Goal: Information Seeking & Learning: Compare options

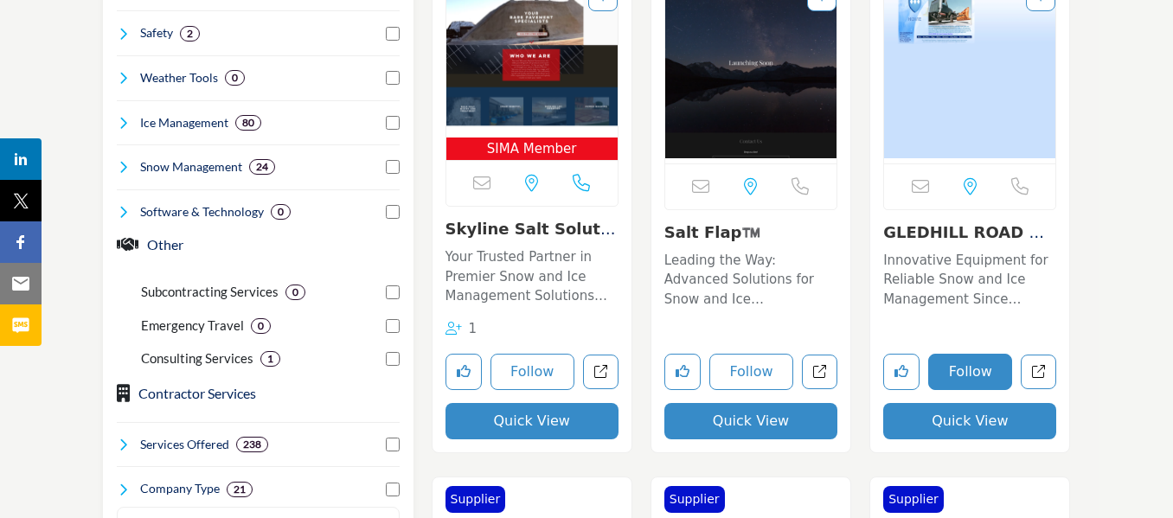
scroll to position [1125, 0]
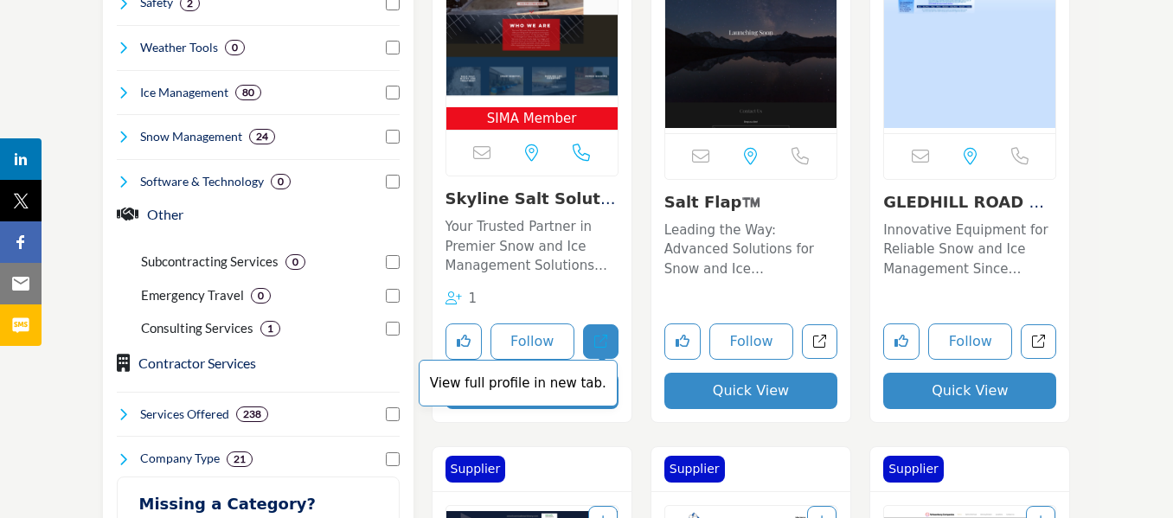
click at [606, 336] on icon "Open skyline-salt-solutions in new tab" at bounding box center [600, 341] width 13 height 13
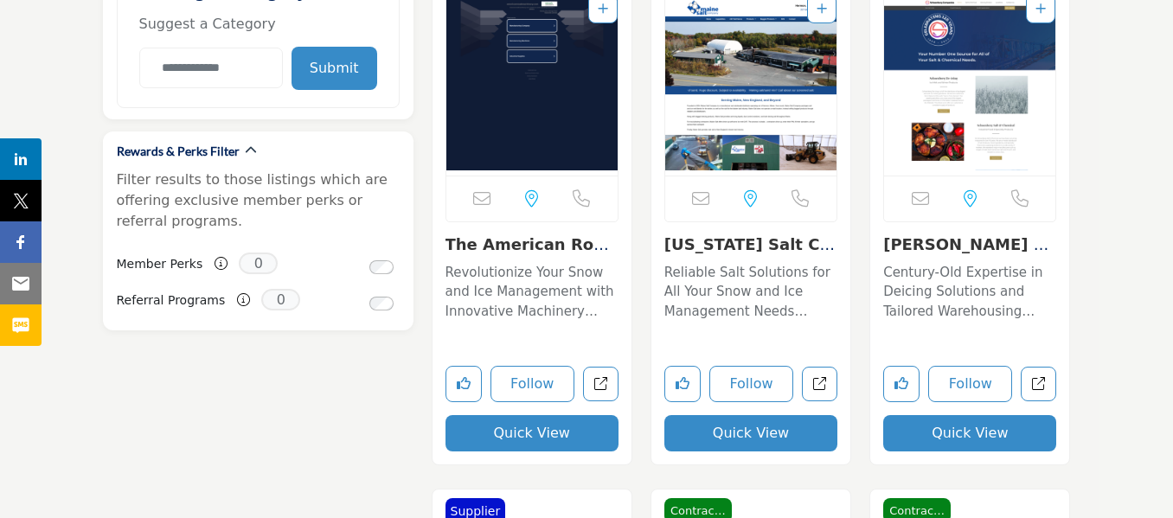
scroll to position [1644, 0]
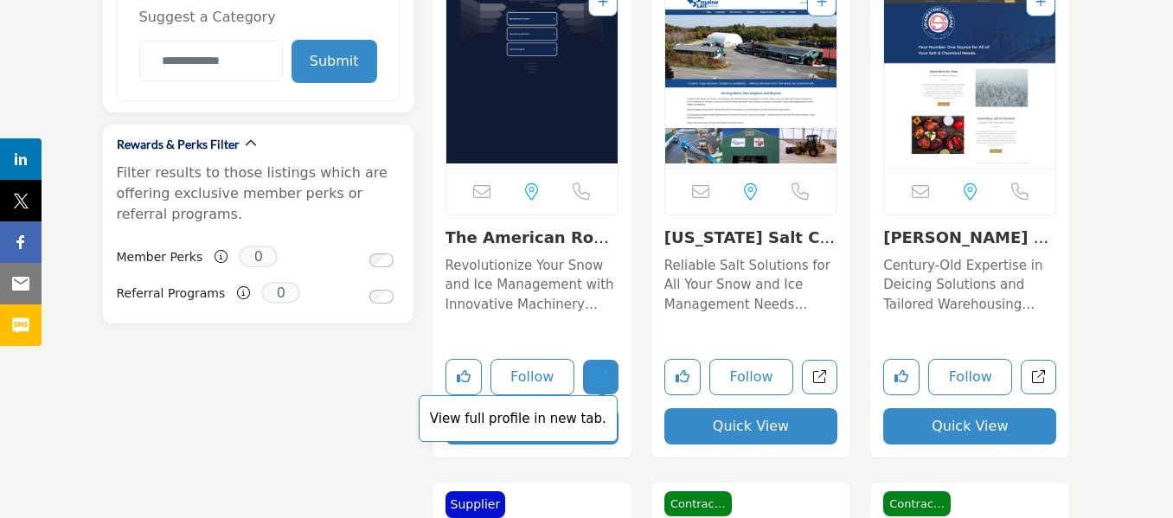
click at [594, 382] on icon "Open the-american-road-machinery-company in new tab" at bounding box center [600, 376] width 13 height 13
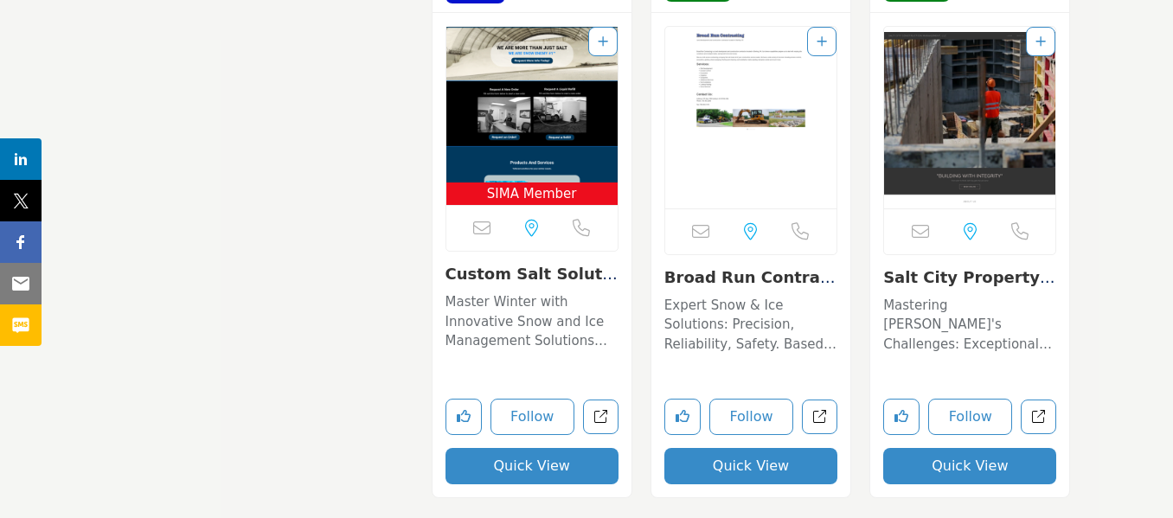
scroll to position [2163, 0]
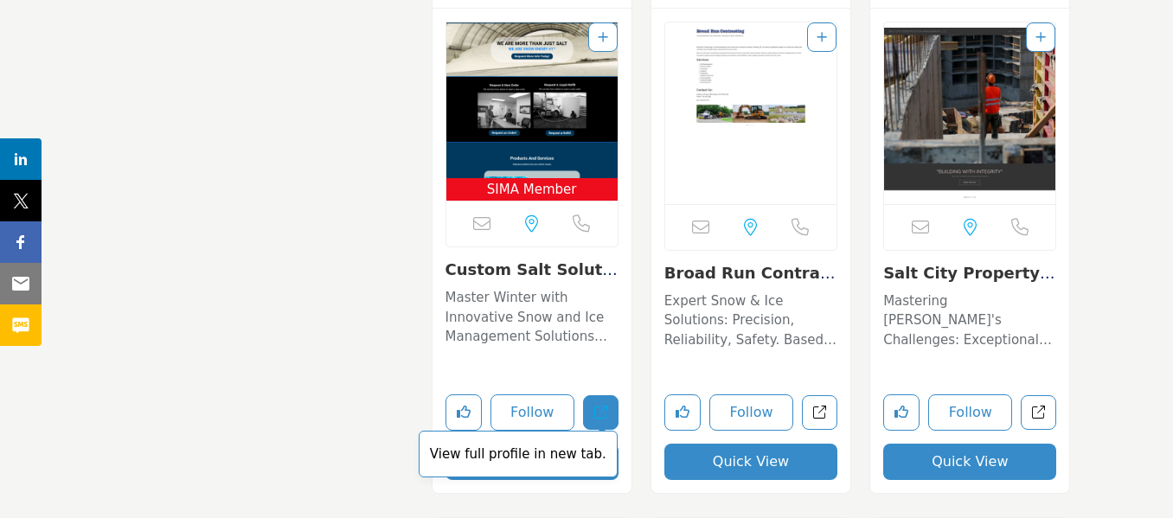
click at [605, 411] on icon "Open custom-salt-solutions in new tab" at bounding box center [600, 412] width 13 height 13
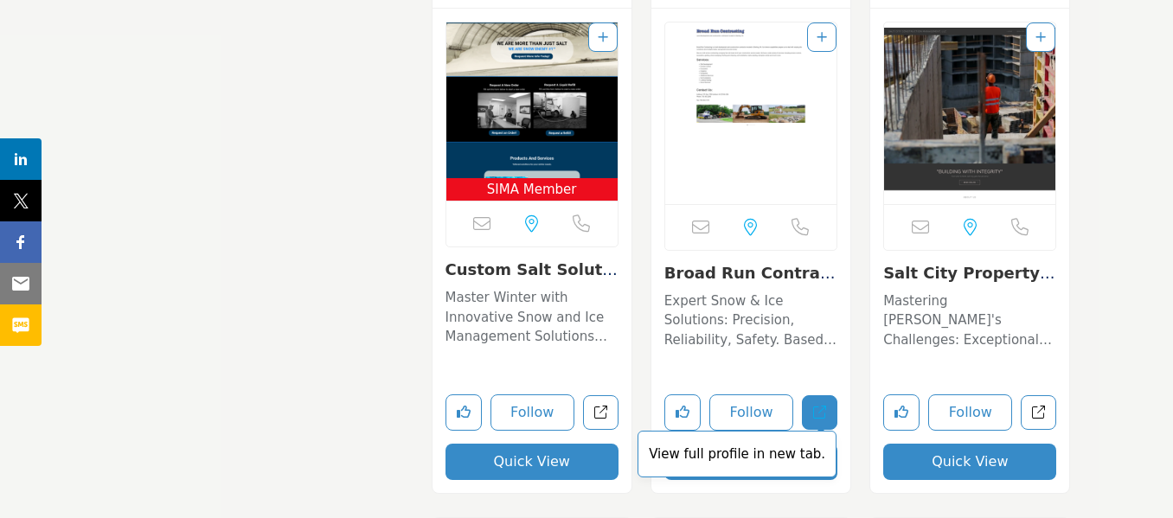
click at [821, 416] on icon "Open broad-run-contracting-llc in new tab" at bounding box center [819, 412] width 13 height 13
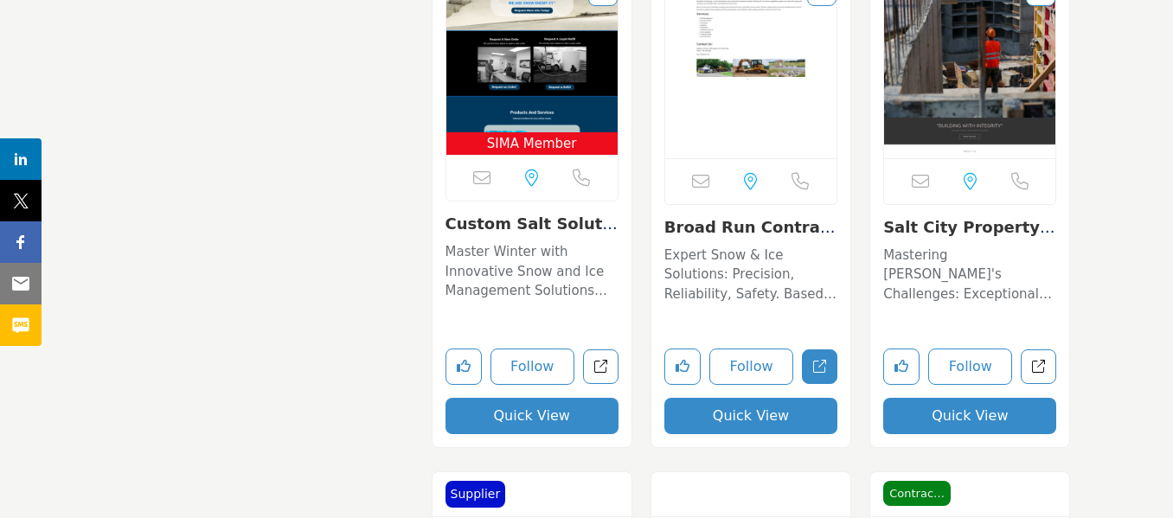
scroll to position [2250, 0]
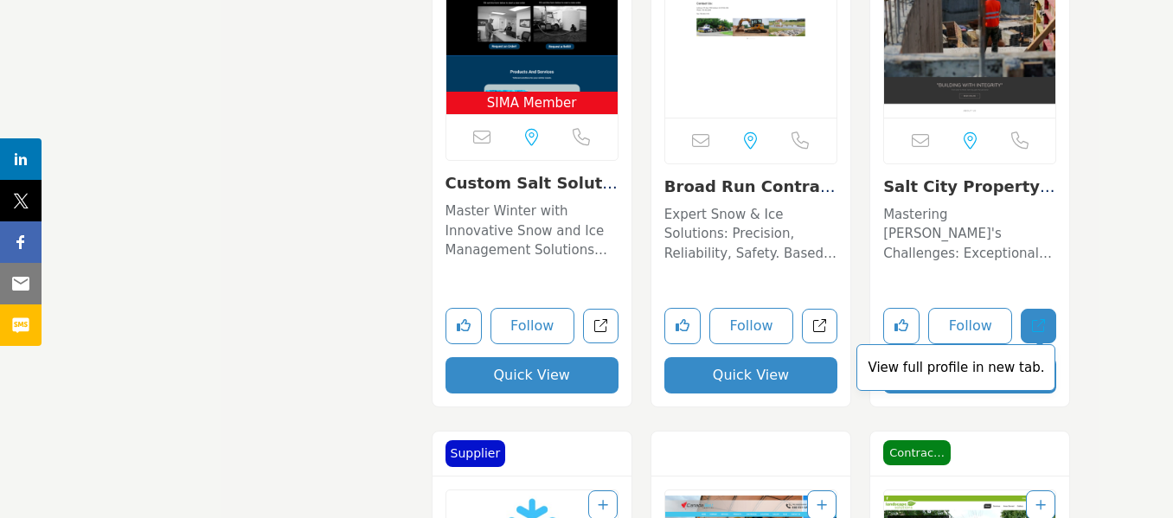
click at [1036, 333] on link "View full profile in new tab." at bounding box center [1038, 326] width 35 height 35
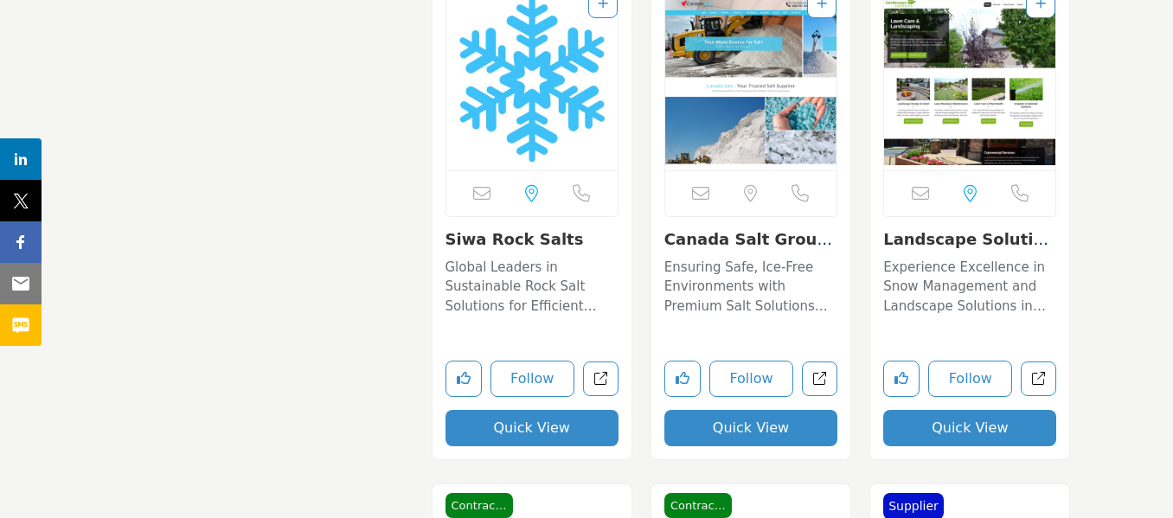
scroll to position [2769, 0]
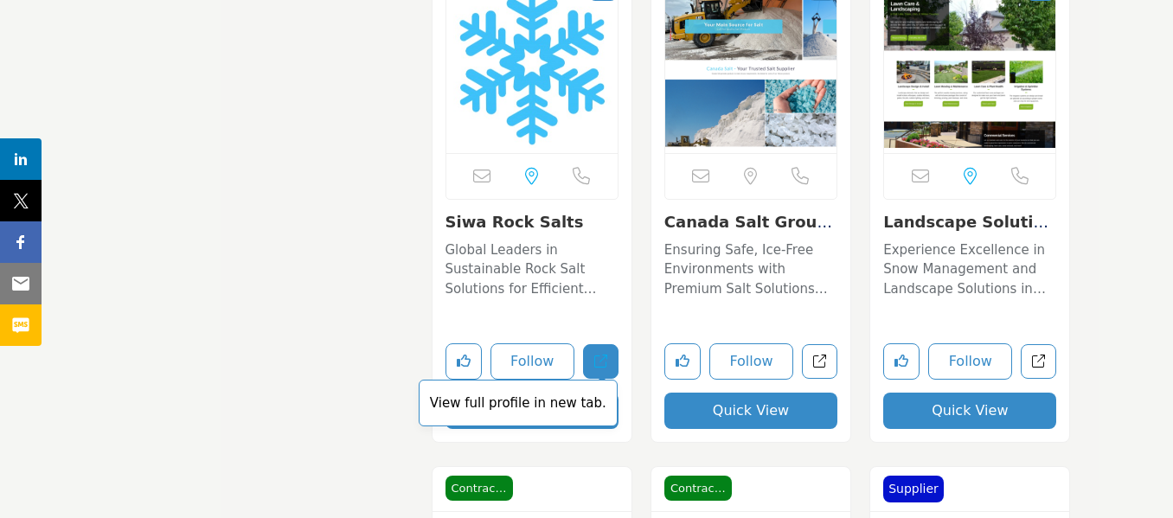
click at [614, 358] on link "View full profile in new tab." at bounding box center [600, 361] width 35 height 35
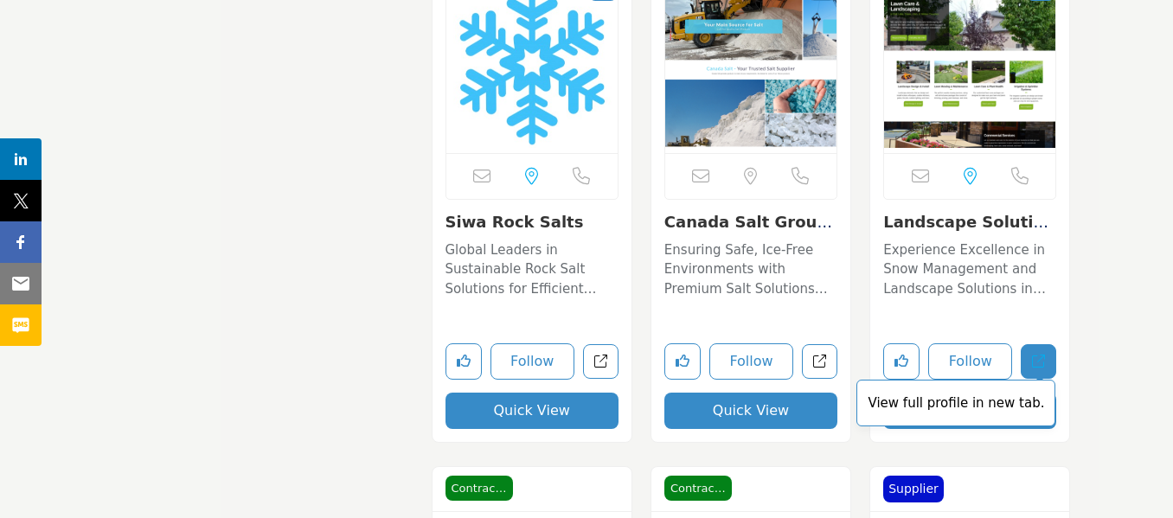
click at [1032, 361] on icon "Open landscape-solutions-salt-lake-city-ut in new tab" at bounding box center [1038, 361] width 13 height 13
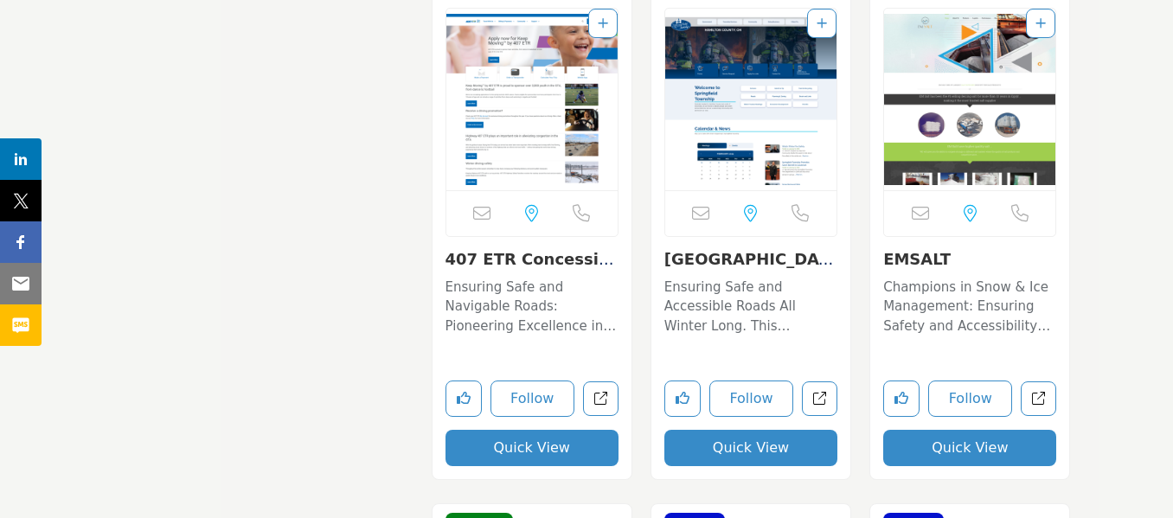
scroll to position [3288, 0]
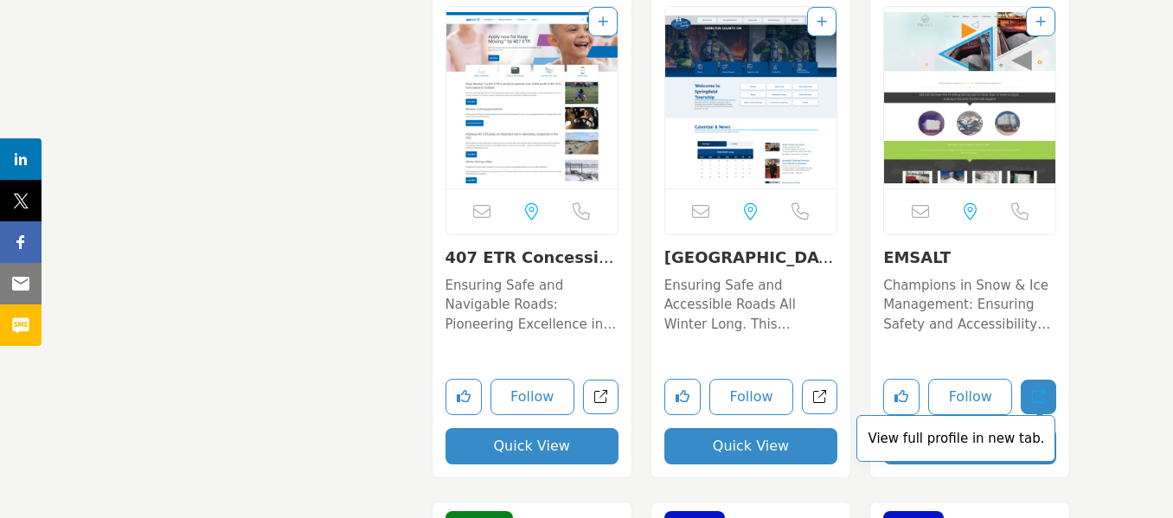
click at [1036, 395] on icon "Open emsalt in new tab" at bounding box center [1038, 396] width 13 height 13
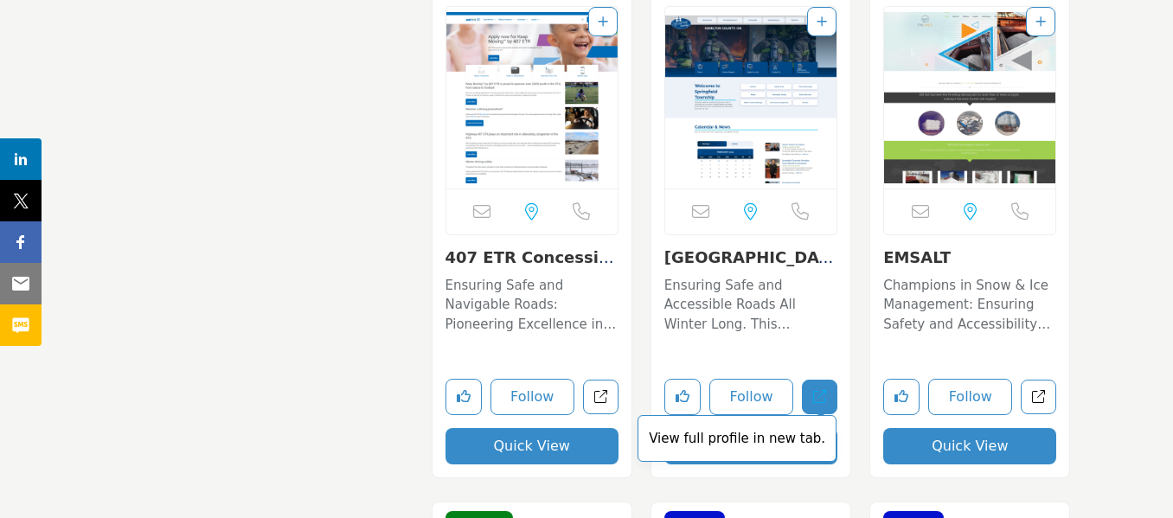
click at [831, 400] on link "View full profile in new tab." at bounding box center [819, 397] width 35 height 35
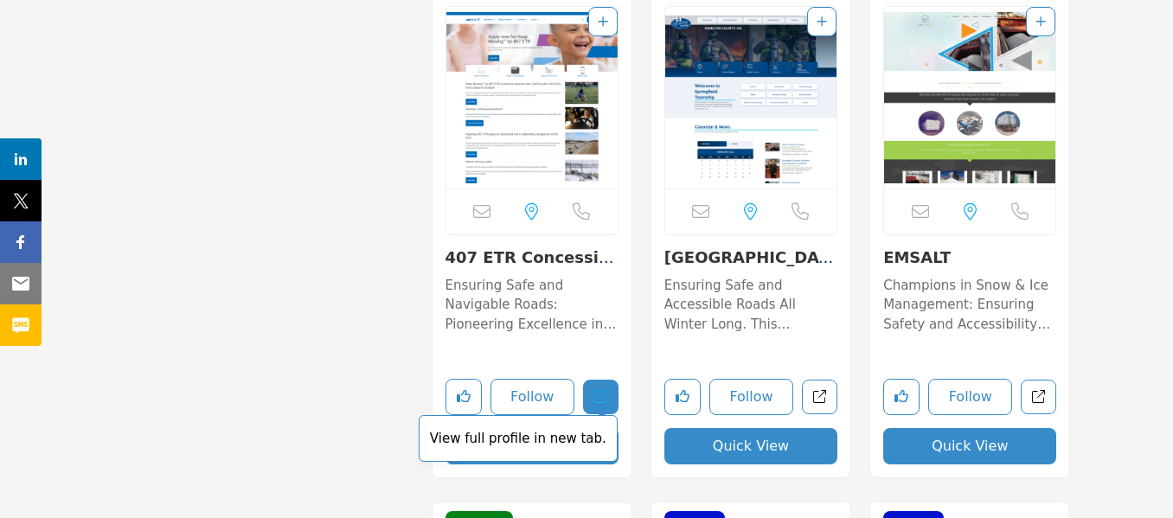
click at [593, 402] on link "View full profile in new tab." at bounding box center [600, 397] width 35 height 35
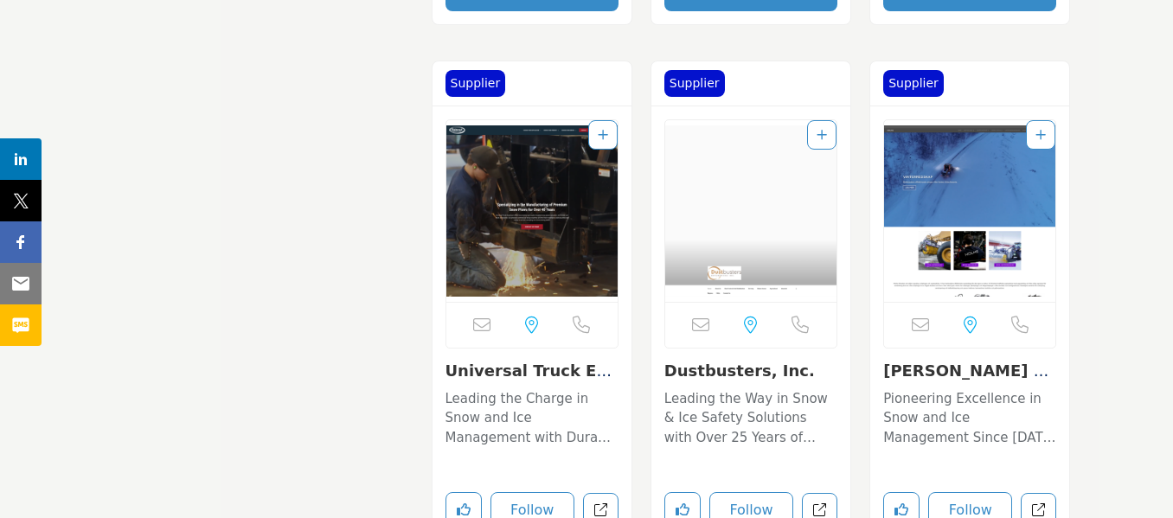
scroll to position [4327, 0]
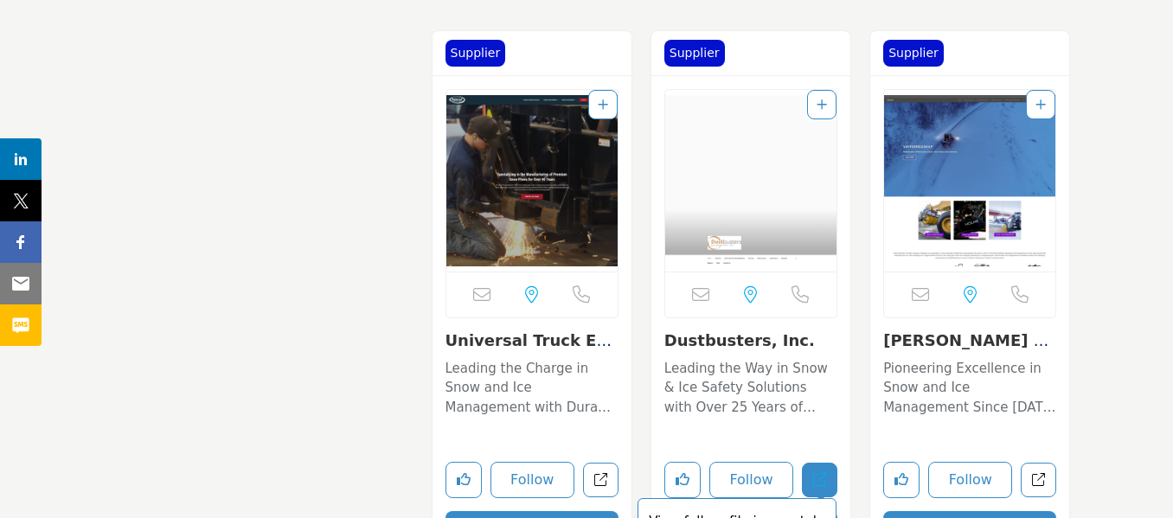
click at [833, 485] on link "View full profile in new tab." at bounding box center [819, 480] width 35 height 35
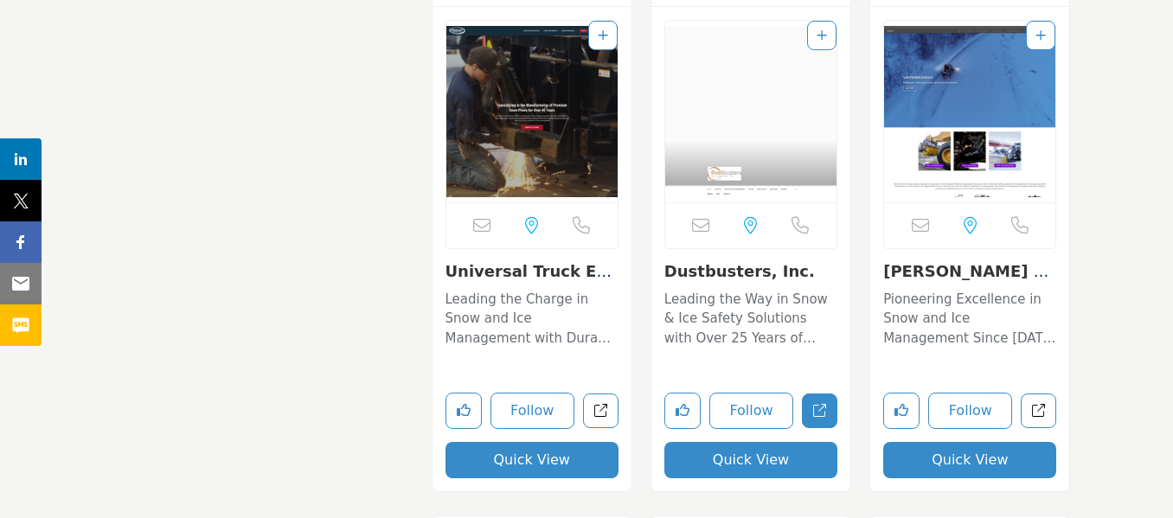
scroll to position [4500, 0]
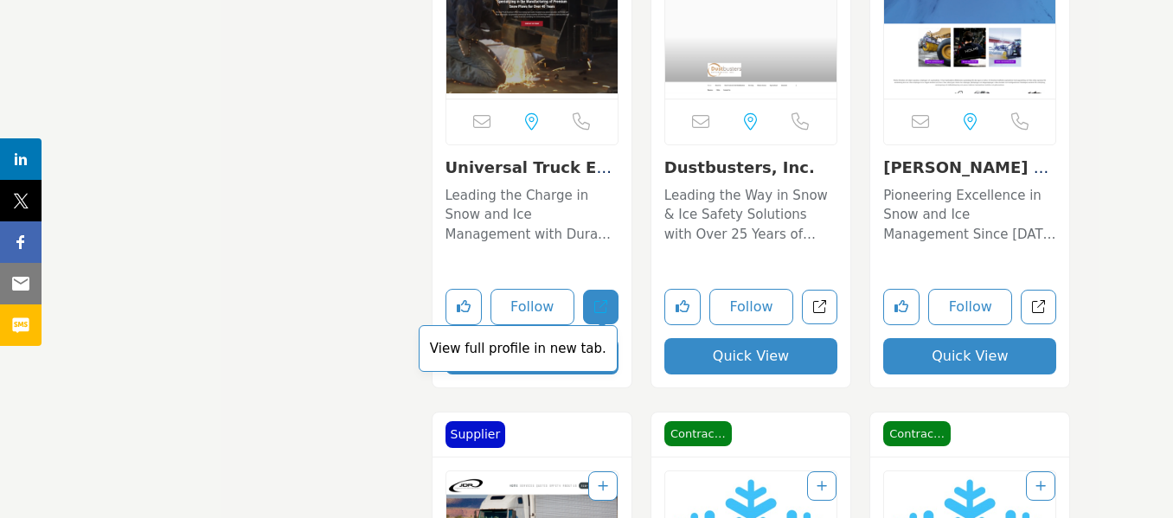
click at [600, 313] on icon "Open universal-truck-equipment in new tab" at bounding box center [600, 306] width 13 height 13
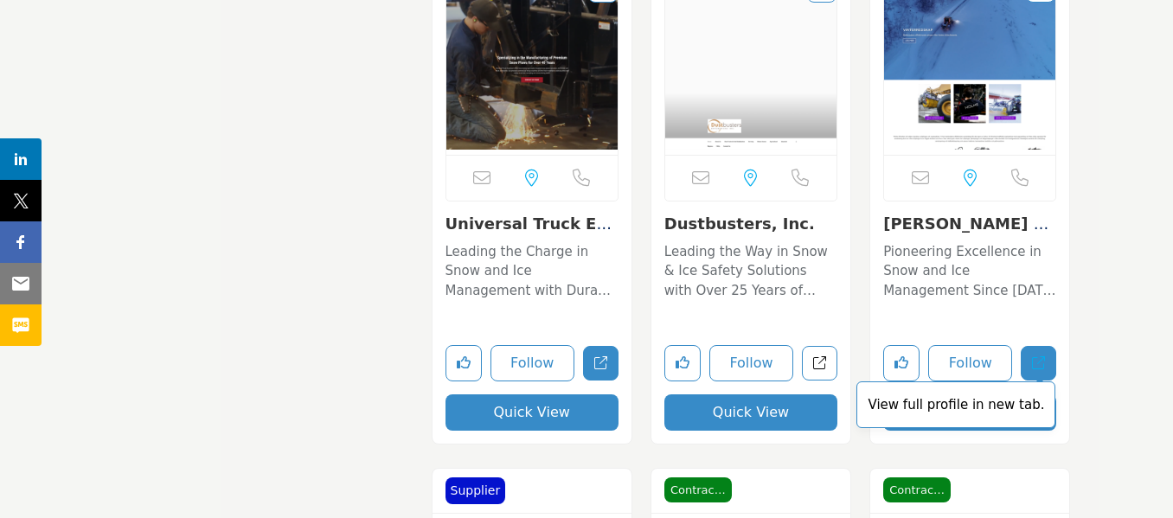
scroll to position [4413, 0]
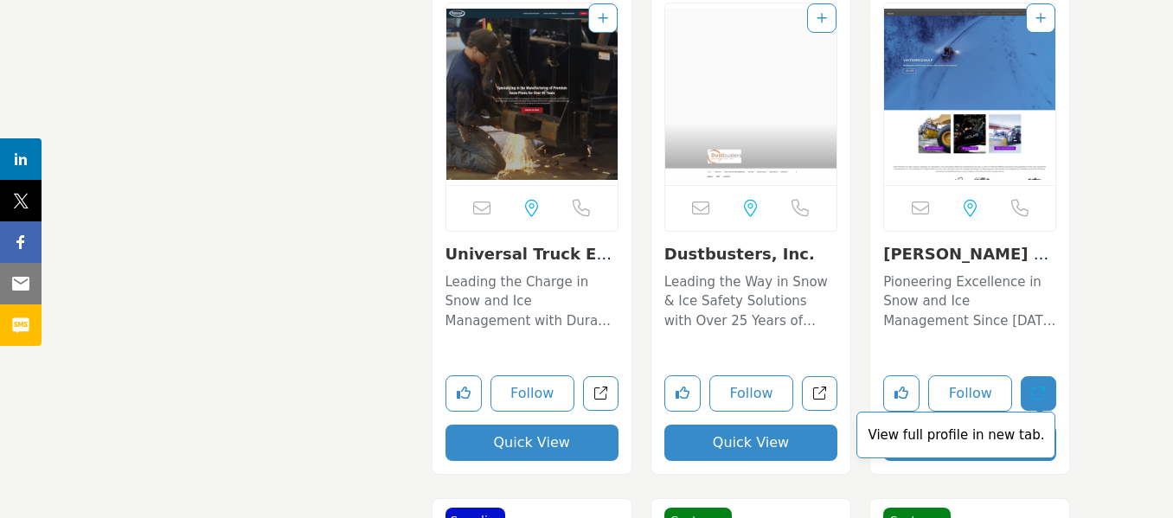
click at [1040, 393] on icon "Open holms-attachments in new tab" at bounding box center [1038, 393] width 13 height 13
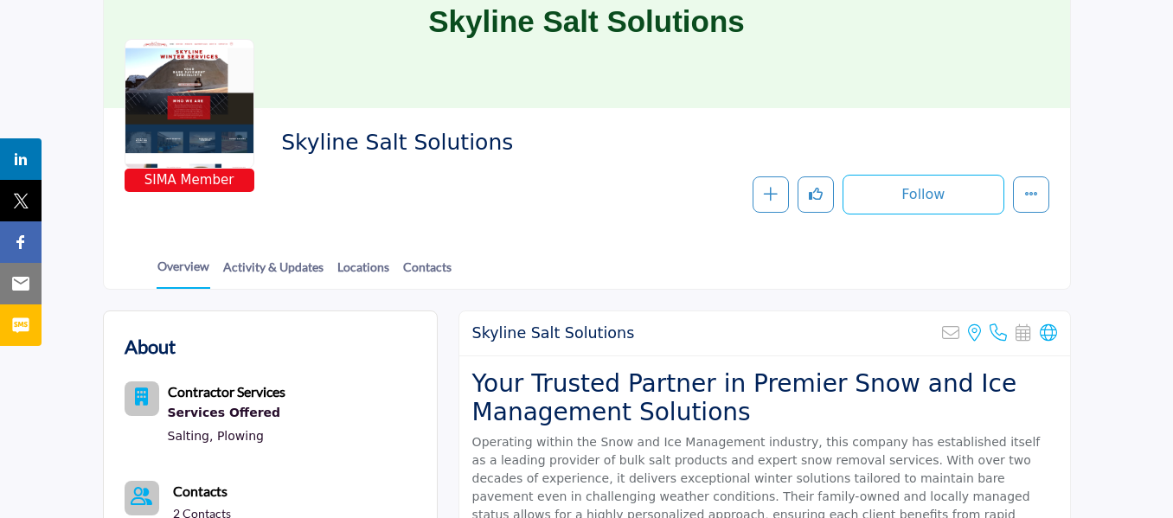
scroll to position [173, 0]
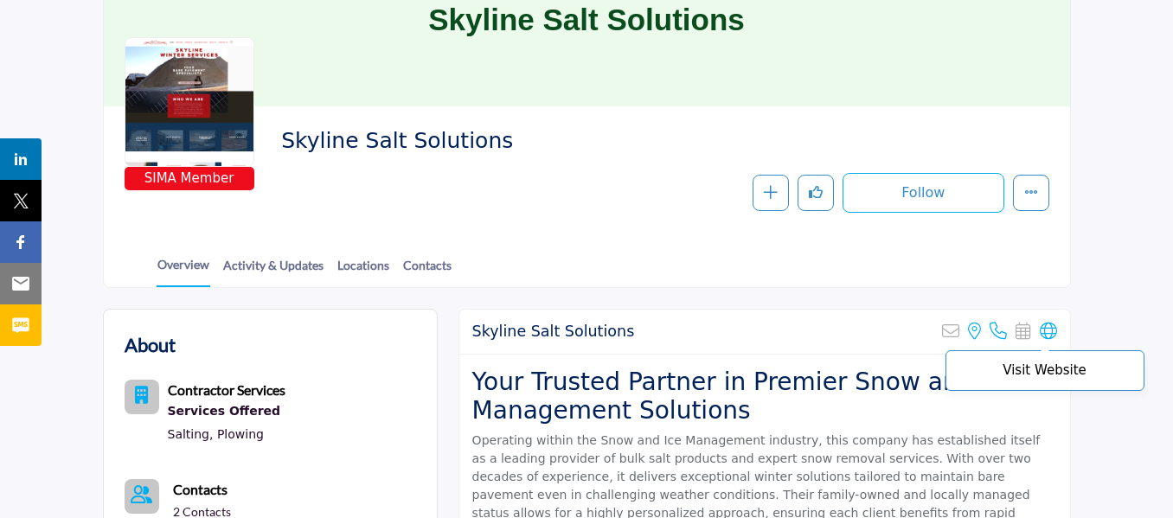
click at [1050, 331] on icon at bounding box center [1048, 331] width 17 height 17
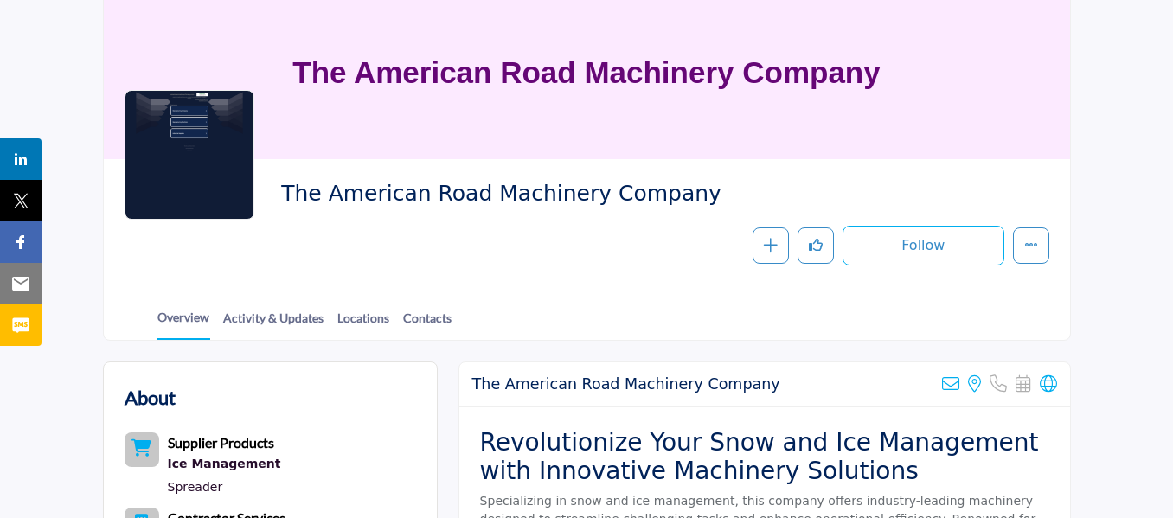
scroll to position [346, 0]
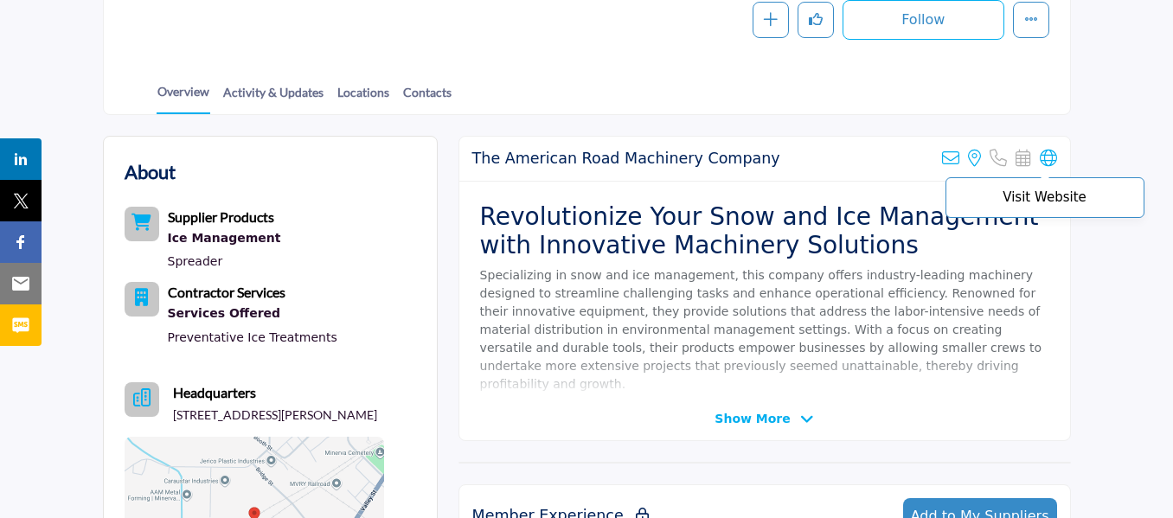
click at [1047, 154] on icon at bounding box center [1048, 158] width 17 height 17
click at [704, 153] on h2 "The American Road Machinery Company" at bounding box center [626, 159] width 308 height 18
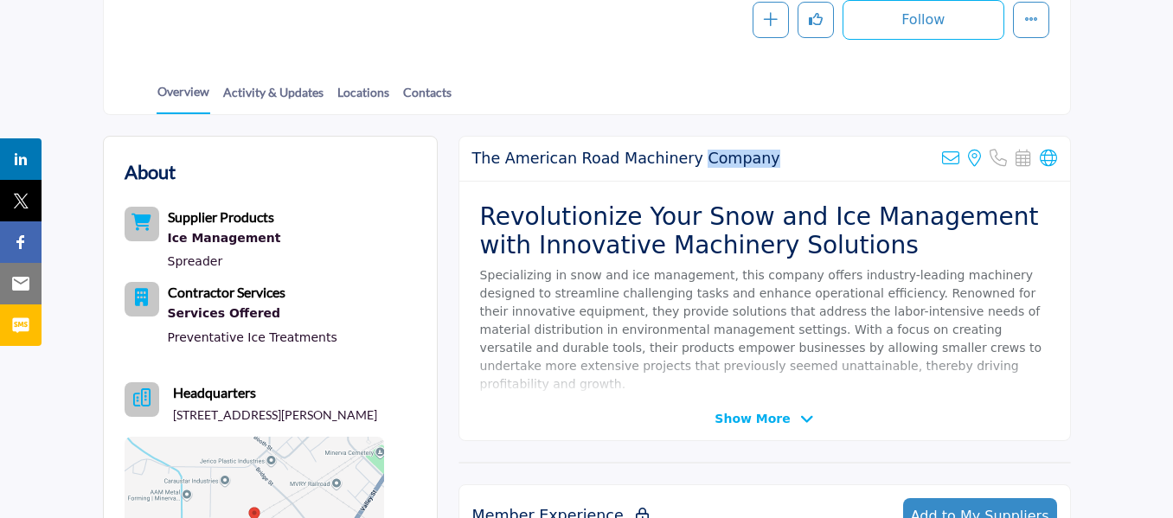
click at [704, 153] on h2 "The American Road Machinery Company" at bounding box center [626, 159] width 308 height 18
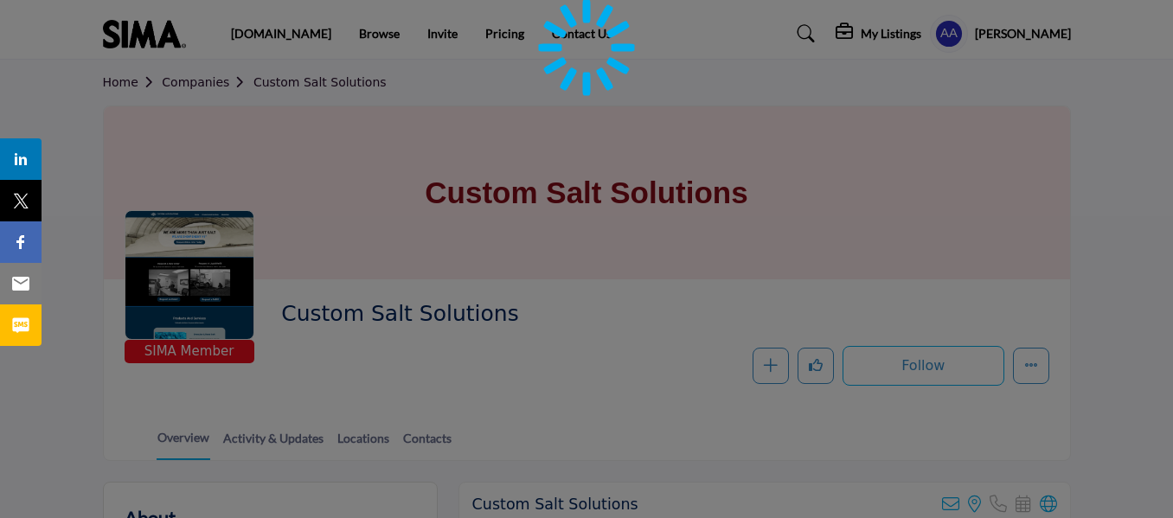
scroll to position [260, 0]
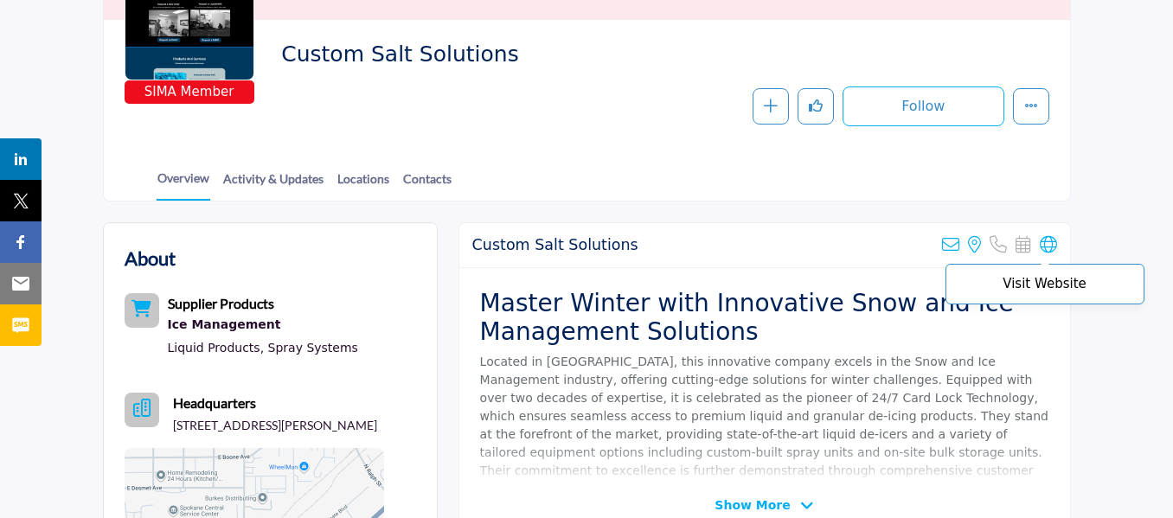
click at [1049, 249] on icon at bounding box center [1048, 244] width 17 height 17
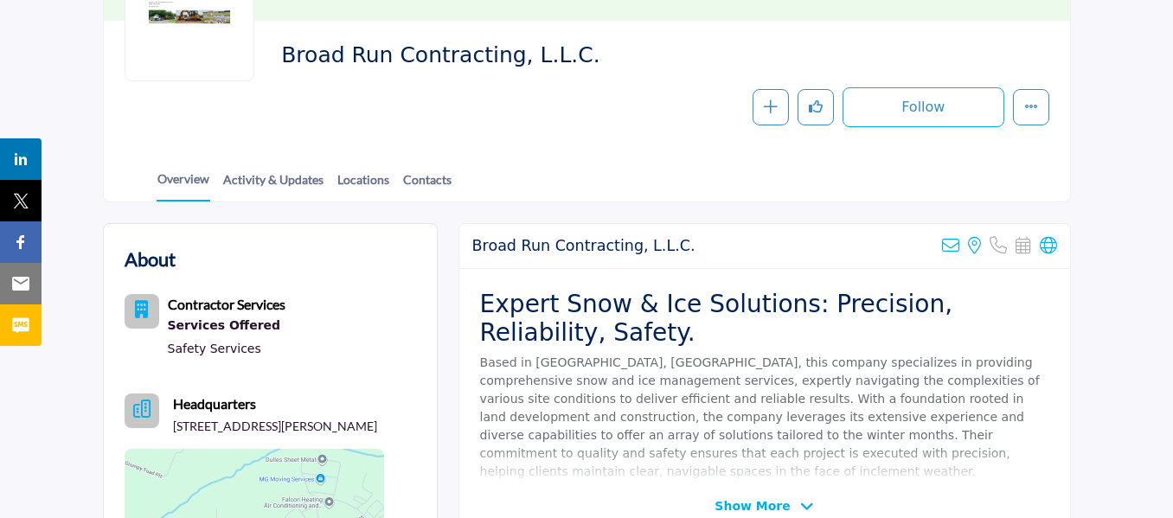
scroll to position [260, 0]
click at [1048, 244] on icon at bounding box center [1048, 244] width 17 height 17
click at [552, 248] on h2 "Broad Run Contracting, L.L.C." at bounding box center [583, 245] width 223 height 18
click at [553, 249] on h2 "Broad Run Contracting, L.L.C." at bounding box center [583, 245] width 223 height 18
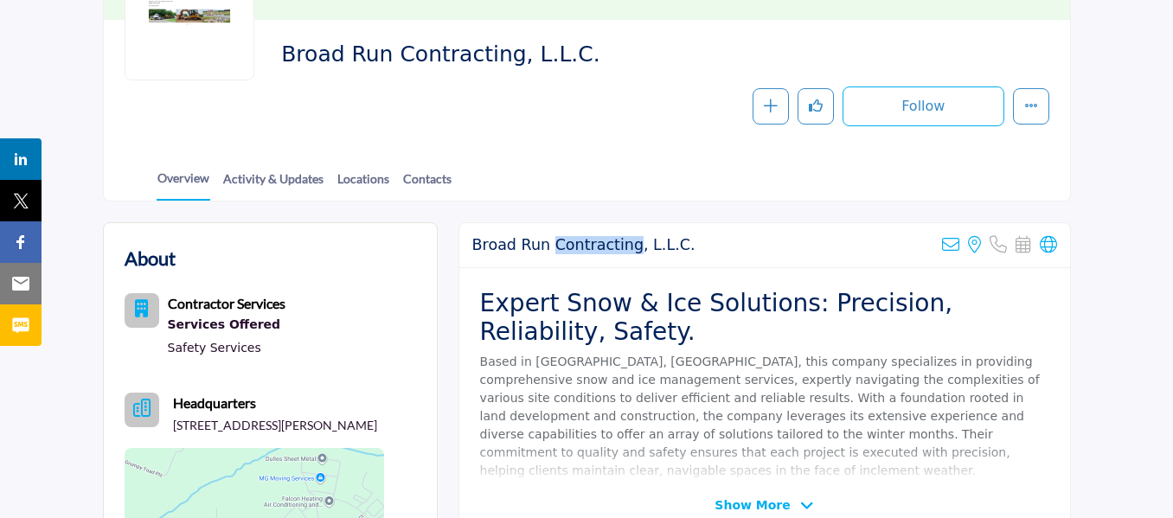
click at [553, 249] on h2 "Broad Run Contracting, L.L.C." at bounding box center [583, 245] width 223 height 18
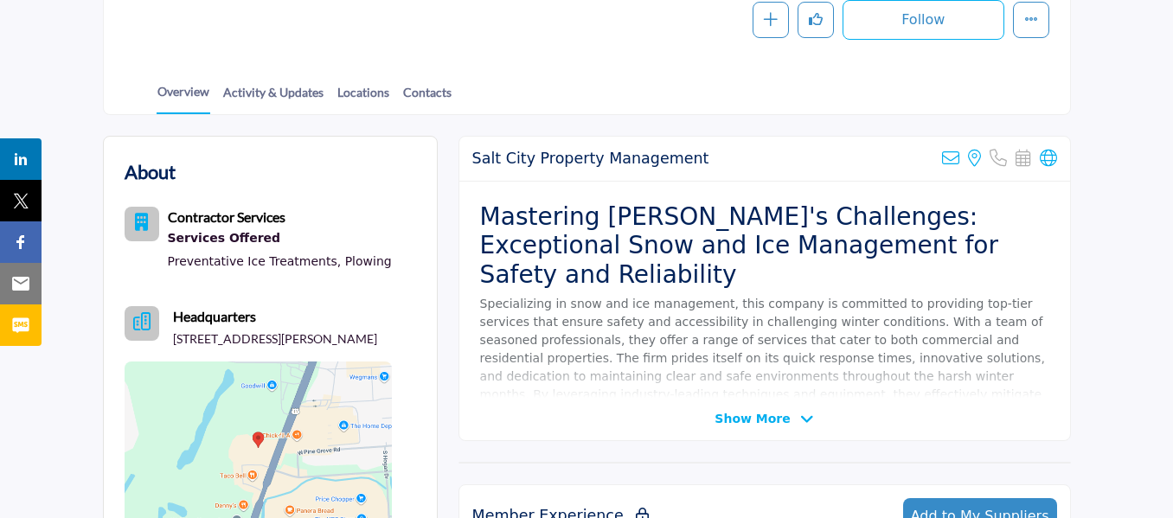
scroll to position [173, 0]
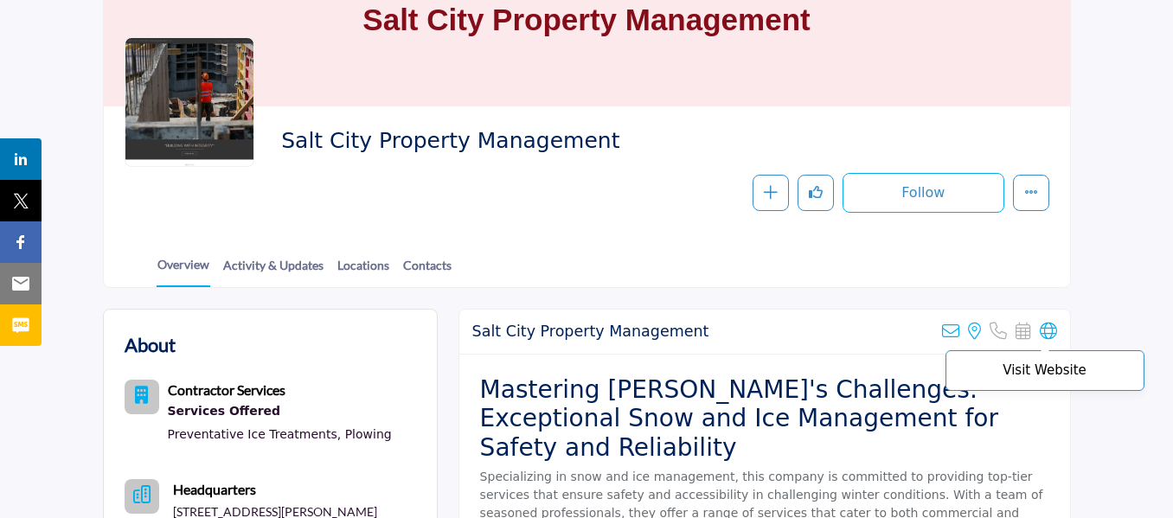
click at [1051, 329] on icon at bounding box center [1048, 331] width 17 height 17
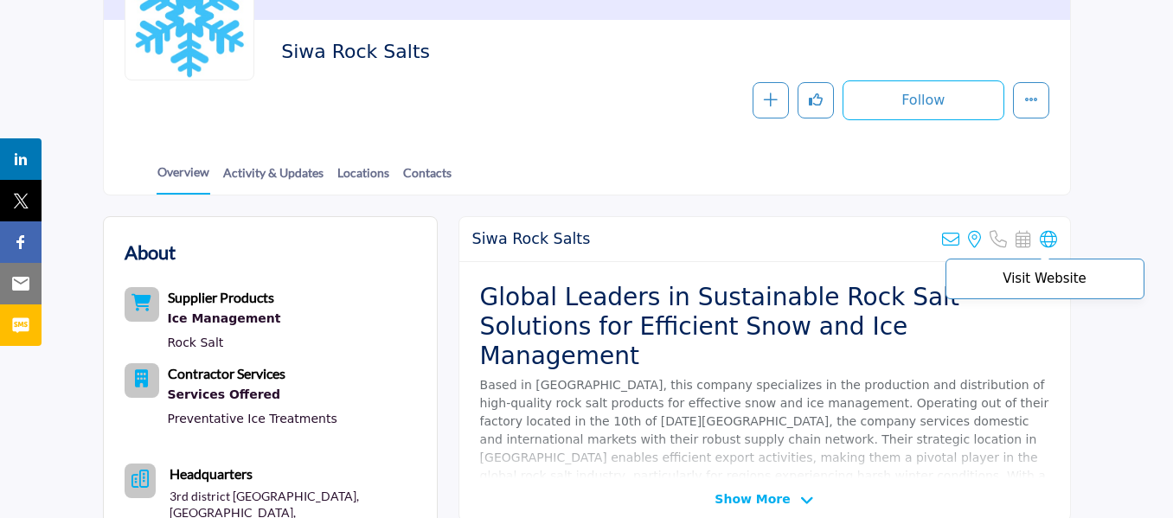
scroll to position [260, 0]
click at [1050, 235] on icon at bounding box center [1048, 239] width 17 height 17
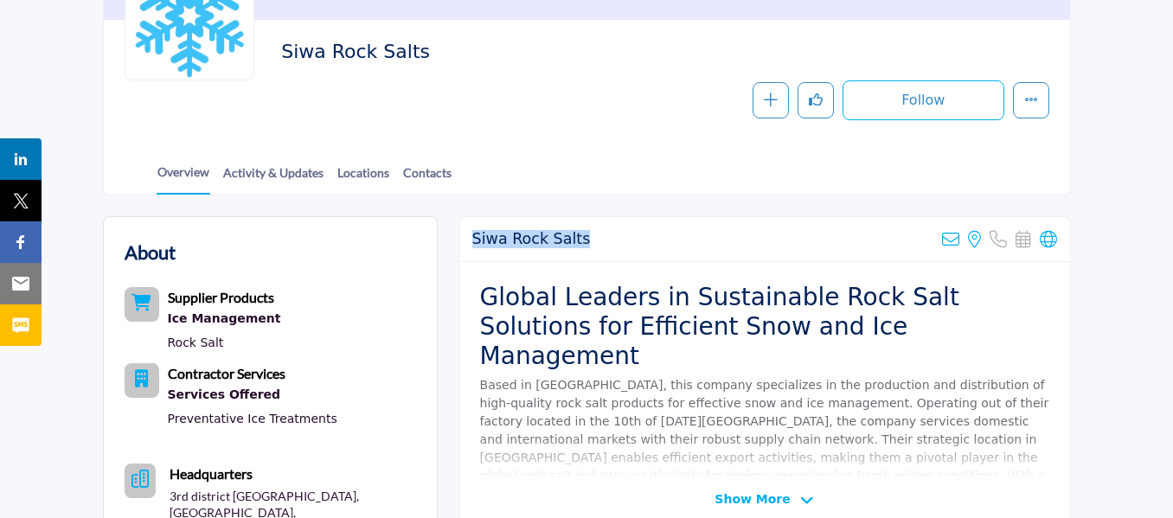
drag, startPoint x: 577, startPoint y: 242, endPoint x: 453, endPoint y: 241, distance: 123.7
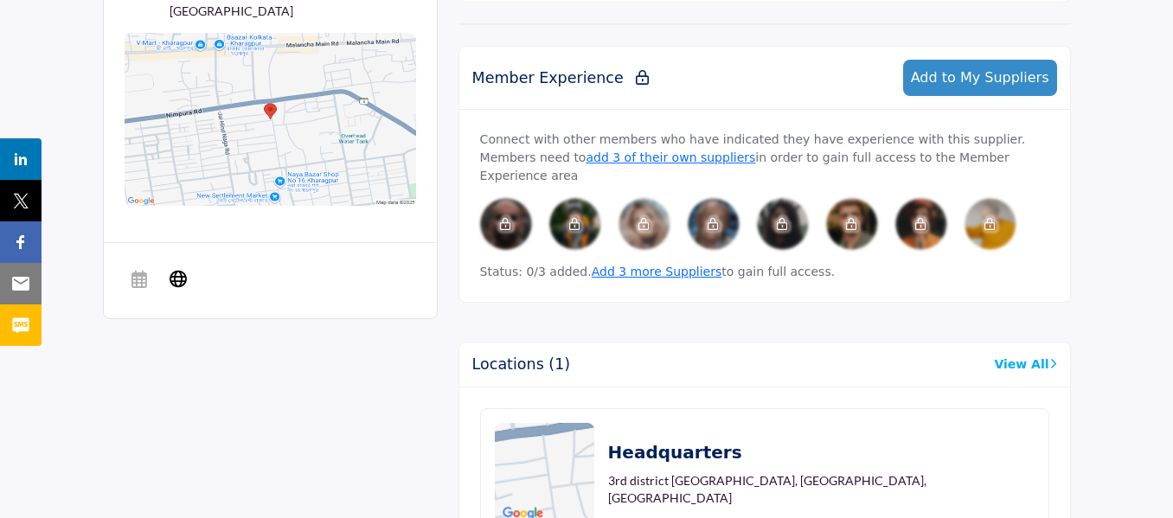
scroll to position [433, 0]
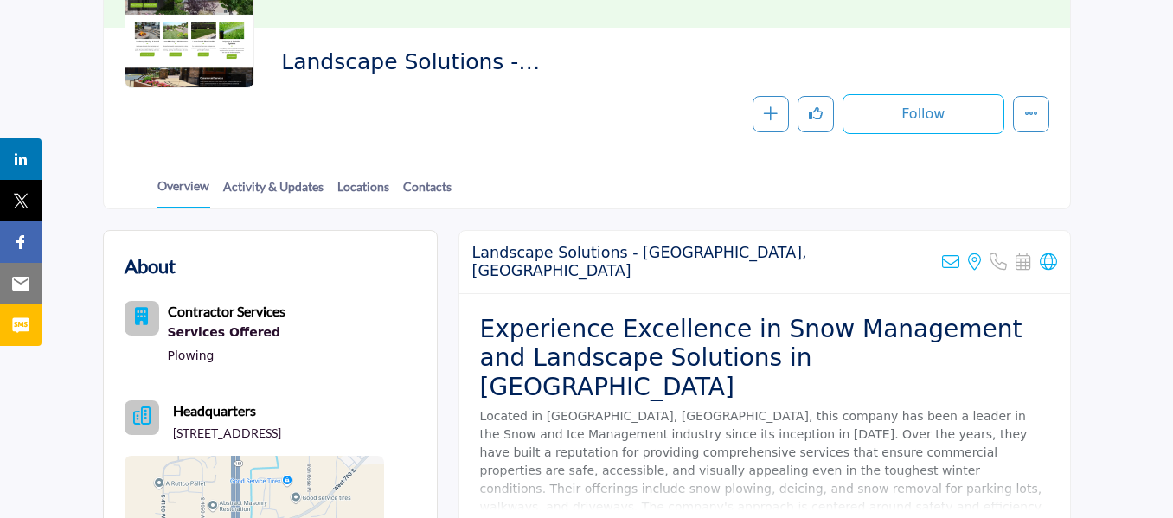
scroll to position [260, 0]
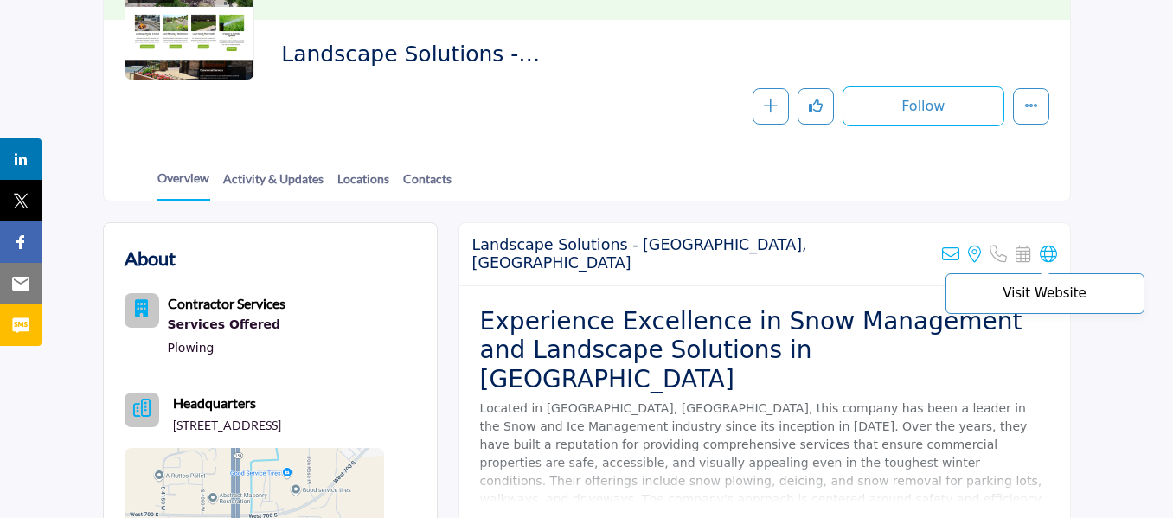
click at [1056, 246] on icon at bounding box center [1048, 254] width 17 height 17
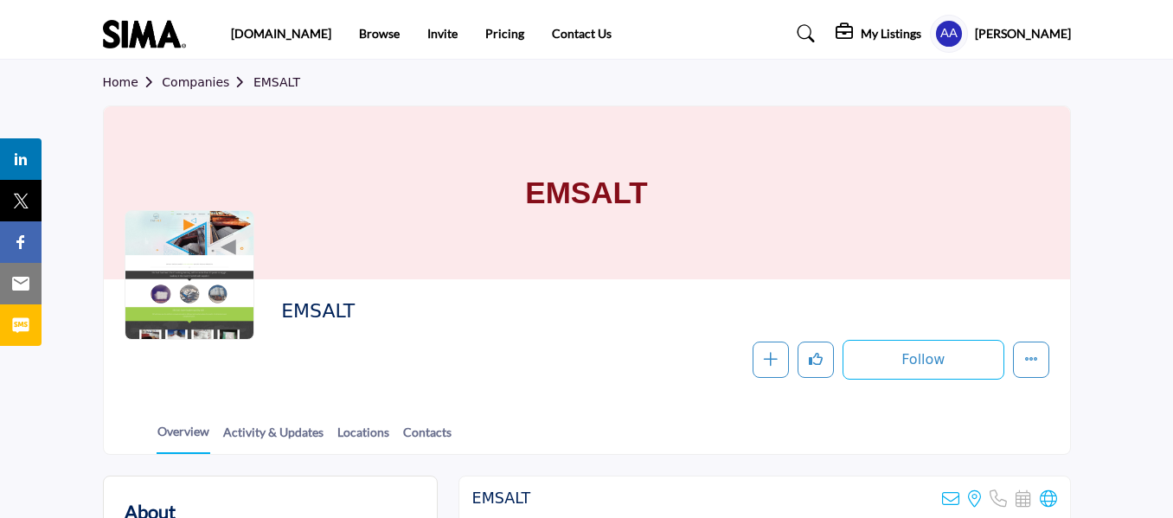
scroll to position [346, 0]
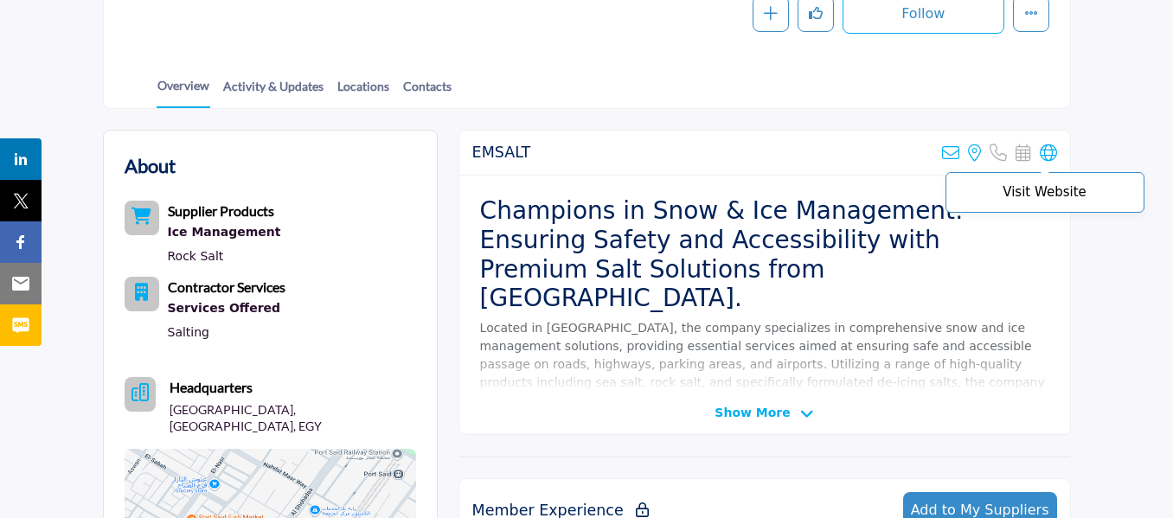
click at [1049, 152] on icon at bounding box center [1048, 153] width 17 height 17
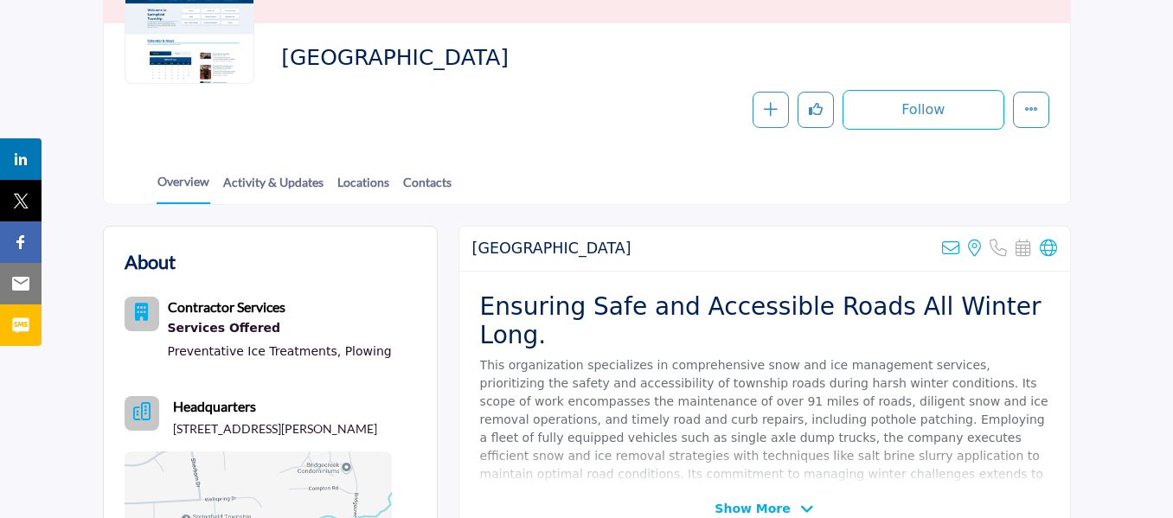
scroll to position [260, 0]
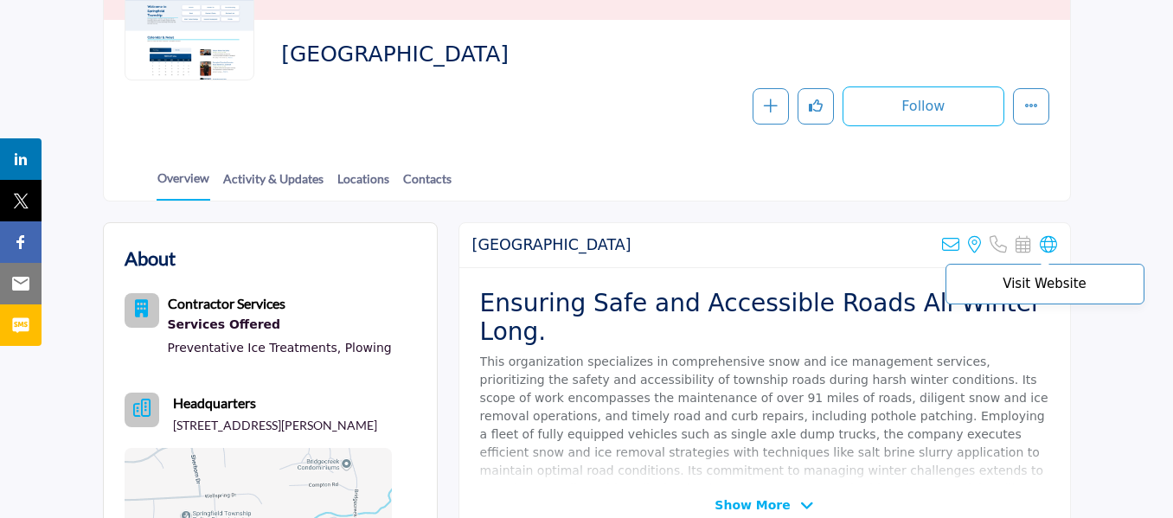
click at [1054, 250] on icon at bounding box center [1048, 244] width 17 height 17
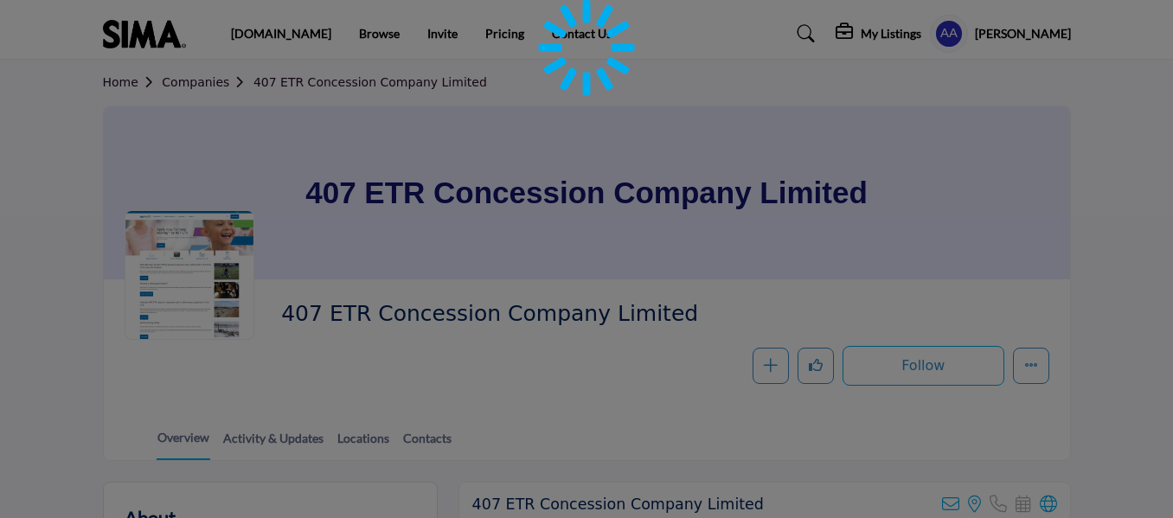
scroll to position [173, 0]
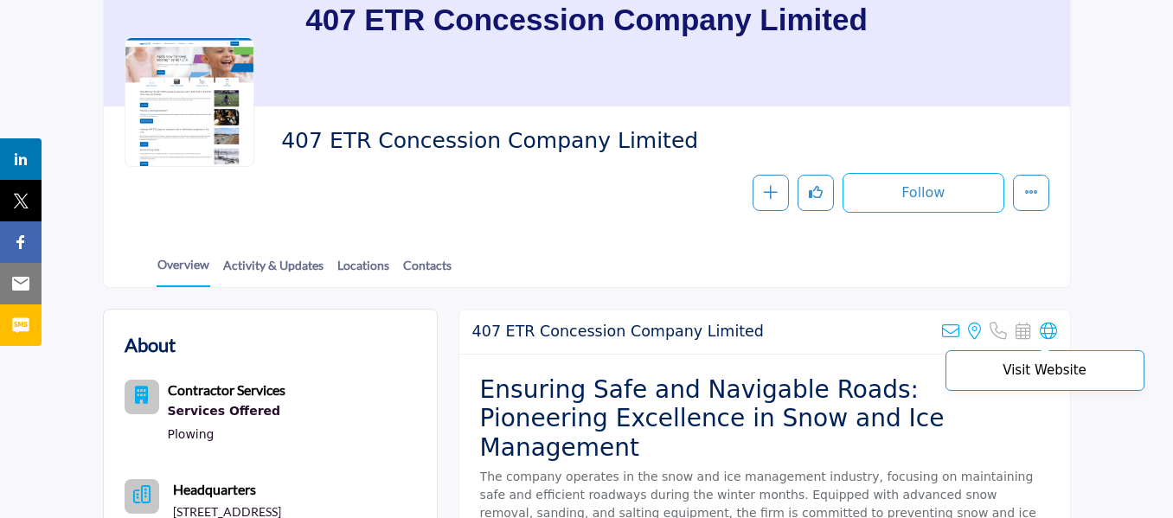
click at [1049, 329] on icon at bounding box center [1048, 331] width 17 height 17
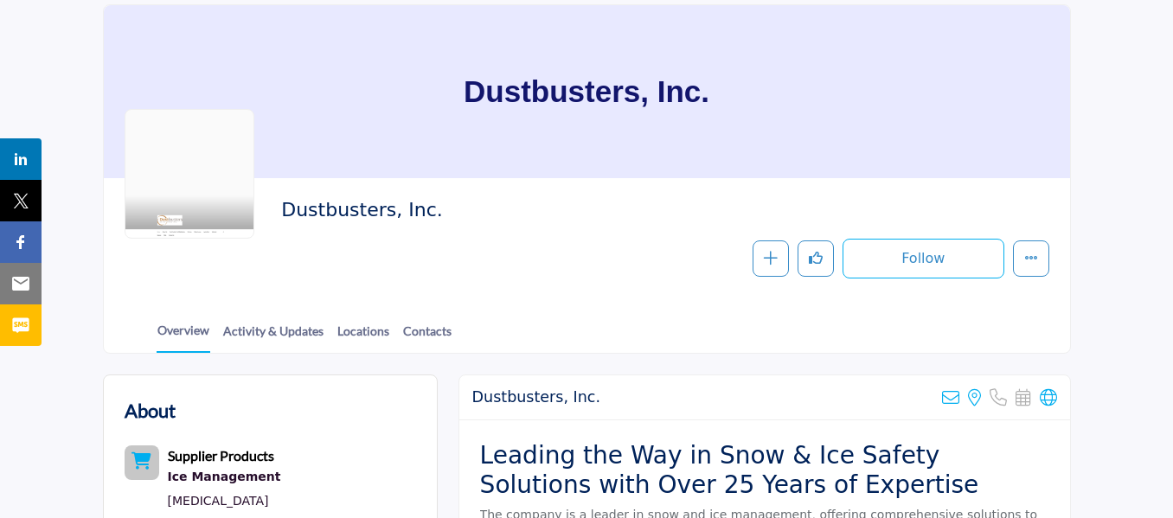
scroll to position [260, 0]
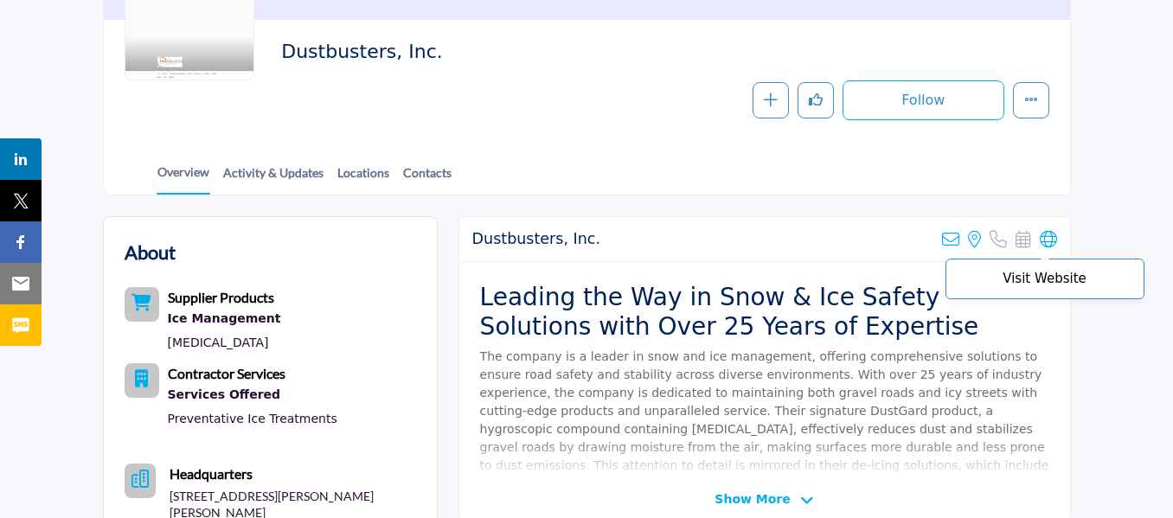
click at [1044, 237] on icon at bounding box center [1048, 239] width 17 height 17
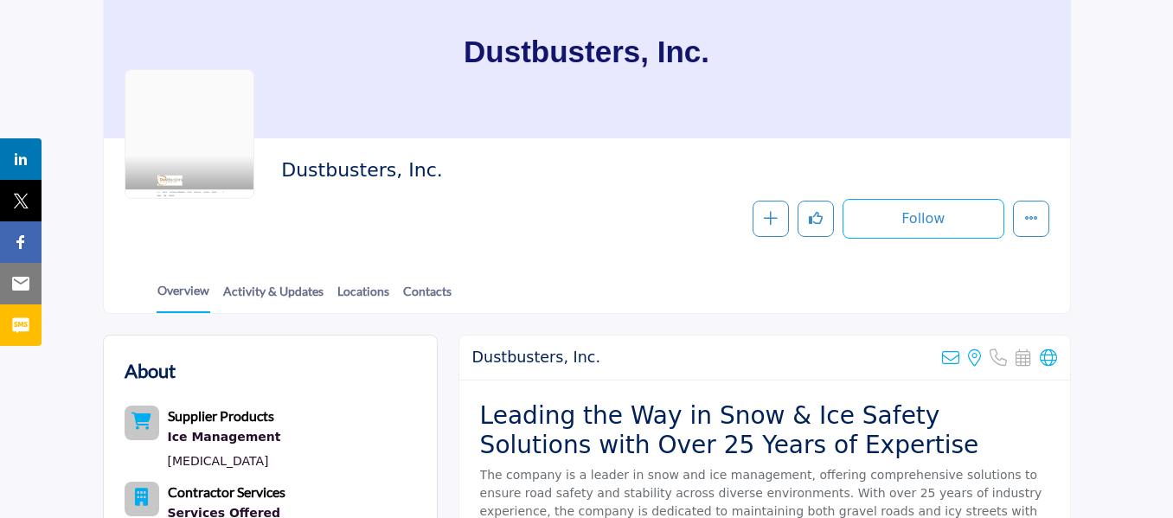
scroll to position [0, 0]
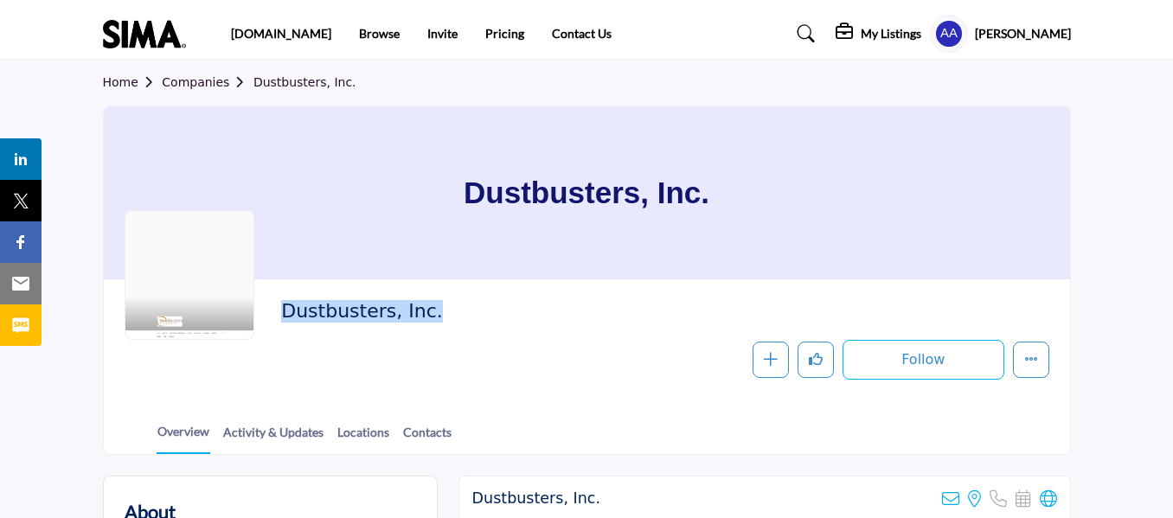
drag, startPoint x: 420, startPoint y: 310, endPoint x: 252, endPoint y: 312, distance: 167.9
click at [252, 312] on div "Dustbusters, Inc. Follow Following Message Recommend Add to My Suppliers Claim …" at bounding box center [587, 340] width 925 height 80
copy div "Dustbusters, Inc"
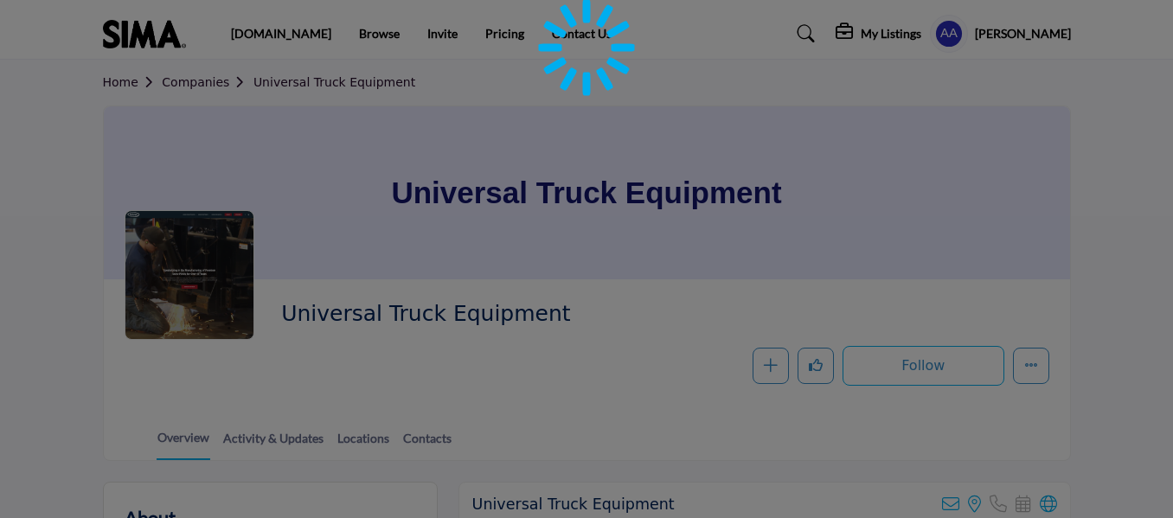
scroll to position [346, 0]
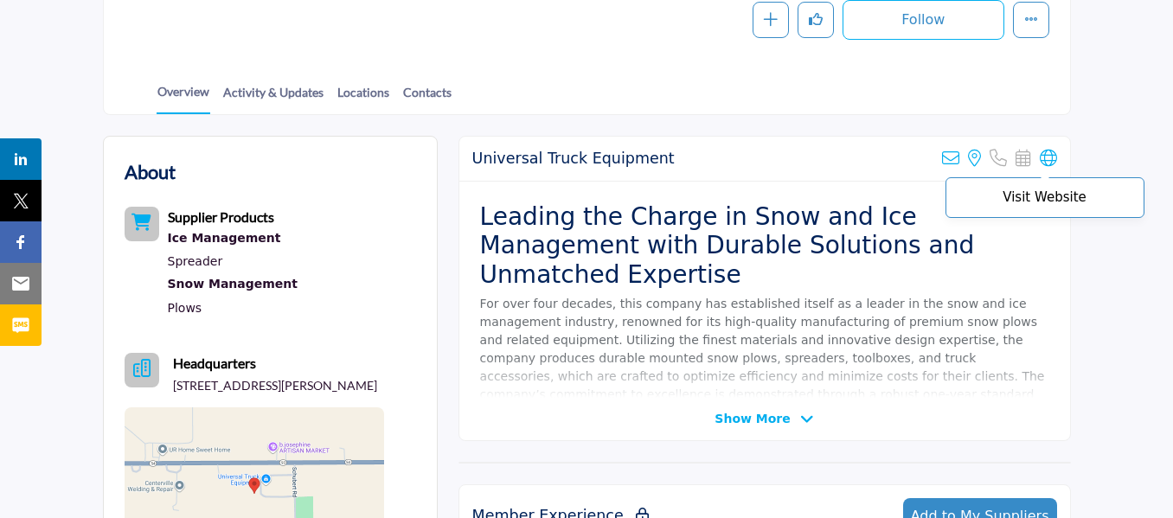
click at [1048, 159] on icon at bounding box center [1048, 158] width 17 height 17
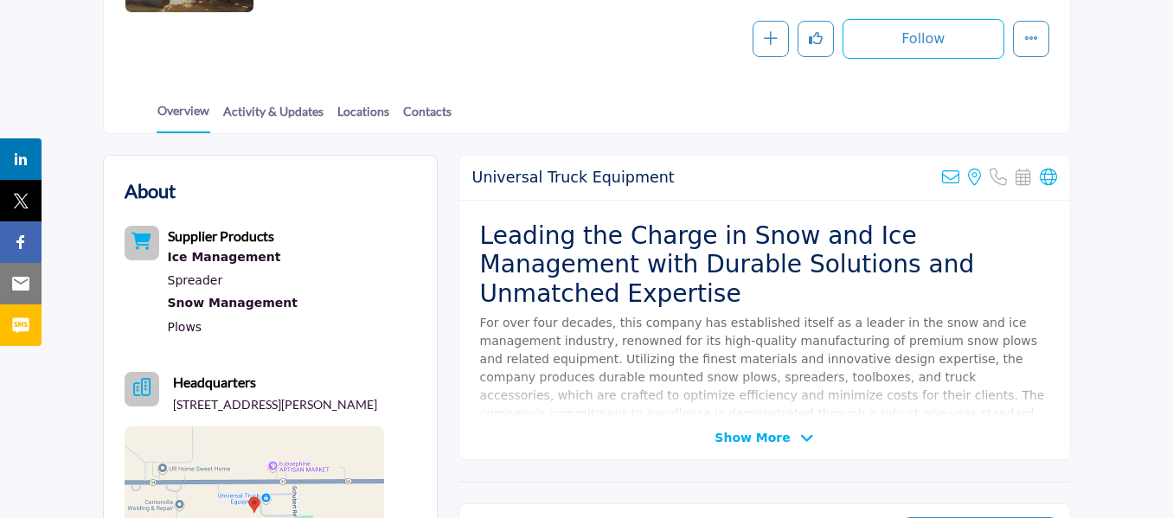
scroll to position [0, 0]
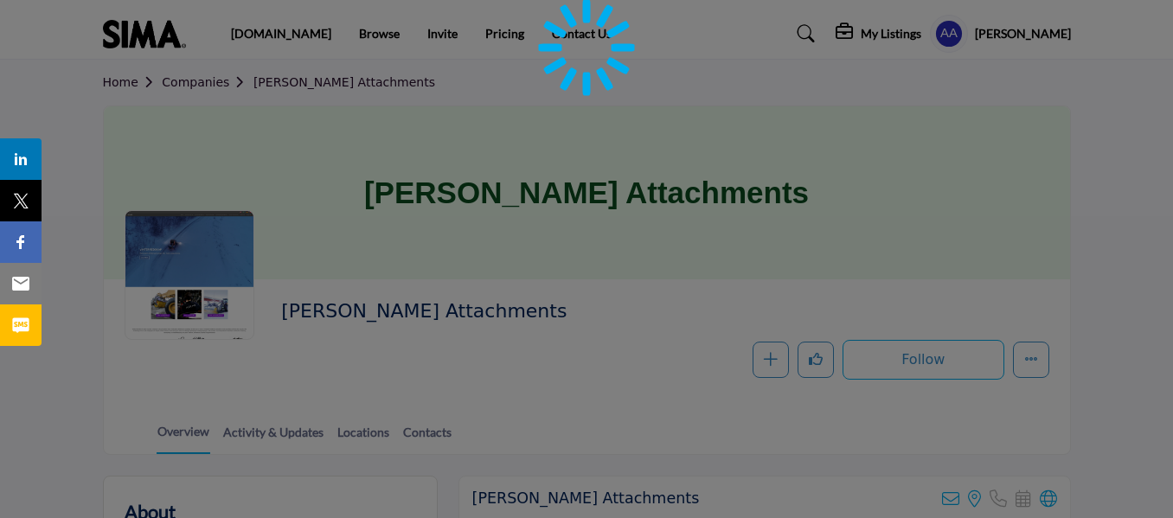
scroll to position [173, 0]
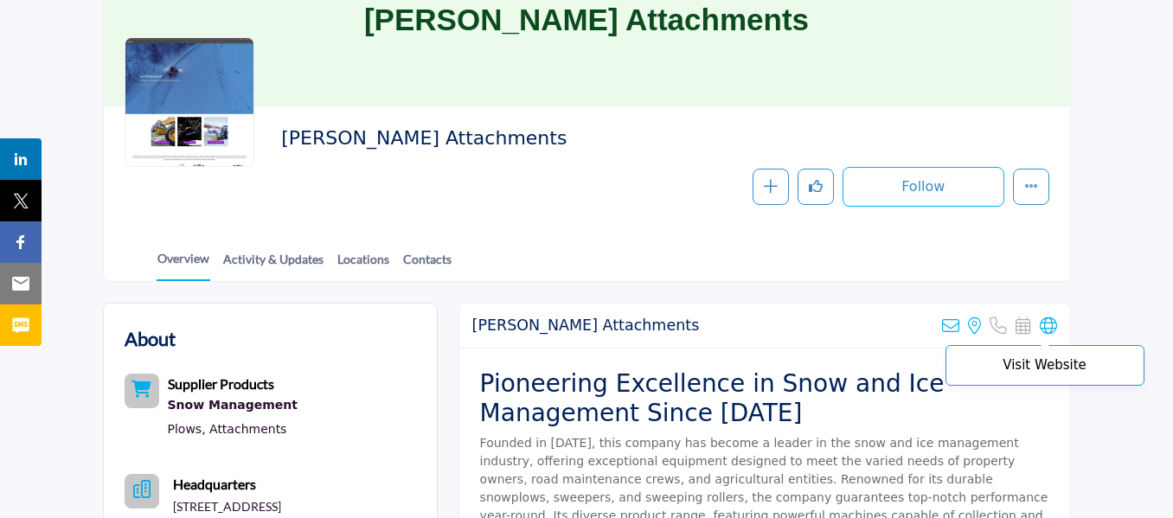
click at [1044, 329] on icon at bounding box center [1048, 326] width 17 height 17
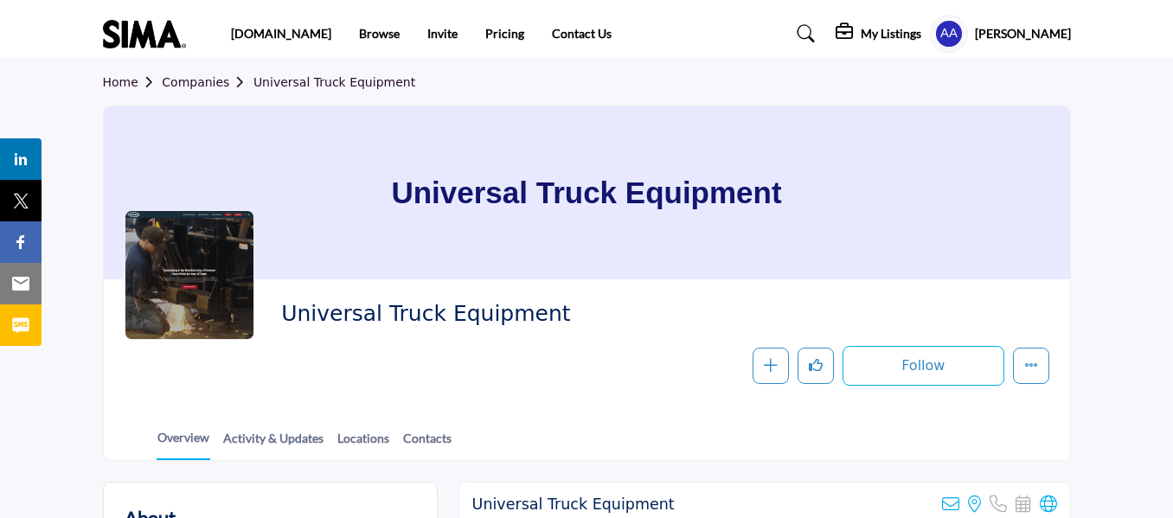
click at [177, 81] on link "Companies" at bounding box center [208, 82] width 92 height 14
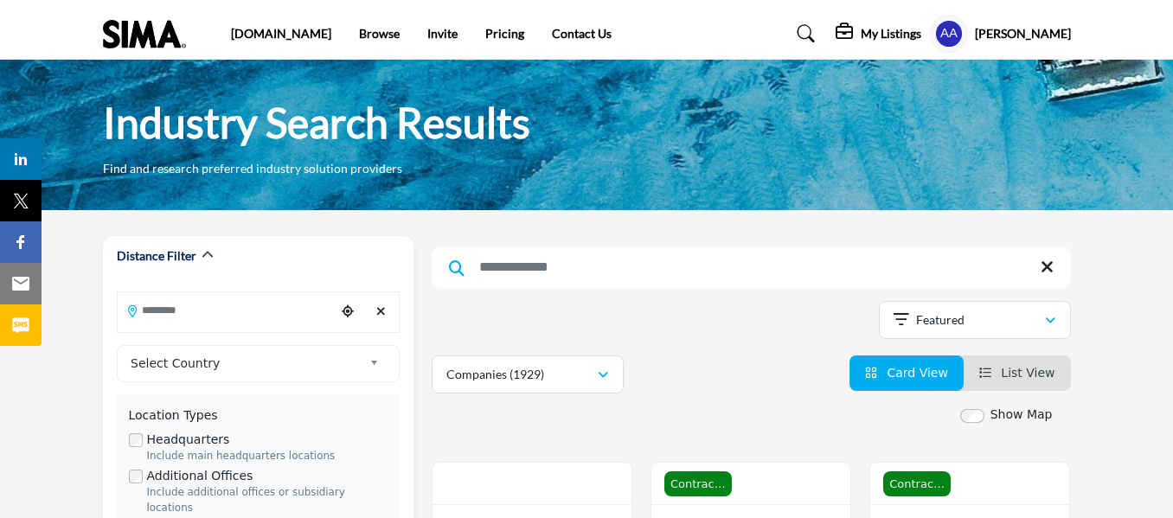
click at [566, 271] on input "Search Keyword" at bounding box center [751, 268] width 639 height 42
click at [545, 262] on input "Search Keyword" at bounding box center [751, 268] width 639 height 42
type input "*"
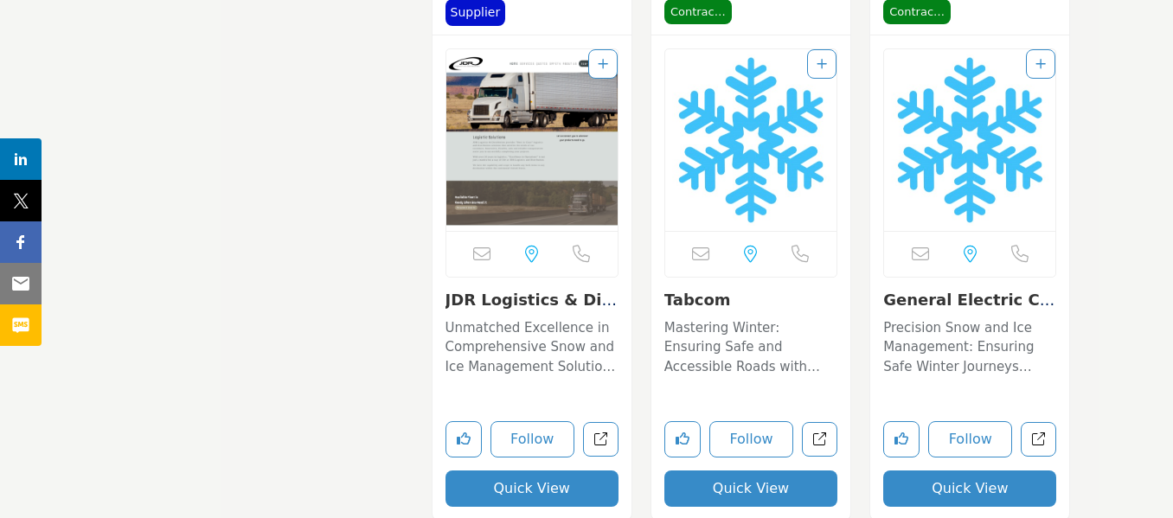
scroll to position [4932, 0]
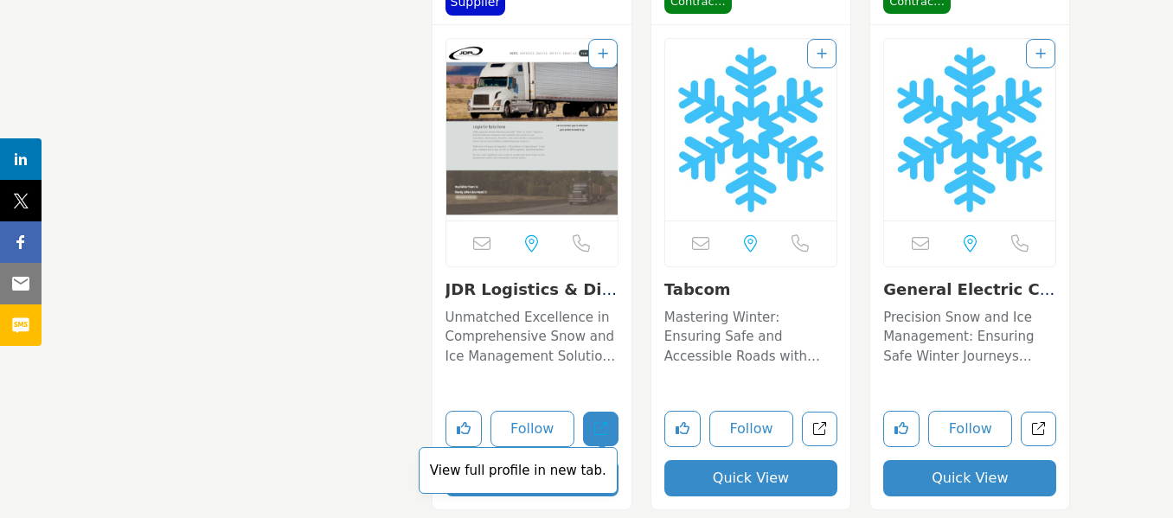
type input "*********"
click at [594, 428] on link "View full profile in new tab." at bounding box center [600, 429] width 35 height 35
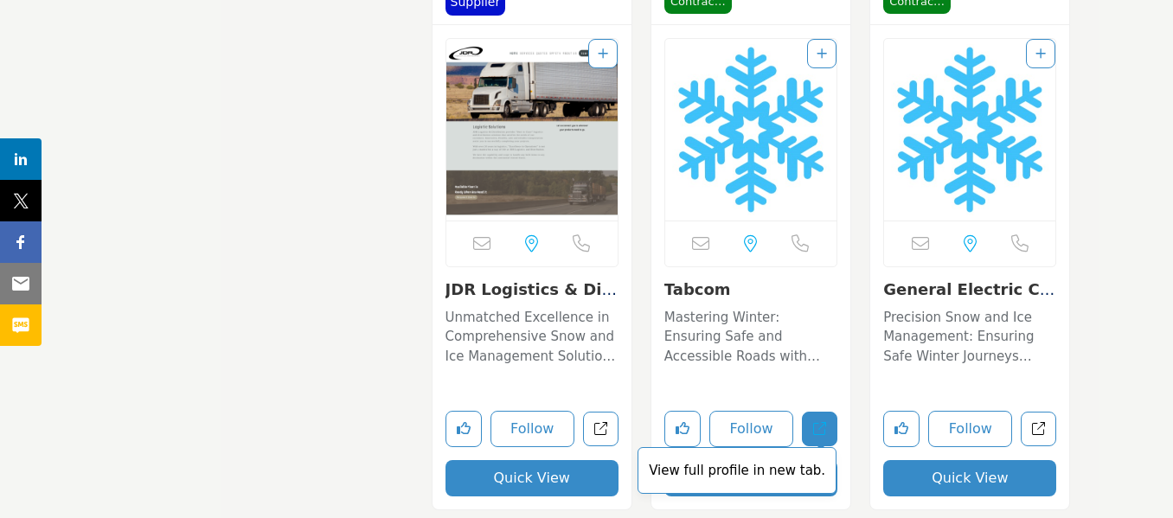
click at [822, 437] on link "View full profile in new tab." at bounding box center [819, 429] width 35 height 35
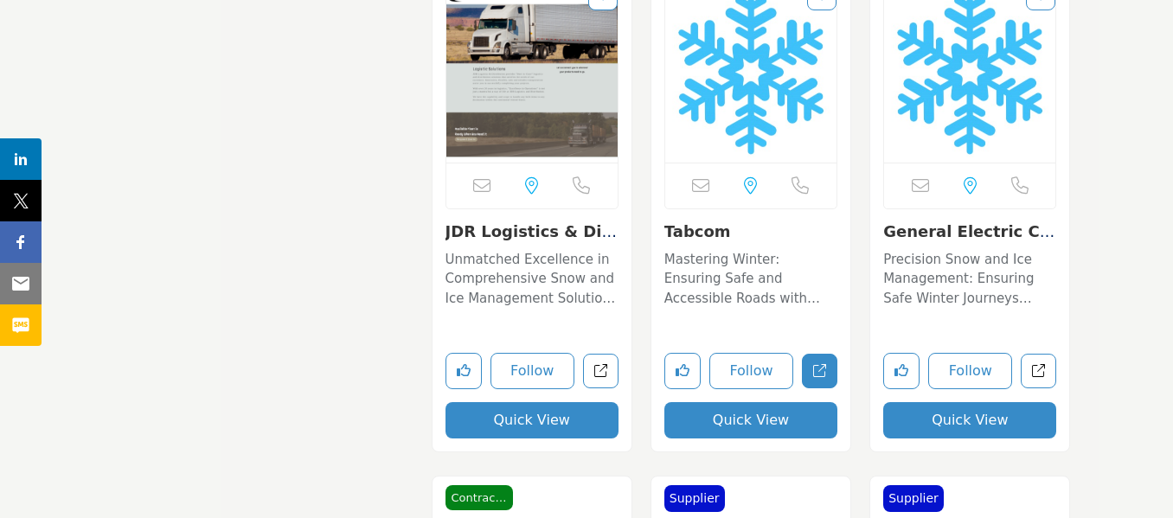
scroll to position [5019, 0]
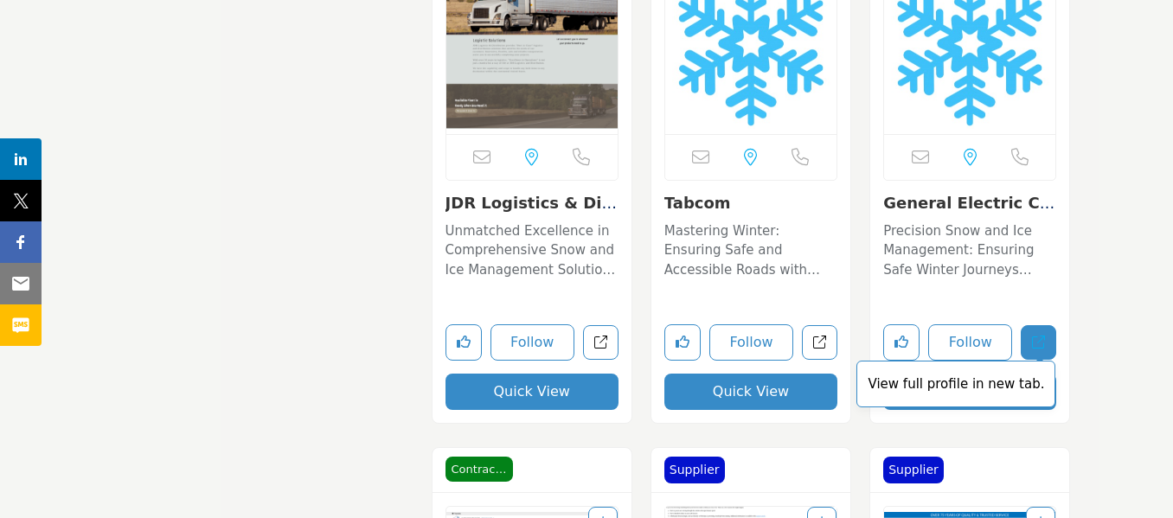
click at [1031, 342] on link "View full profile in new tab." at bounding box center [1038, 342] width 35 height 35
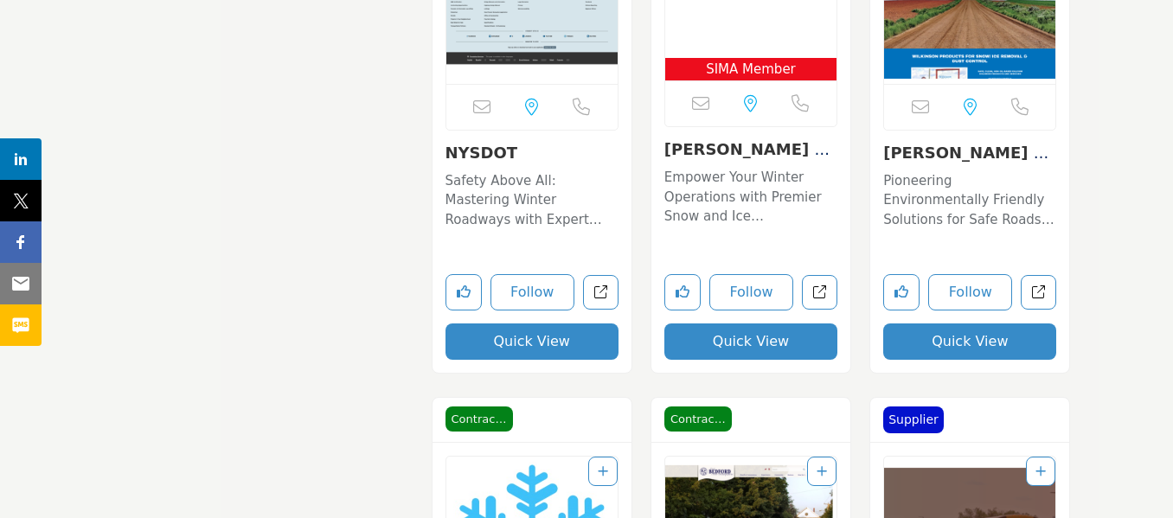
scroll to position [5625, 0]
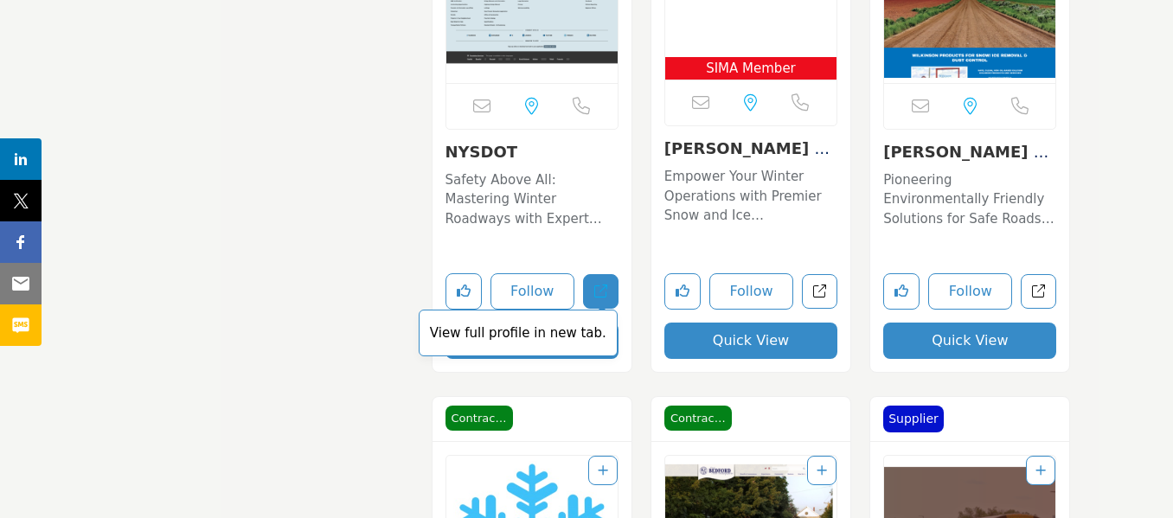
drag, startPoint x: 644, startPoint y: 316, endPoint x: 605, endPoint y: 289, distance: 47.3
click at [605, 289] on icon "Open nysdot in new tab" at bounding box center [600, 291] width 13 height 13
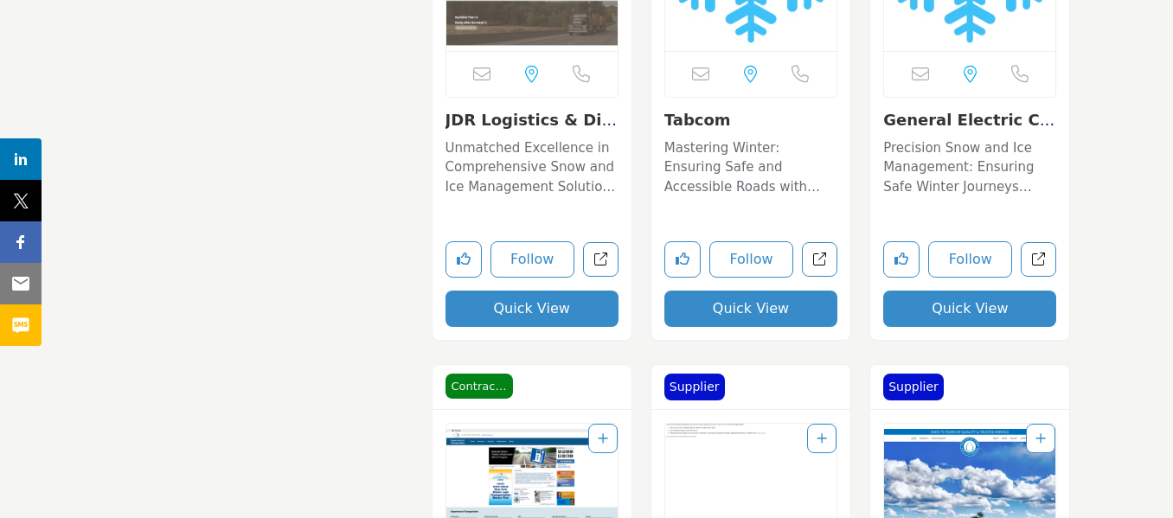
scroll to position [5105, 0]
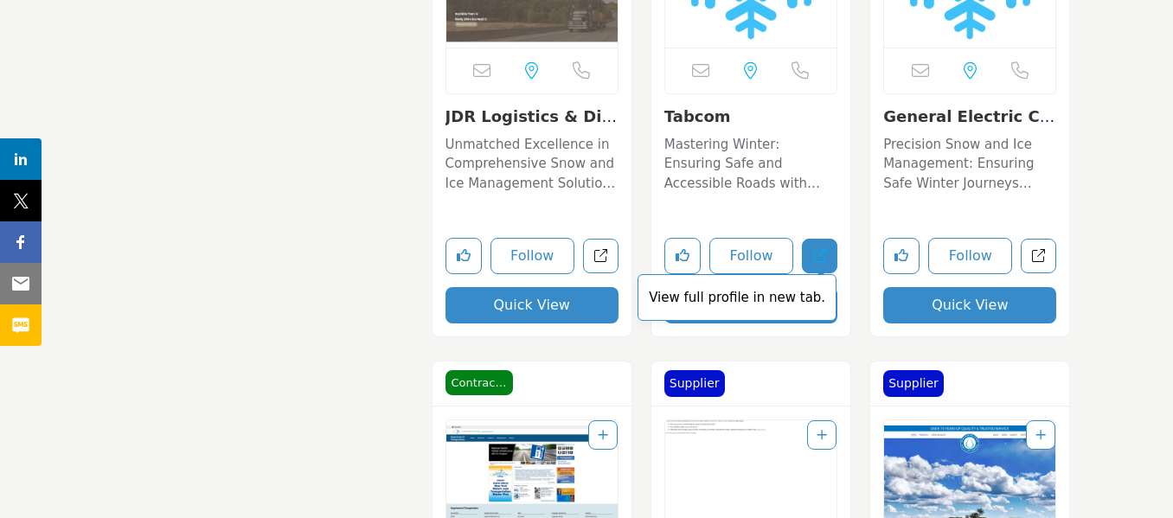
click at [825, 260] on icon "Open tabcom in new tab" at bounding box center [819, 255] width 13 height 13
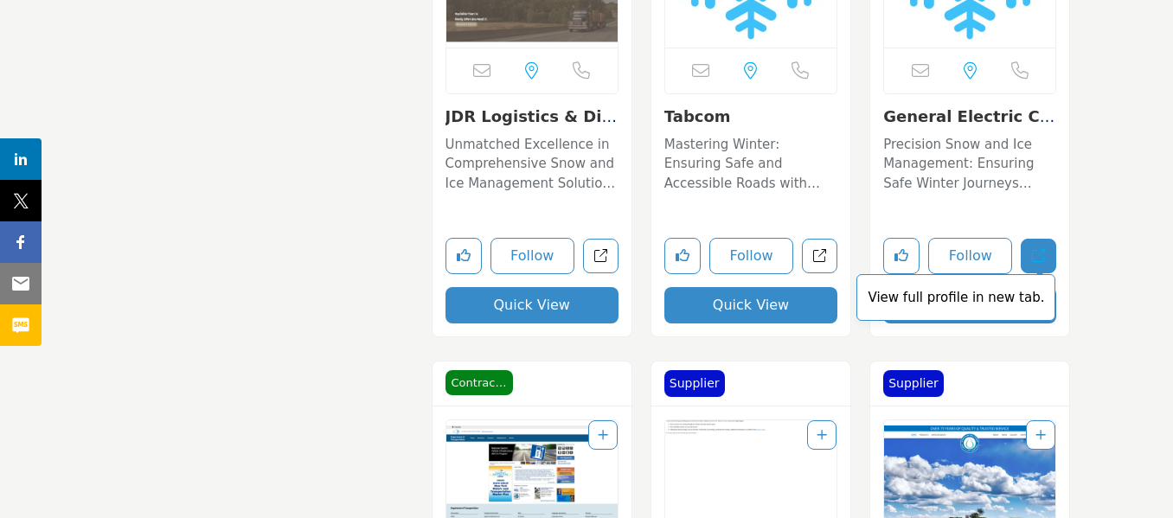
click at [1044, 265] on link "View full profile in new tab." at bounding box center [1038, 256] width 35 height 35
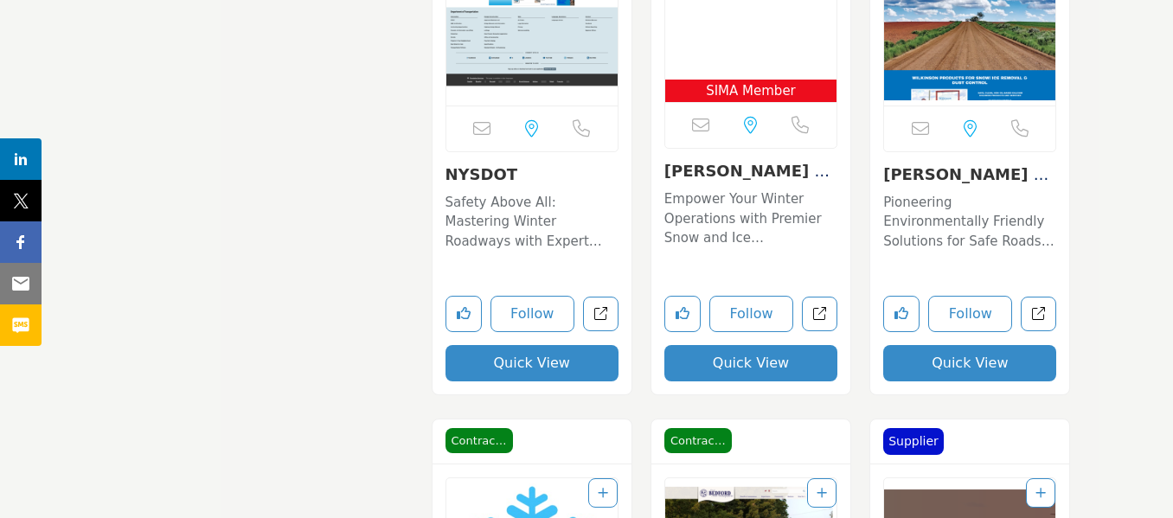
scroll to position [5625, 0]
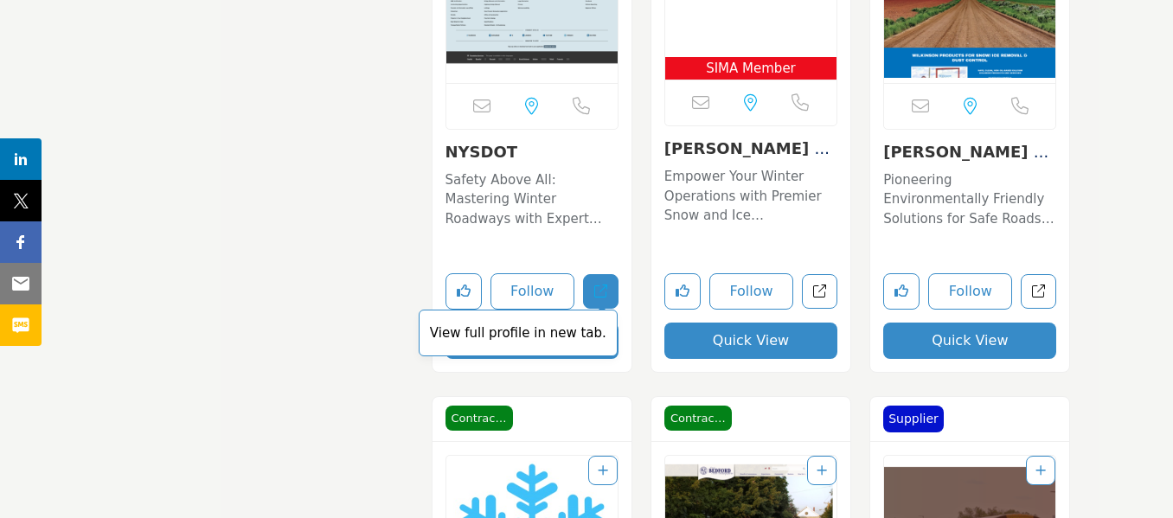
click at [606, 294] on icon "Open nysdot in new tab" at bounding box center [600, 291] width 13 height 13
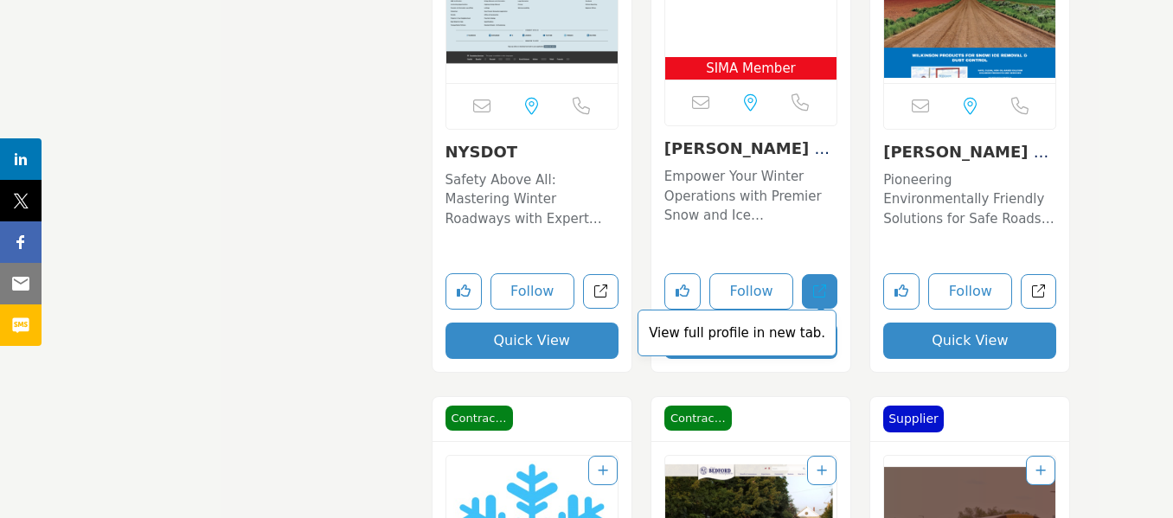
click at [821, 293] on icon "Open stephenson-equipment in new tab" at bounding box center [819, 291] width 13 height 13
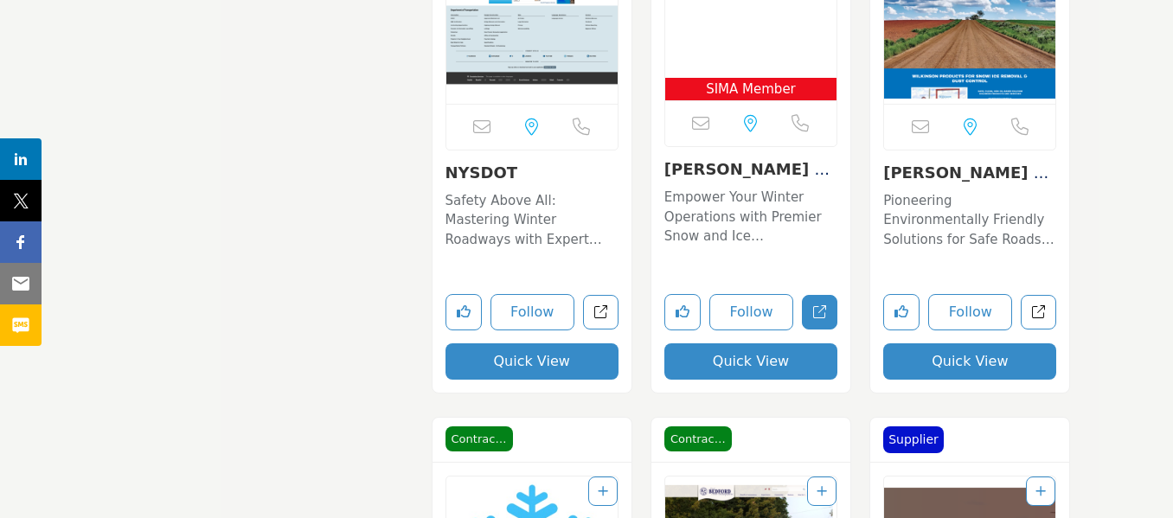
scroll to position [5452, 0]
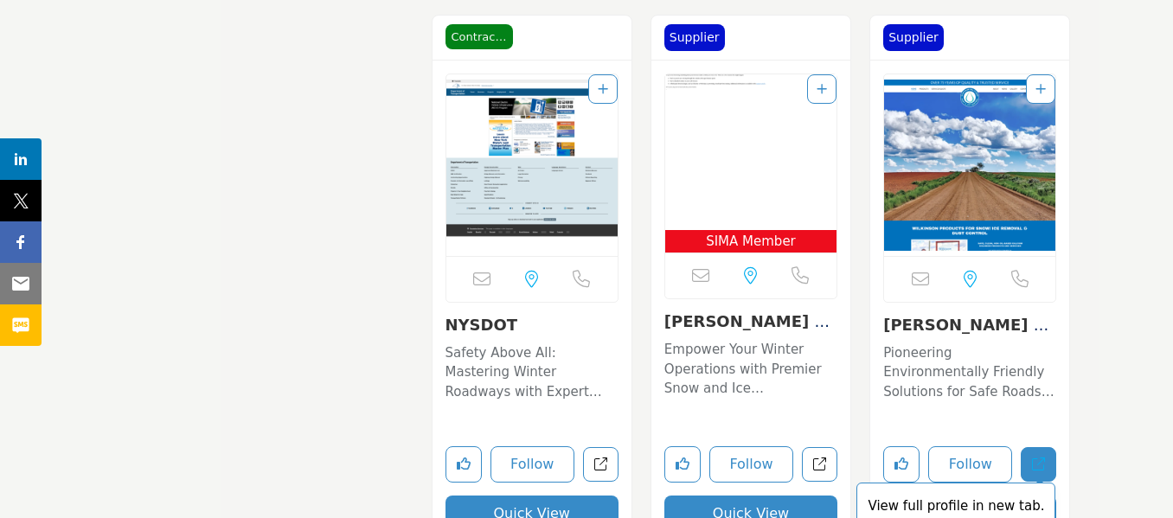
click at [1042, 466] on icon "Open wilkinson-solutions in new tab" at bounding box center [1038, 464] width 13 height 13
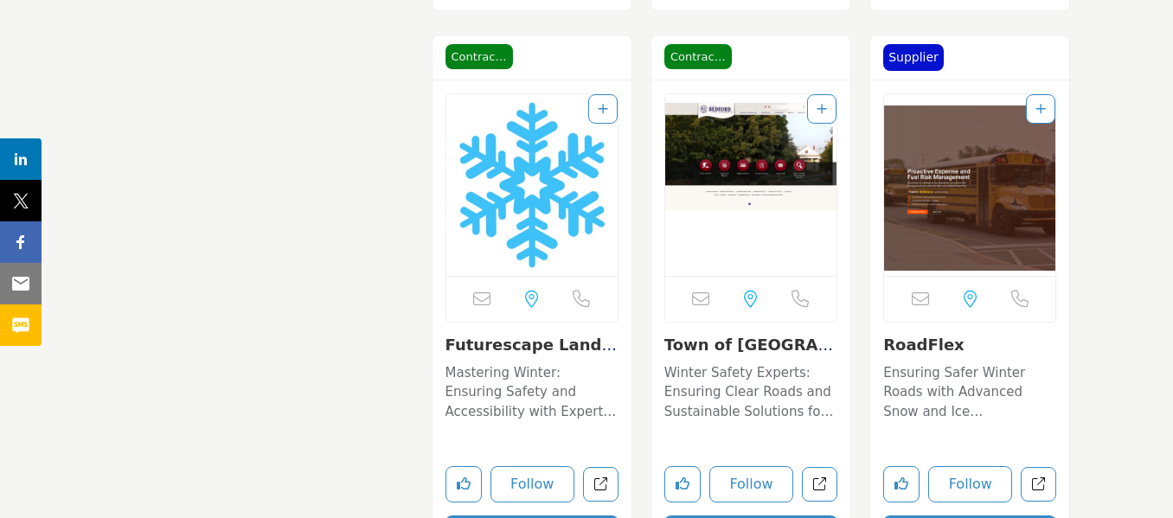
scroll to position [6144, 0]
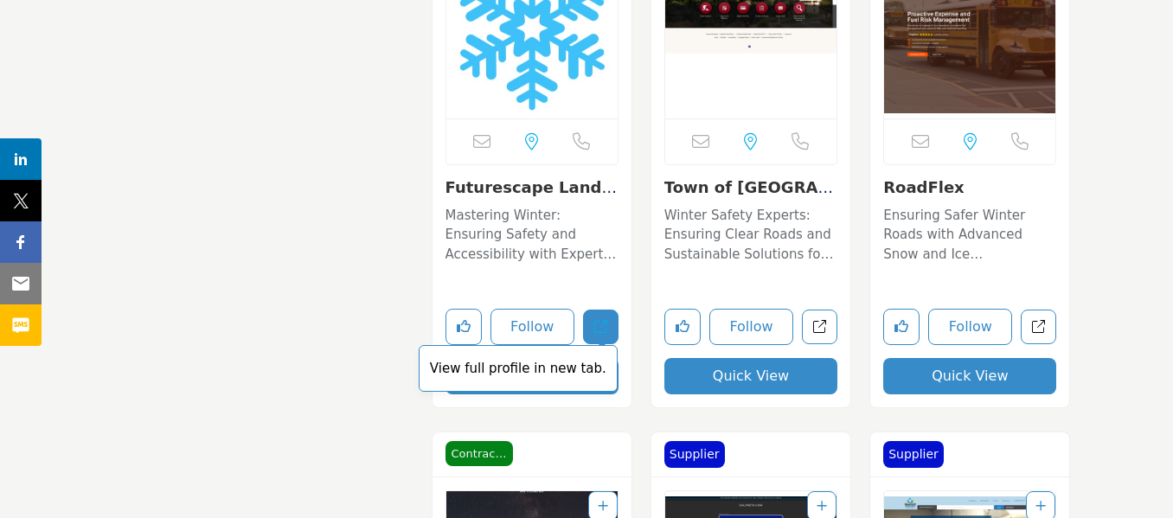
click at [600, 318] on link "View full profile in new tab." at bounding box center [600, 327] width 35 height 35
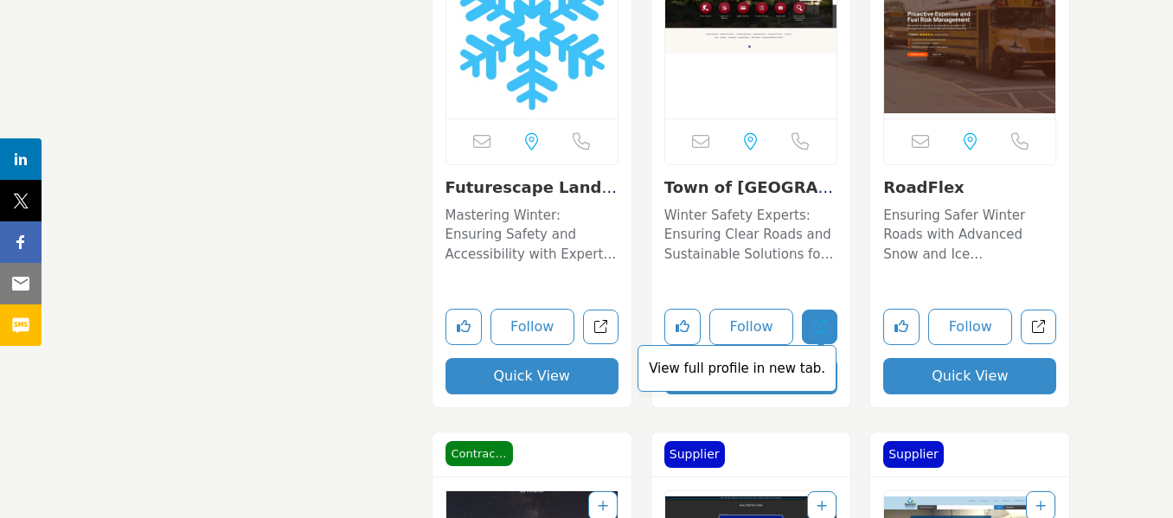
click at [811, 328] on link "View full profile in new tab." at bounding box center [819, 327] width 35 height 35
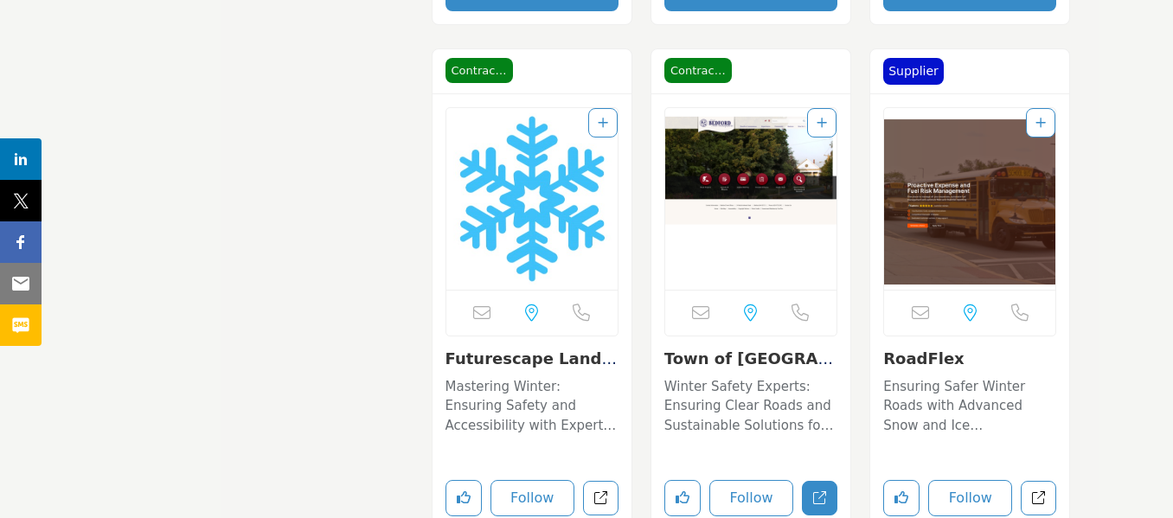
scroll to position [5971, 0]
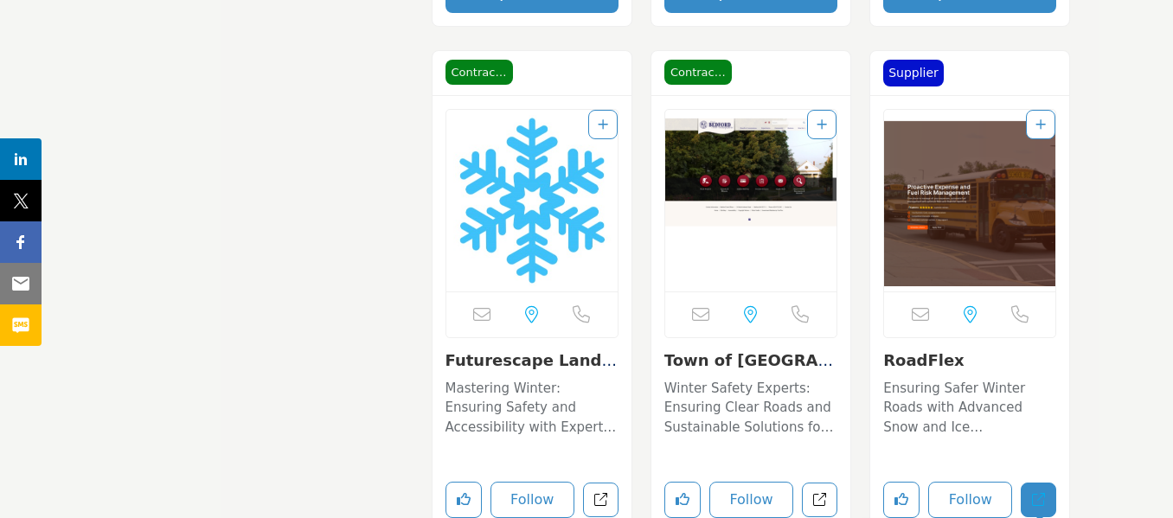
click at [1038, 500] on icon "Open roadflex in new tab" at bounding box center [1038, 499] width 13 height 13
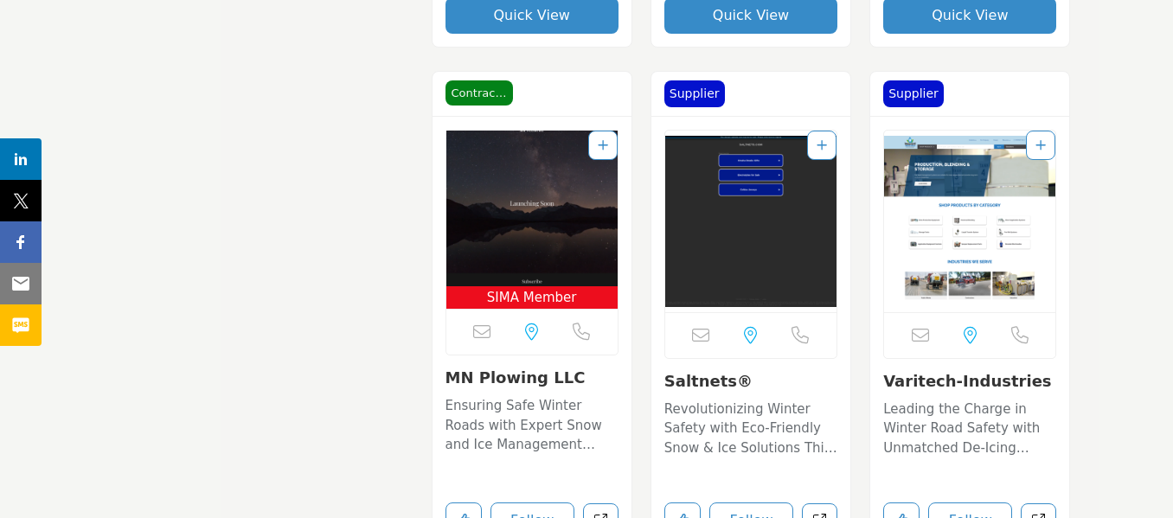
scroll to position [6663, 0]
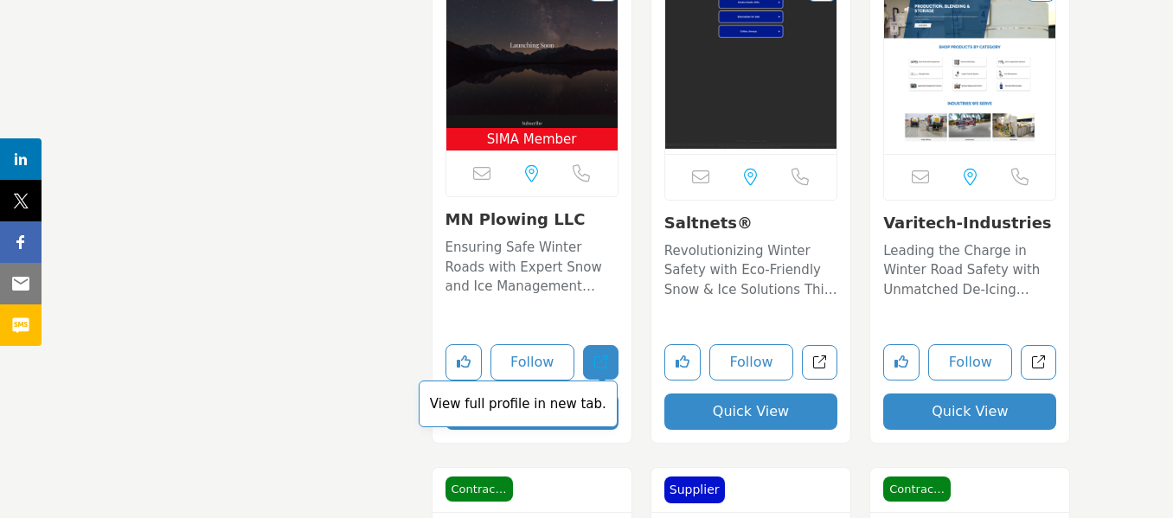
click at [601, 381] on span "View full profile in new tab." at bounding box center [518, 405] width 199 height 48
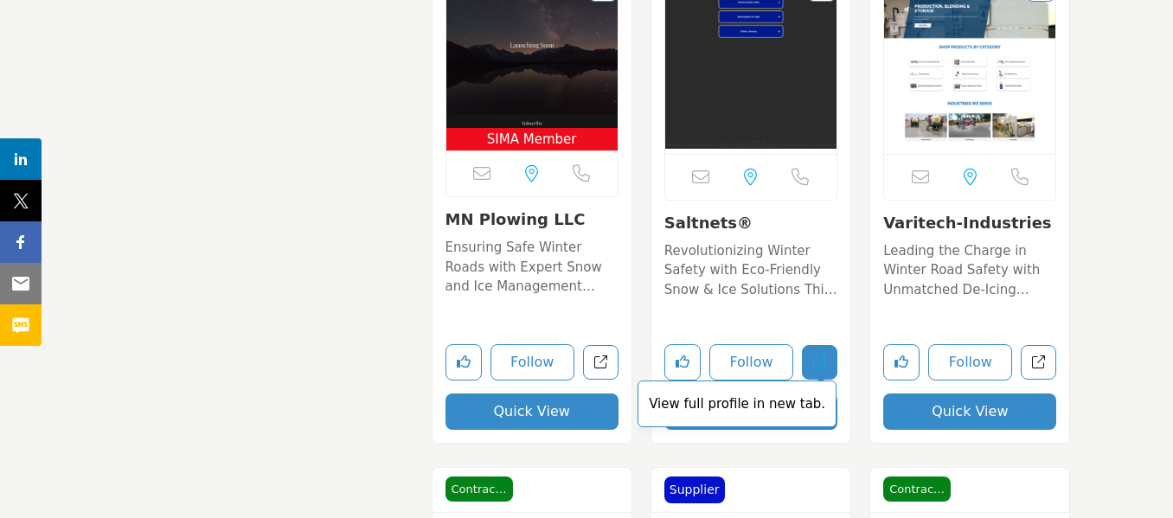
click at [817, 350] on link "View full profile in new tab." at bounding box center [819, 362] width 35 height 35
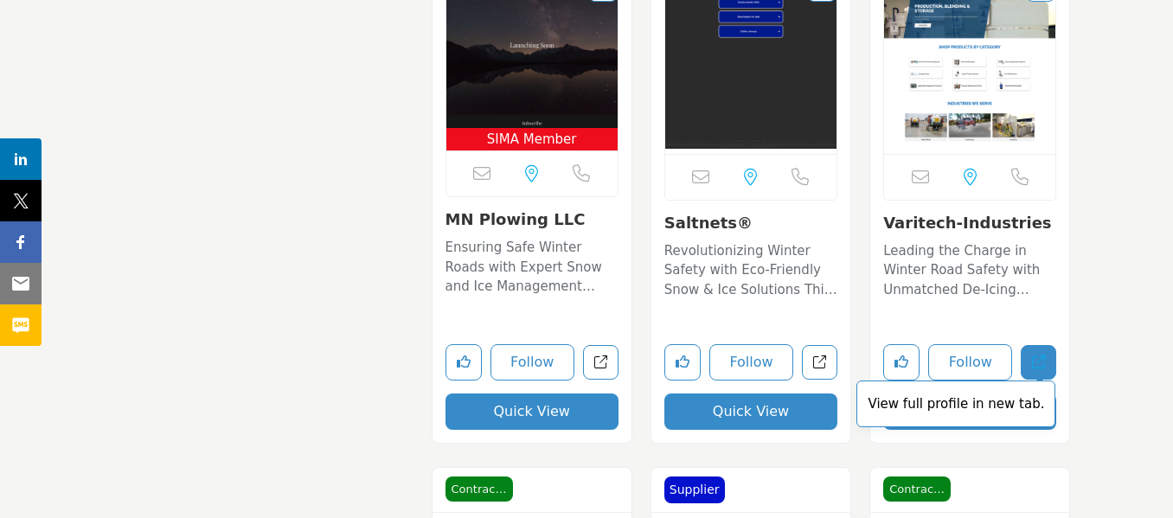
click at [1047, 363] on link "View full profile in new tab." at bounding box center [1038, 362] width 35 height 35
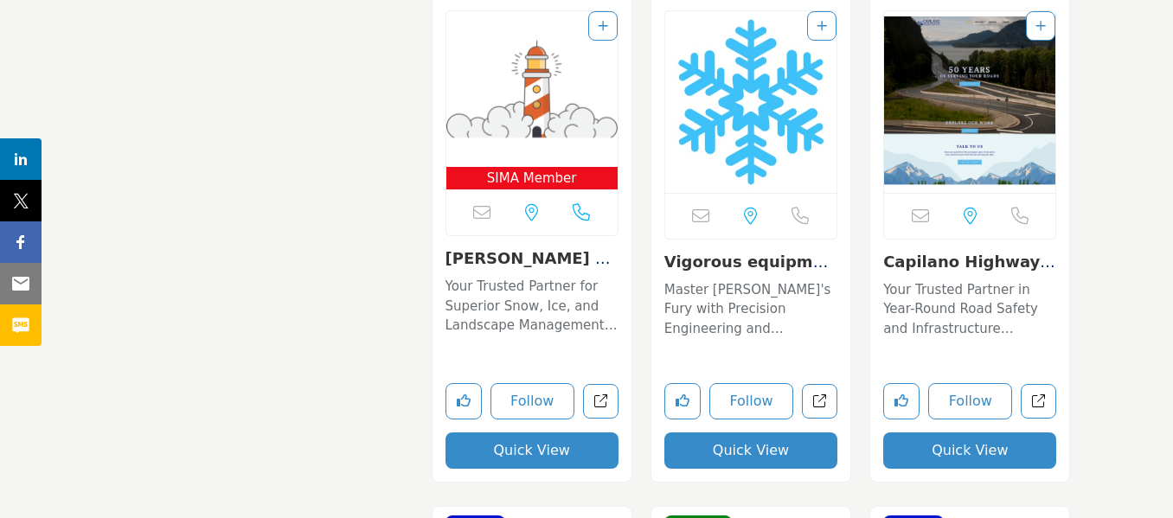
scroll to position [7182, 0]
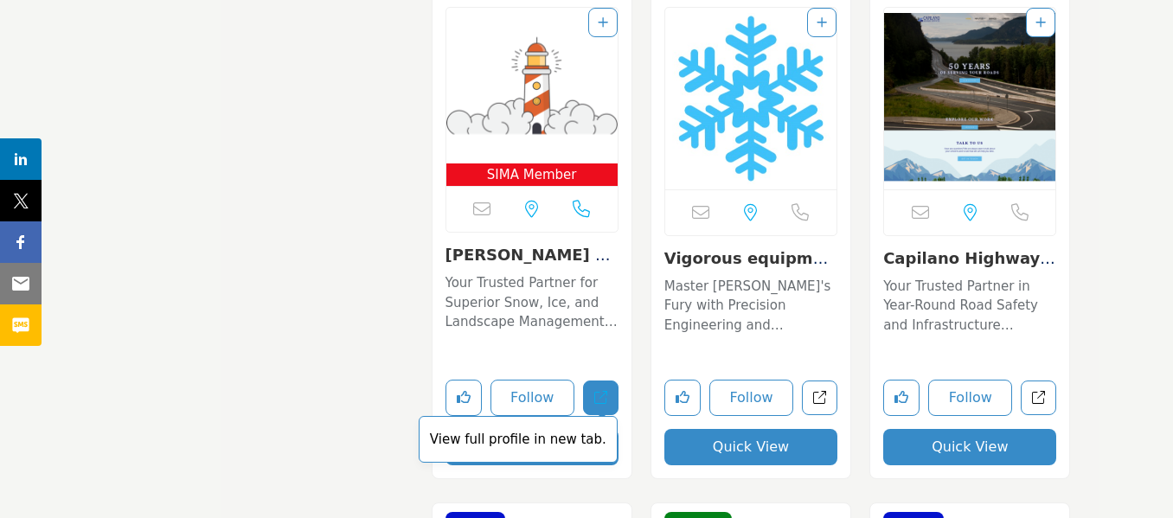
click at [599, 400] on icon "Open dj-salmon-lawn-landscape-inc in new tab" at bounding box center [600, 397] width 13 height 13
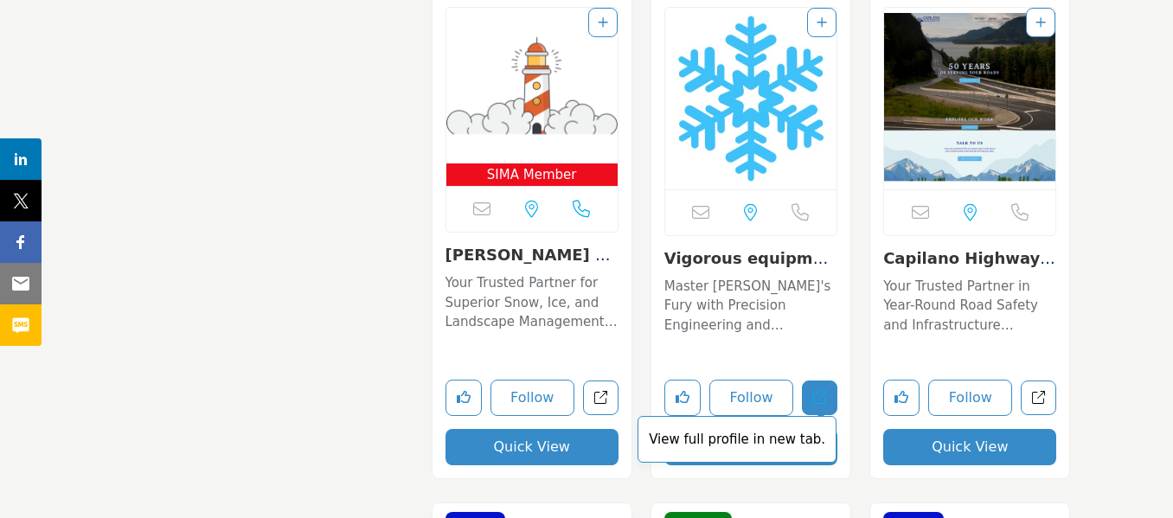
click at [816, 399] on icon "Open vigorous-equipment in new tab" at bounding box center [819, 397] width 13 height 13
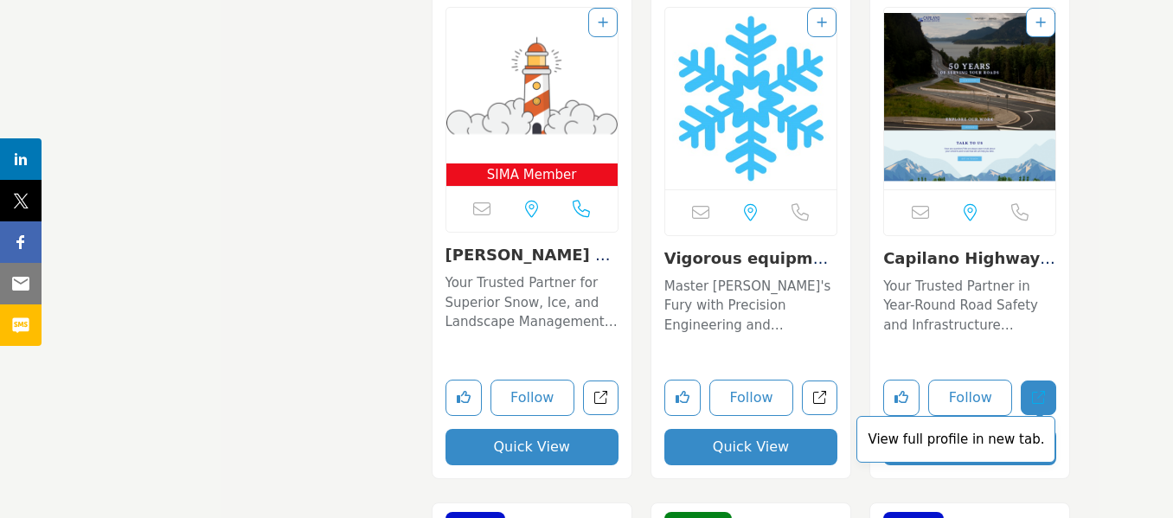
click at [1036, 400] on icon "Open capilano-highway-services-company in new tab" at bounding box center [1038, 397] width 13 height 13
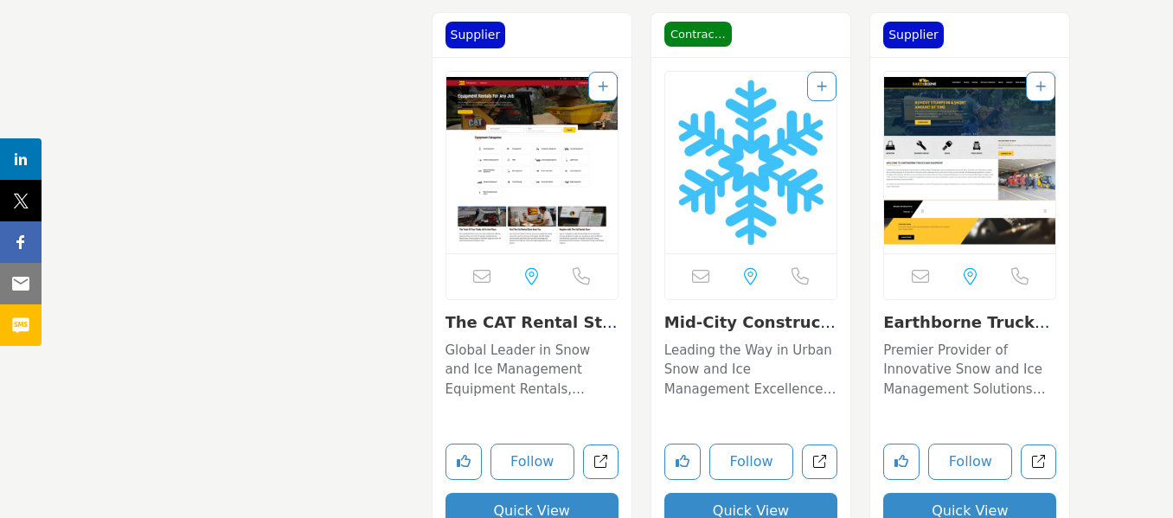
scroll to position [7701, 0]
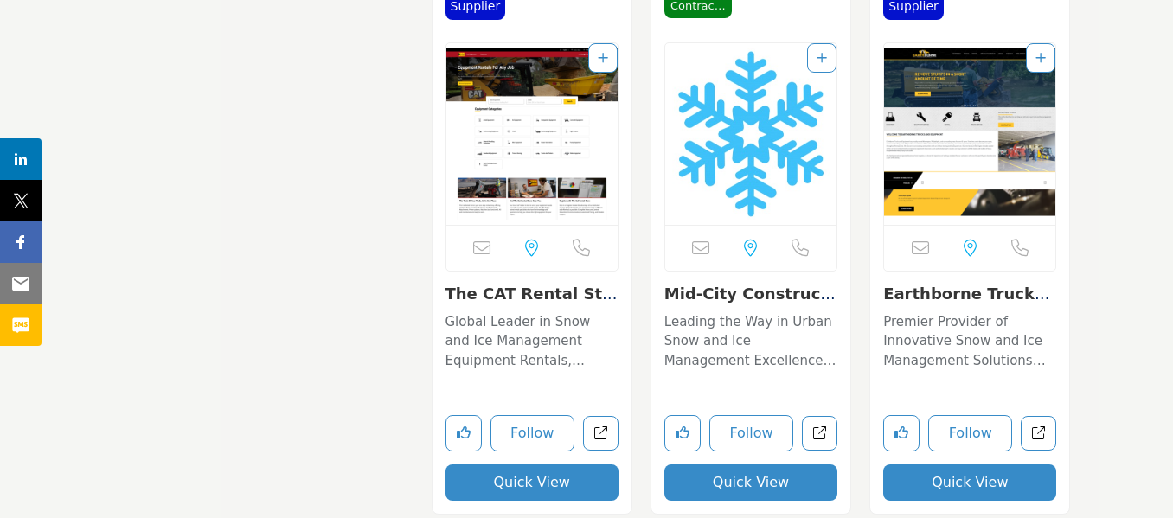
click at [503, 346] on p "Global Leader in Snow and Ice Management Equipment Rentals, Ensuring Winter Ope…" at bounding box center [532, 341] width 173 height 59
click at [504, 346] on p "Global Leader in Snow and Ice Management Equipment Rentals, Ensuring Winter Ope…" at bounding box center [532, 341] width 173 height 59
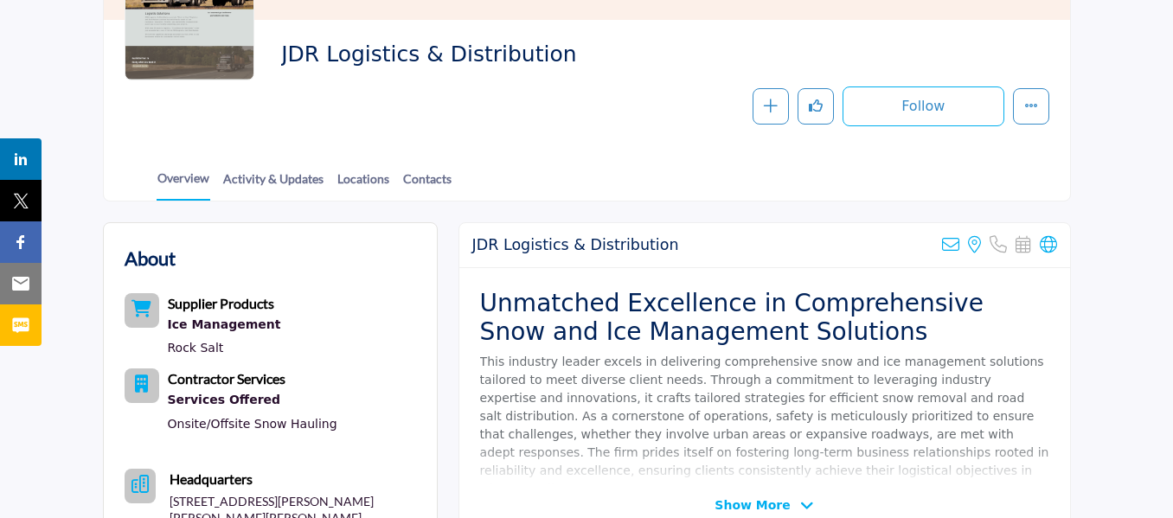
scroll to position [87, 0]
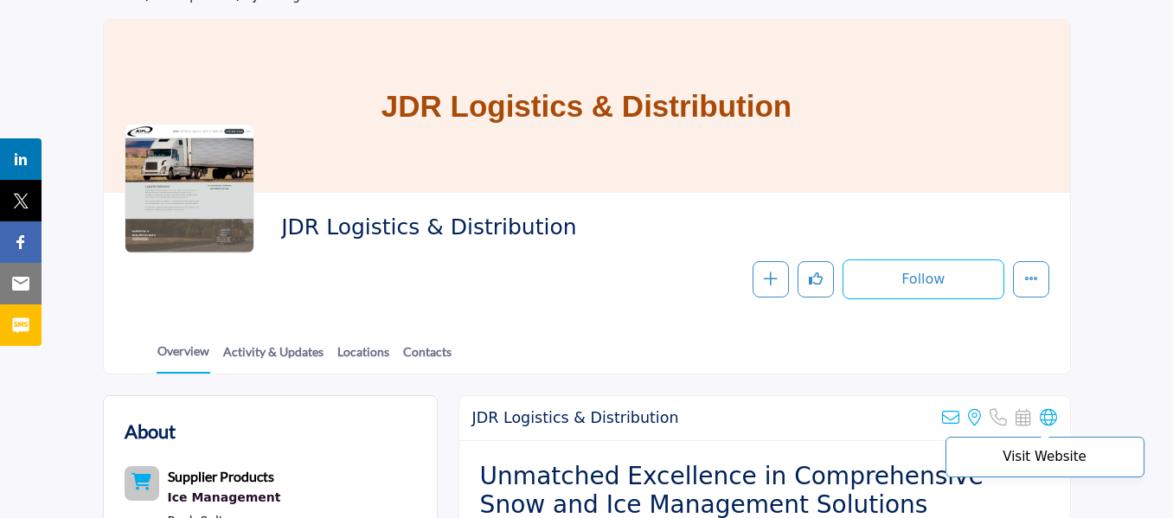
click at [1052, 414] on icon at bounding box center [1048, 417] width 17 height 17
drag, startPoint x: 565, startPoint y: 225, endPoint x: 283, endPoint y: 228, distance: 282.1
click at [283, 228] on span "JDR Logistics & Distribution" at bounding box center [517, 228] width 472 height 29
copy span "JDR Logistics & Distribution"
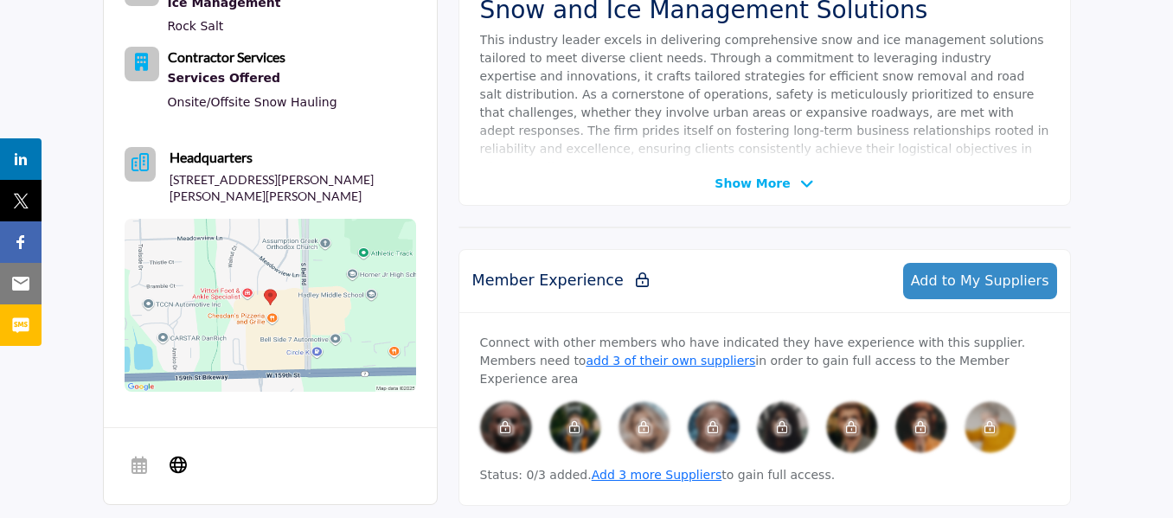
scroll to position [433, 0]
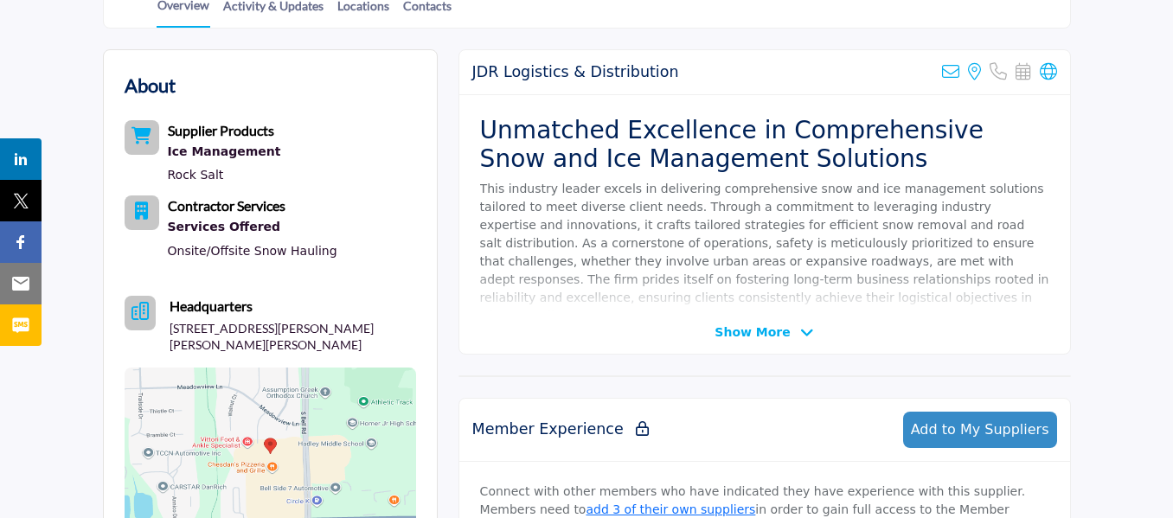
click at [749, 244] on p "This industry leader excels in delivering comprehensive snow and ice management…" at bounding box center [764, 252] width 569 height 145
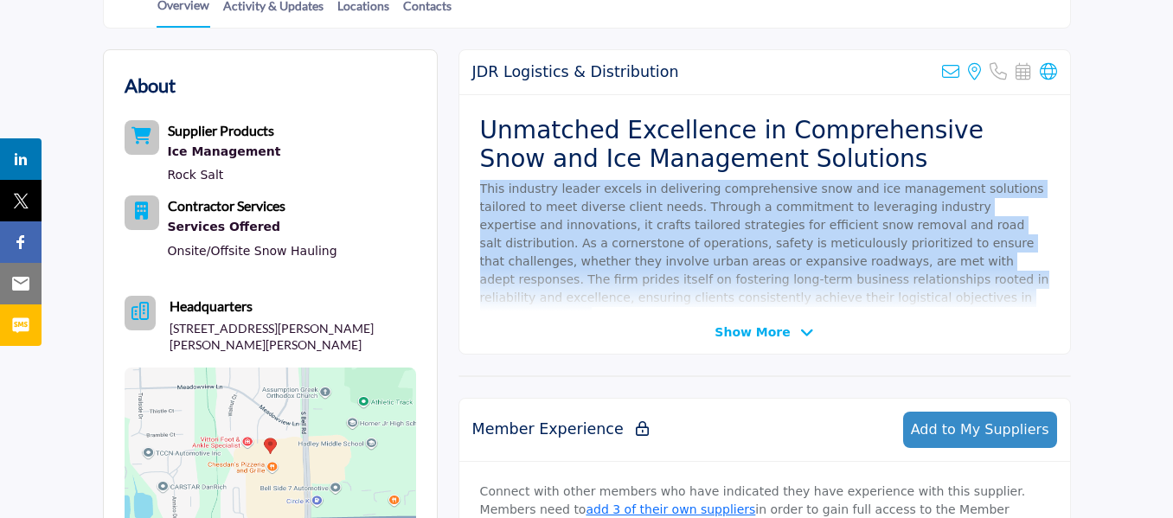
click at [749, 244] on p "This industry leader excels in delivering comprehensive snow and ice management…" at bounding box center [764, 252] width 569 height 145
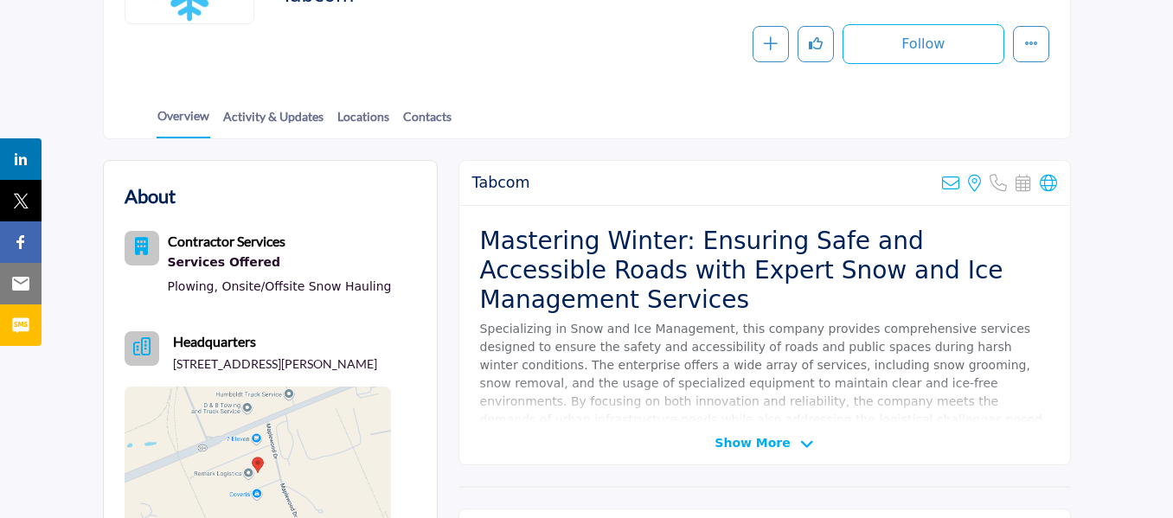
scroll to position [346, 0]
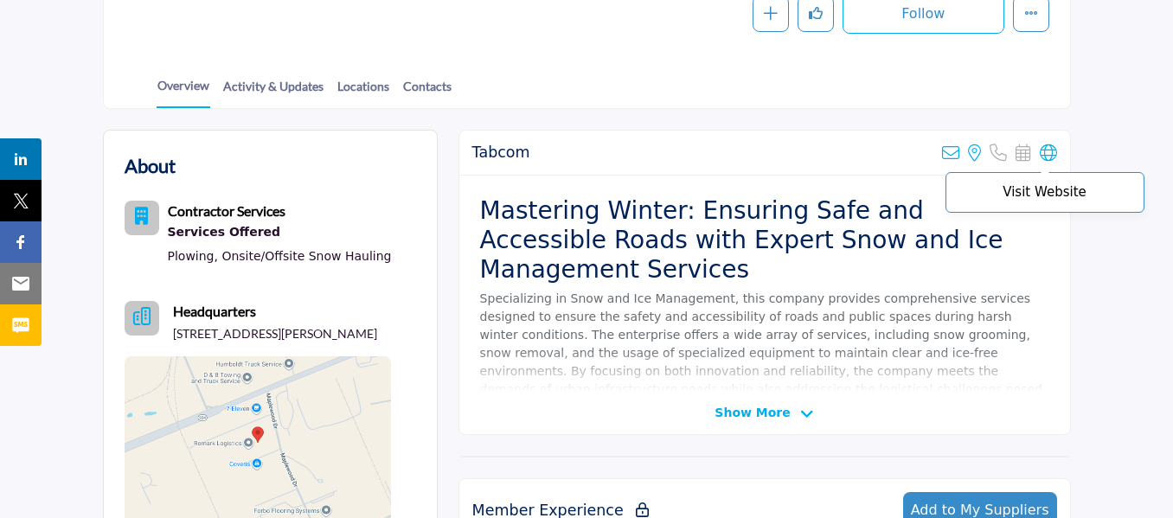
click at [1056, 152] on icon at bounding box center [1048, 153] width 17 height 17
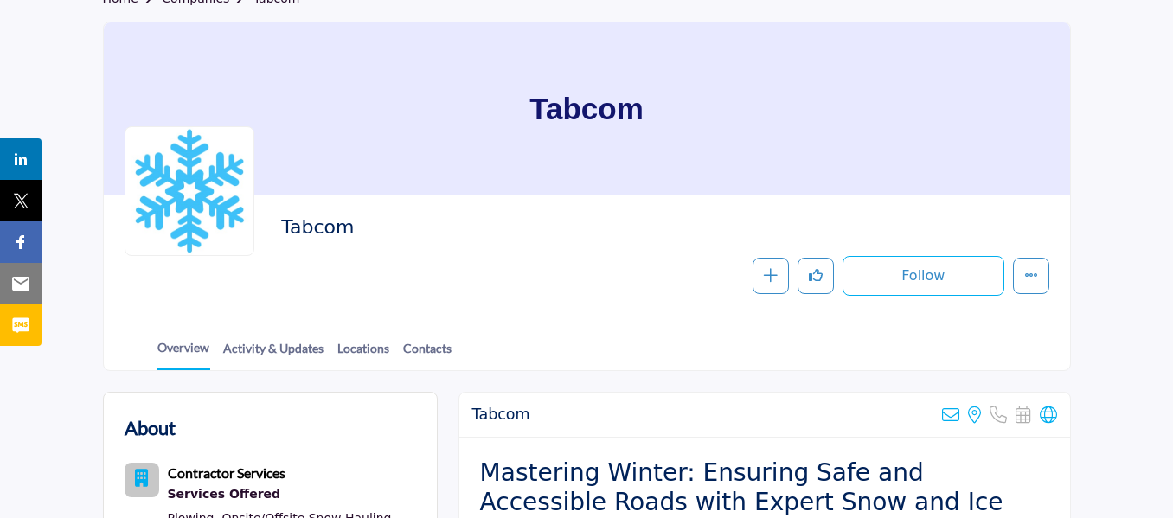
scroll to position [0, 0]
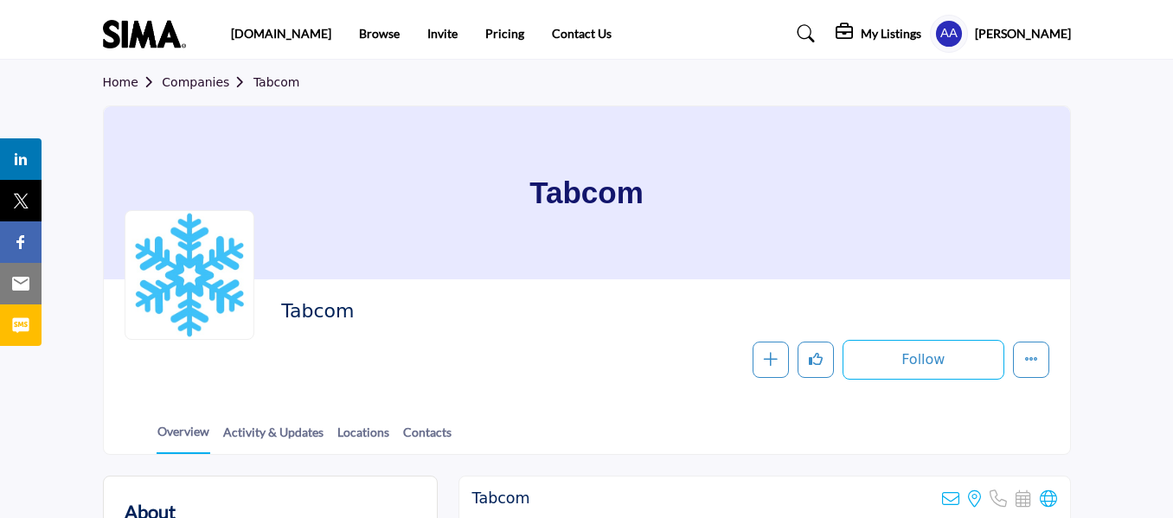
click at [331, 318] on h2 "Tabcom" at bounding box center [519, 311] width 476 height 22
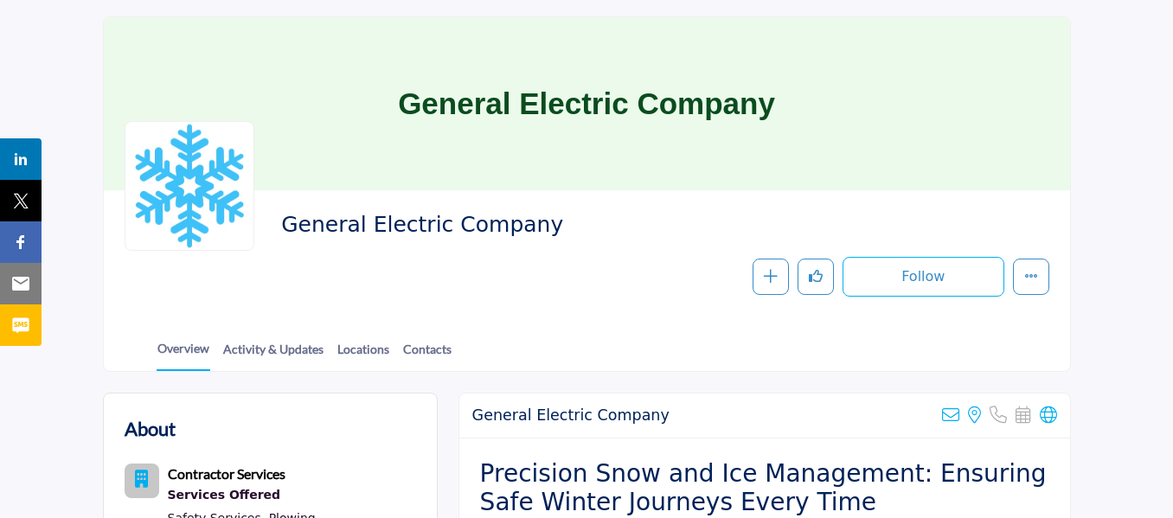
scroll to position [260, 0]
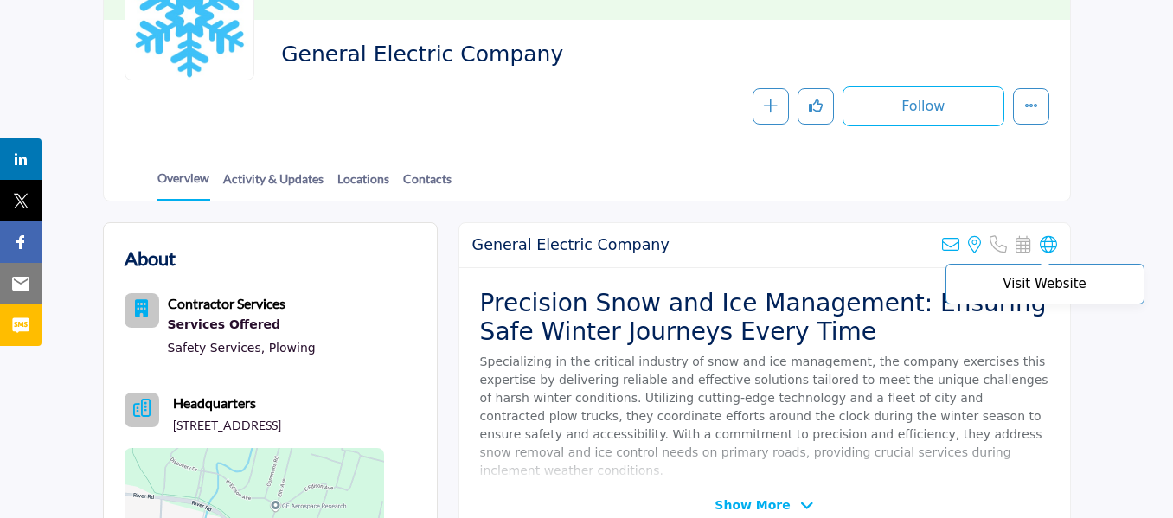
click at [1045, 241] on icon at bounding box center [1048, 244] width 17 height 17
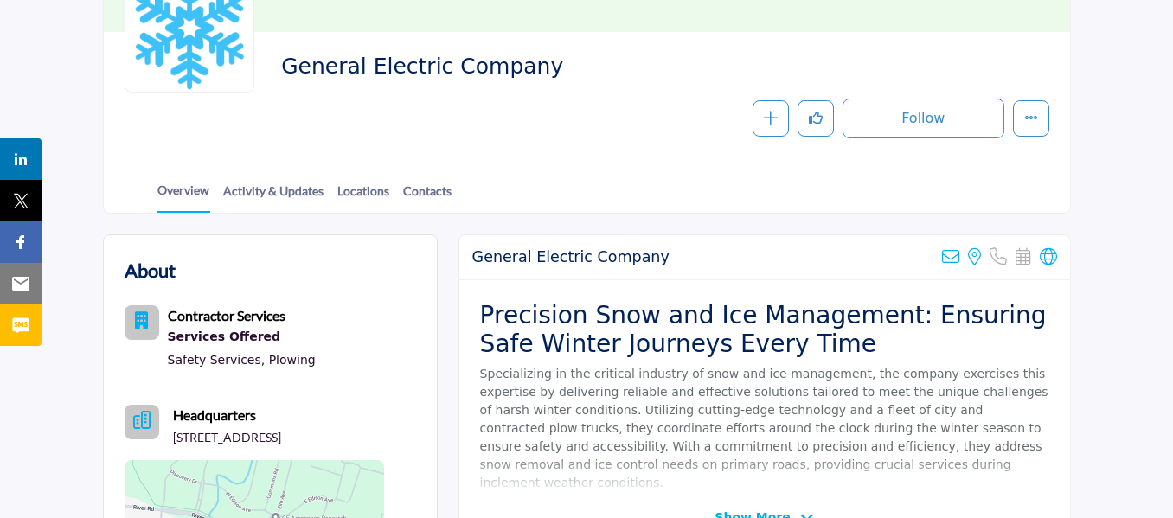
scroll to position [173, 0]
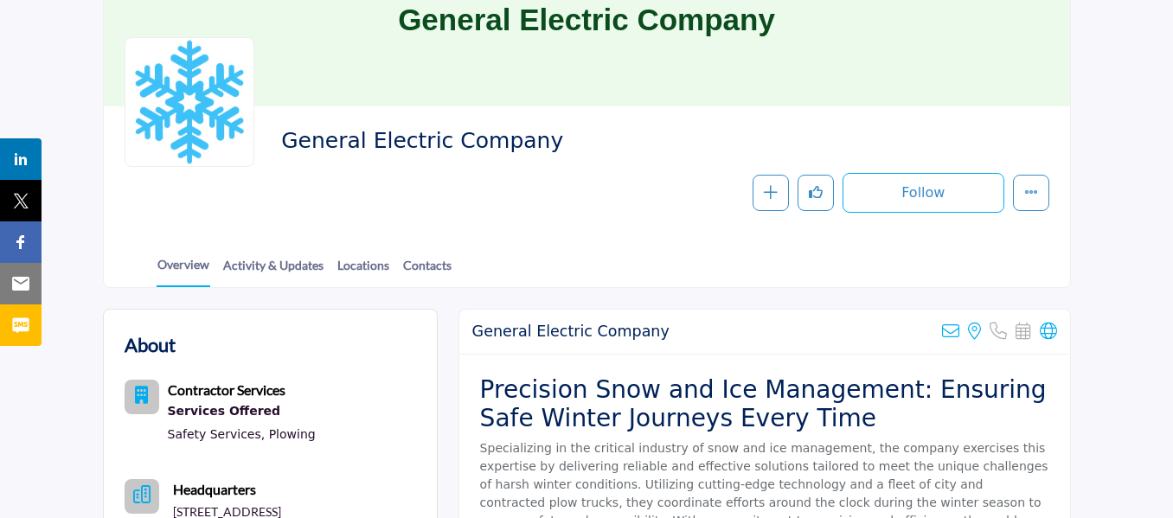
drag, startPoint x: 565, startPoint y: 134, endPoint x: 285, endPoint y: 132, distance: 280.4
click at [285, 132] on span "General Electric Company" at bounding box center [517, 141] width 472 height 29
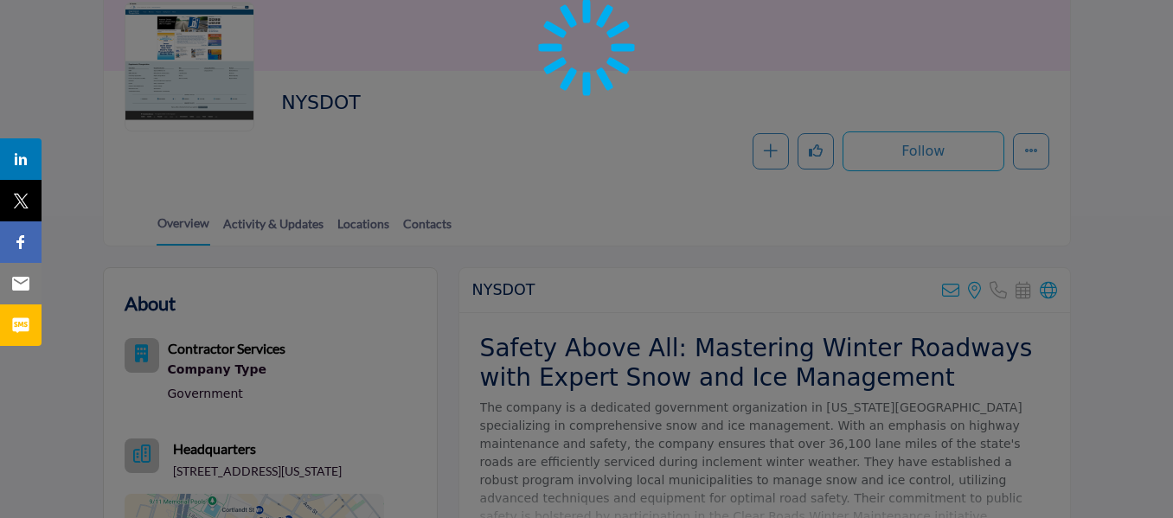
scroll to position [260, 0]
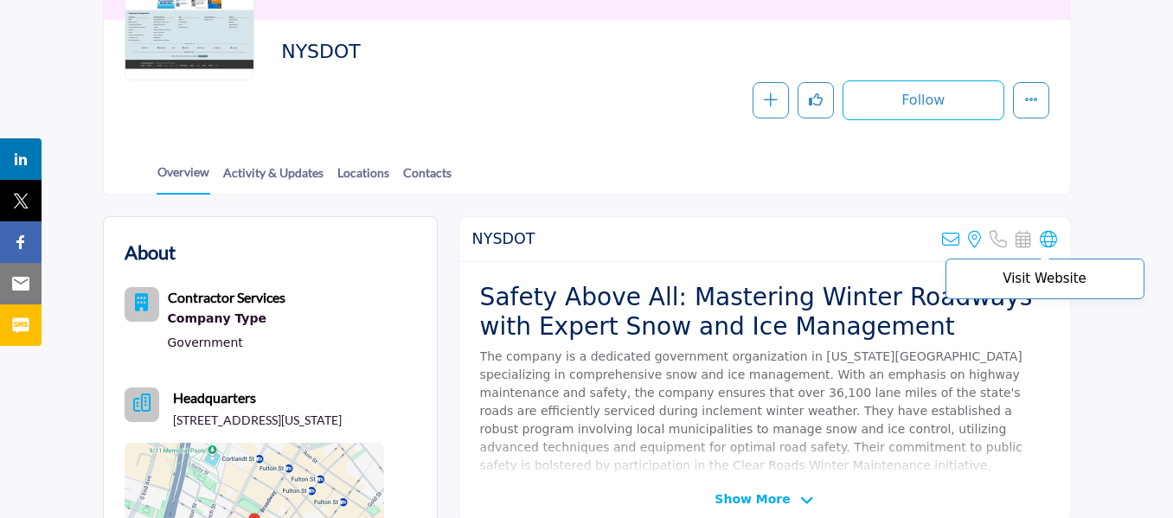
click at [1052, 235] on icon at bounding box center [1048, 239] width 17 height 17
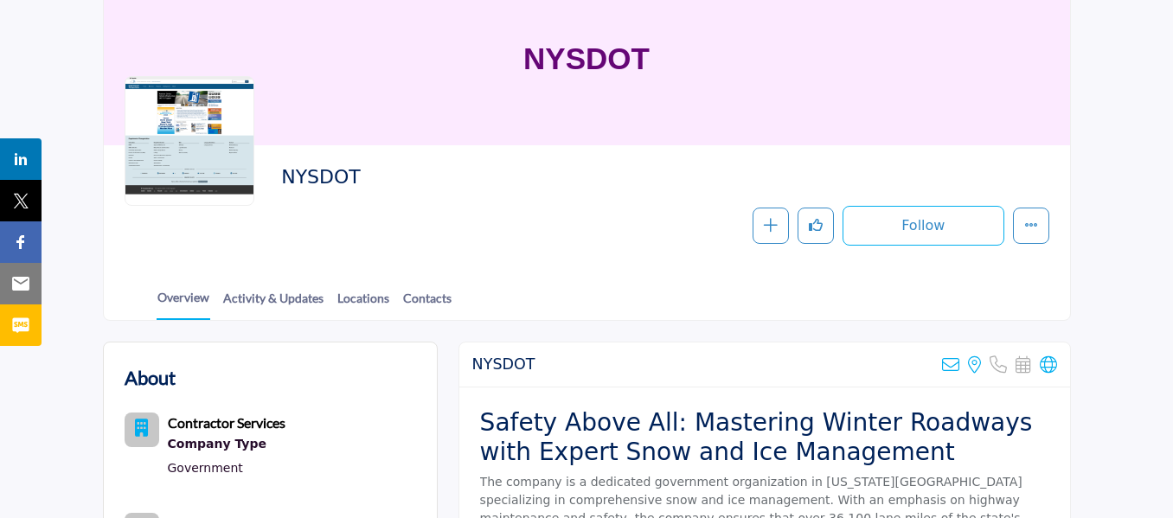
scroll to position [0, 0]
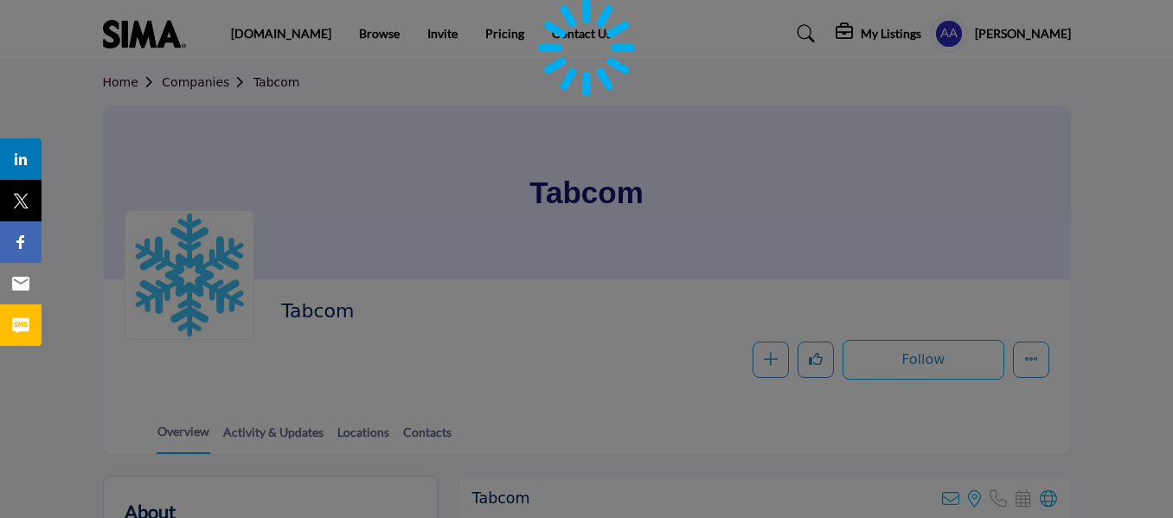
scroll to position [178, 0]
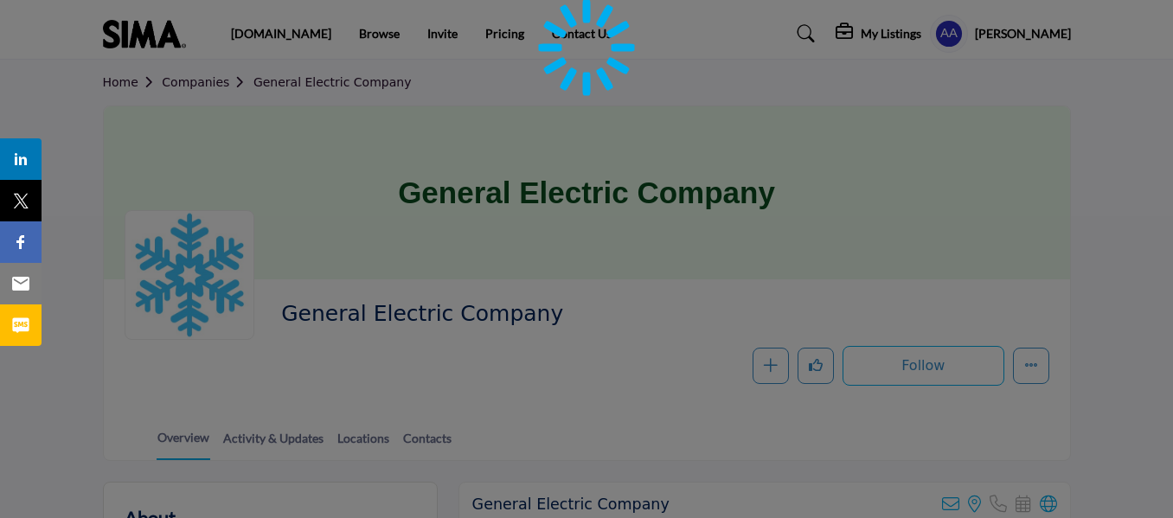
scroll to position [260, 0]
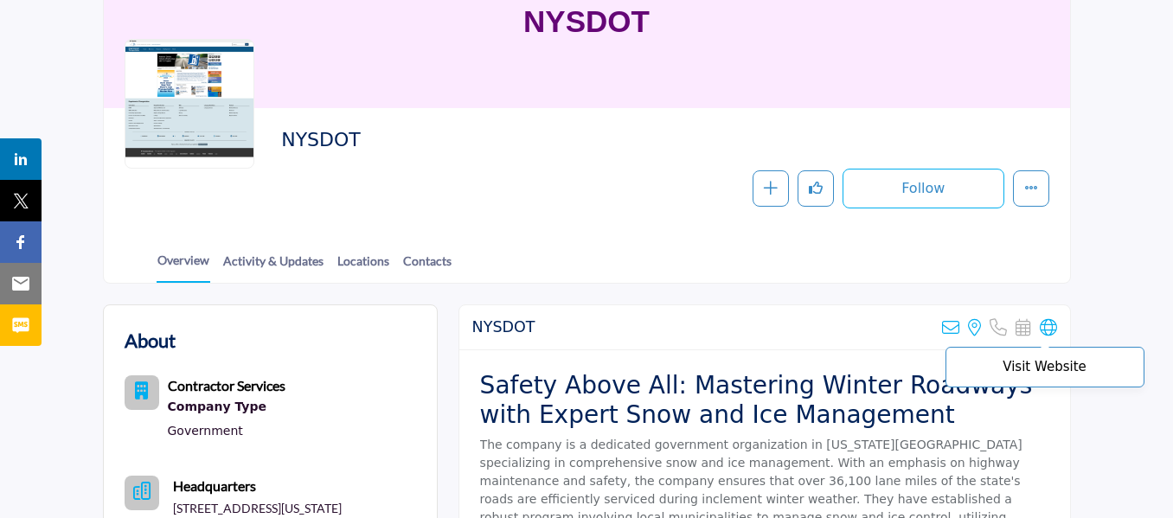
scroll to position [173, 0]
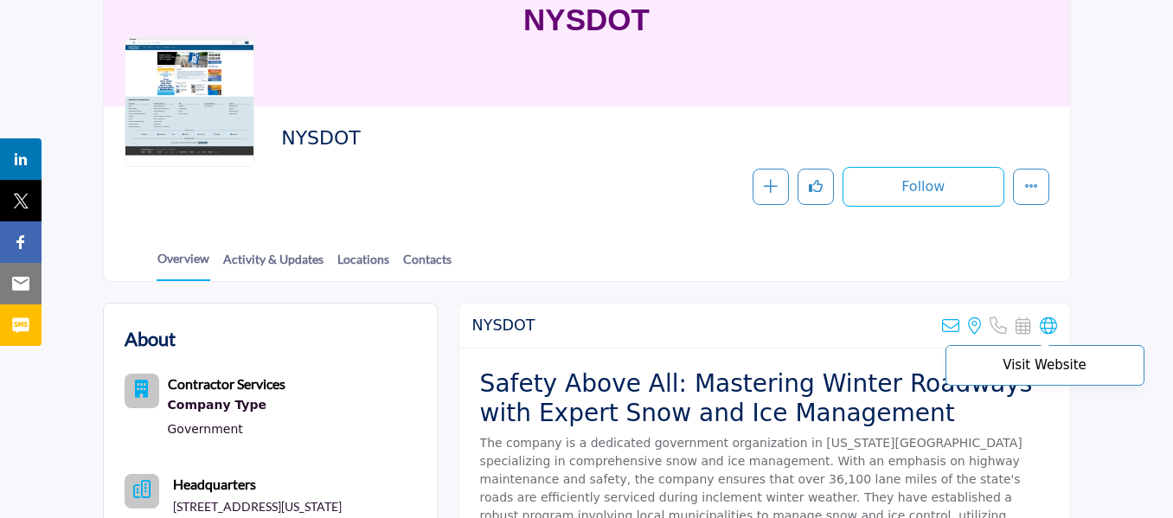
click at [1050, 327] on icon at bounding box center [1048, 326] width 17 height 17
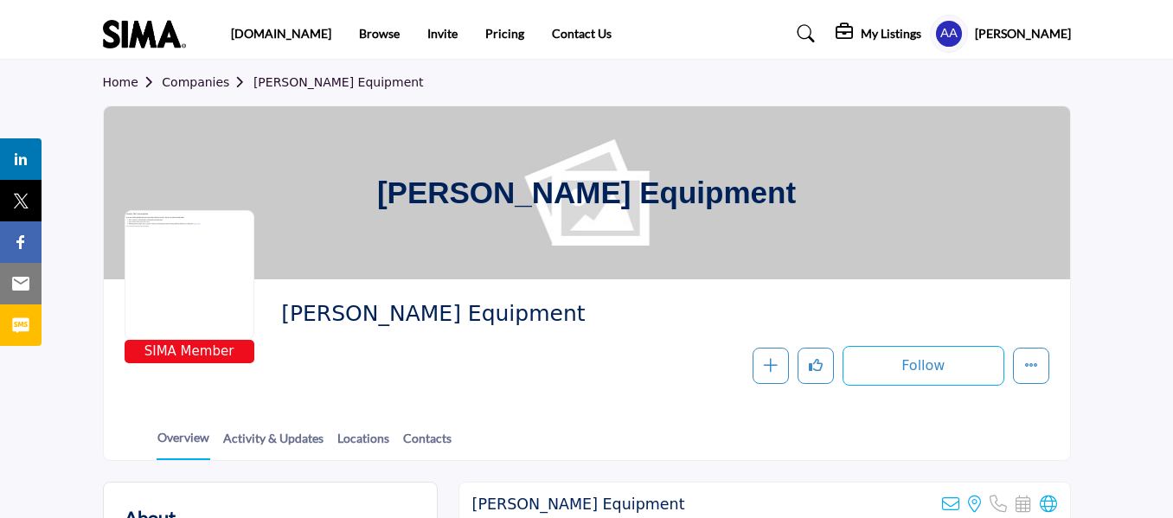
scroll to position [173, 0]
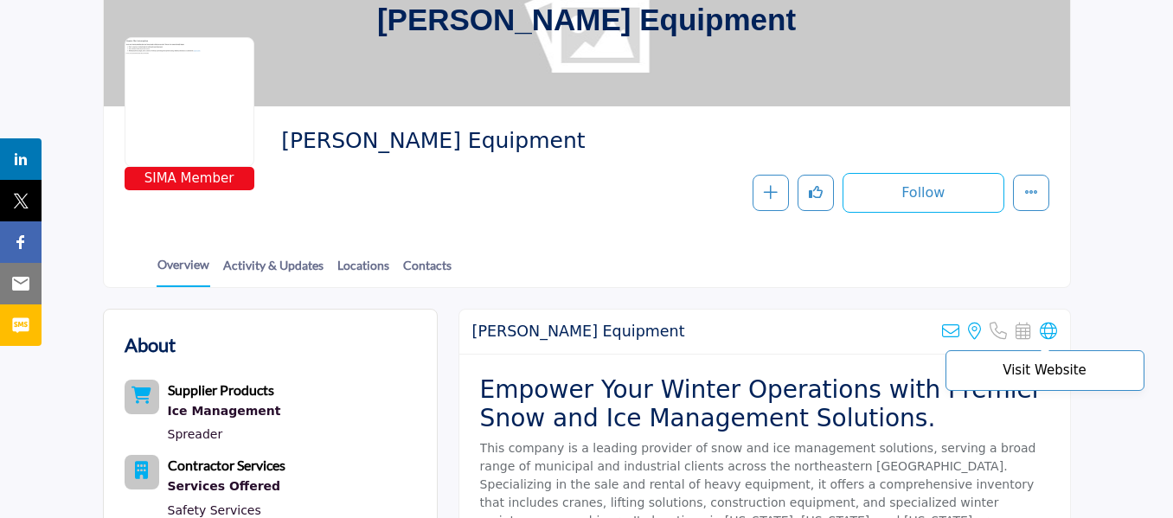
click at [1052, 334] on icon at bounding box center [1048, 331] width 17 height 17
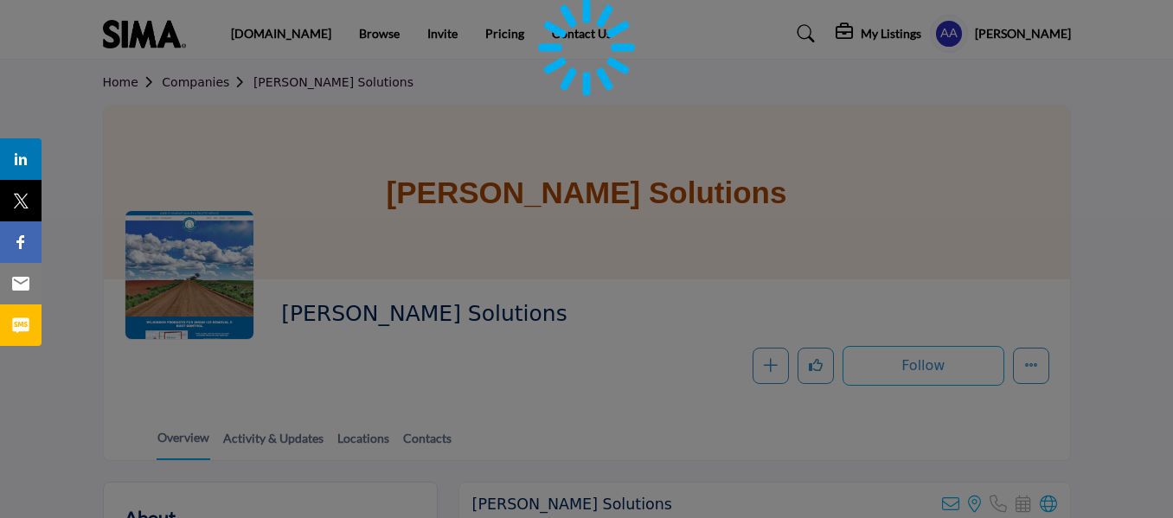
scroll to position [265, 0]
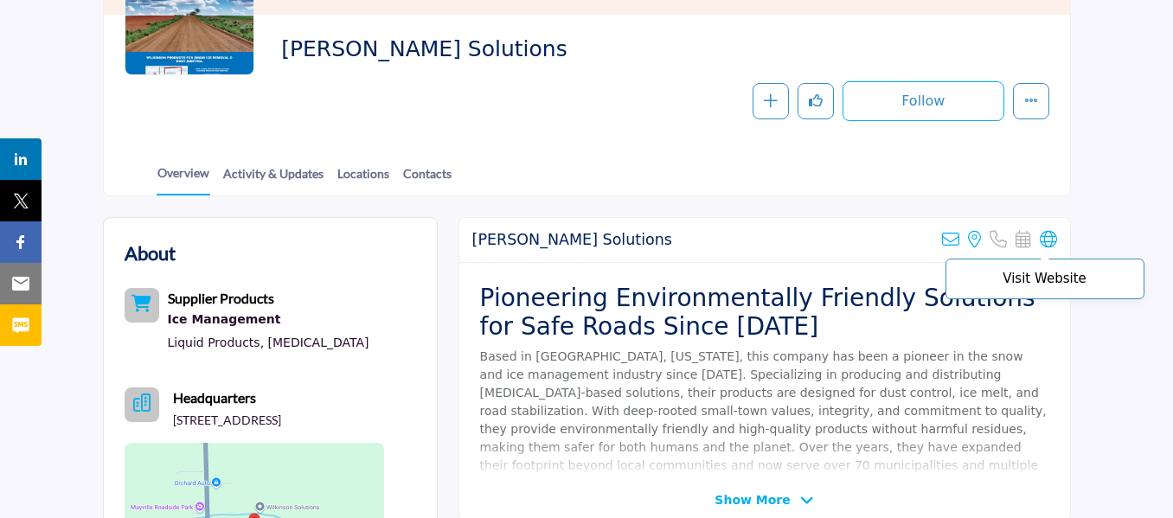
click at [1048, 241] on icon at bounding box center [1048, 239] width 17 height 17
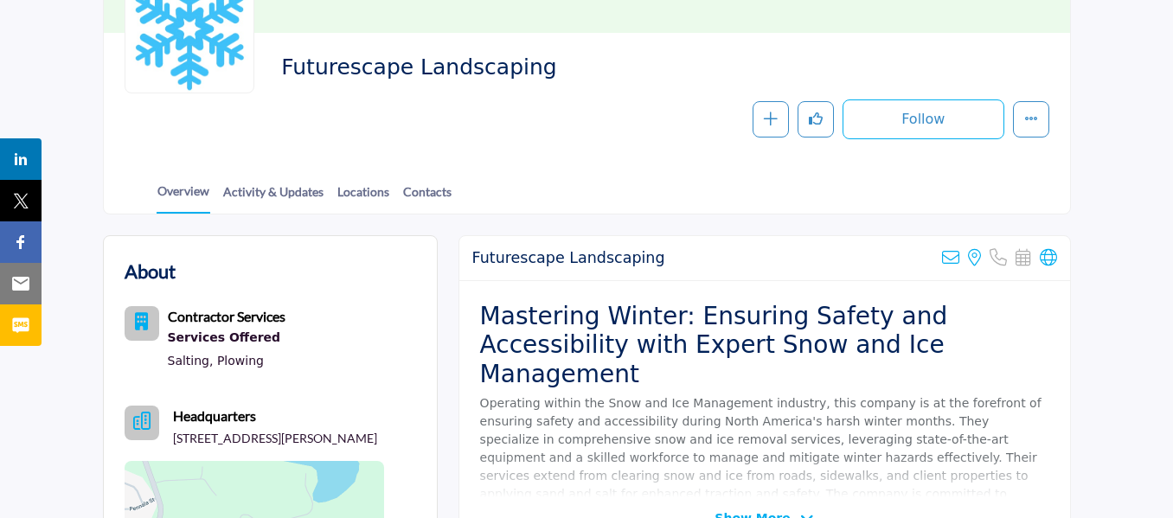
scroll to position [260, 0]
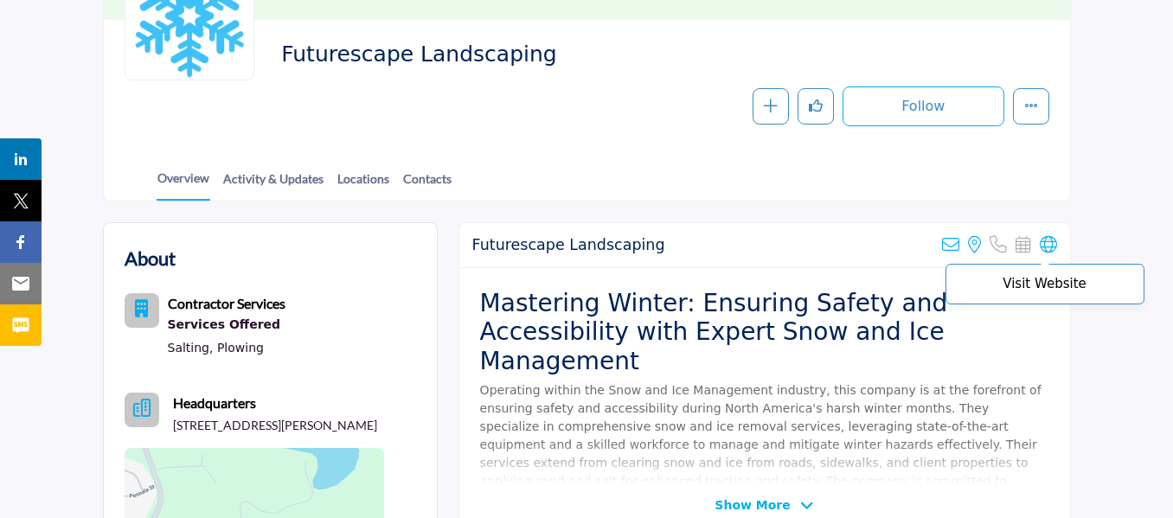
click at [1049, 247] on icon at bounding box center [1048, 244] width 17 height 17
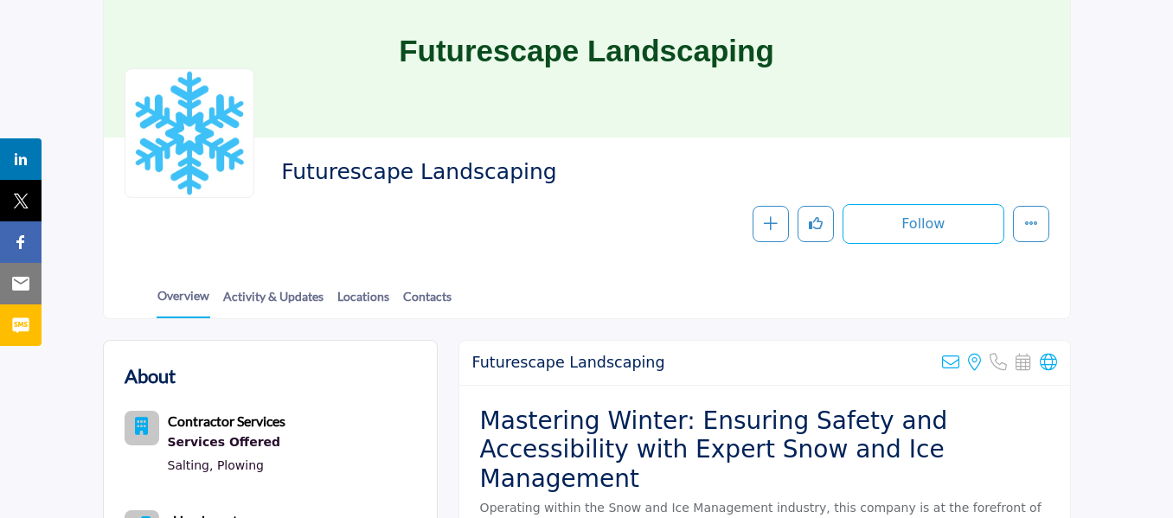
scroll to position [0, 0]
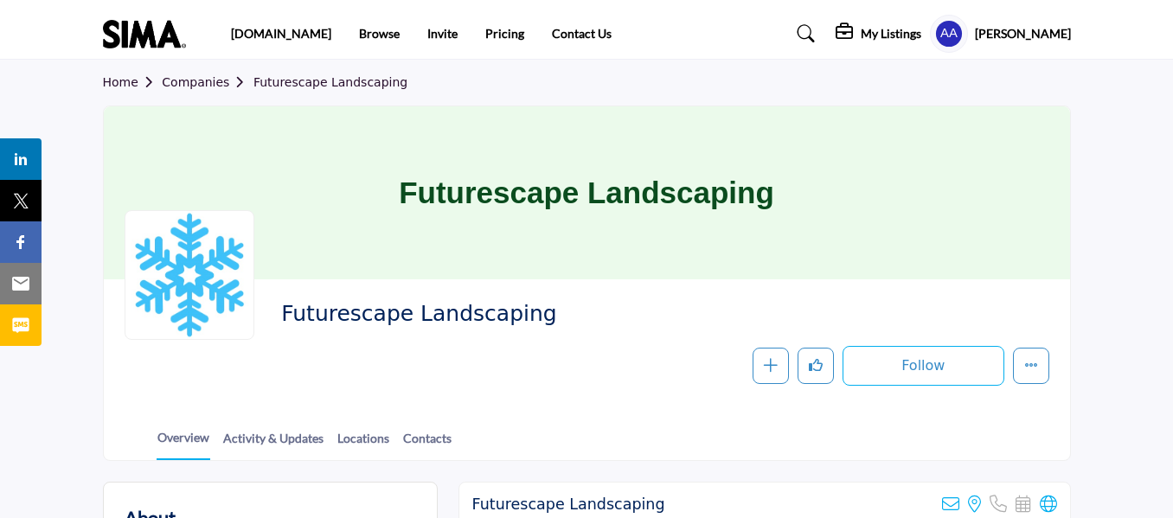
drag, startPoint x: 537, startPoint y: 316, endPoint x: 286, endPoint y: 321, distance: 251.0
click at [286, 321] on span "Futurescape Landscaping" at bounding box center [517, 314] width 472 height 29
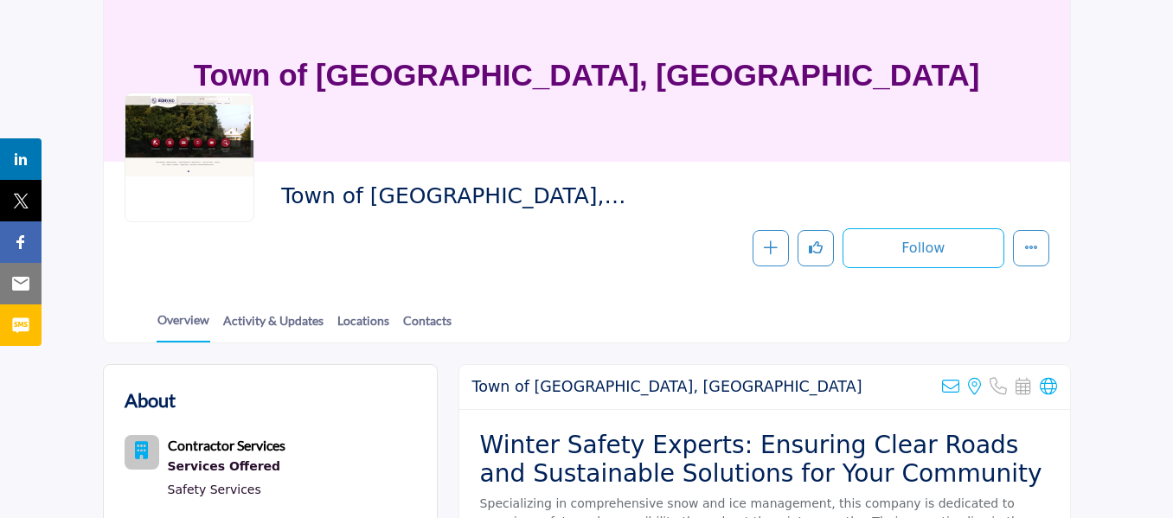
scroll to position [346, 0]
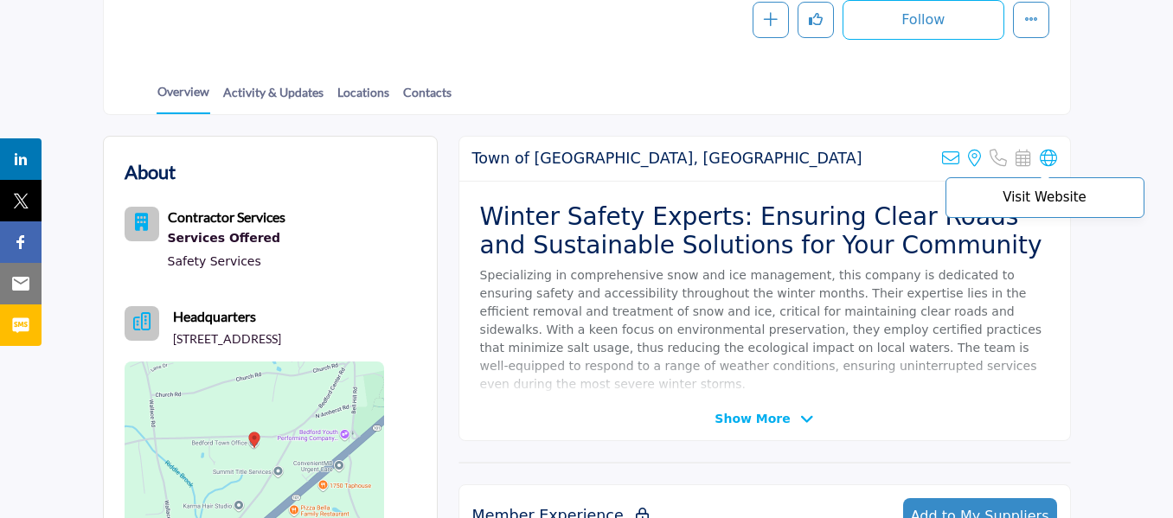
click at [1051, 160] on icon at bounding box center [1048, 158] width 17 height 17
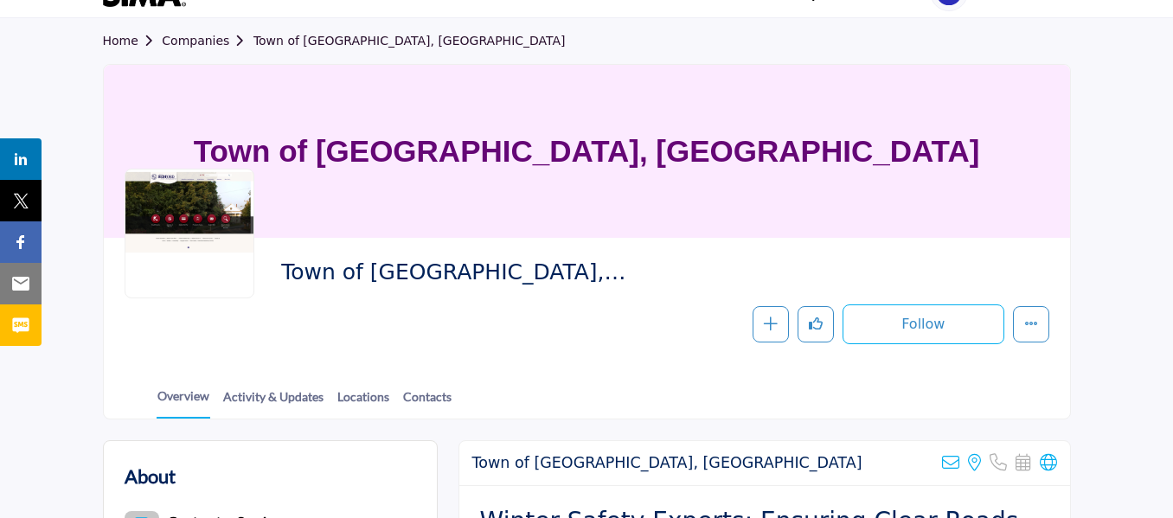
scroll to position [0, 0]
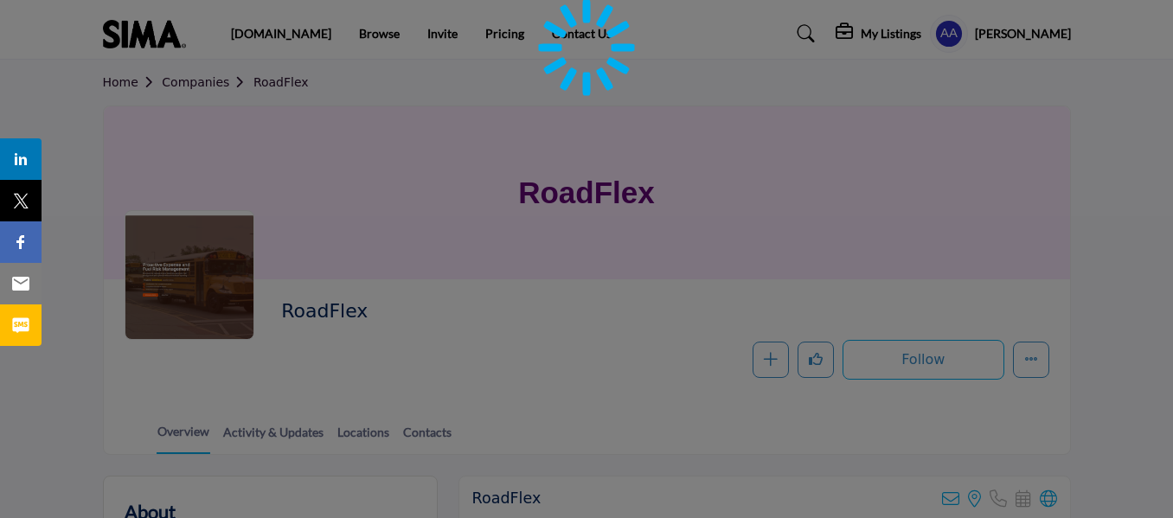
scroll to position [260, 0]
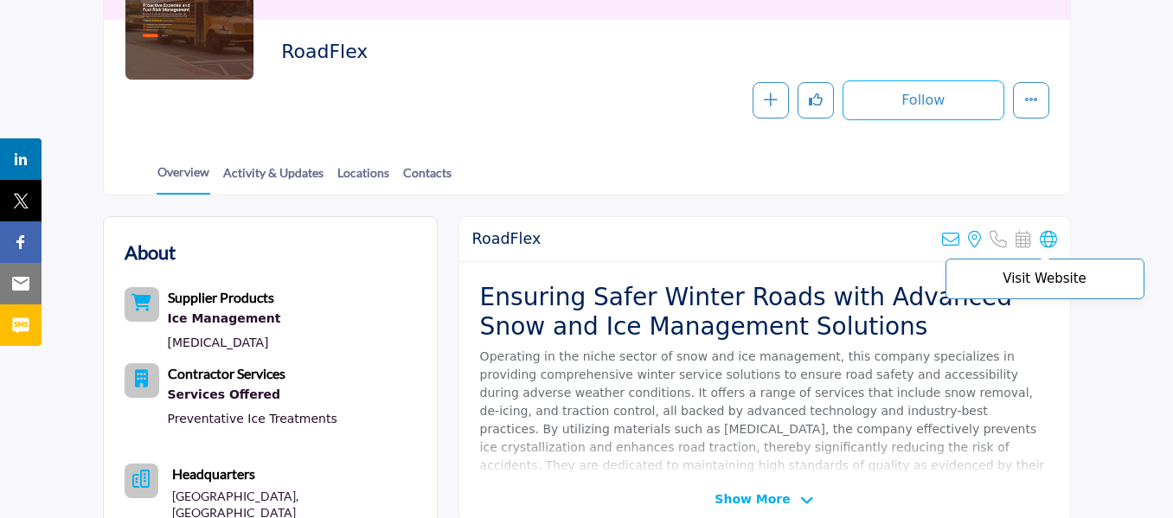
click at [1050, 242] on icon at bounding box center [1048, 239] width 17 height 17
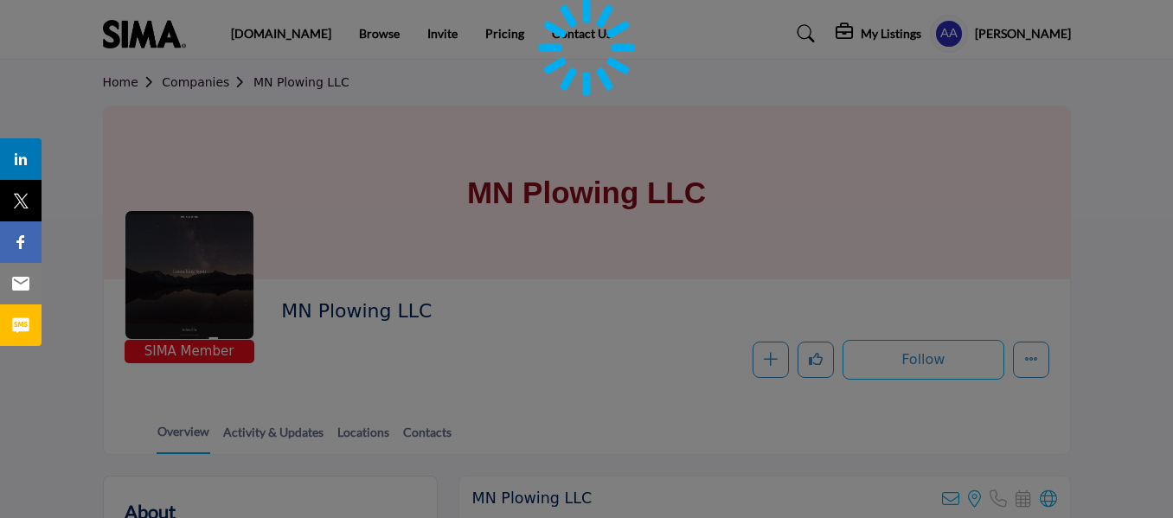
scroll to position [173, 0]
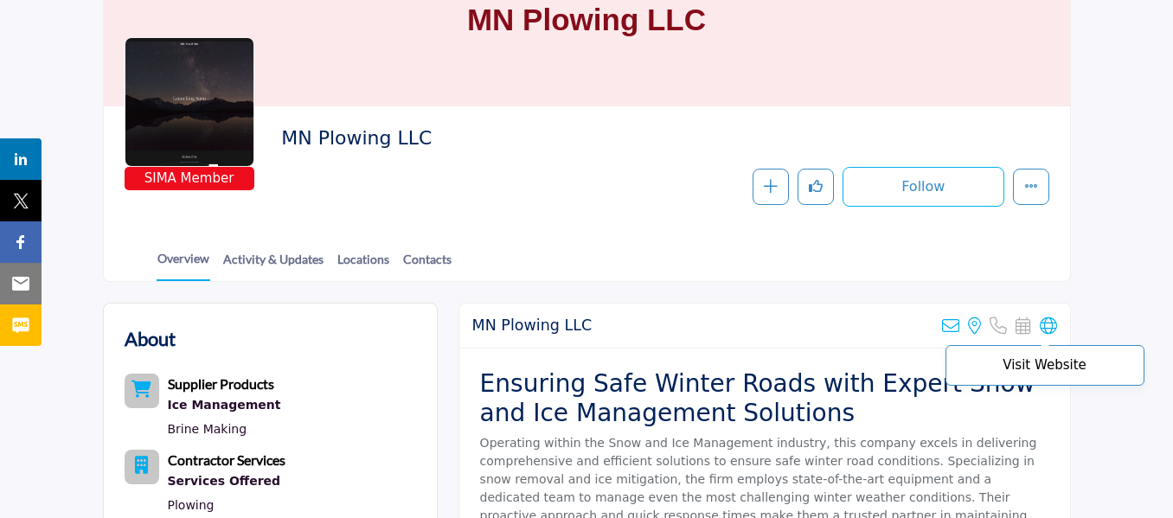
click at [1051, 327] on icon at bounding box center [1048, 326] width 17 height 17
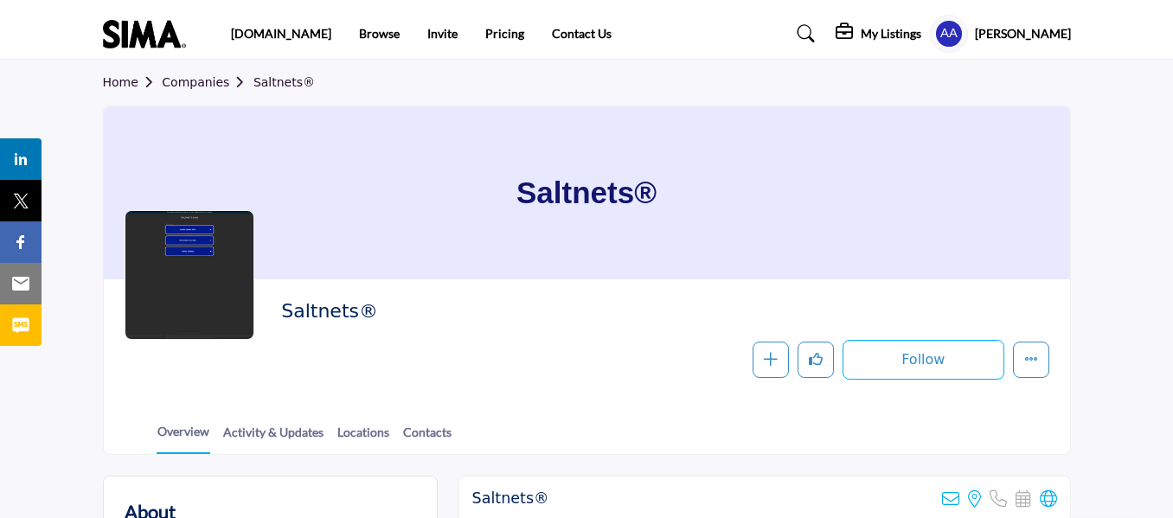
click at [1044, 498] on icon at bounding box center [1048, 499] width 17 height 17
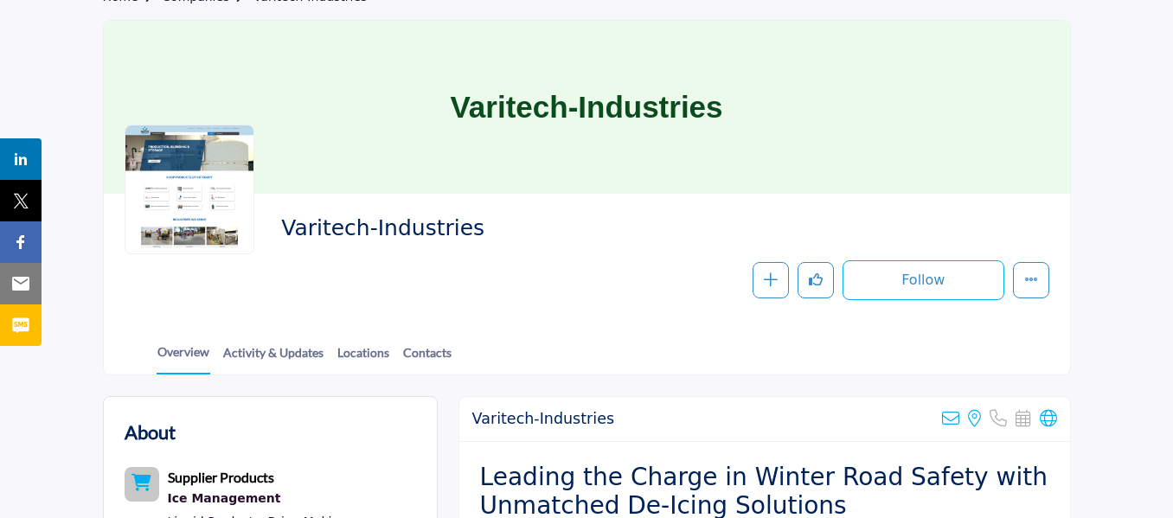
scroll to position [346, 0]
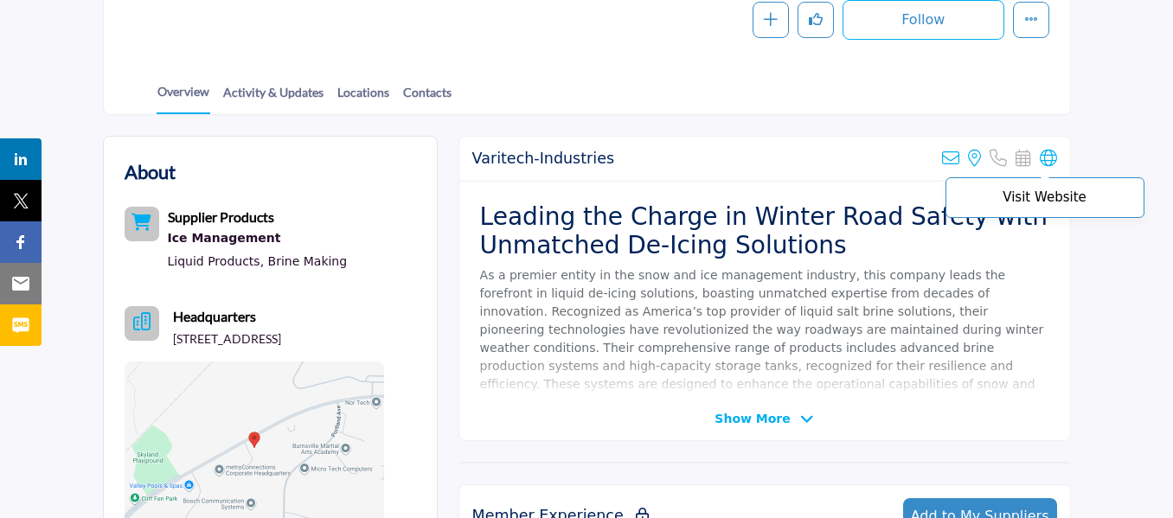
drag, startPoint x: 1048, startPoint y: 159, endPoint x: 1043, endPoint y: 175, distance: 16.4
click at [1049, 159] on icon at bounding box center [1048, 158] width 17 height 17
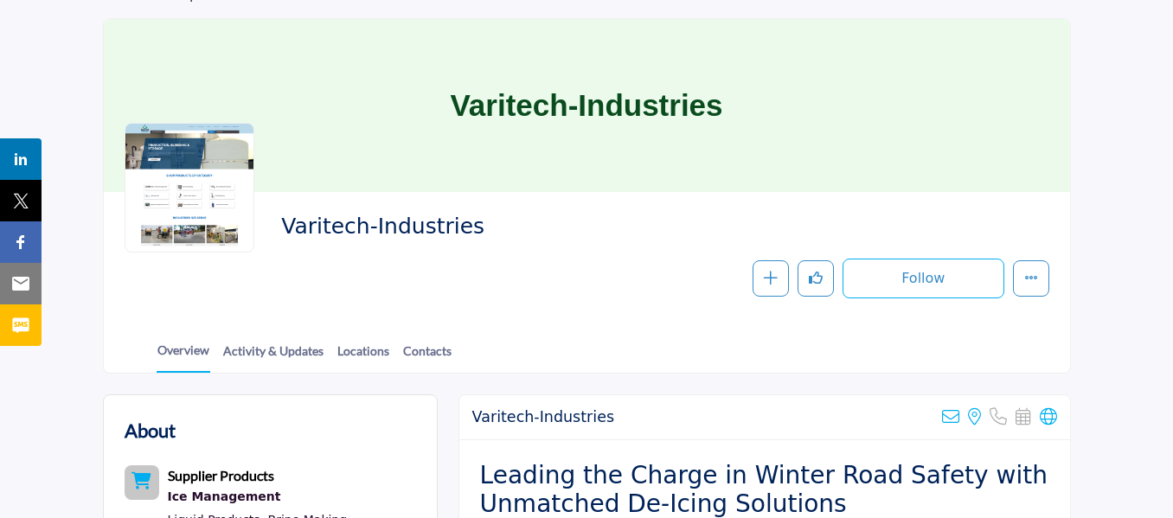
scroll to position [87, 0]
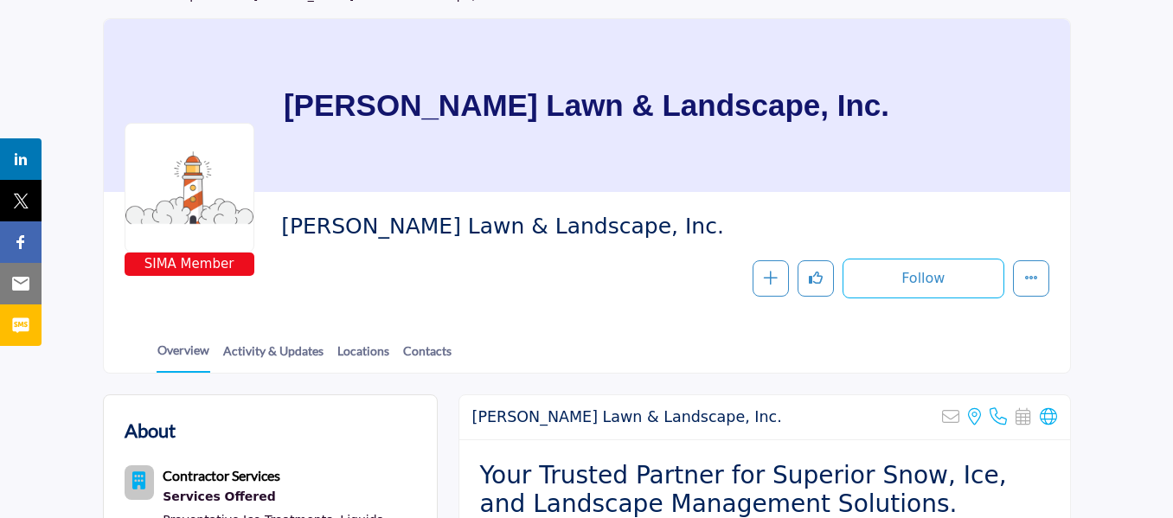
scroll to position [260, 0]
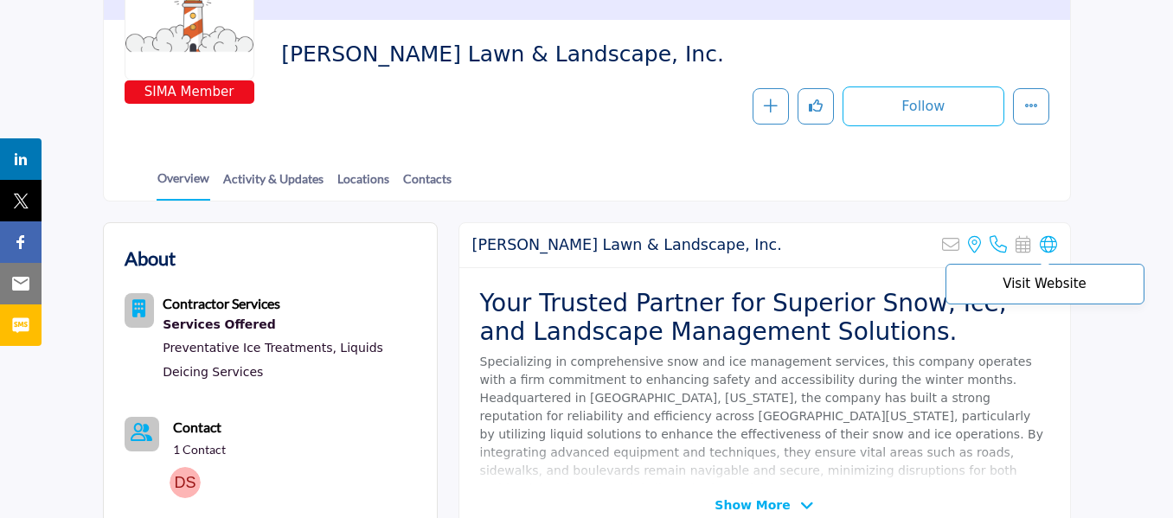
click at [1047, 236] on icon at bounding box center [1048, 244] width 17 height 17
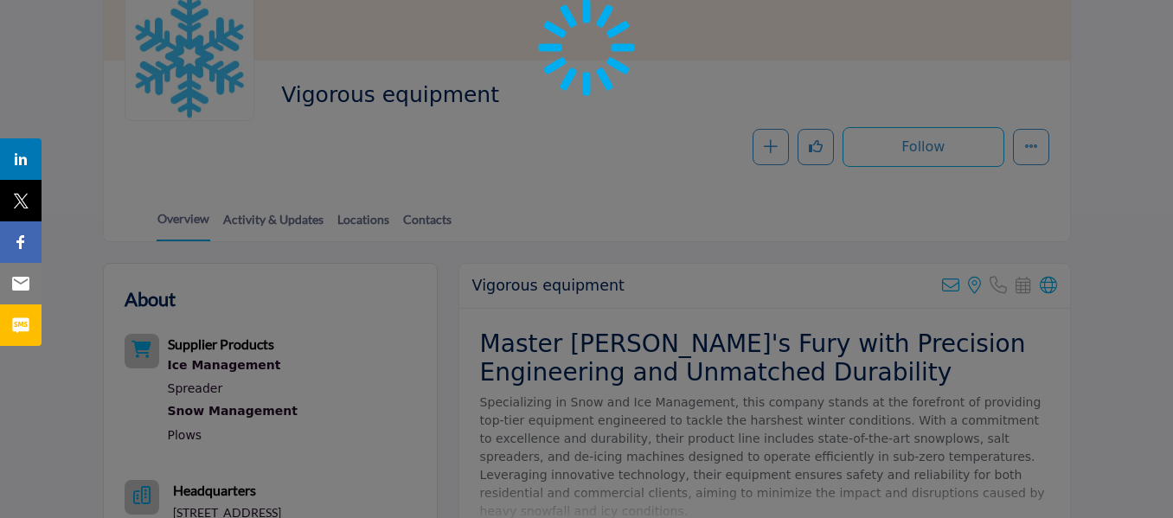
scroll to position [260, 0]
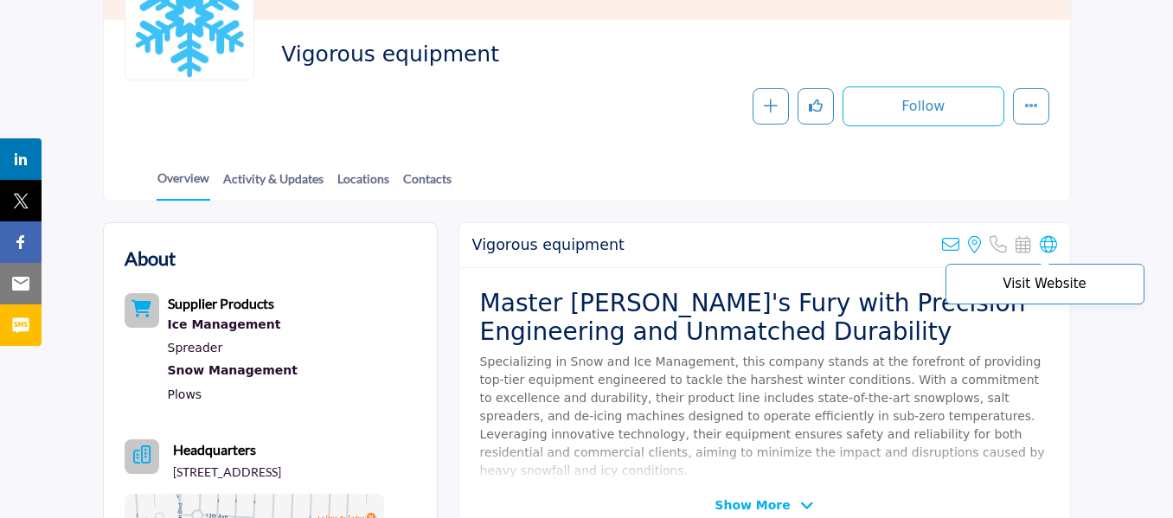
click at [1051, 247] on icon at bounding box center [1048, 244] width 17 height 17
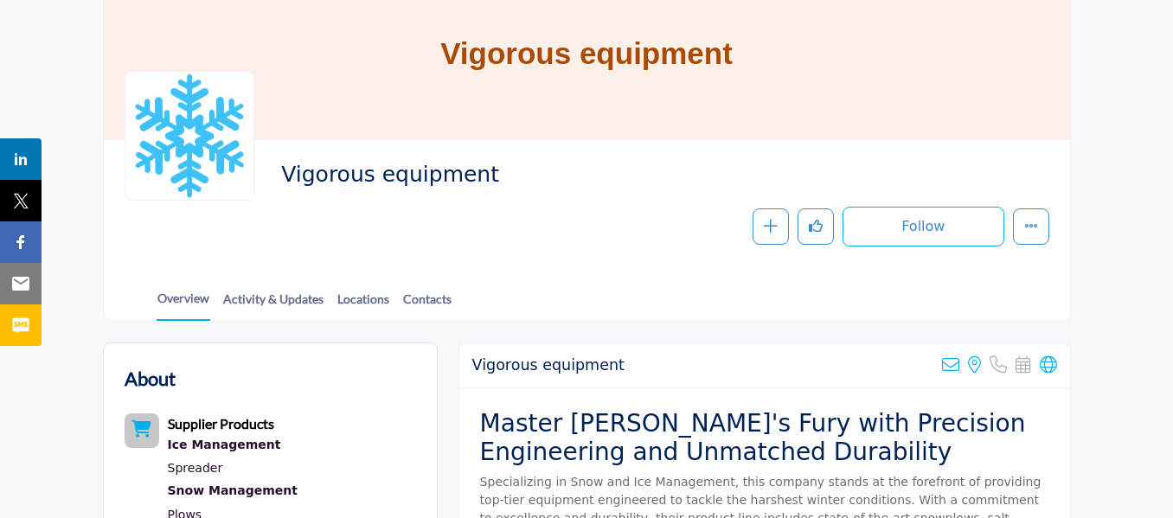
scroll to position [0, 0]
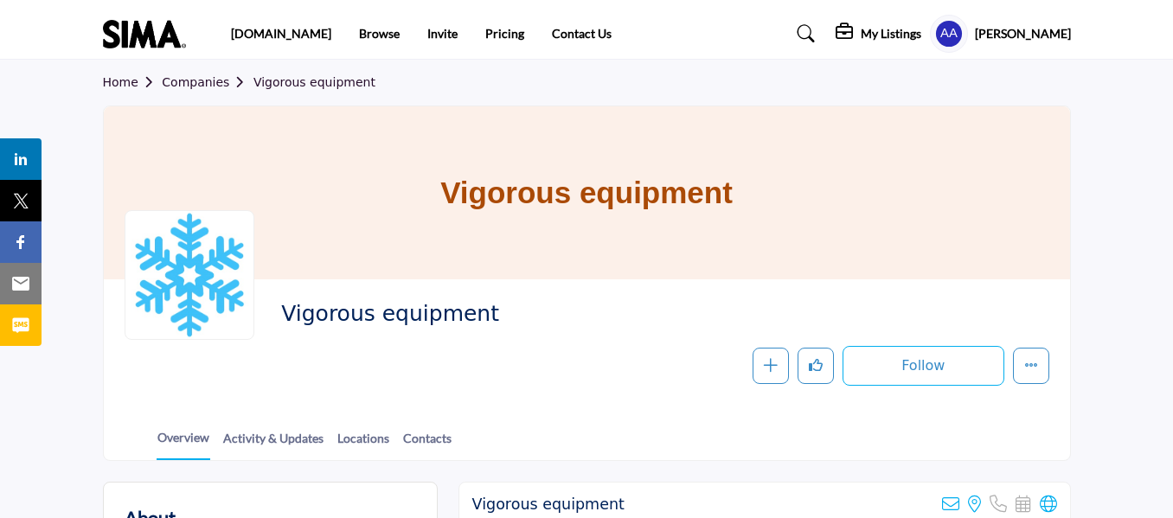
click at [417, 324] on span "Vigorous equipment" at bounding box center [517, 314] width 472 height 29
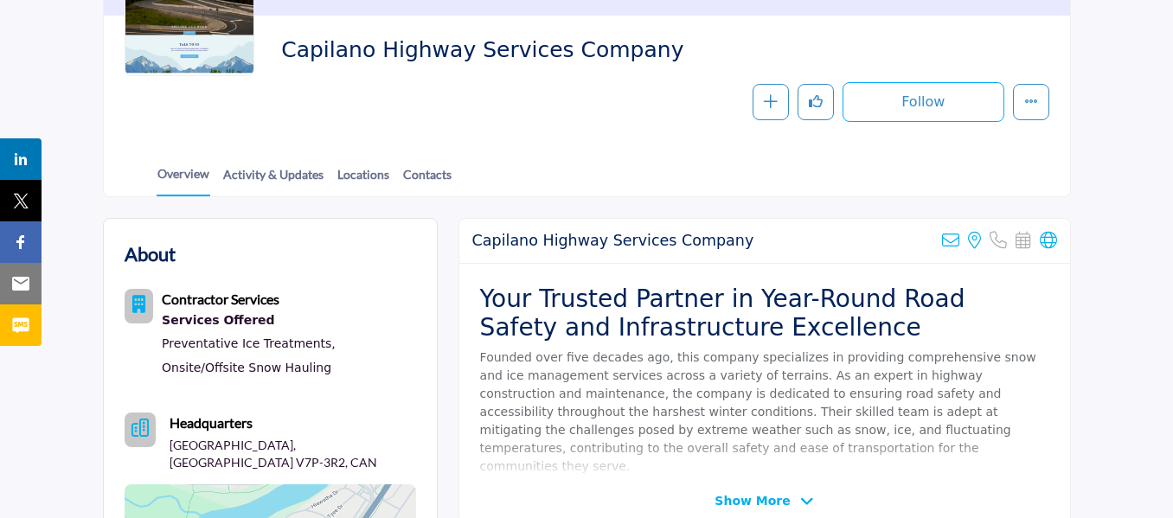
scroll to position [260, 0]
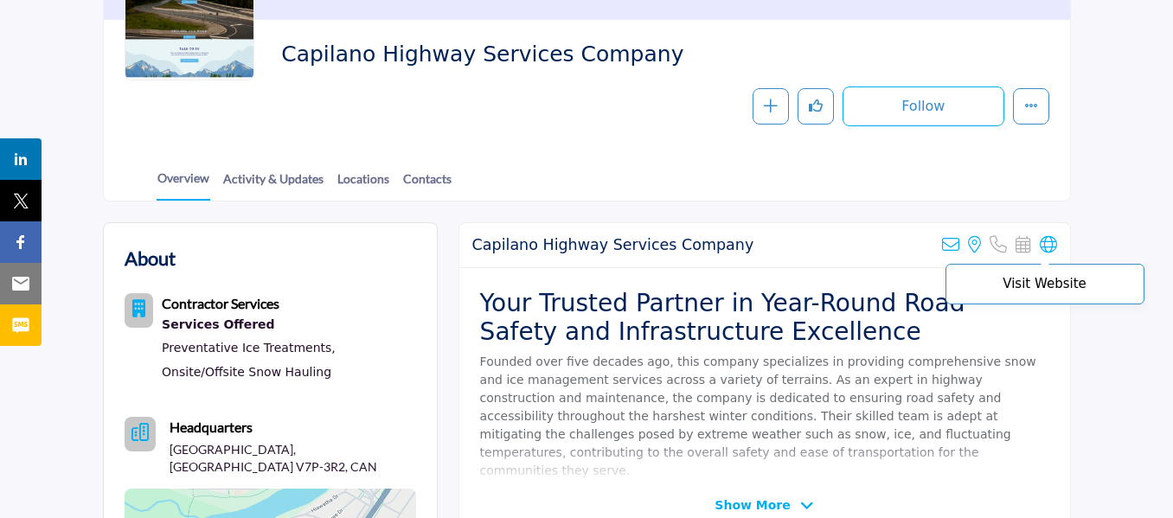
click at [1044, 244] on icon at bounding box center [1048, 244] width 17 height 17
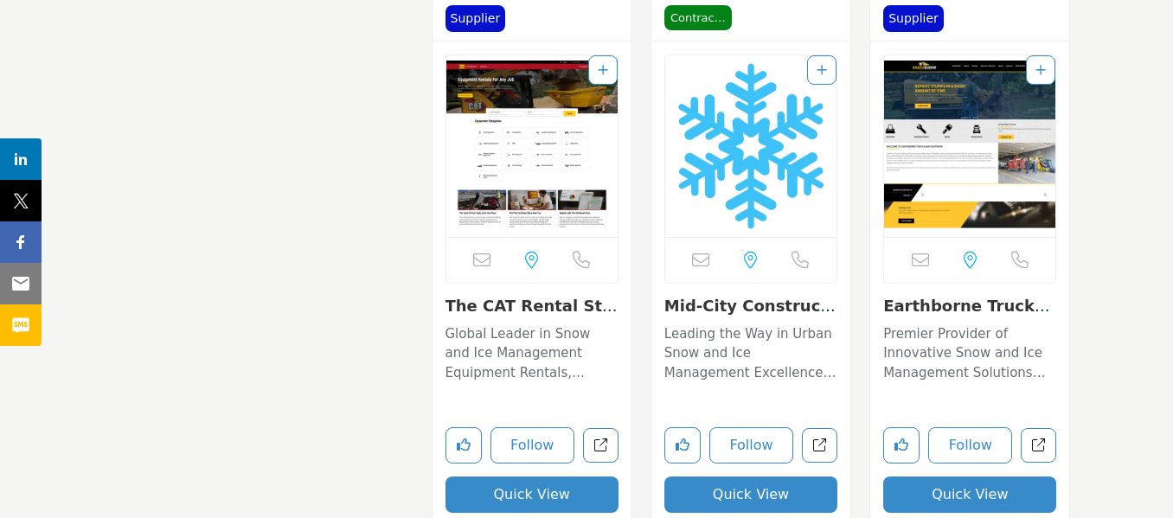
scroll to position [7694, 0]
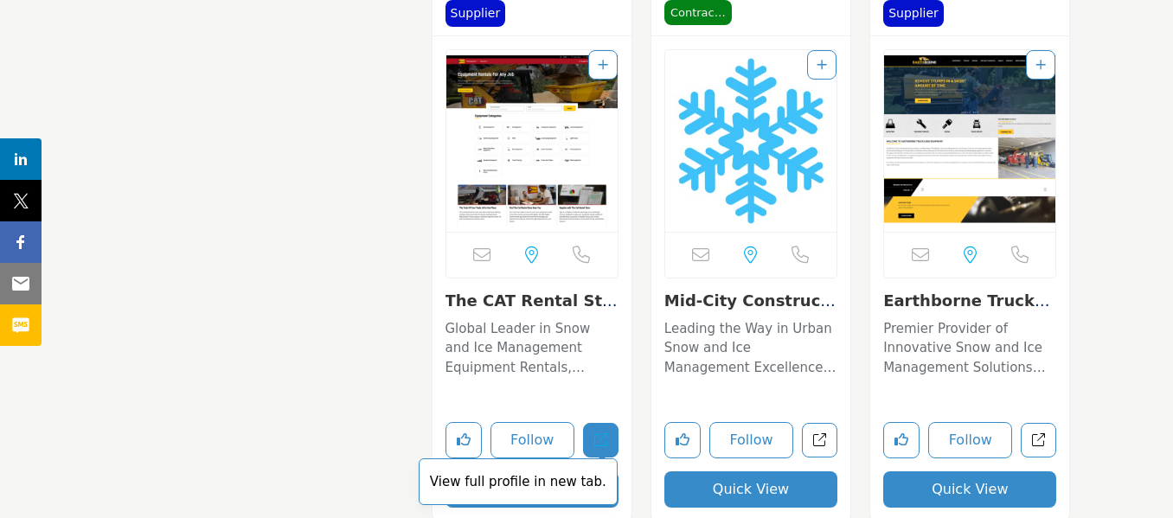
click at [607, 437] on link "View full profile in new tab." at bounding box center [600, 440] width 35 height 35
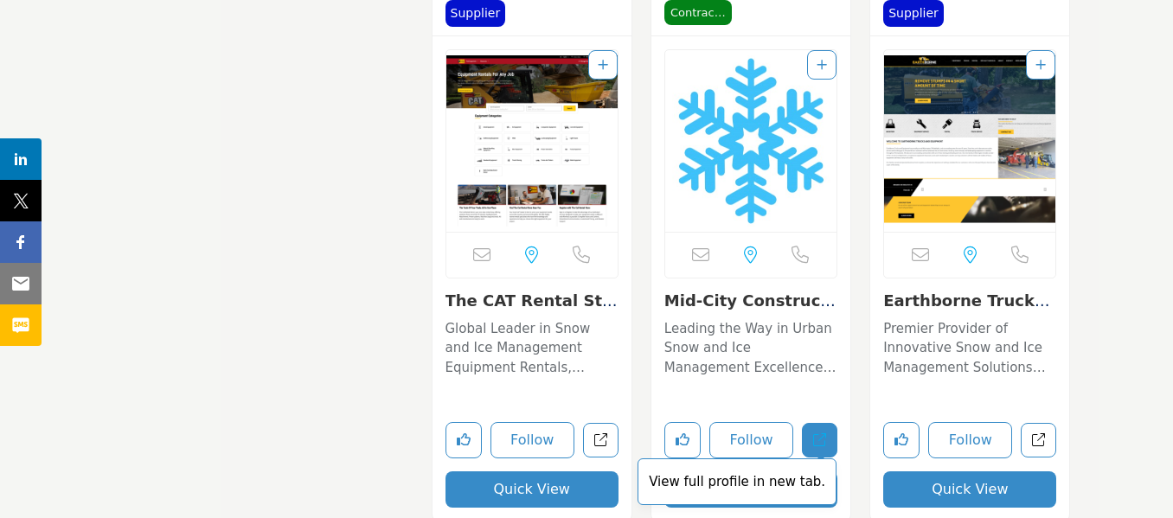
click at [826, 440] on icon "Open midcity-construction-management-inc in new tab" at bounding box center [819, 440] width 13 height 13
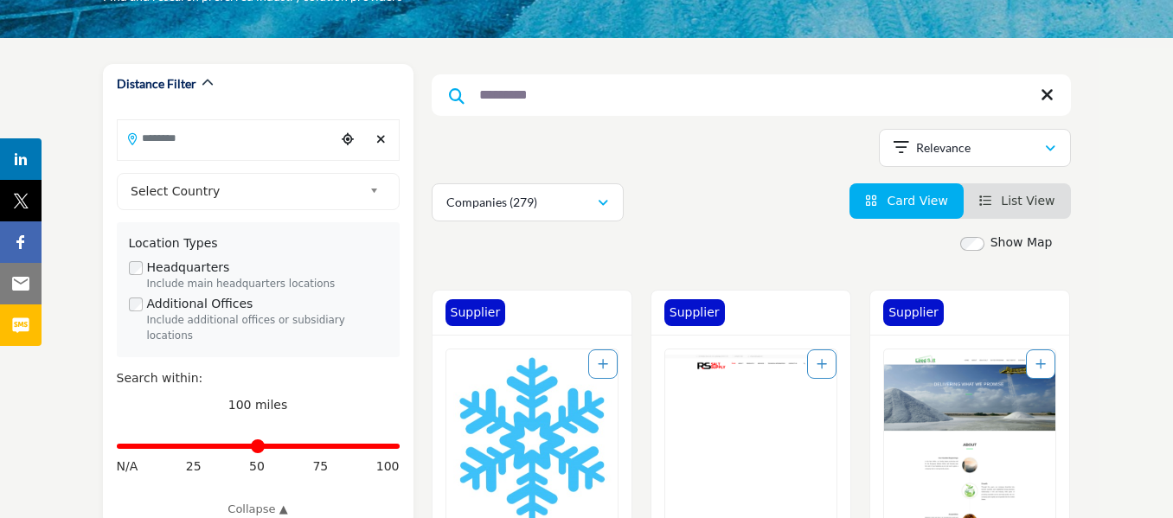
scroll to position [173, 0]
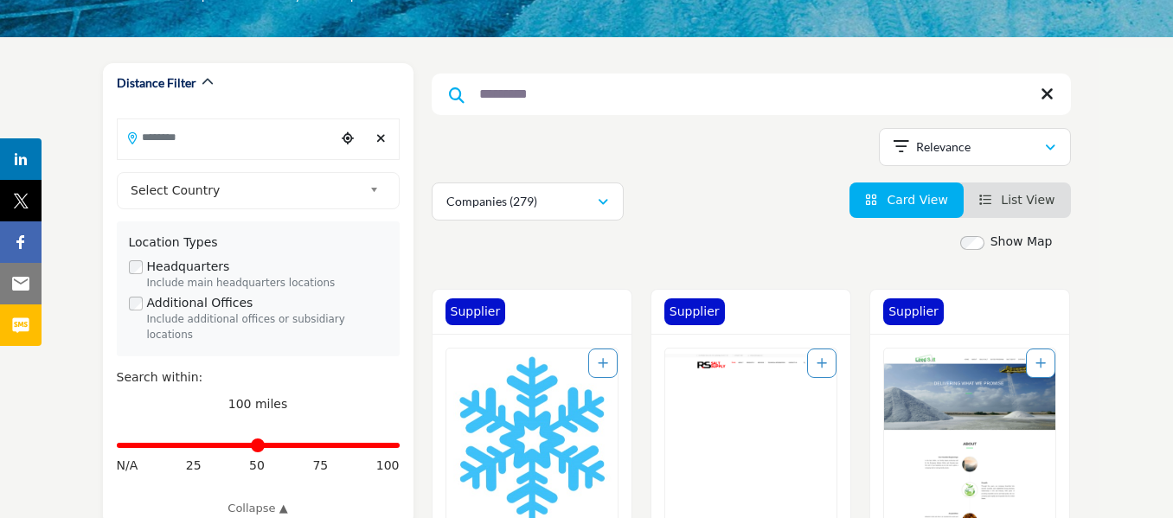
drag, startPoint x: 637, startPoint y: 90, endPoint x: 419, endPoint y: 86, distance: 218.1
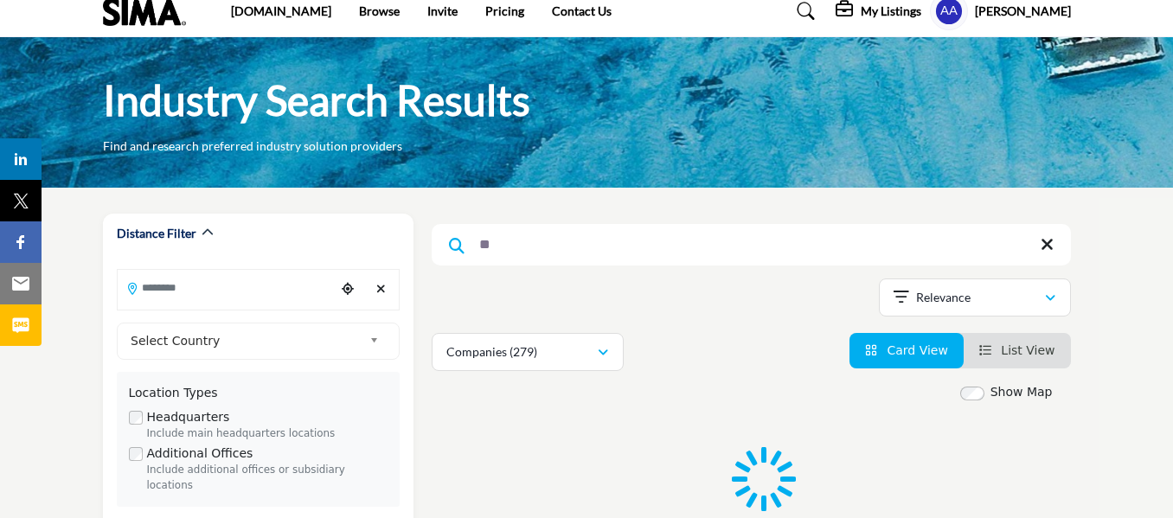
scroll to position [0, 0]
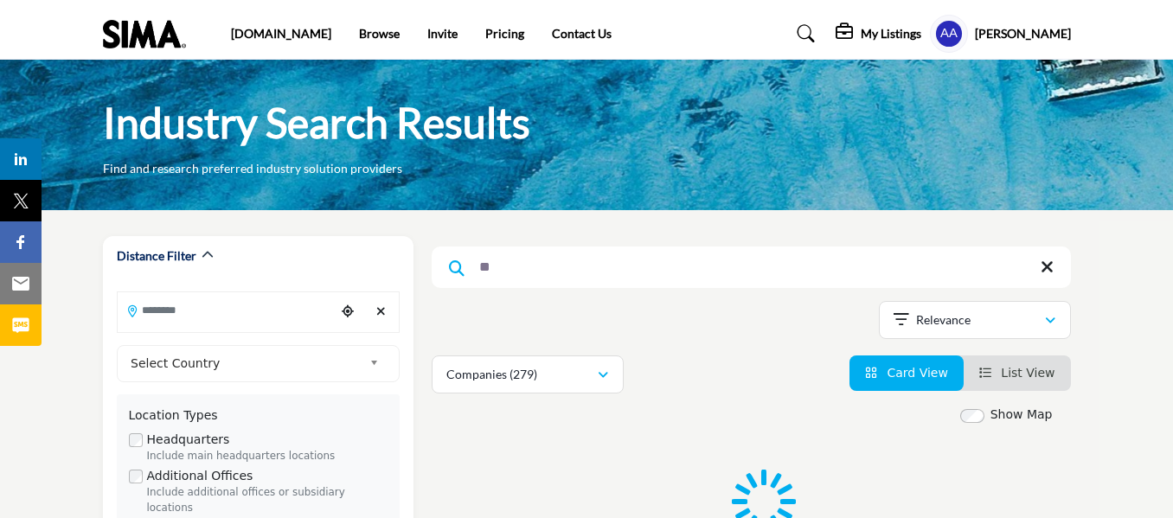
type input "*"
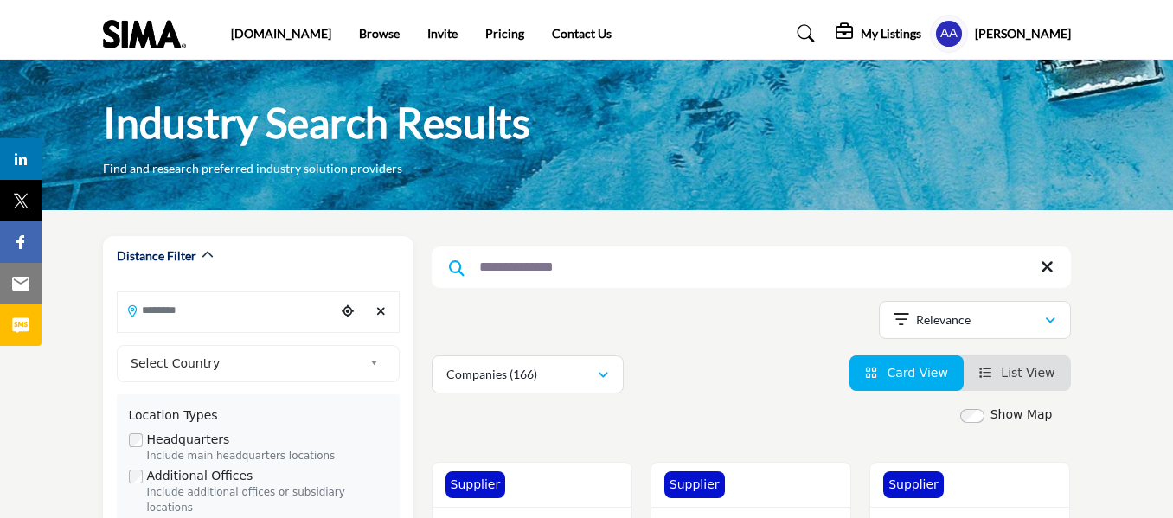
click at [735, 263] on input "**********" at bounding box center [751, 268] width 639 height 42
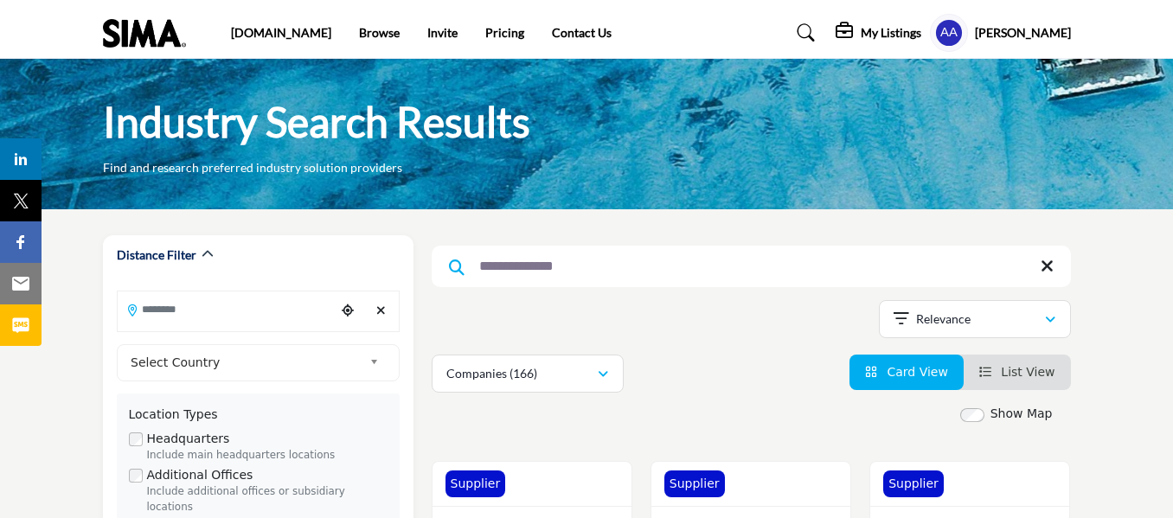
scroll to position [173, 0]
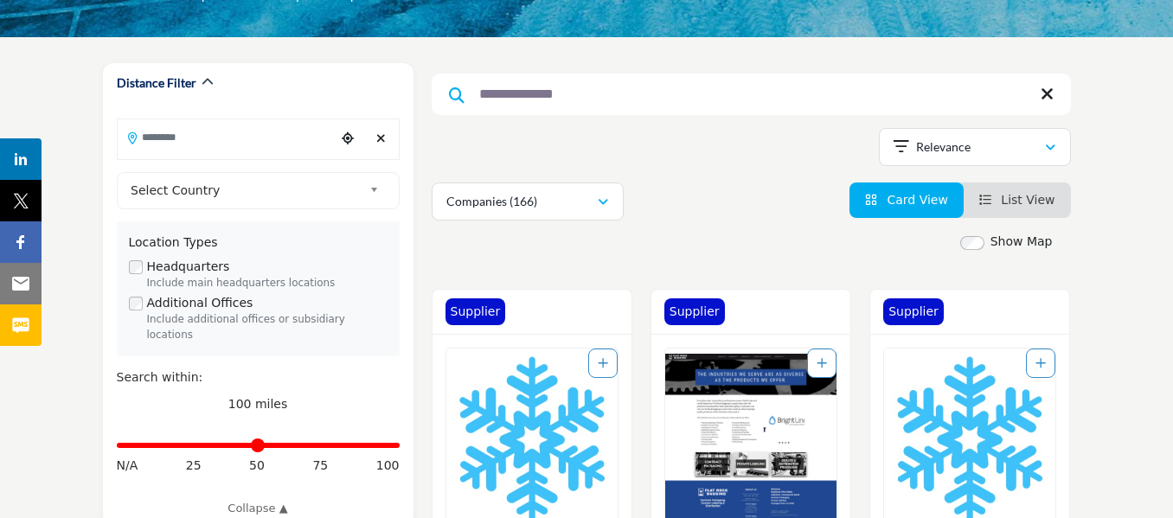
drag, startPoint x: 1097, startPoint y: 107, endPoint x: 1045, endPoint y: 49, distance: 77.8
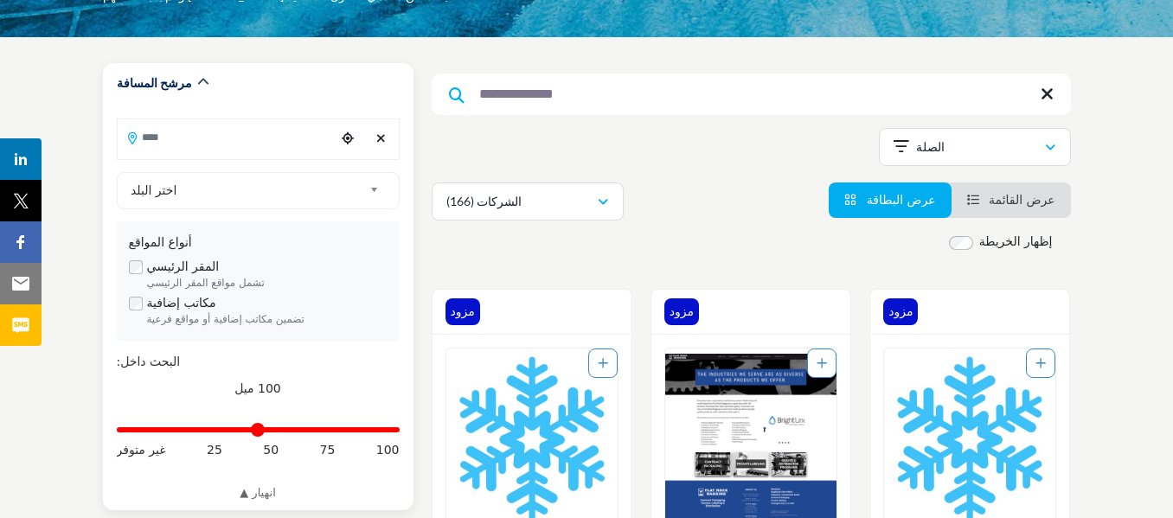
click at [373, 186] on b at bounding box center [377, 191] width 16 height 22
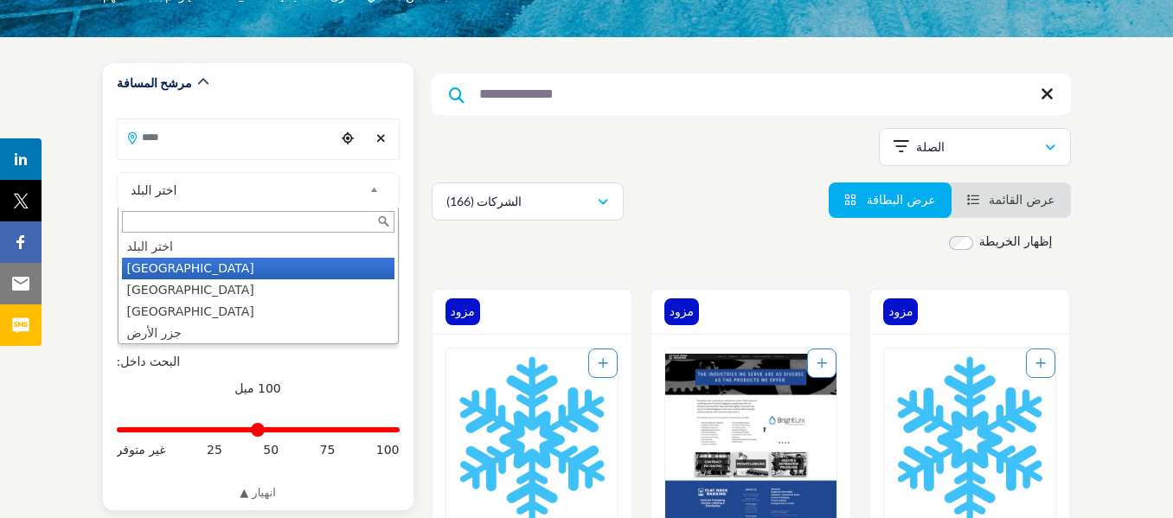
click at [226, 273] on li "الولايات المتحدة" at bounding box center [258, 269] width 273 height 22
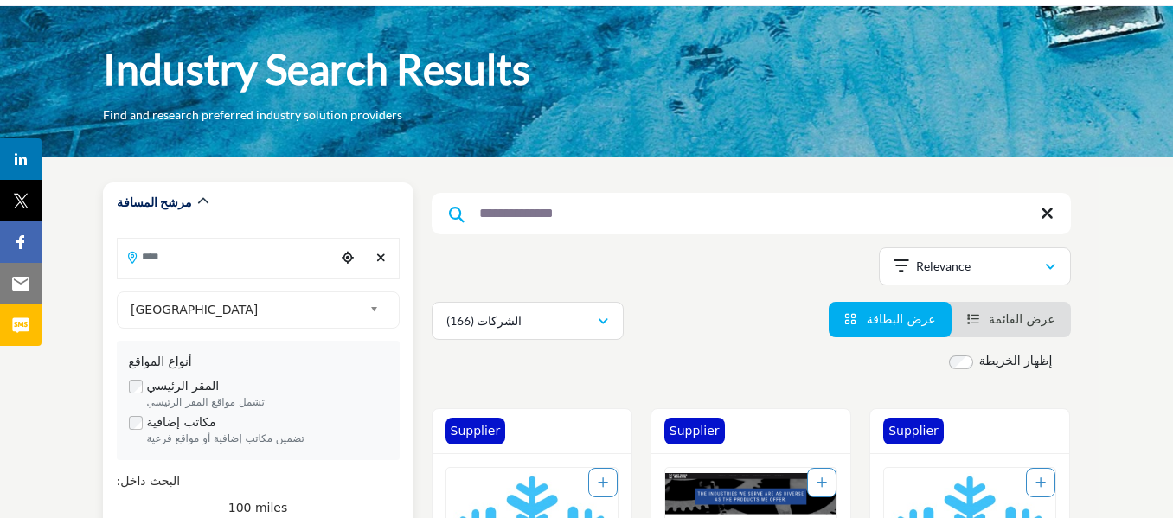
click at [167, 273] on div "**********" at bounding box center [258, 429] width 283 height 383
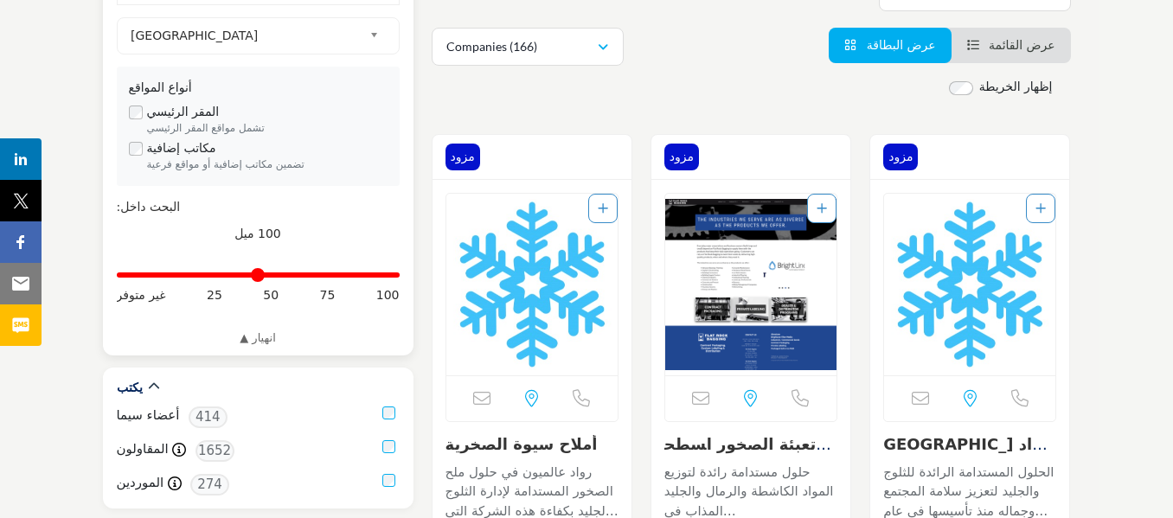
scroll to position [346, 0]
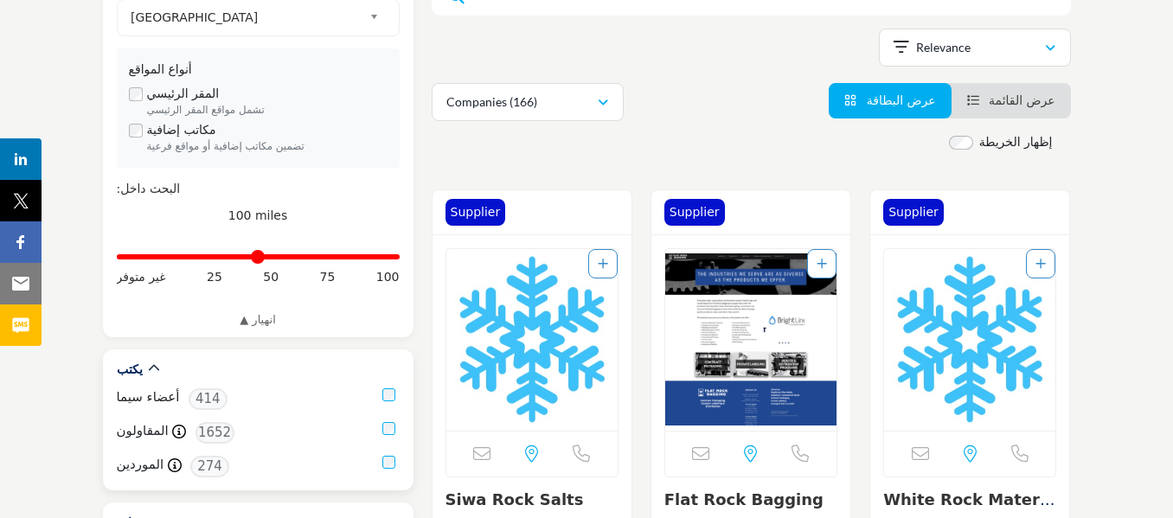
click at [389, 464] on div "أعضاء سيما 414 المقاولون مقاول 1652 الموردين مزود 274" at bounding box center [258, 433] width 283 height 89
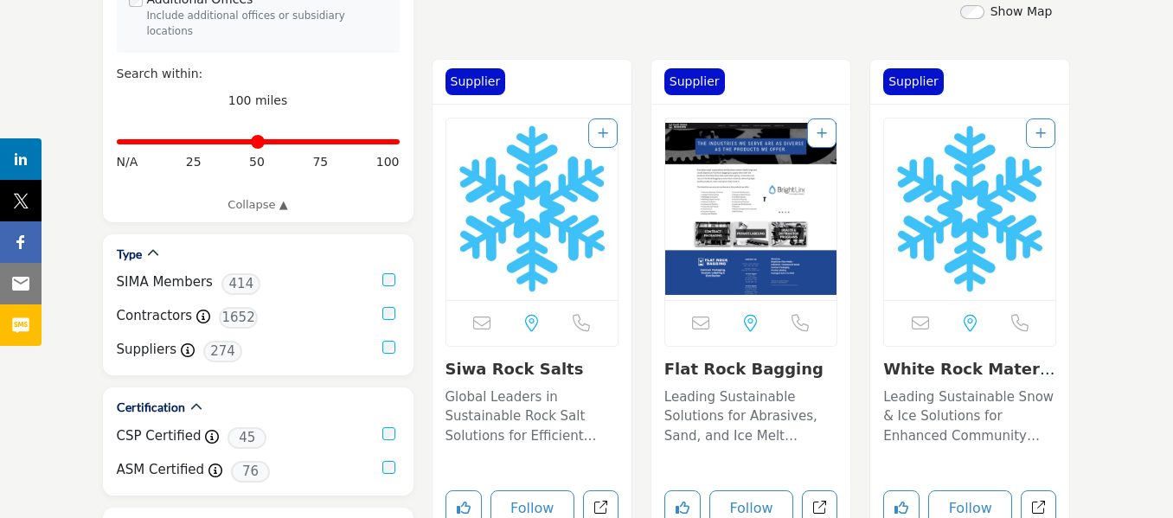
scroll to position [519, 0]
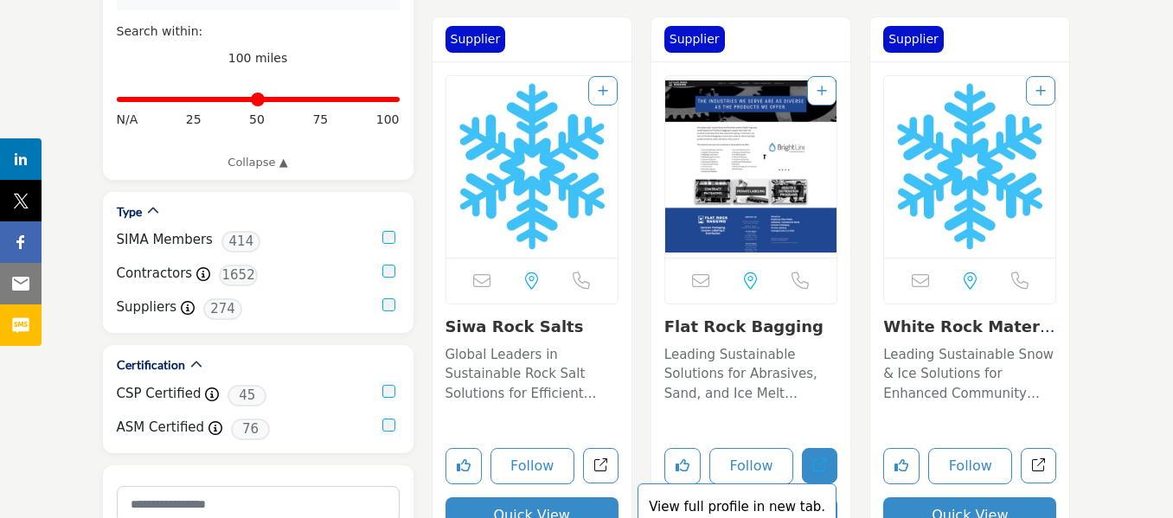
click at [822, 465] on icon "Open flat-rock-bagging in new tab" at bounding box center [819, 465] width 13 height 13
drag, startPoint x: 808, startPoint y: 327, endPoint x: 665, endPoint y: 335, distance: 143.0
click at [665, 335] on h3 "Flat Rock Bagging" at bounding box center [751, 327] width 173 height 19
copy link "Flat Rock Bagging"
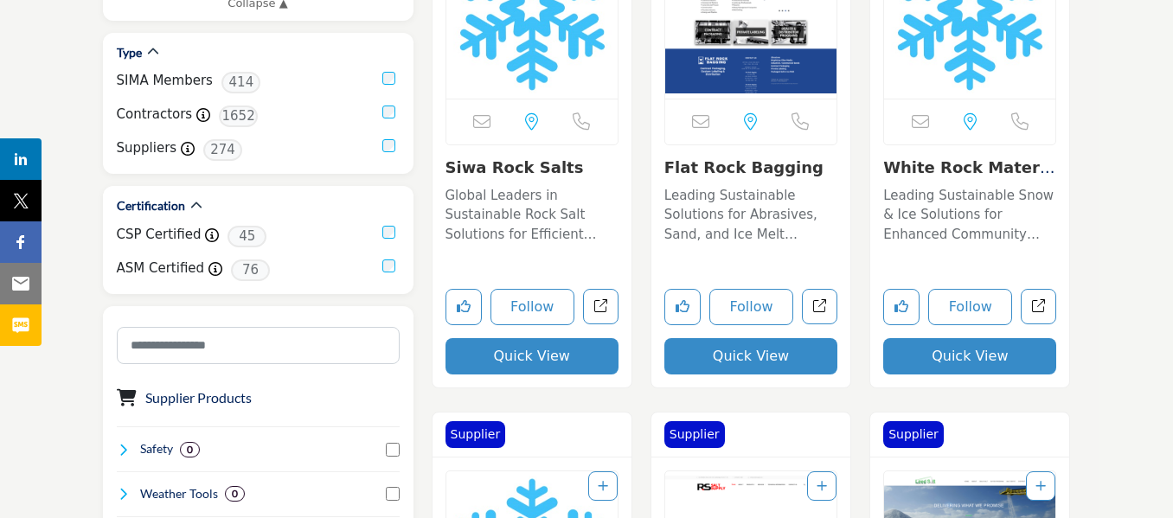
scroll to position [692, 0]
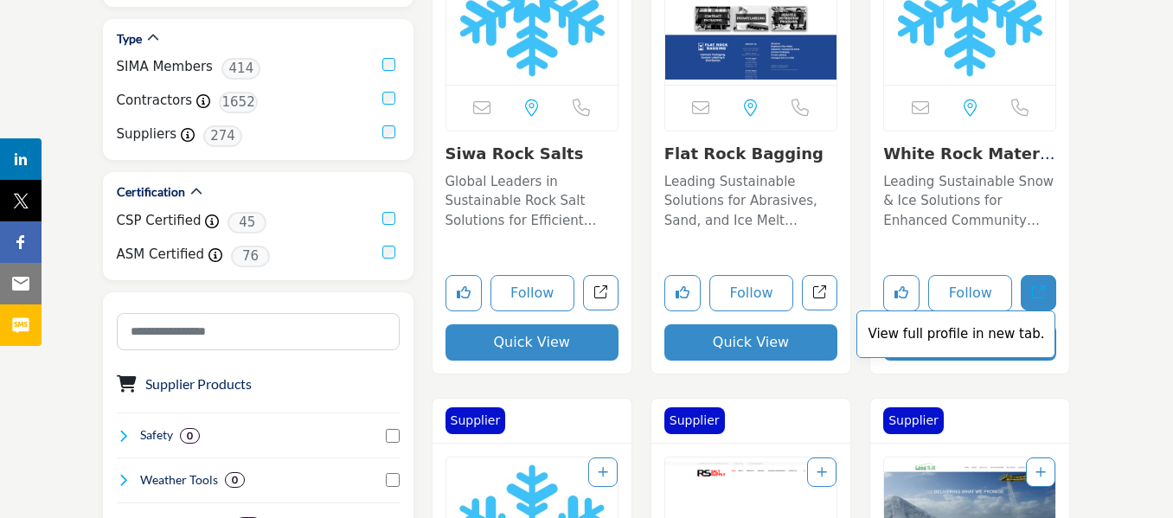
click at [1037, 300] on link "View full profile in new tab." at bounding box center [1038, 292] width 35 height 35
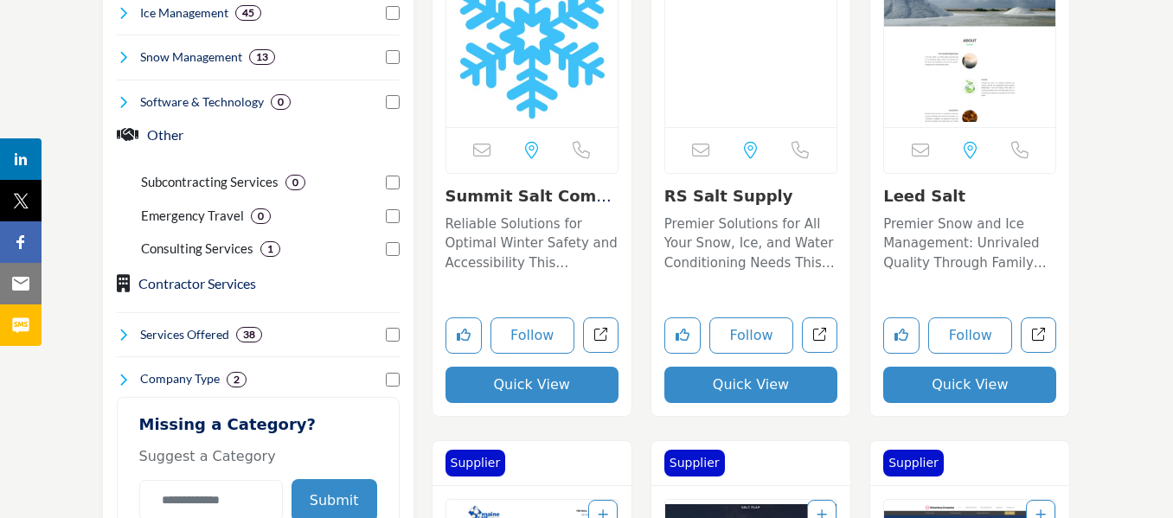
scroll to position [1211, 0]
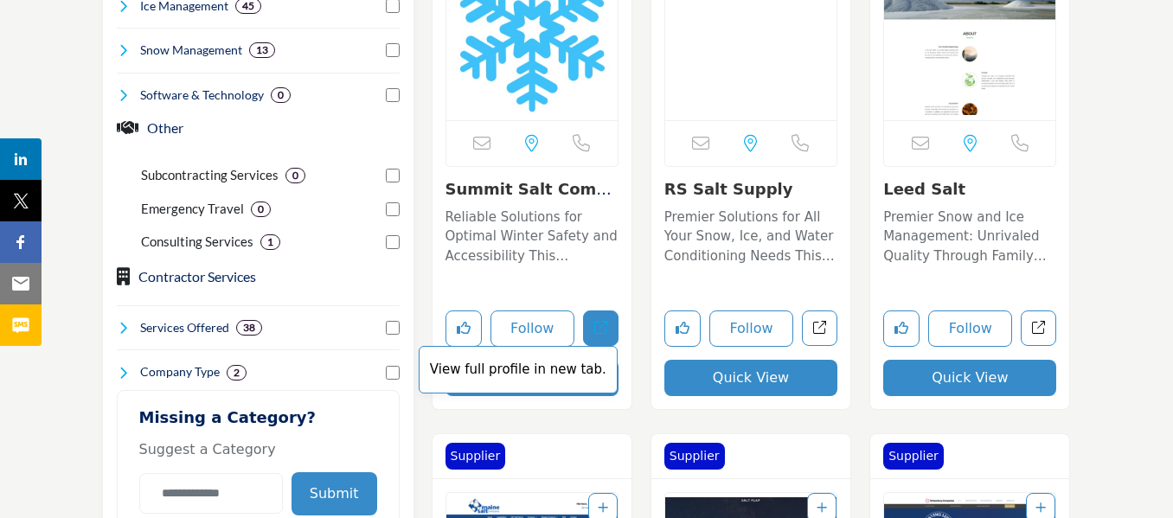
click at [601, 324] on icon "Open summit-salt-company in new tab" at bounding box center [600, 327] width 13 height 13
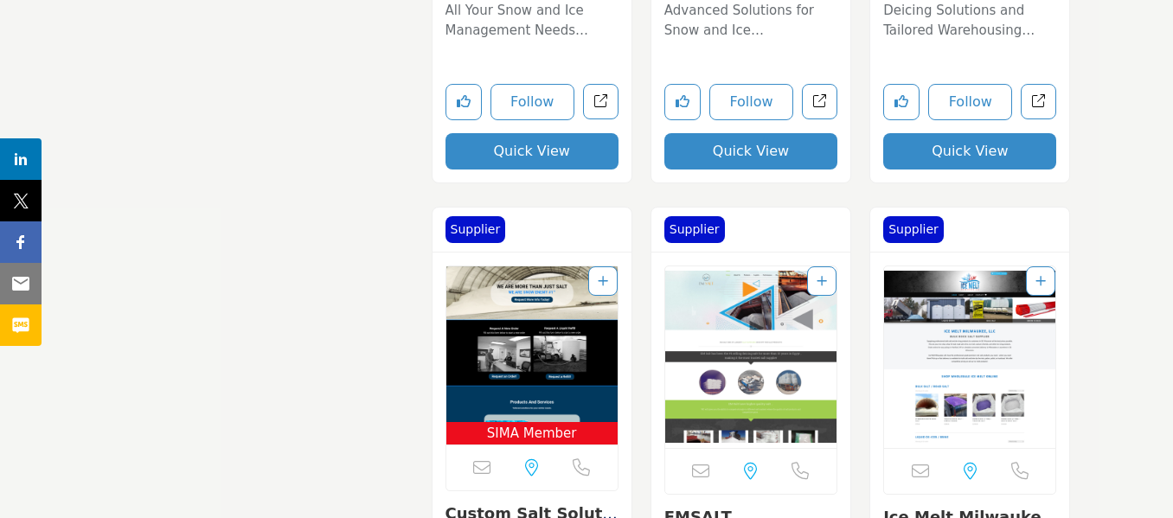
scroll to position [2163, 0]
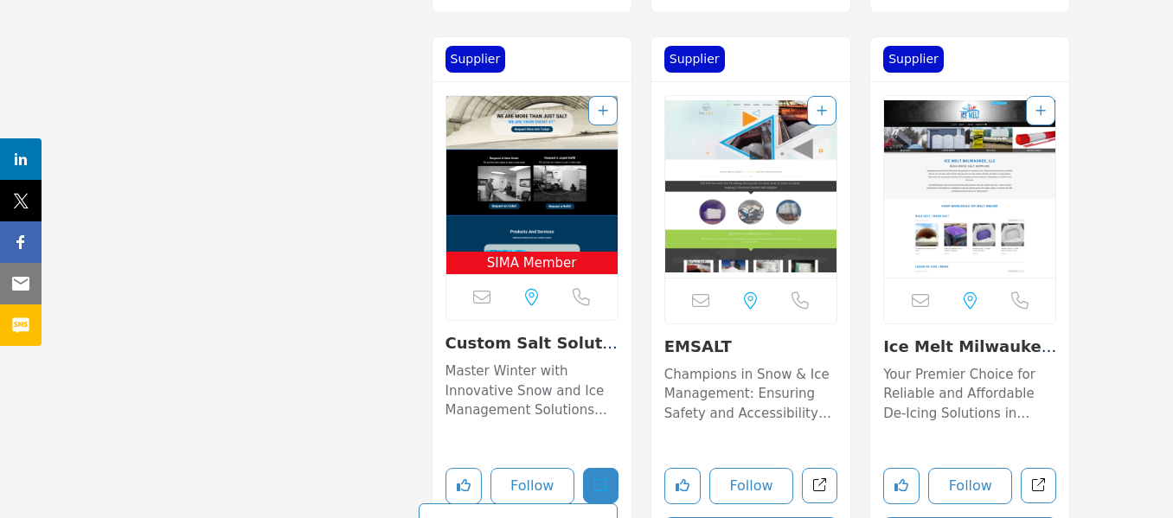
click at [606, 485] on icon "Open custom-salt-solutions in new tab" at bounding box center [600, 485] width 13 height 13
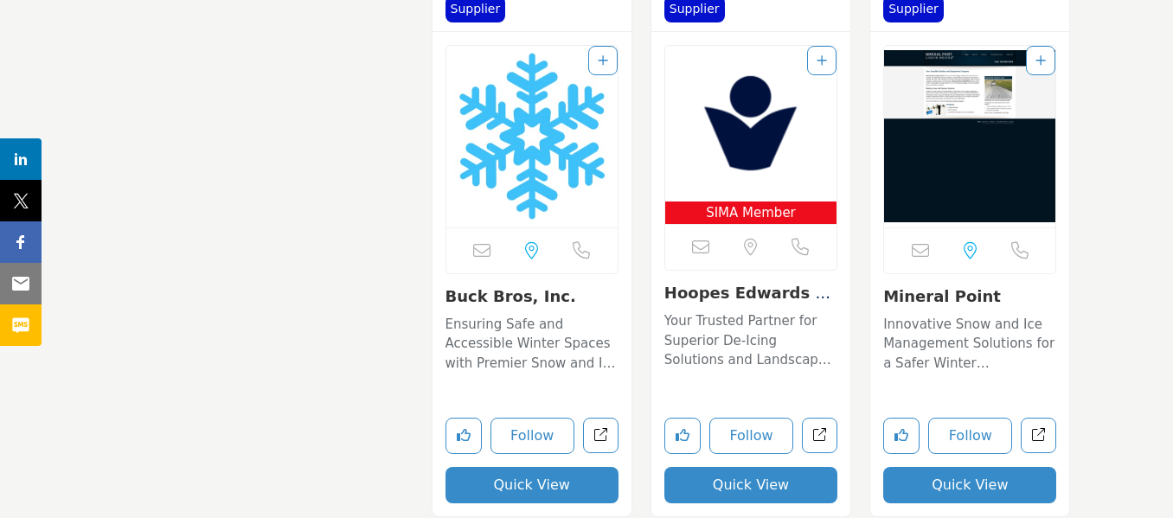
scroll to position [2769, 0]
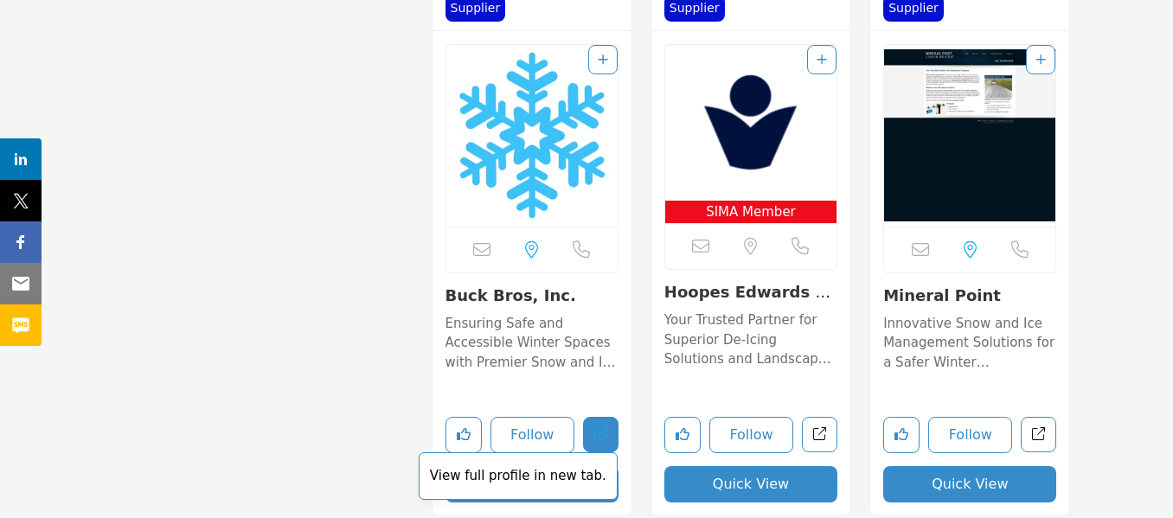
click at [605, 434] on icon "Open buck-bros-inc in new tab" at bounding box center [600, 433] width 13 height 13
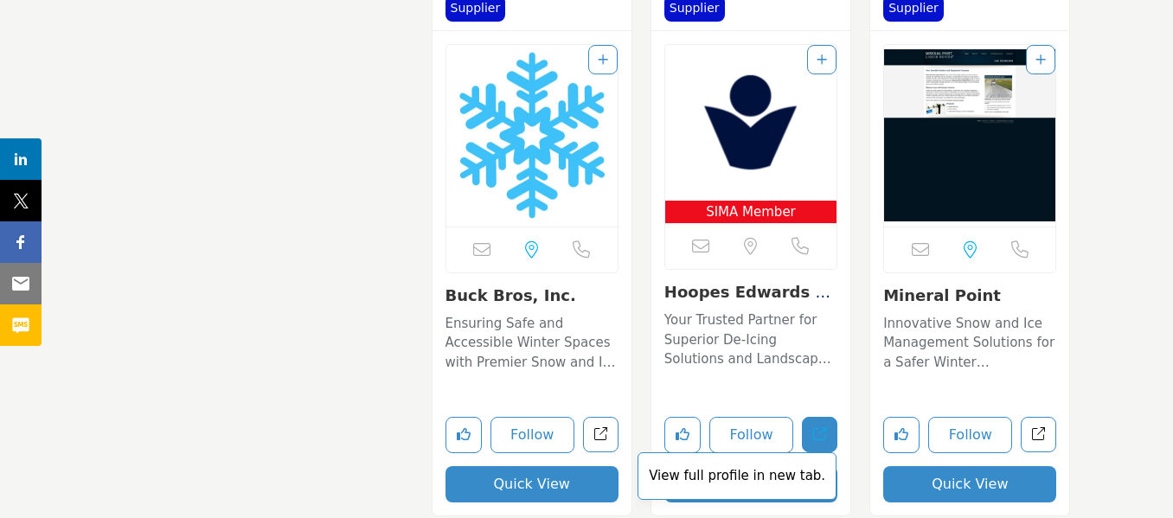
click at [830, 440] on link "View full profile in new tab." at bounding box center [819, 434] width 35 height 35
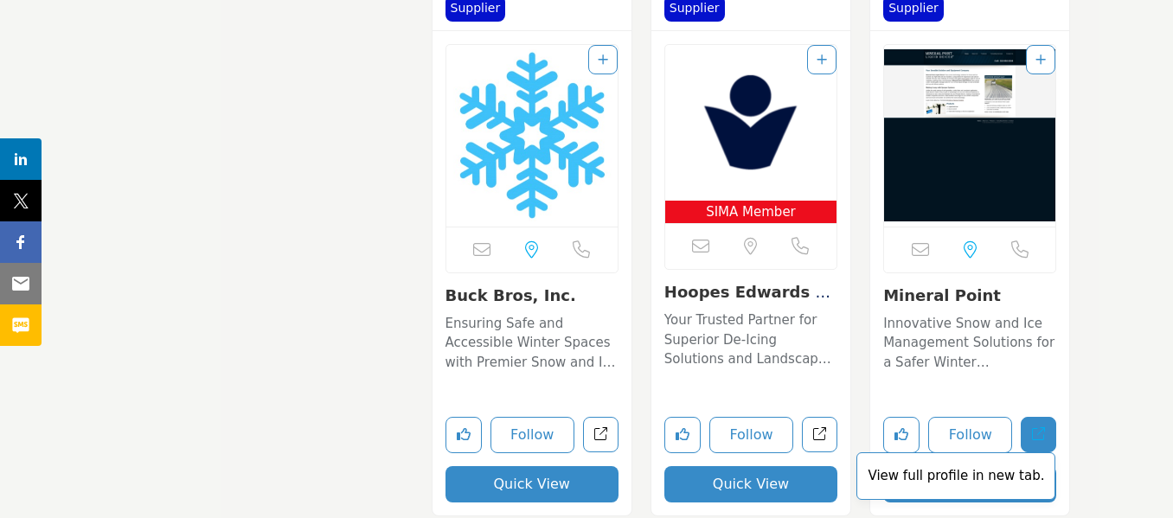
click at [1034, 434] on icon "Open mineral-point in new tab" at bounding box center [1038, 433] width 13 height 13
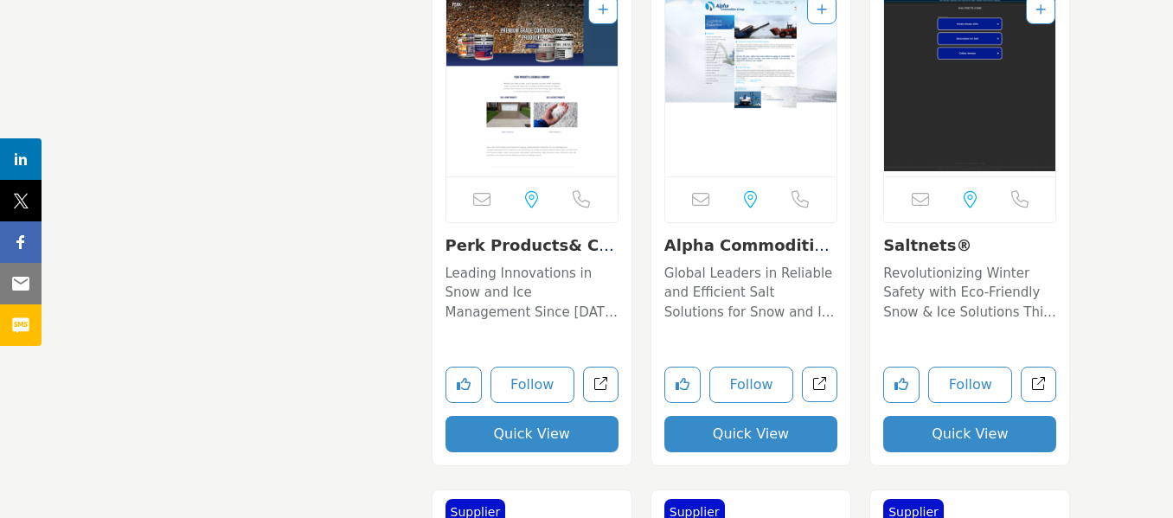
scroll to position [3375, 0]
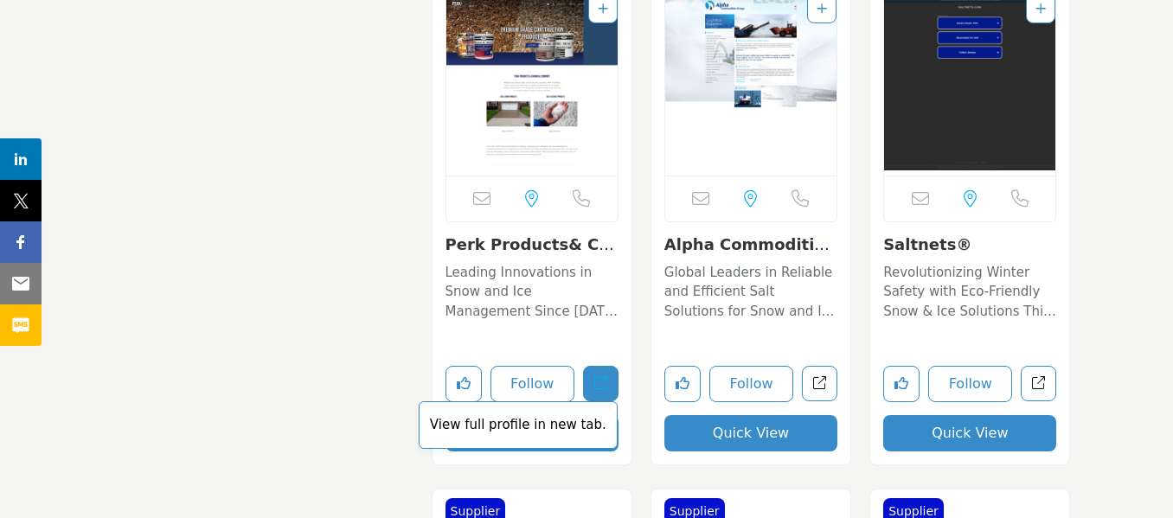
click at [601, 389] on icon "Open perk-products-chemical-co-inc in new tab" at bounding box center [600, 382] width 13 height 13
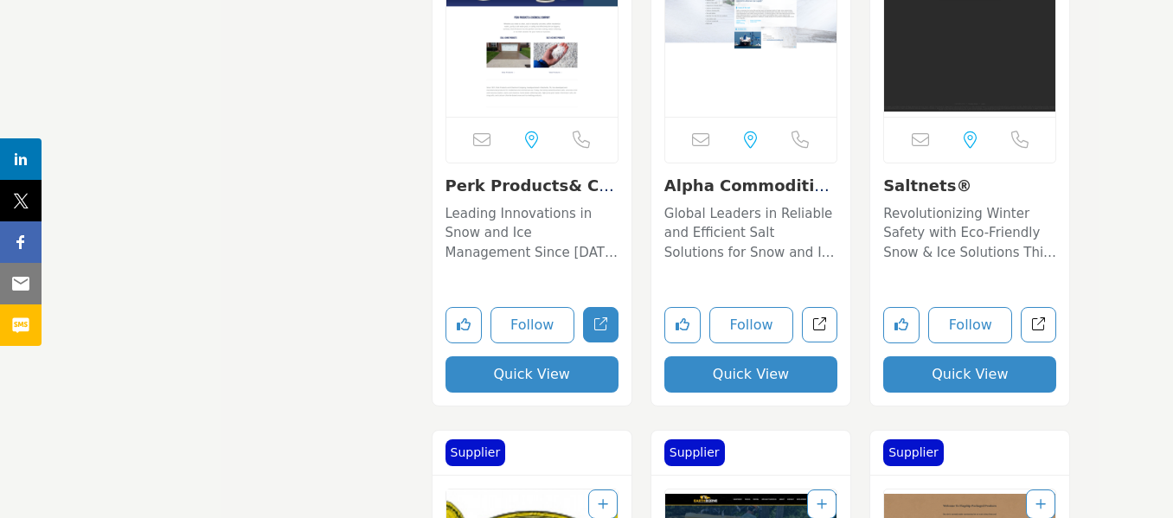
scroll to position [3461, 0]
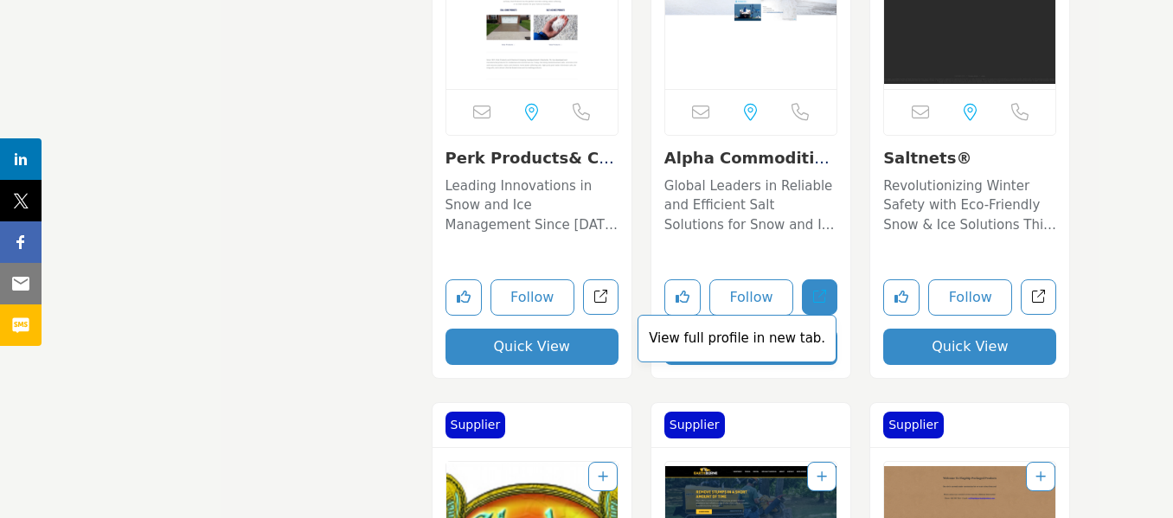
click at [831, 298] on link "View full profile in new tab." at bounding box center [819, 297] width 35 height 35
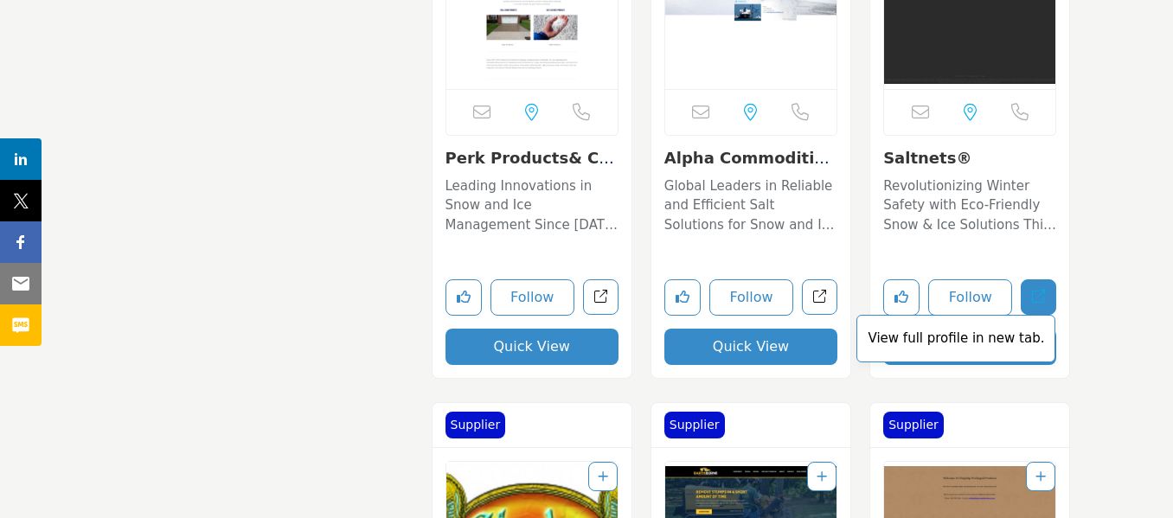
click at [1042, 292] on icon "Open saltnets in new tab" at bounding box center [1038, 296] width 13 height 13
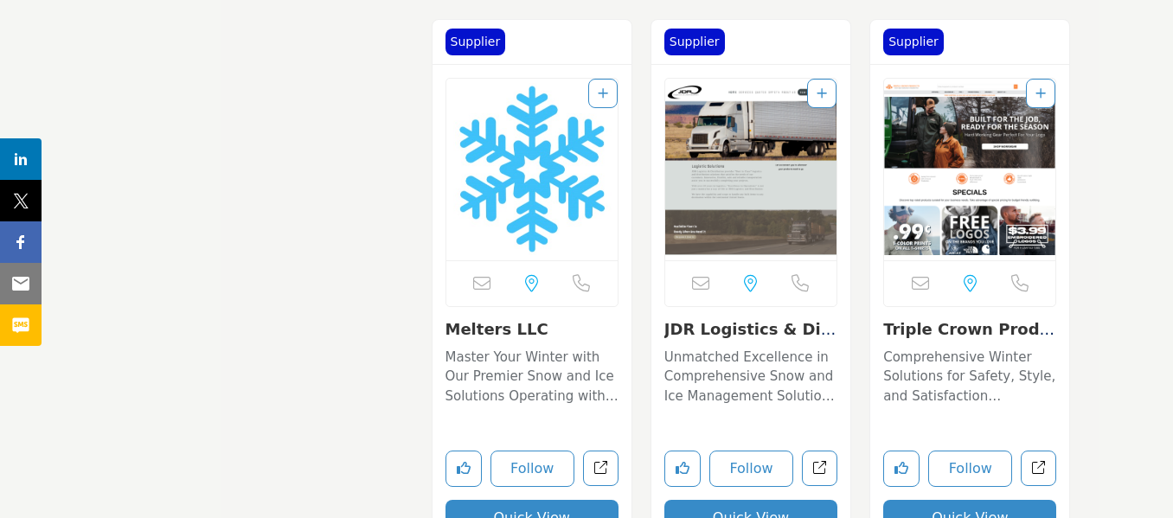
scroll to position [4413, 0]
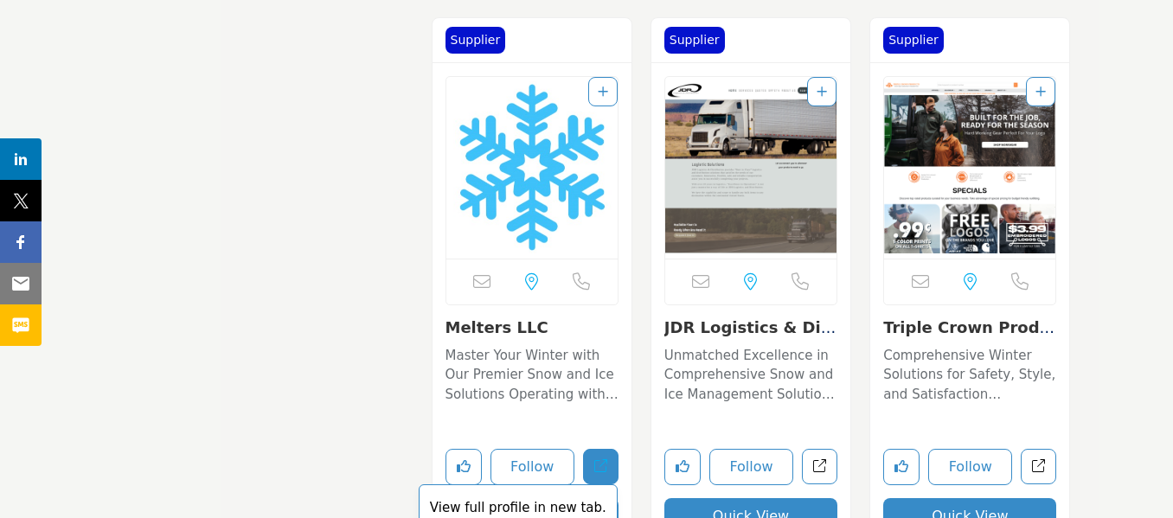
click at [606, 462] on icon "Open melters-llc in new tab" at bounding box center [600, 465] width 13 height 13
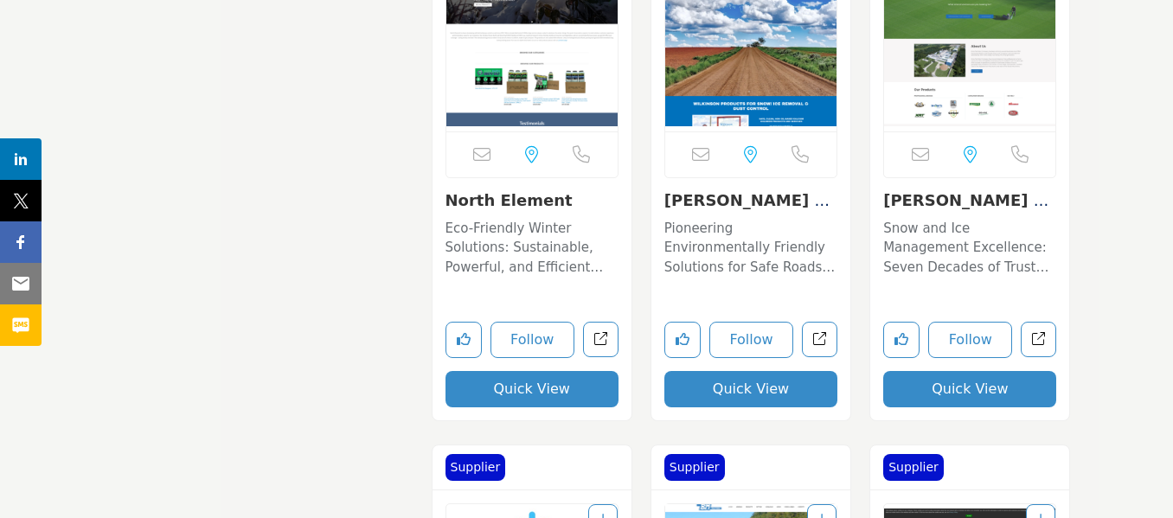
scroll to position [5105, 0]
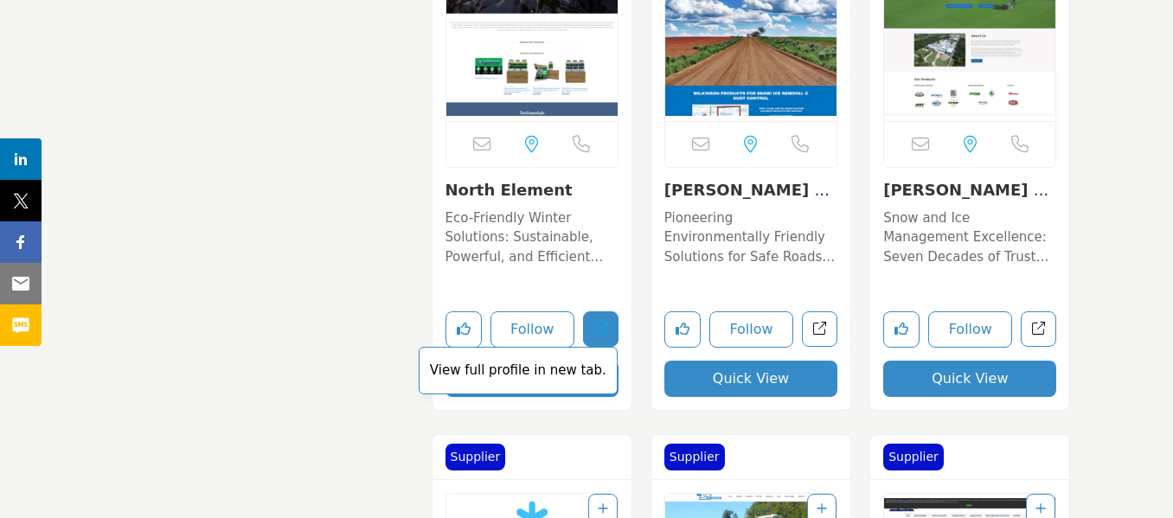
click at [594, 330] on icon "Open north-element in new tab" at bounding box center [600, 328] width 13 height 13
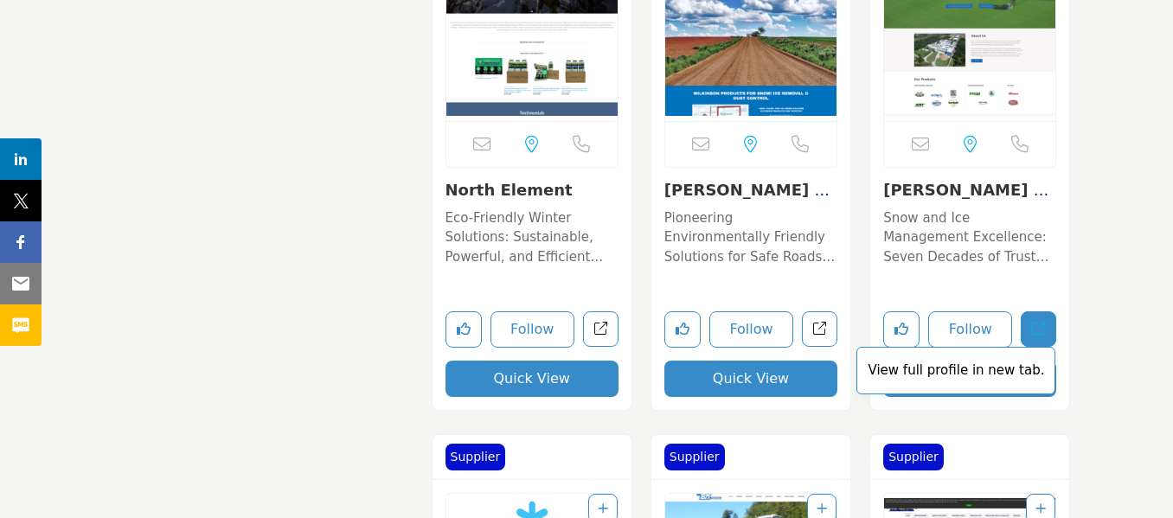
click at [1036, 318] on link "View full profile in new tab." at bounding box center [1038, 329] width 35 height 35
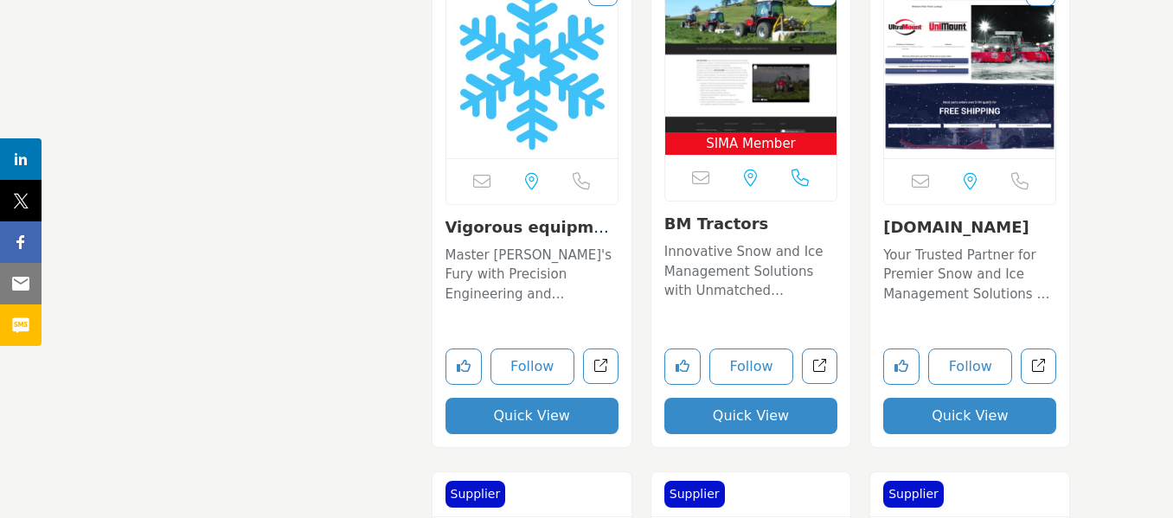
scroll to position [5625, 0]
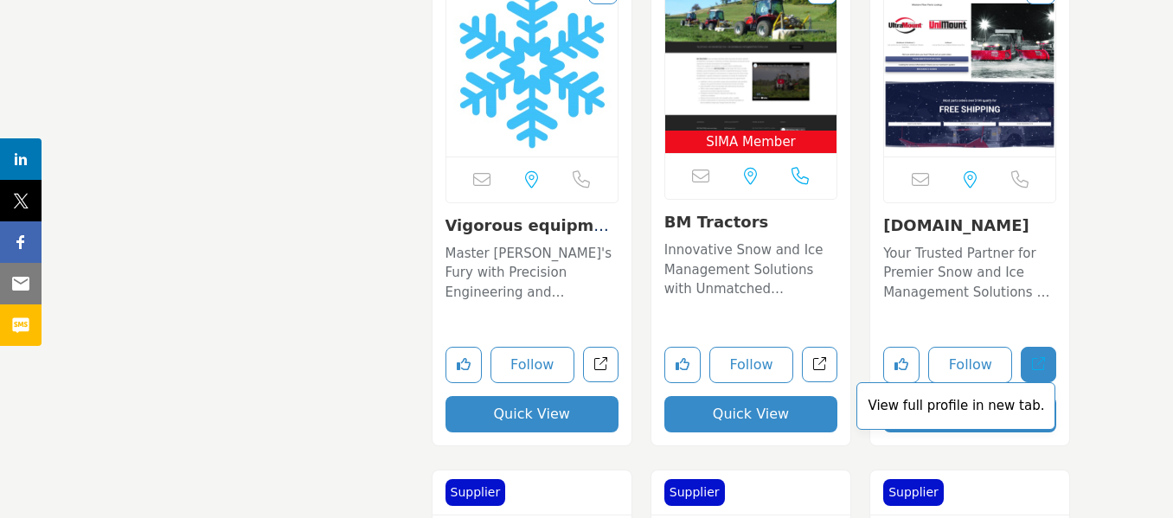
click at [1036, 370] on icon "Open westernpartscom in new tab" at bounding box center [1038, 363] width 13 height 13
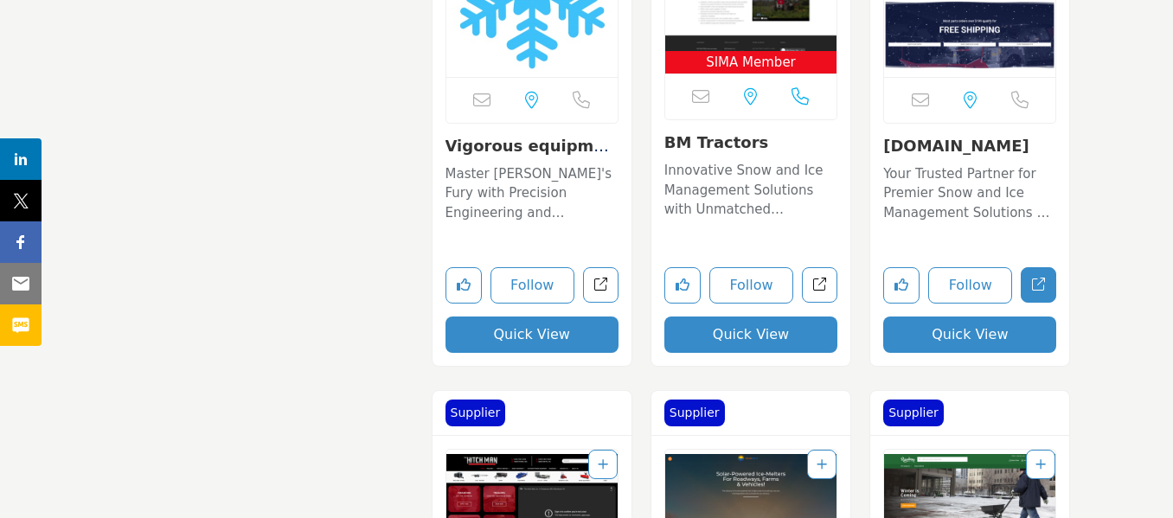
scroll to position [5711, 0]
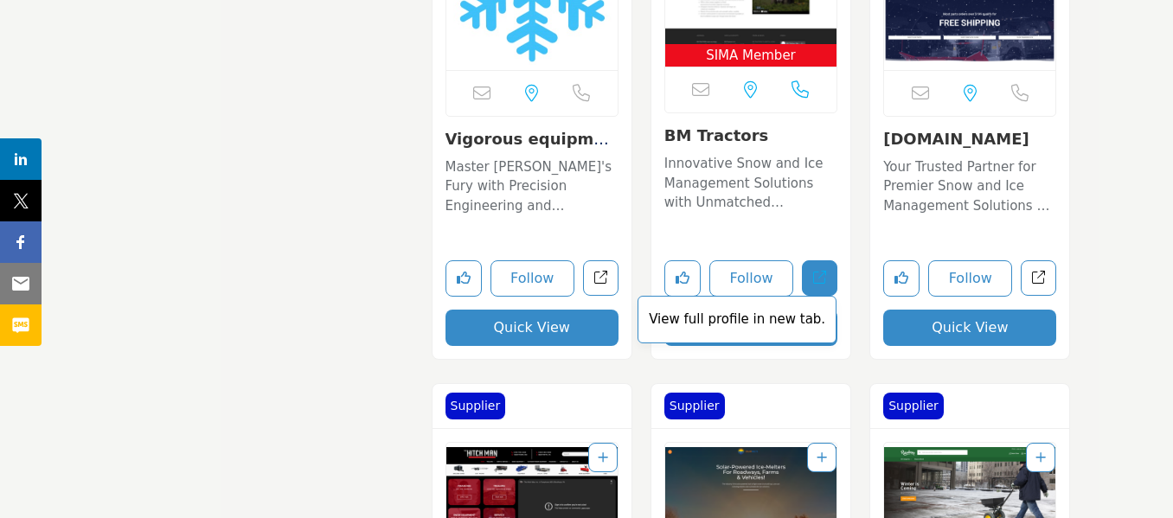
click at [819, 284] on icon "Open bm-tractors-srl in new tab" at bounding box center [819, 277] width 13 height 13
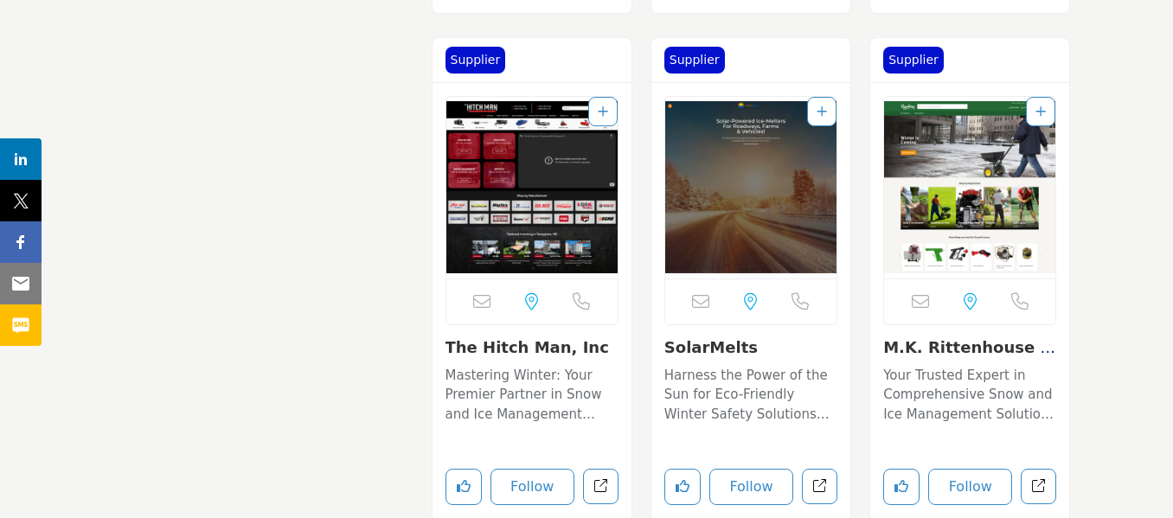
scroll to position [6144, 0]
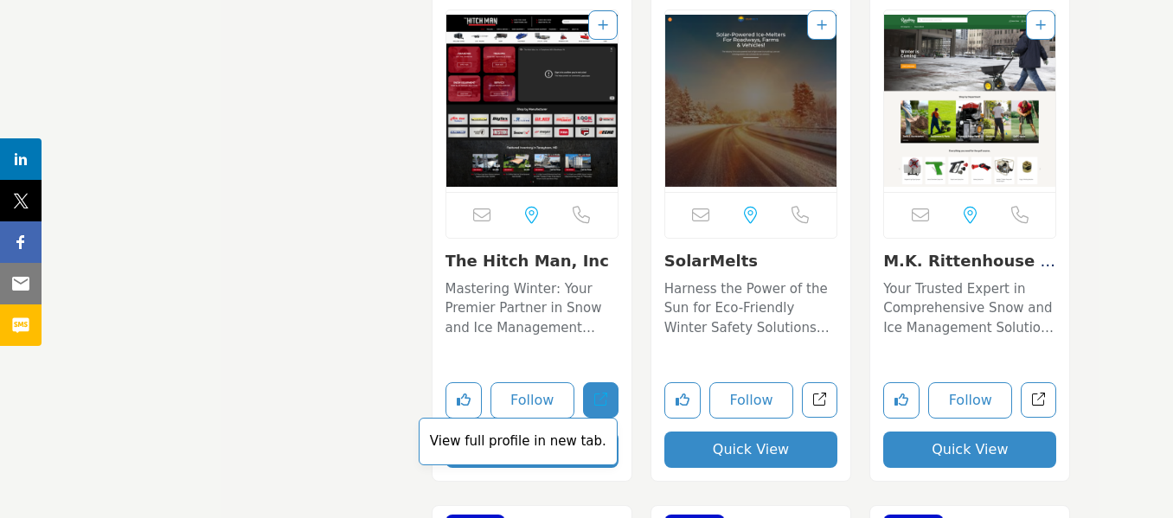
click at [600, 394] on icon "Open the-hitch-man-inc in new tab" at bounding box center [600, 399] width 13 height 13
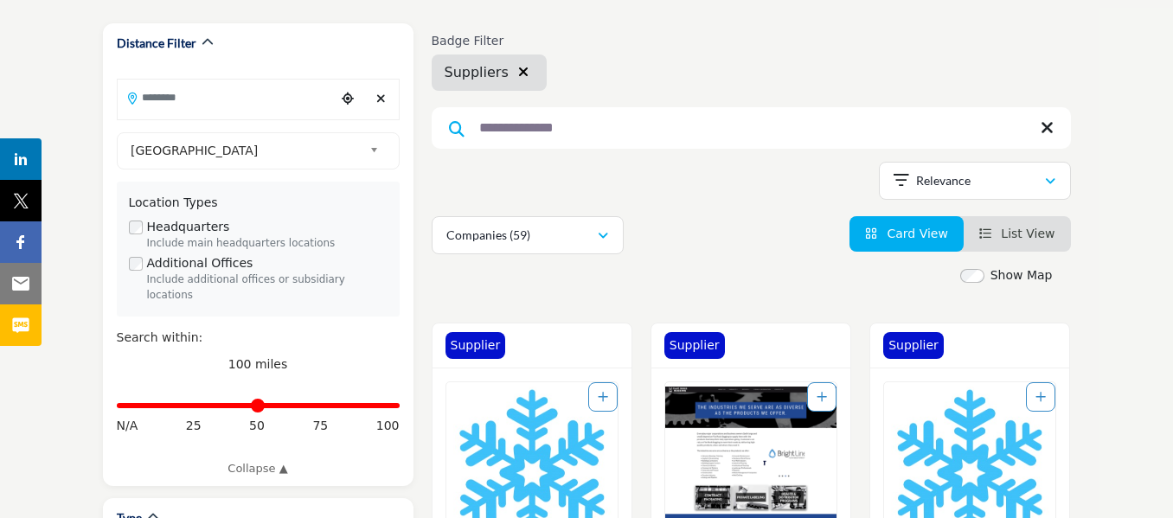
scroll to position [87, 0]
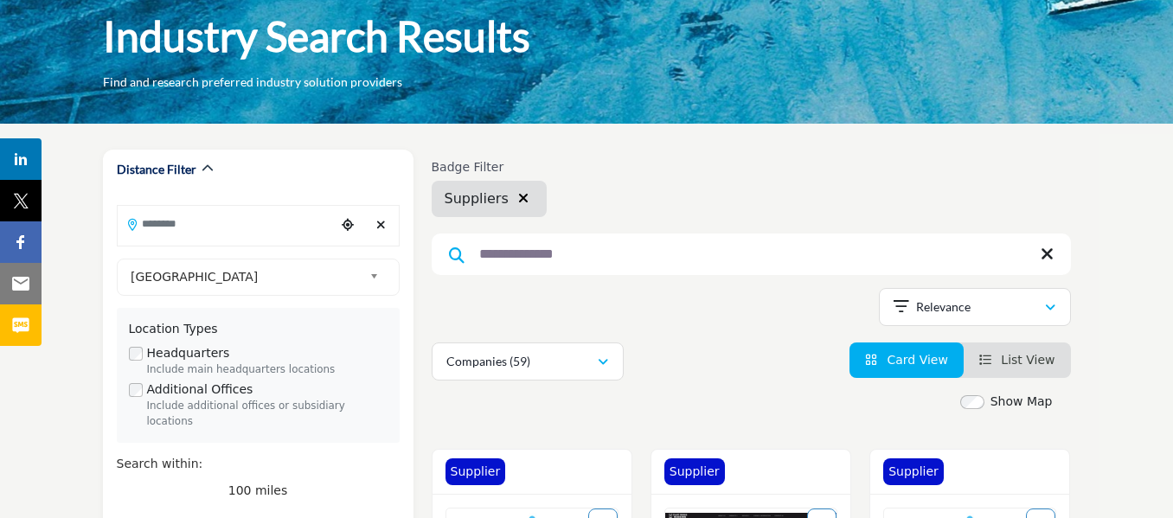
drag, startPoint x: 639, startPoint y: 252, endPoint x: 455, endPoint y: 238, distance: 184.0
click at [454, 242] on input "**********" at bounding box center [751, 255] width 639 height 42
type input "**********"
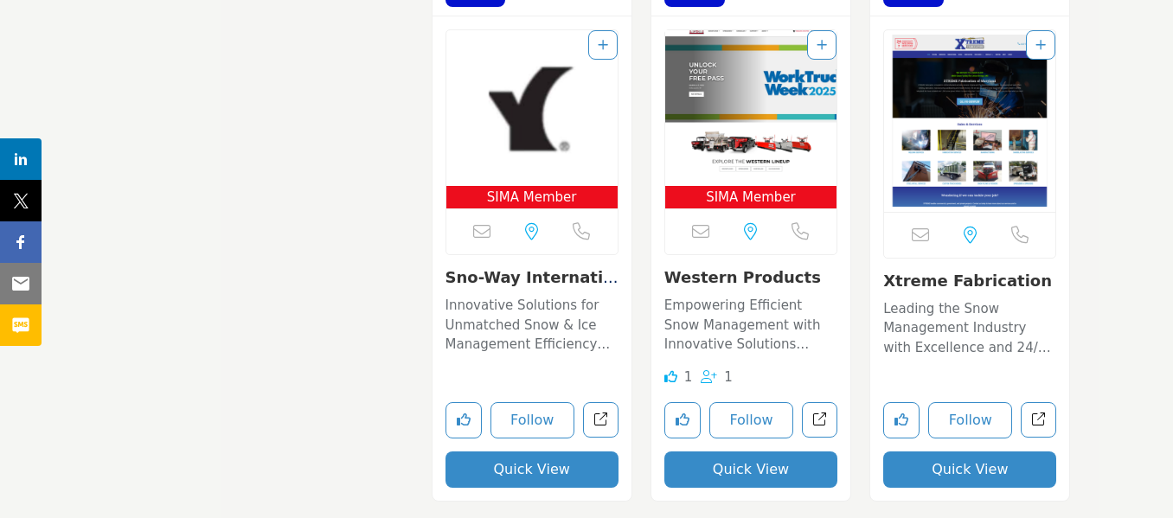
scroll to position [8307, 0]
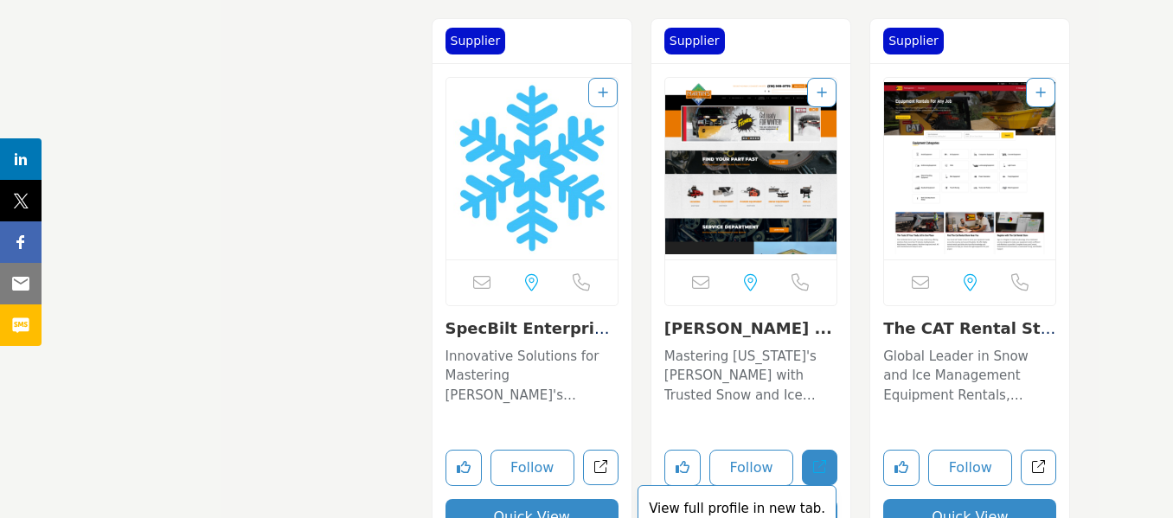
click at [819, 459] on link "View full profile in new tab." at bounding box center [819, 467] width 35 height 35
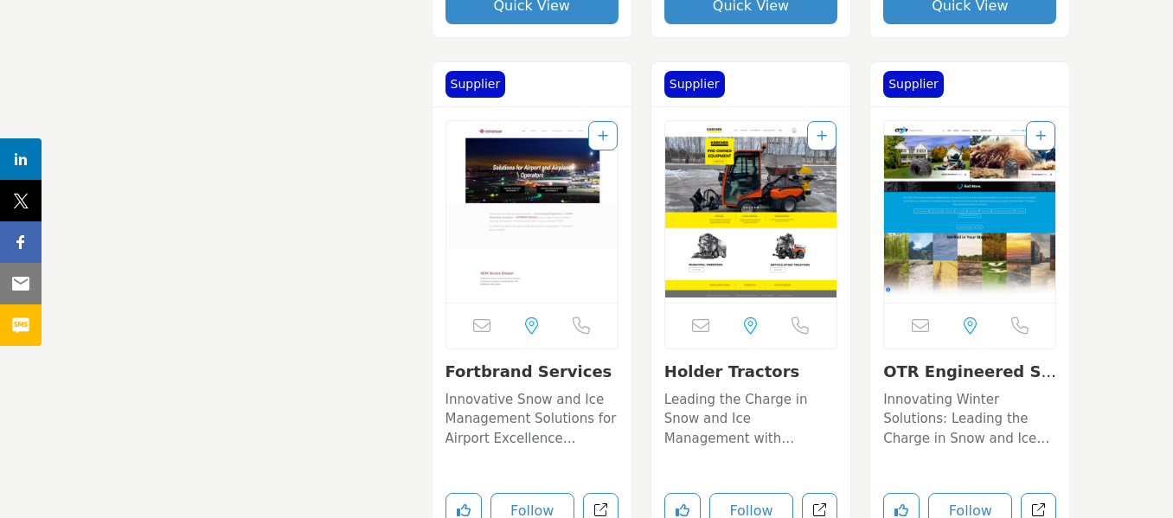
scroll to position [8826, 0]
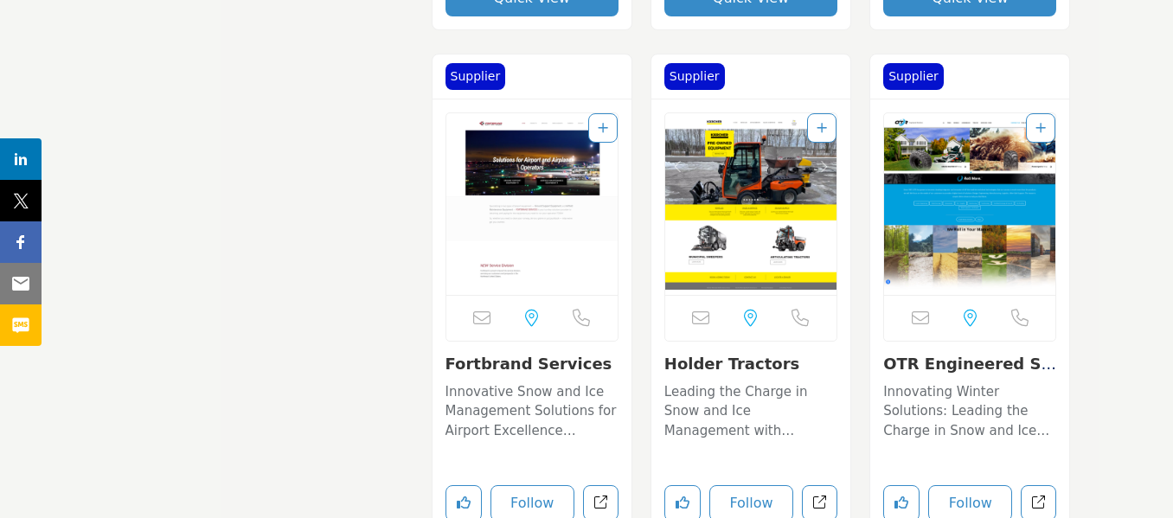
click at [517, 152] on img "Open Listing in new tab" at bounding box center [532, 204] width 171 height 182
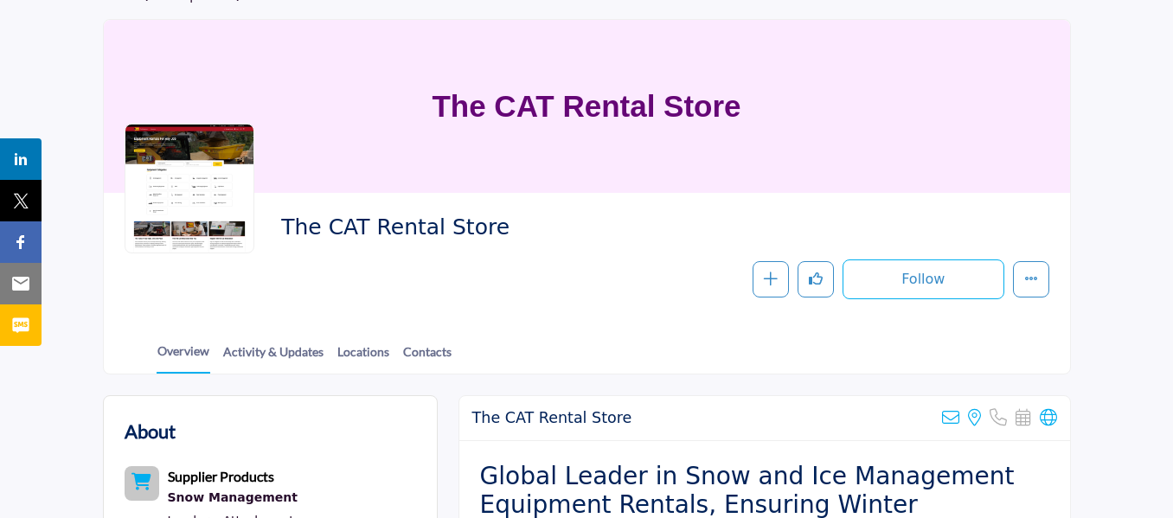
scroll to position [346, 0]
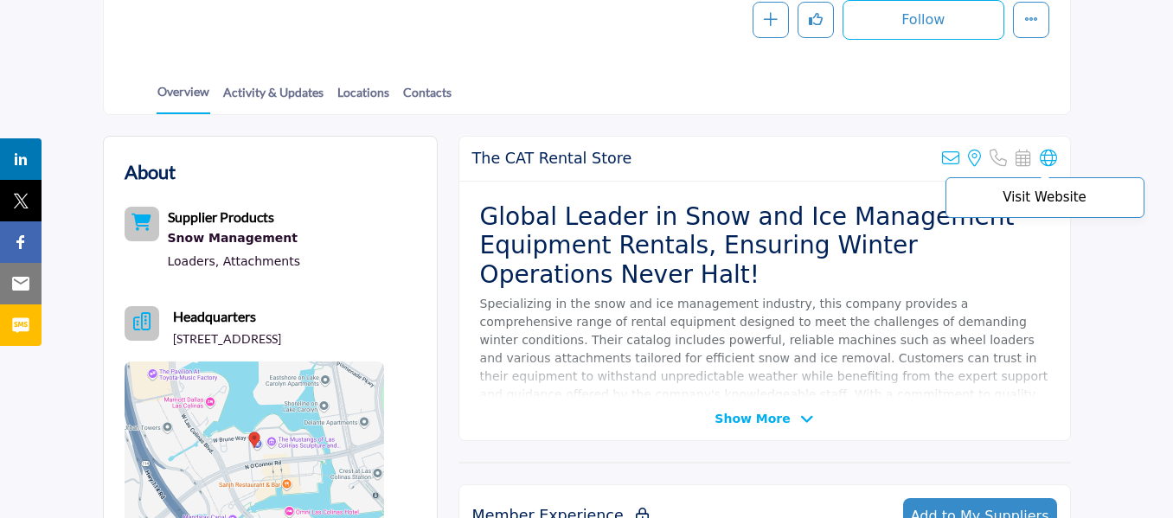
click at [1048, 162] on icon at bounding box center [1048, 158] width 17 height 17
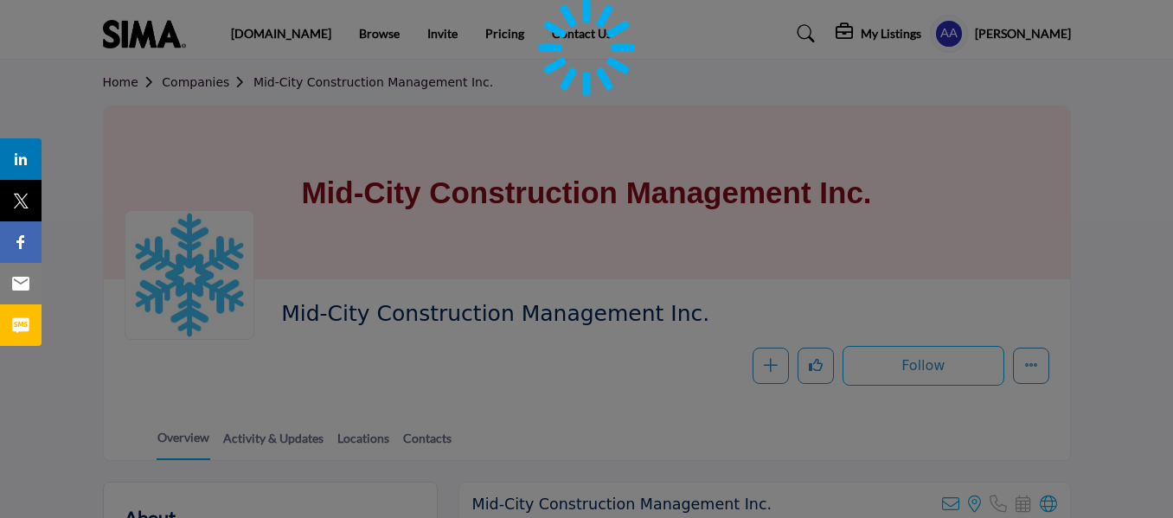
scroll to position [260, 0]
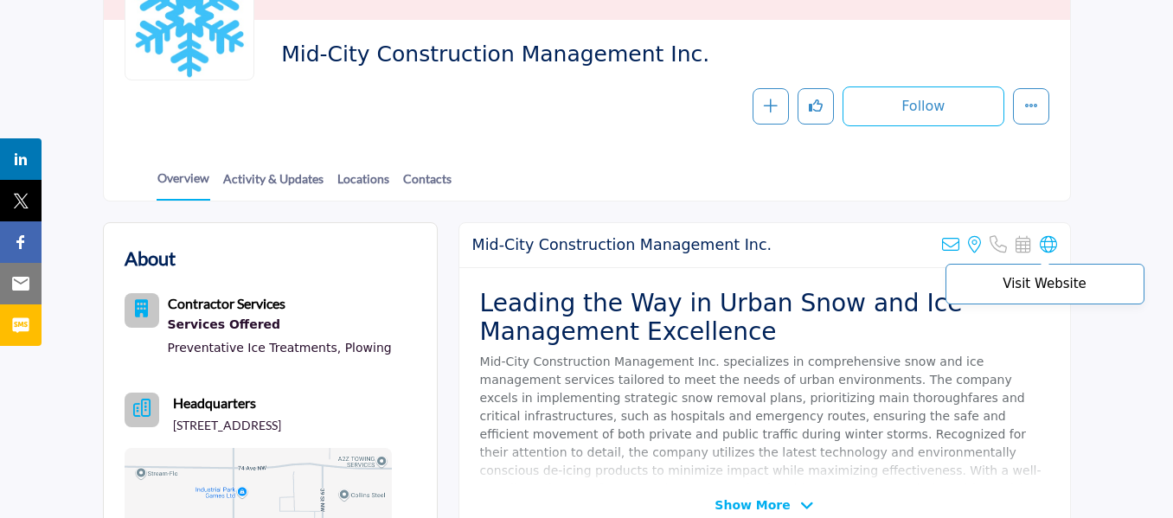
click at [1045, 241] on icon at bounding box center [1048, 244] width 17 height 17
click at [569, 57] on span "Mid-City Construction Management Inc." at bounding box center [517, 55] width 472 height 29
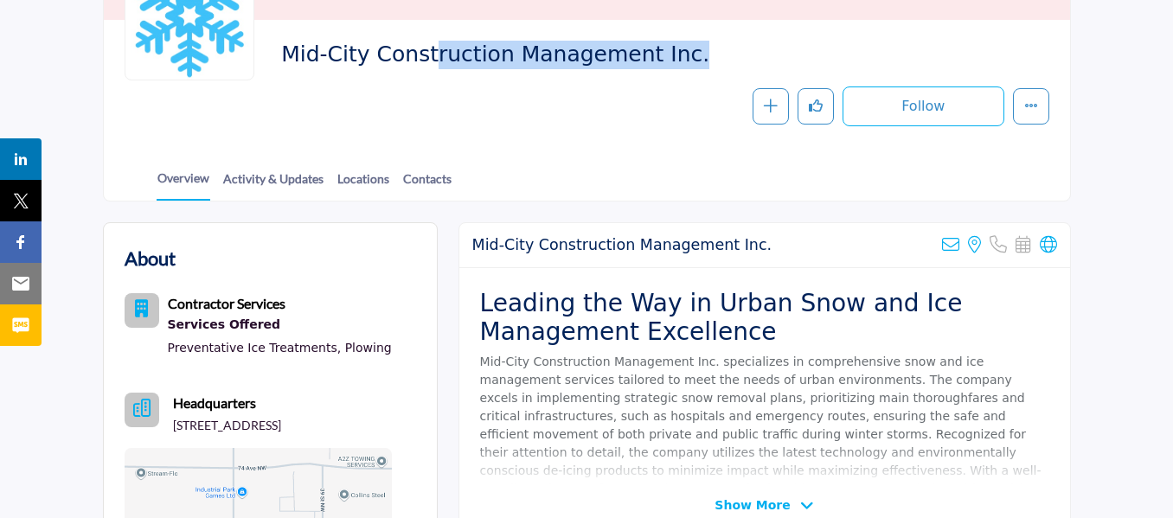
click at [569, 57] on span "Mid-City Construction Management Inc." at bounding box center [517, 55] width 472 height 29
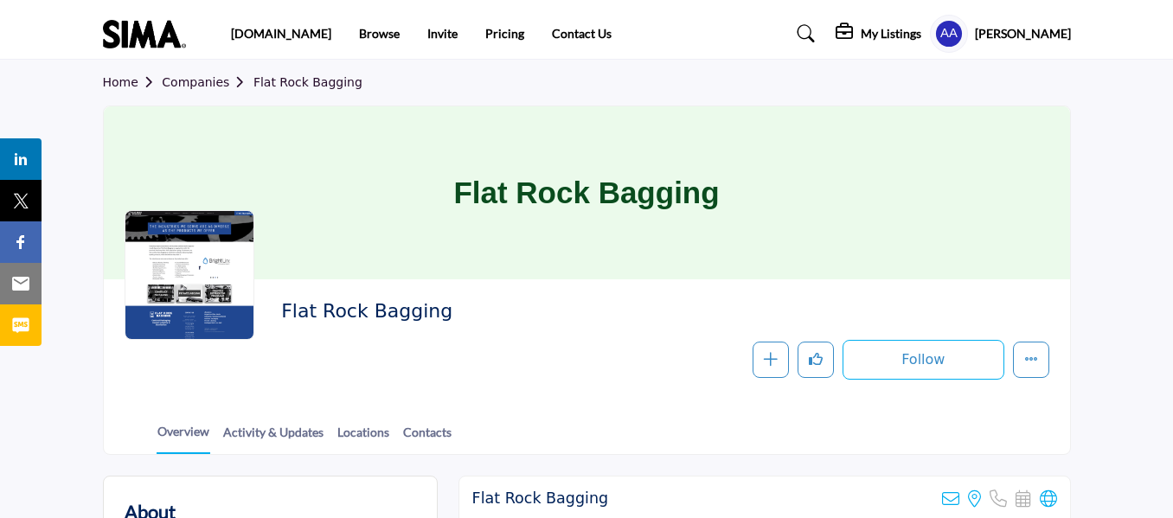
scroll to position [173, 0]
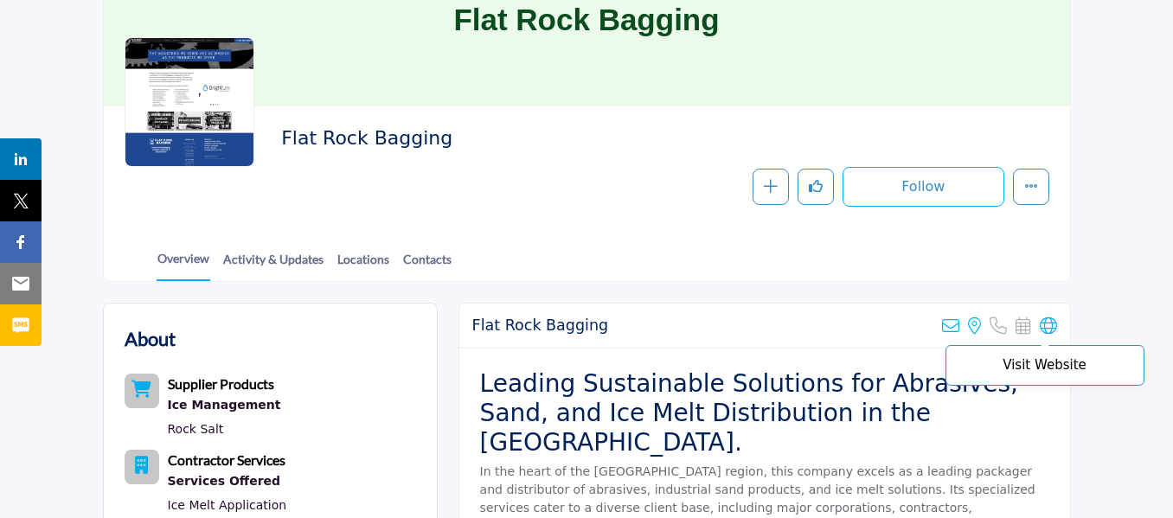
click at [1047, 322] on icon at bounding box center [1048, 326] width 17 height 17
click at [444, 137] on h2 "Flat Rock Bagging" at bounding box center [519, 138] width 476 height 22
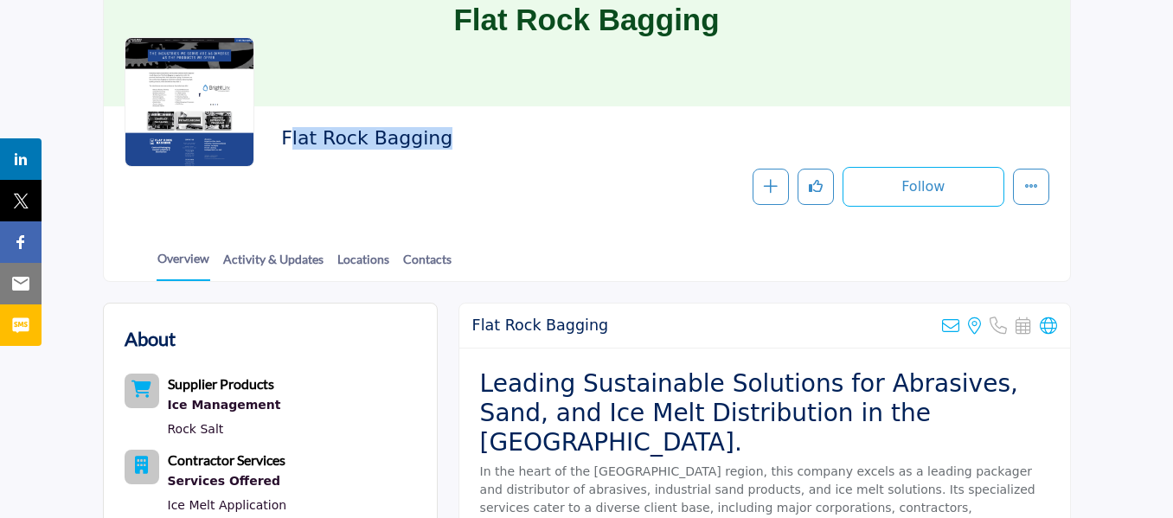
click at [444, 137] on h2 "Flat Rock Bagging" at bounding box center [519, 138] width 476 height 22
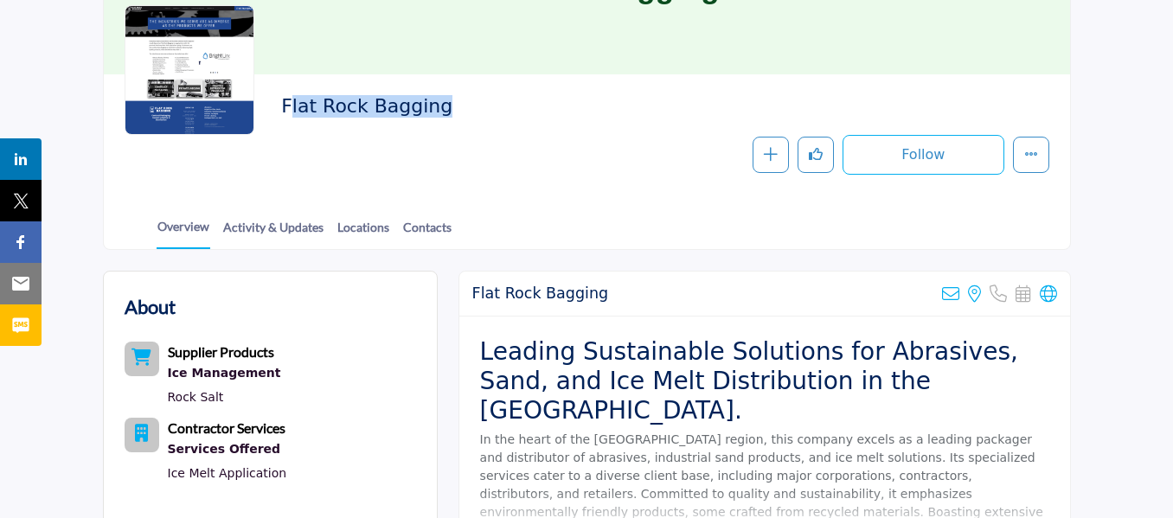
scroll to position [260, 0]
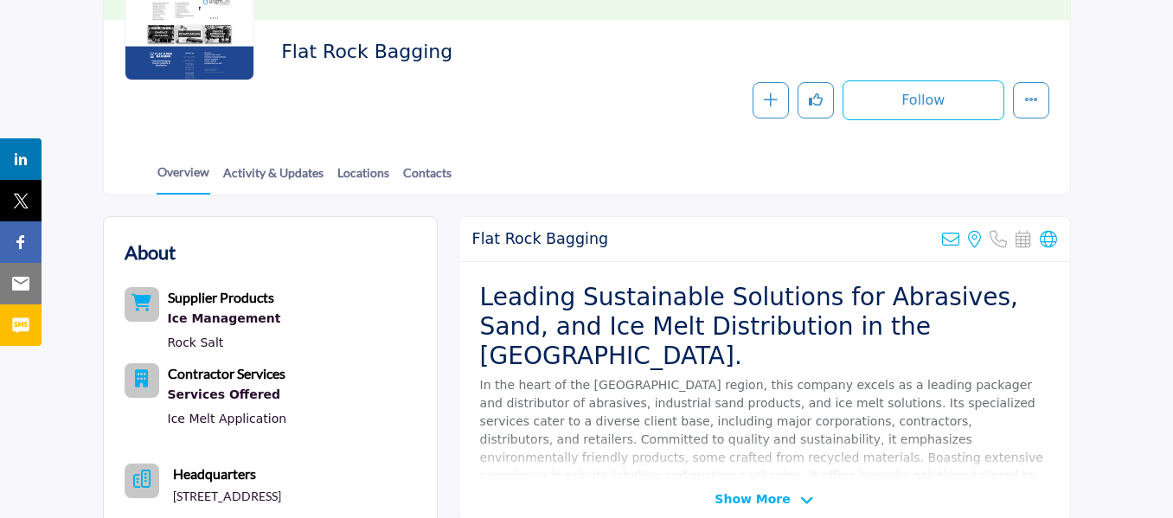
click at [732, 389] on p "In the heart of the Midwest Great Lakes region, this company excels as a leadin…" at bounding box center [764, 448] width 569 height 145
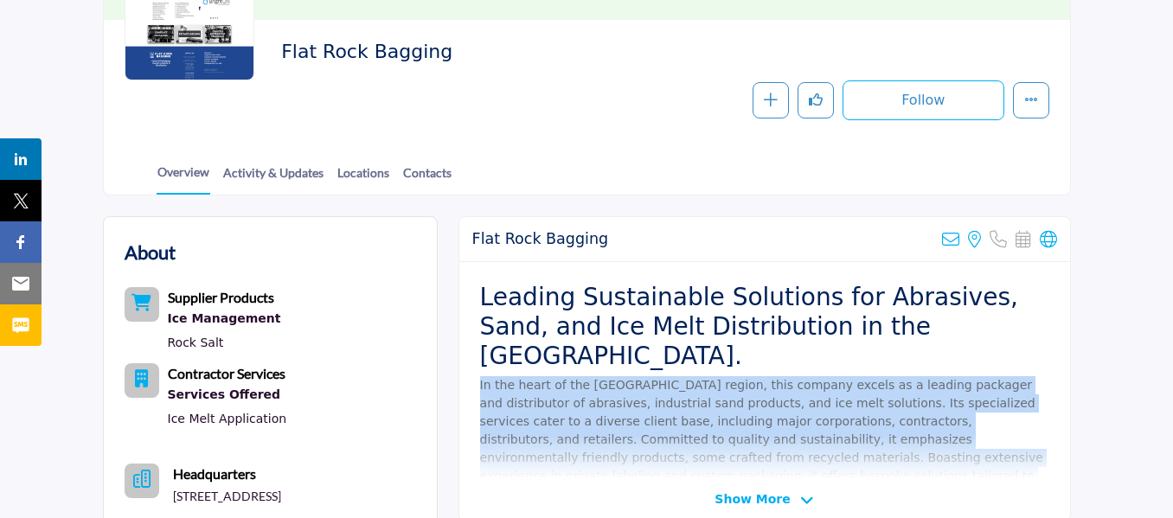
click at [731, 389] on p "In the heart of the Midwest Great Lakes region, this company excels as a leadin…" at bounding box center [764, 448] width 569 height 145
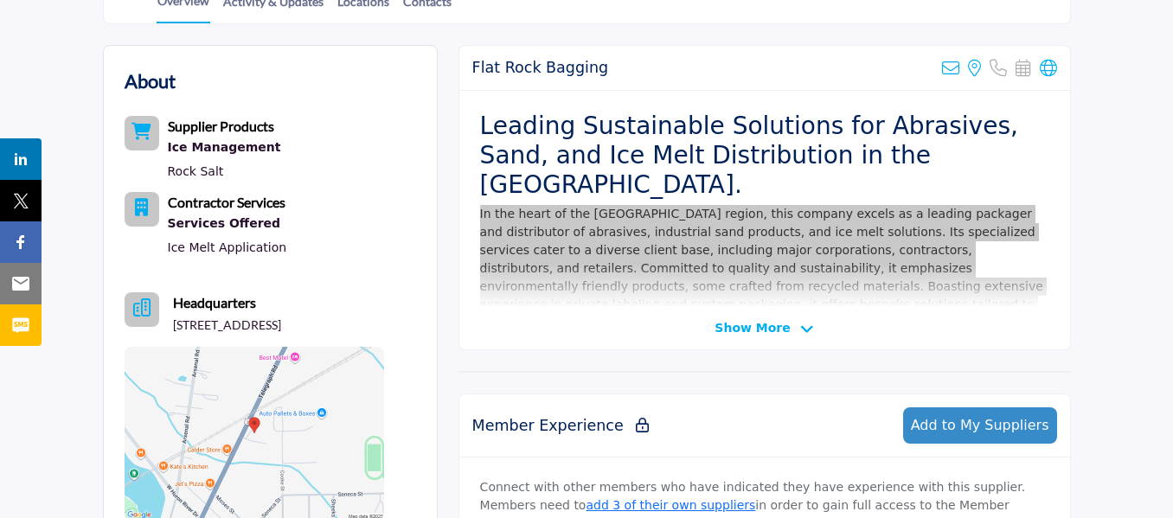
scroll to position [433, 0]
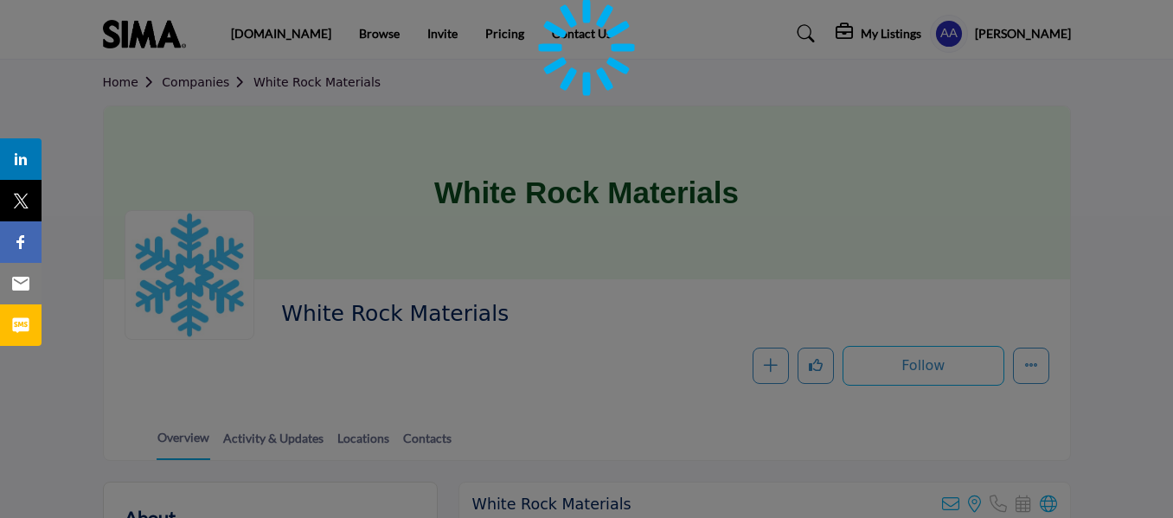
scroll to position [173, 0]
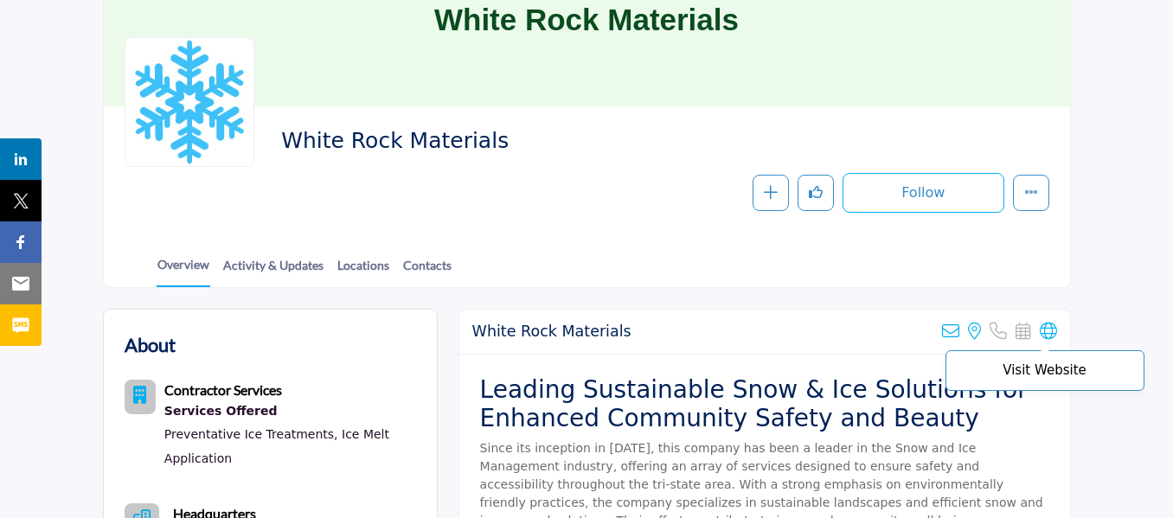
click at [1051, 332] on icon at bounding box center [1048, 331] width 17 height 17
drag, startPoint x: 535, startPoint y: 162, endPoint x: 528, endPoint y: 151, distance: 13.2
click at [534, 161] on div "White Rock Materials" at bounding box center [660, 145] width 759 height 37
click at [528, 151] on span "White Rock Materials" at bounding box center [517, 141] width 472 height 29
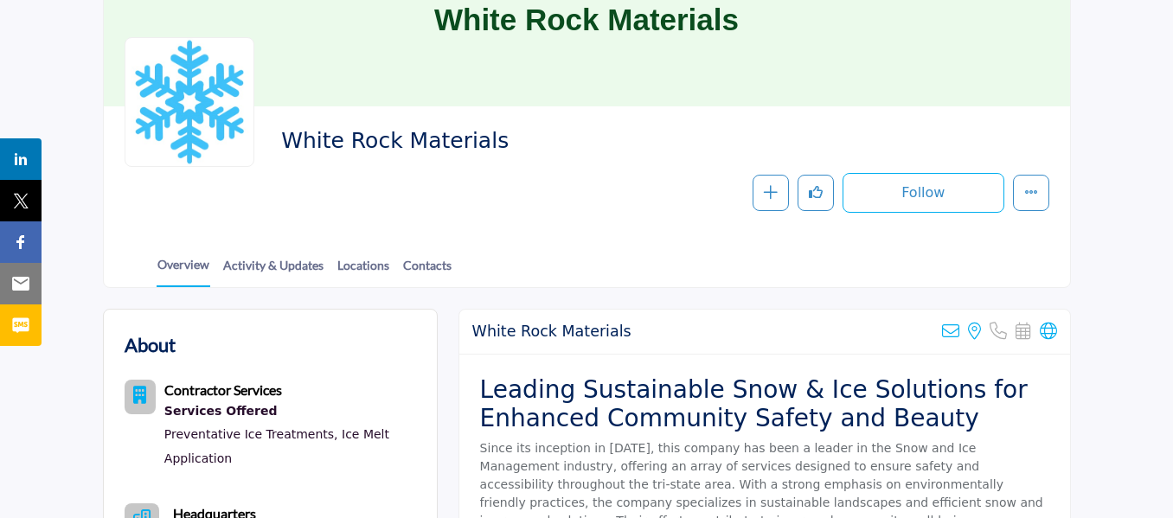
click at [455, 146] on span "White Rock Materials" at bounding box center [517, 141] width 472 height 29
click at [454, 146] on span "White Rock Materials" at bounding box center [517, 141] width 472 height 29
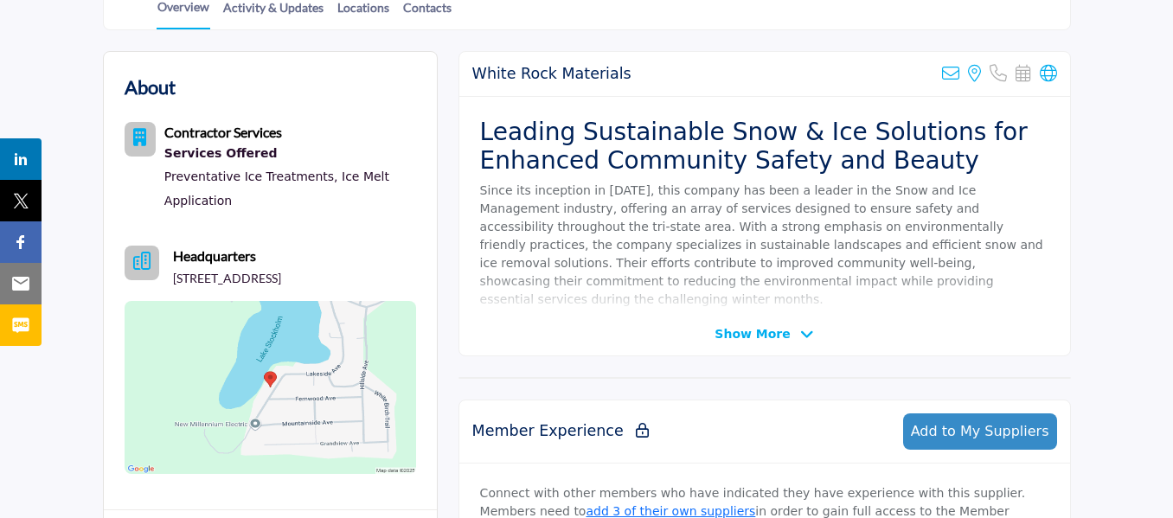
scroll to position [433, 0]
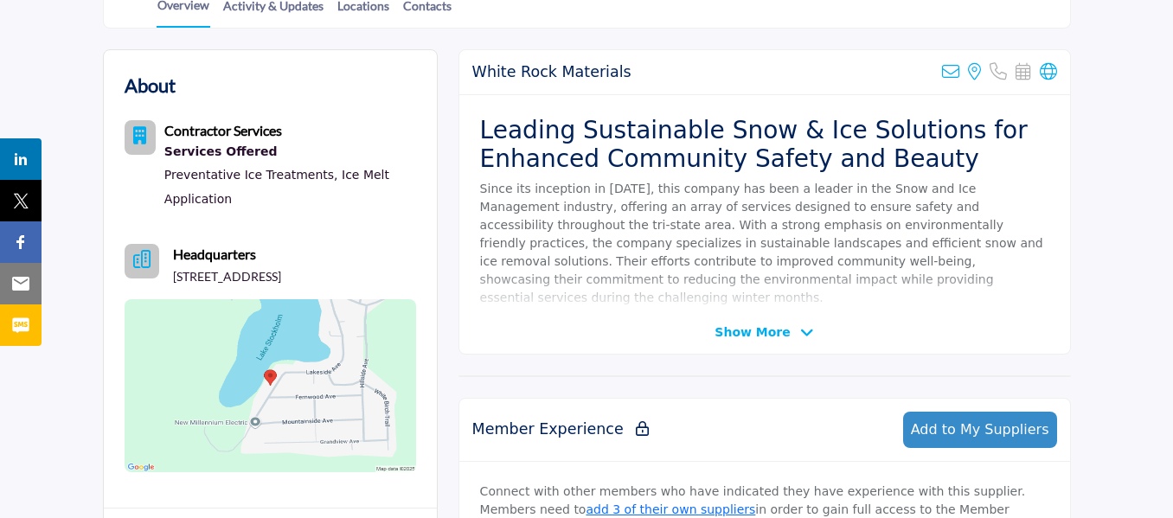
click at [667, 209] on p "Since its inception in [DATE], this company has been a leader in the Snow and I…" at bounding box center [764, 243] width 569 height 127
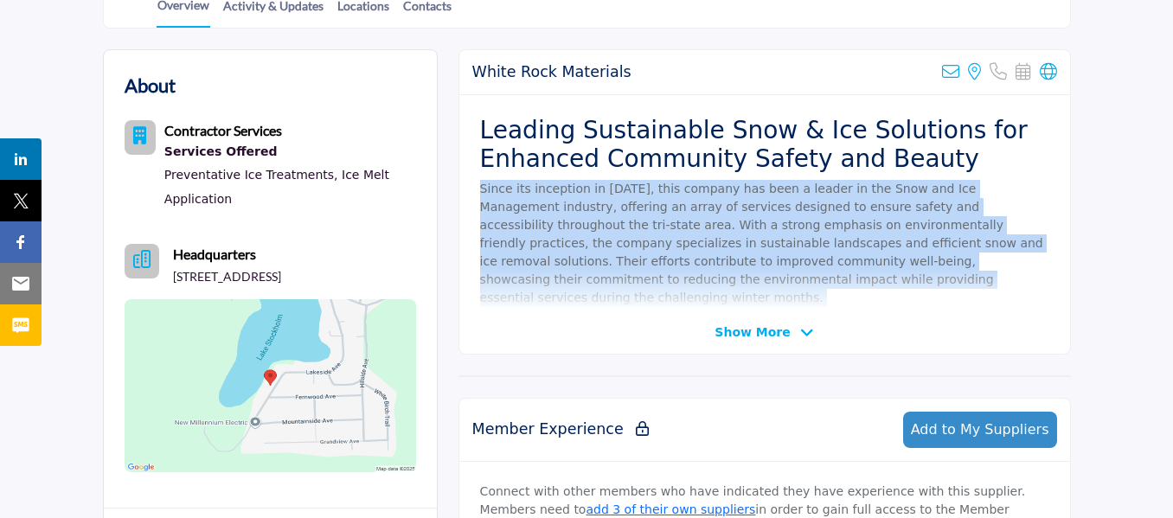
click at [667, 209] on p "Since its inception in [DATE], this company has been a leader in the Snow and I…" at bounding box center [764, 243] width 569 height 127
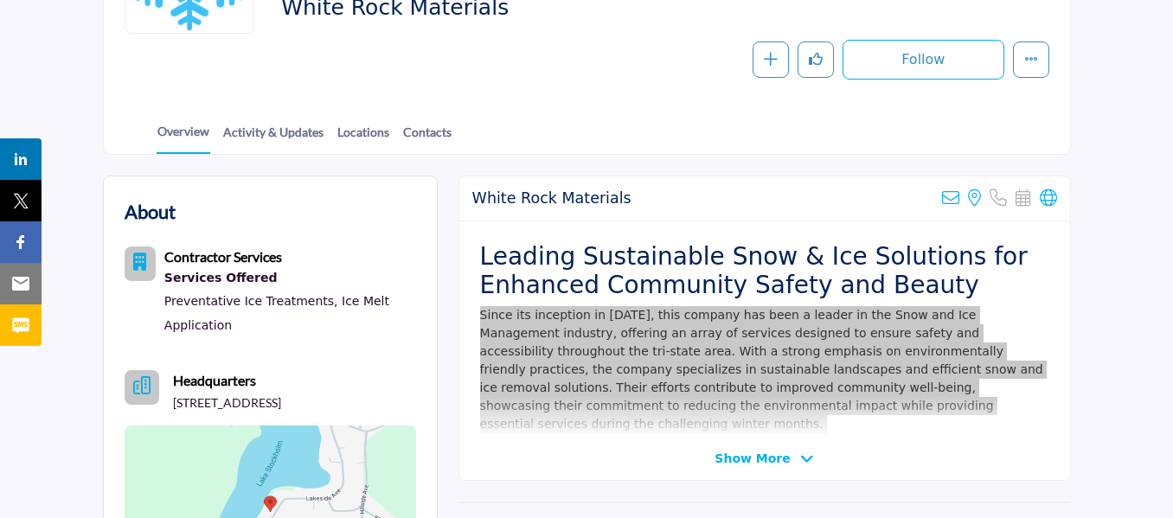
scroll to position [346, 0]
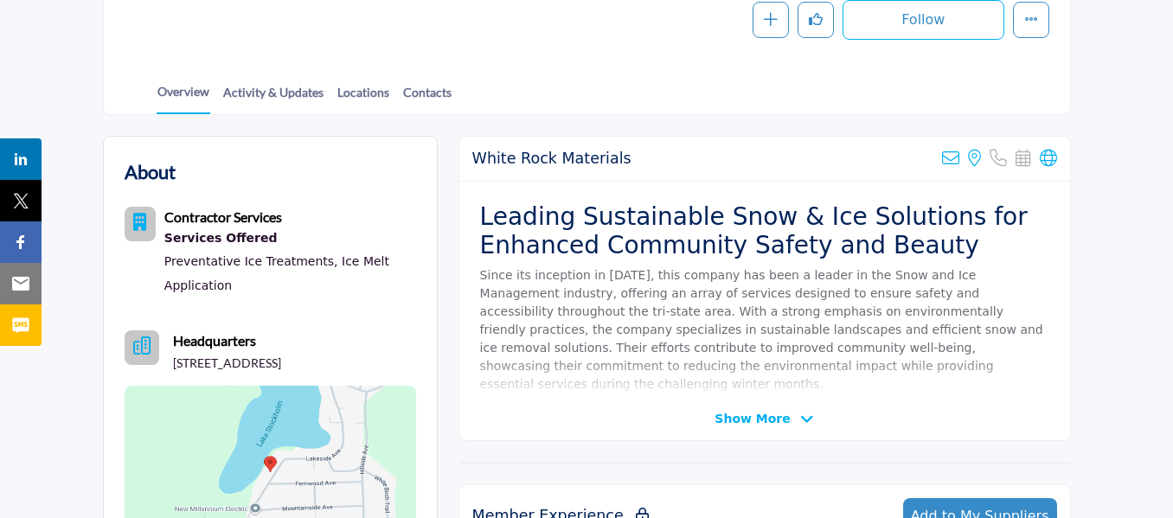
click at [800, 421] on icon at bounding box center [807, 420] width 14 height 16
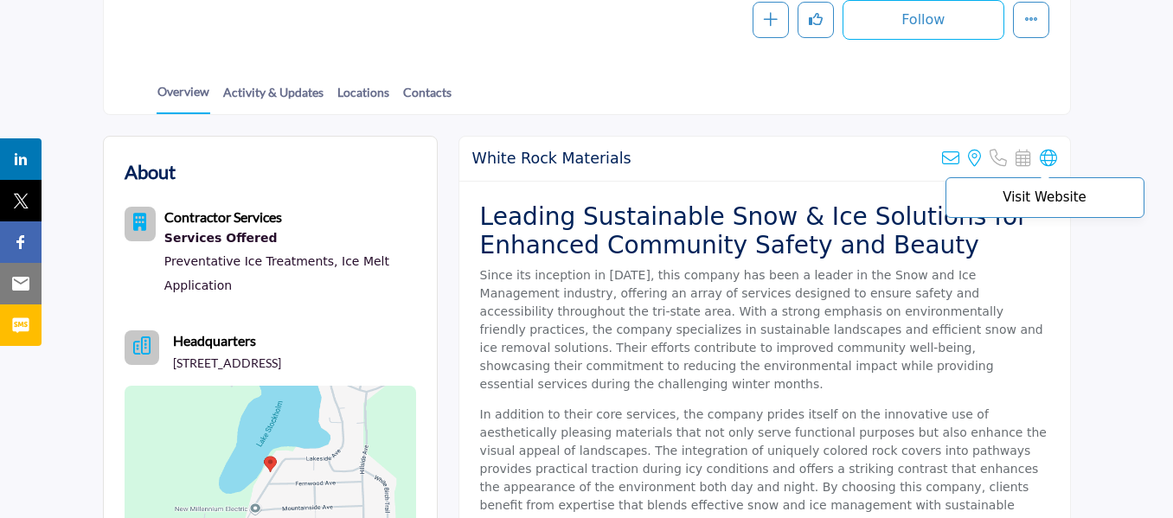
click at [1041, 157] on icon at bounding box center [1048, 158] width 17 height 17
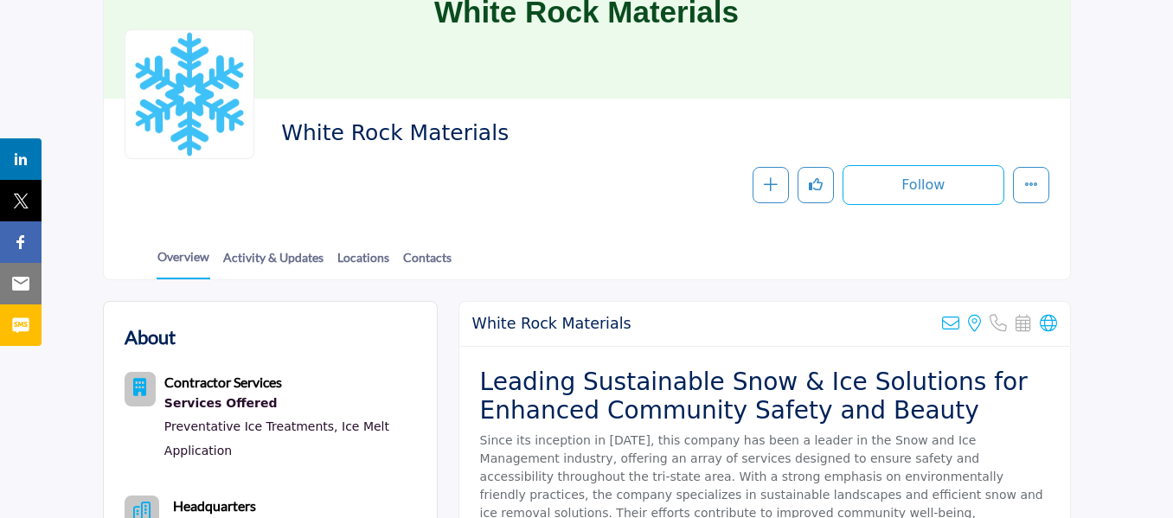
scroll to position [173, 0]
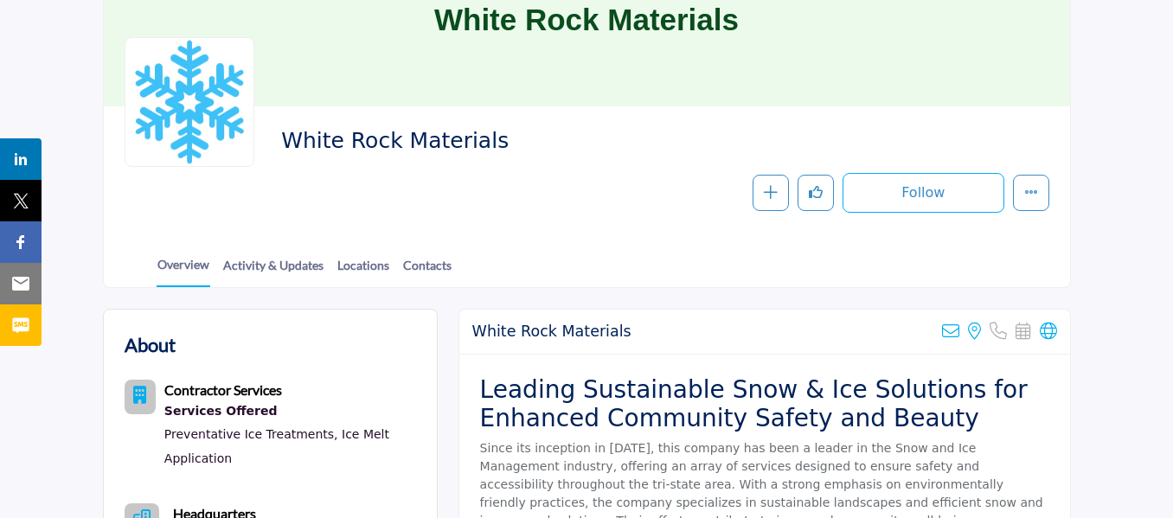
click at [421, 137] on span "White Rock Materials" at bounding box center [517, 141] width 472 height 29
copy div "White Rock Materials"
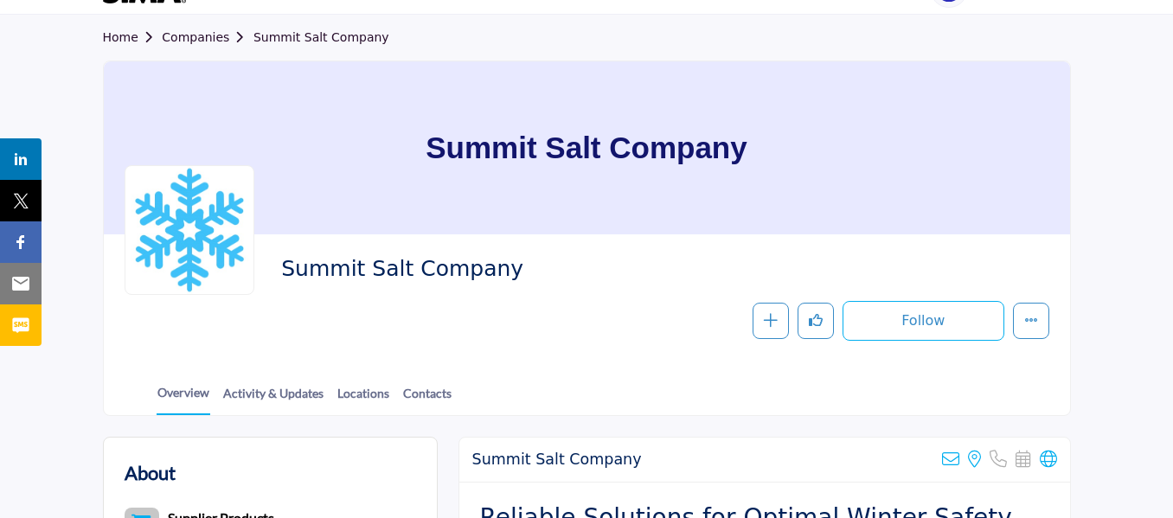
scroll to position [87, 0]
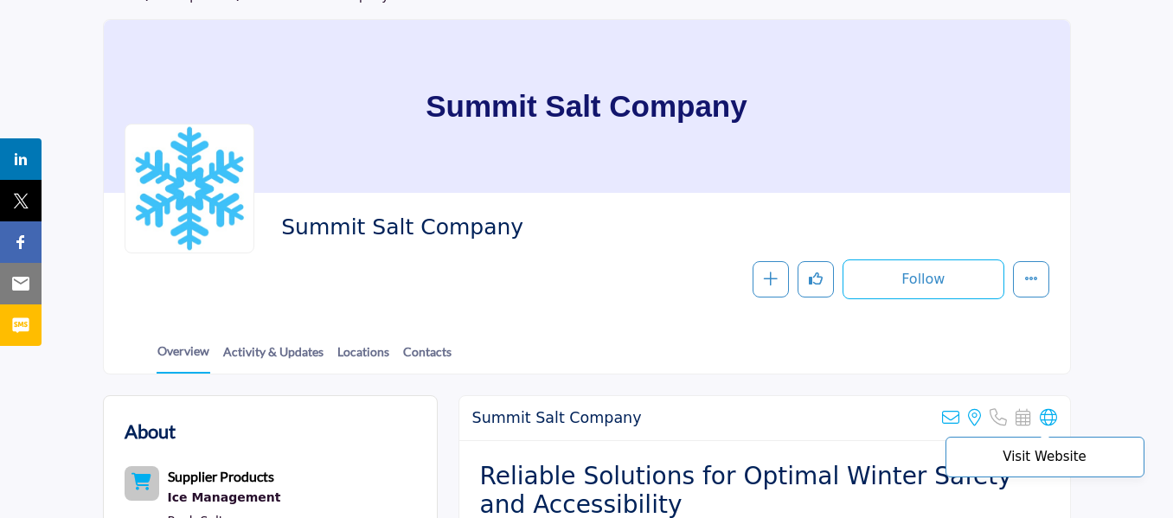
click at [1051, 417] on icon at bounding box center [1048, 417] width 17 height 17
click at [421, 225] on span "Summit Salt Company" at bounding box center [517, 228] width 472 height 29
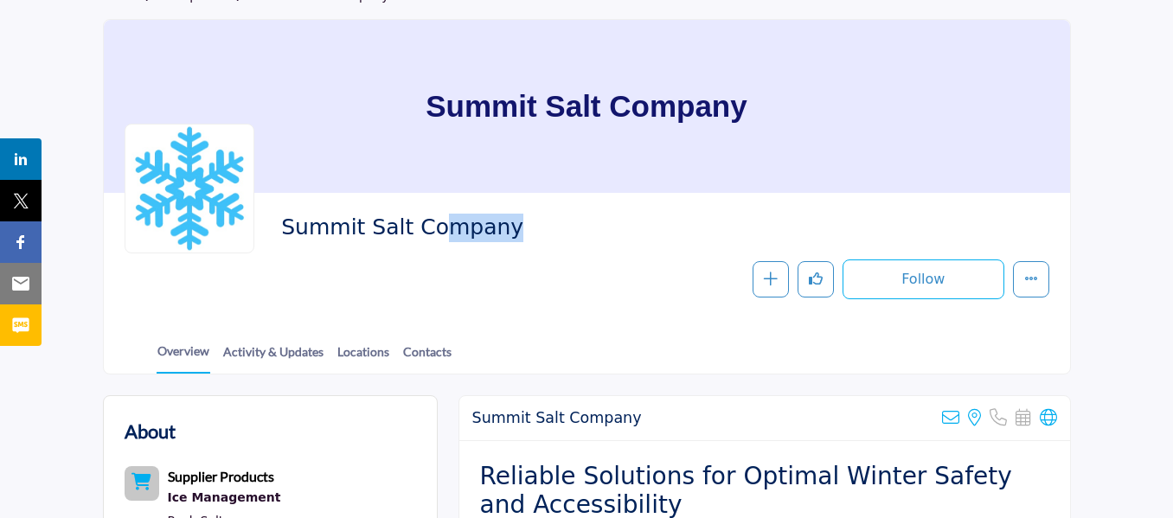
click at [421, 225] on span "Summit Salt Company" at bounding box center [517, 228] width 472 height 29
copy div "Summit Salt Company"
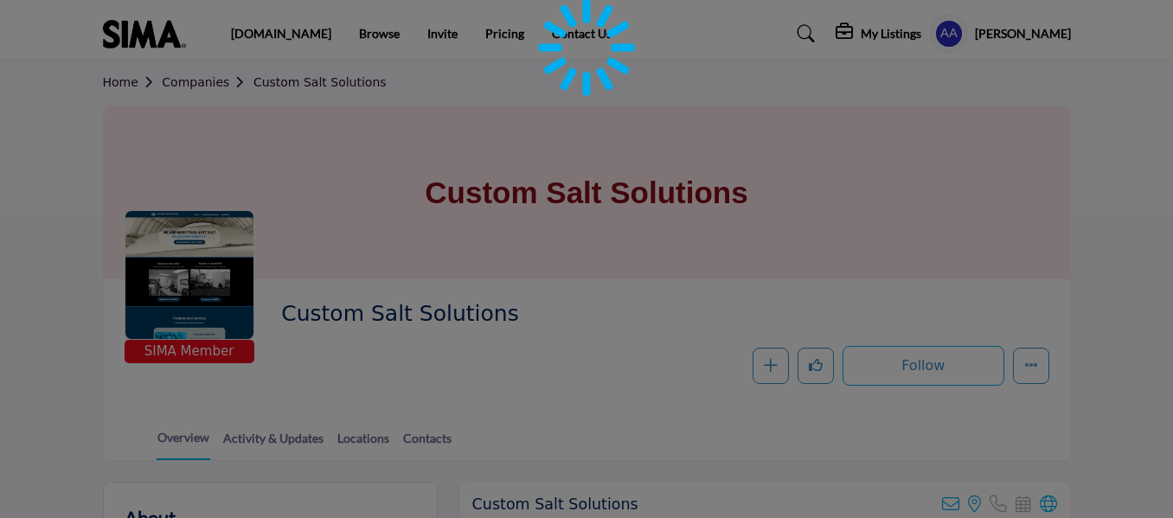
scroll to position [260, 0]
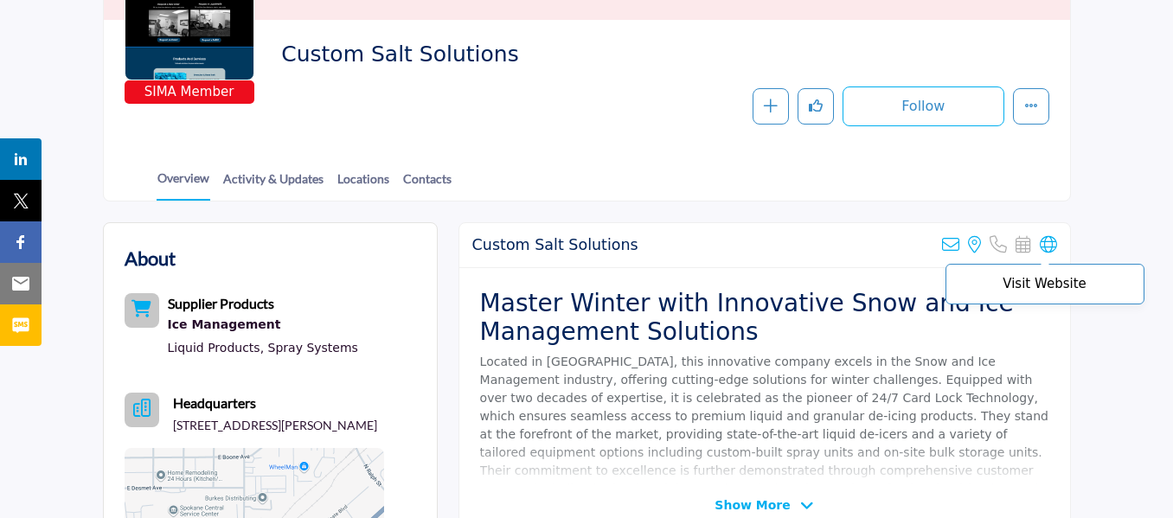
click at [1051, 249] on icon at bounding box center [1048, 244] width 17 height 17
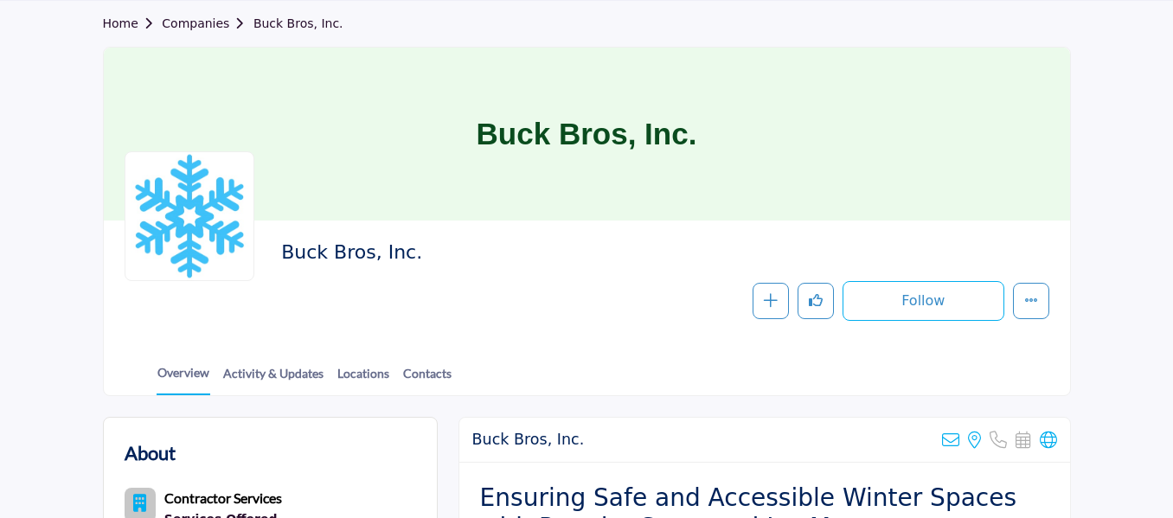
scroll to position [173, 0]
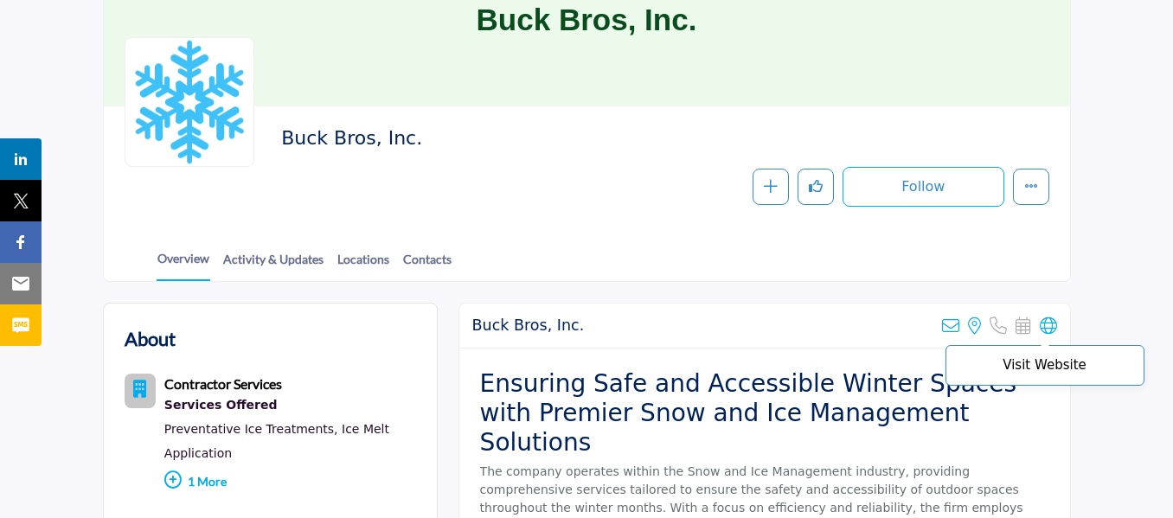
click at [1040, 320] on icon at bounding box center [1048, 326] width 17 height 17
drag, startPoint x: 416, startPoint y: 139, endPoint x: 575, endPoint y: 17, distance: 199.9
click at [262, 136] on div "Buck Bros, Inc. Follow Following Message Recommend Add to My Suppliers Claim Li…" at bounding box center [587, 167] width 925 height 80
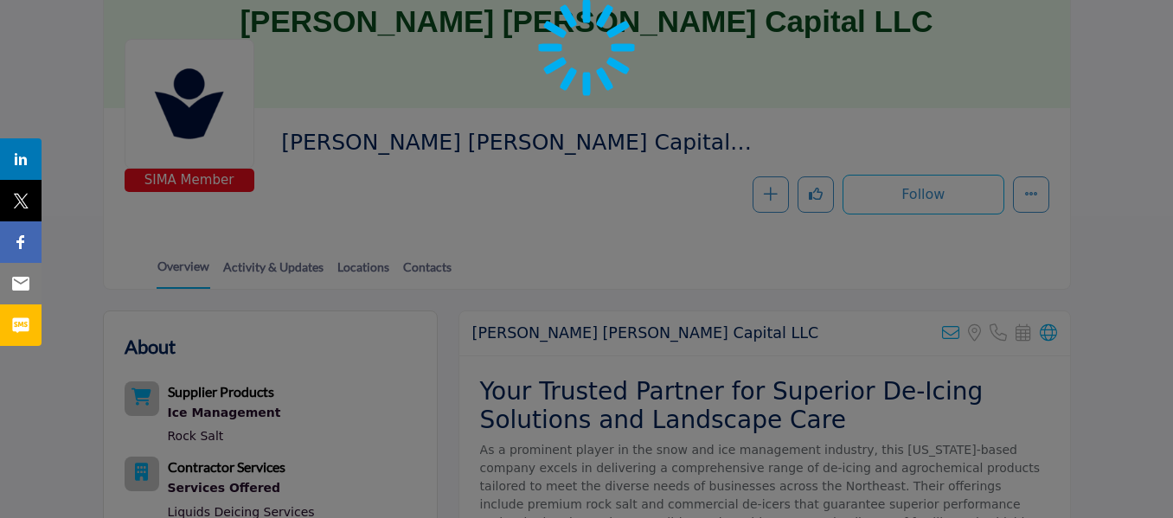
scroll to position [173, 0]
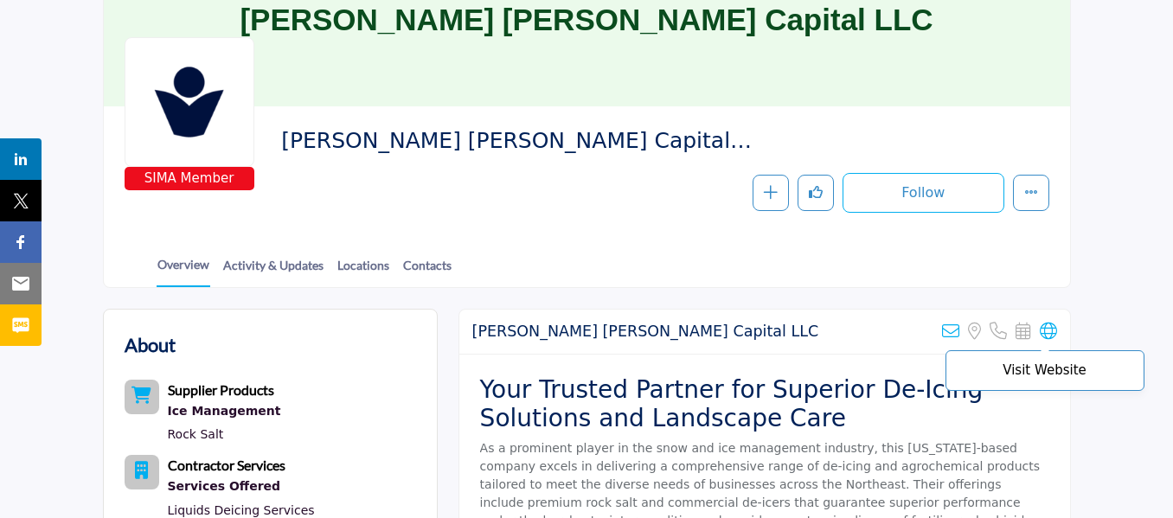
click at [1050, 328] on icon at bounding box center [1048, 331] width 17 height 17
click at [504, 138] on span "[PERSON_NAME] [PERSON_NAME] Capital LLC" at bounding box center [517, 141] width 472 height 29
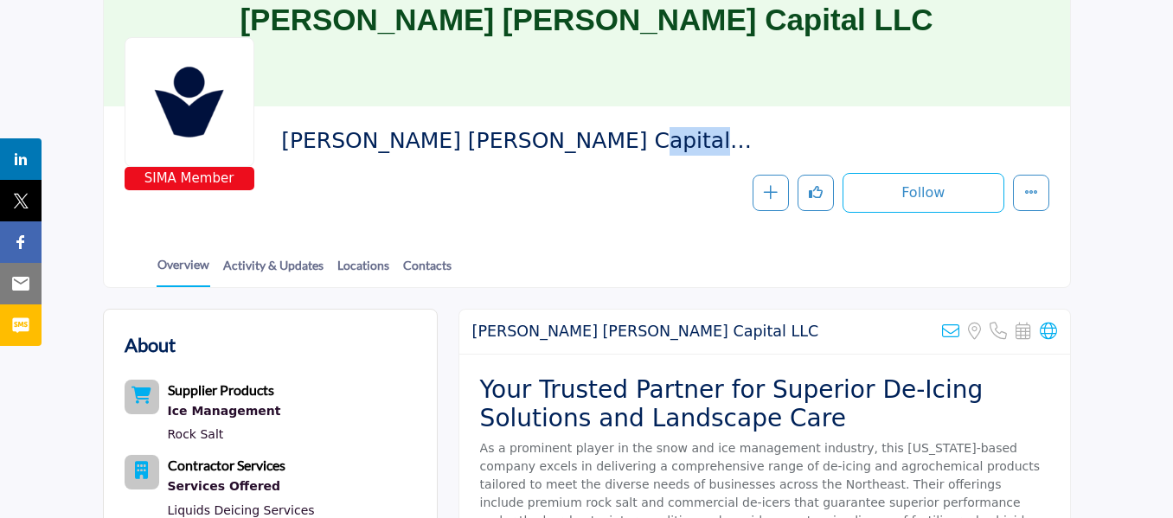
click at [504, 138] on span "[PERSON_NAME] [PERSON_NAME] Capital LLC" at bounding box center [517, 141] width 472 height 29
copy div "[PERSON_NAME] [PERSON_NAME] Capital LLC"
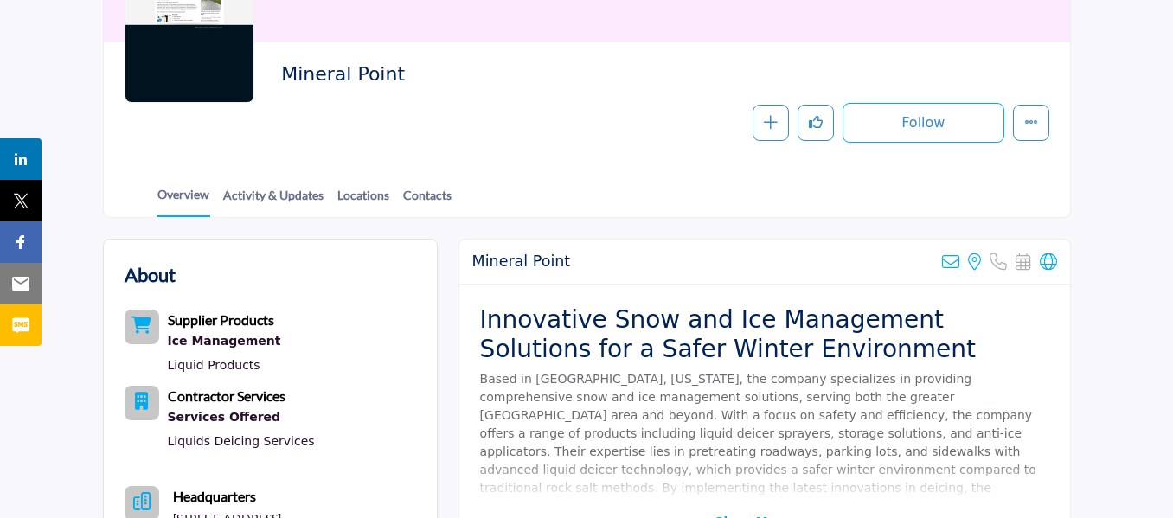
scroll to position [260, 0]
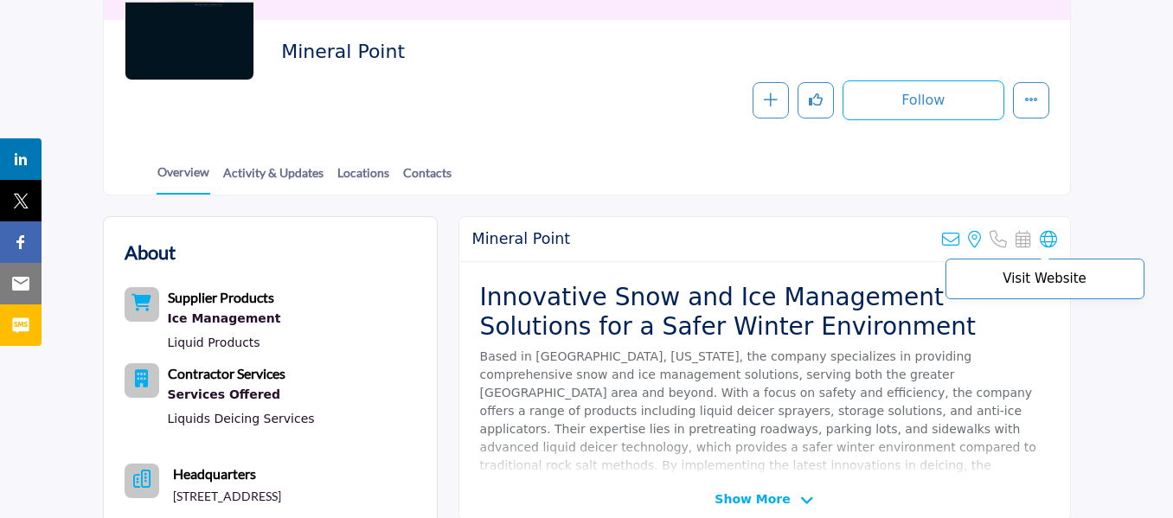
click at [1045, 239] on icon at bounding box center [1048, 239] width 17 height 17
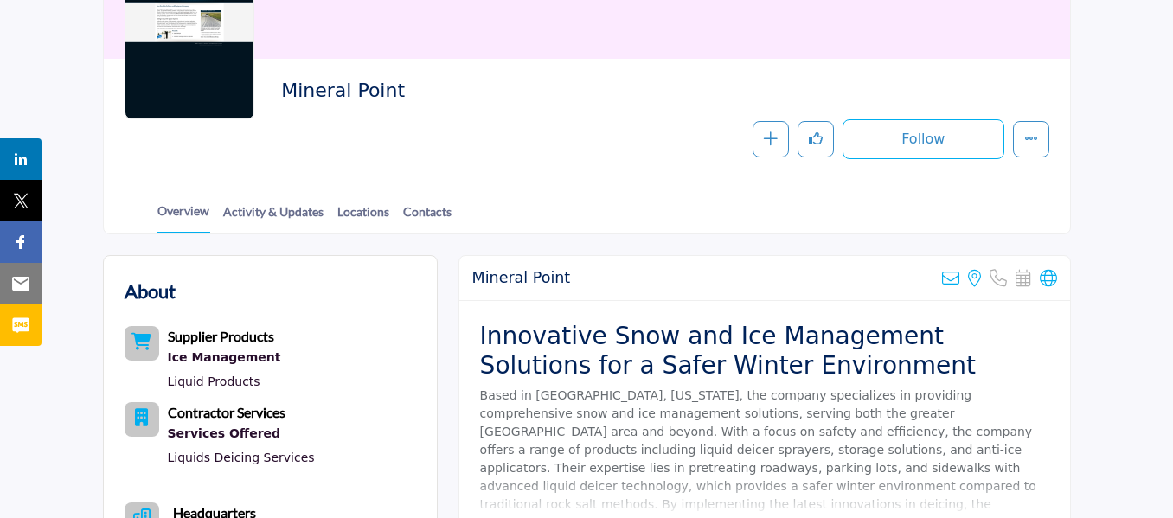
scroll to position [346, 0]
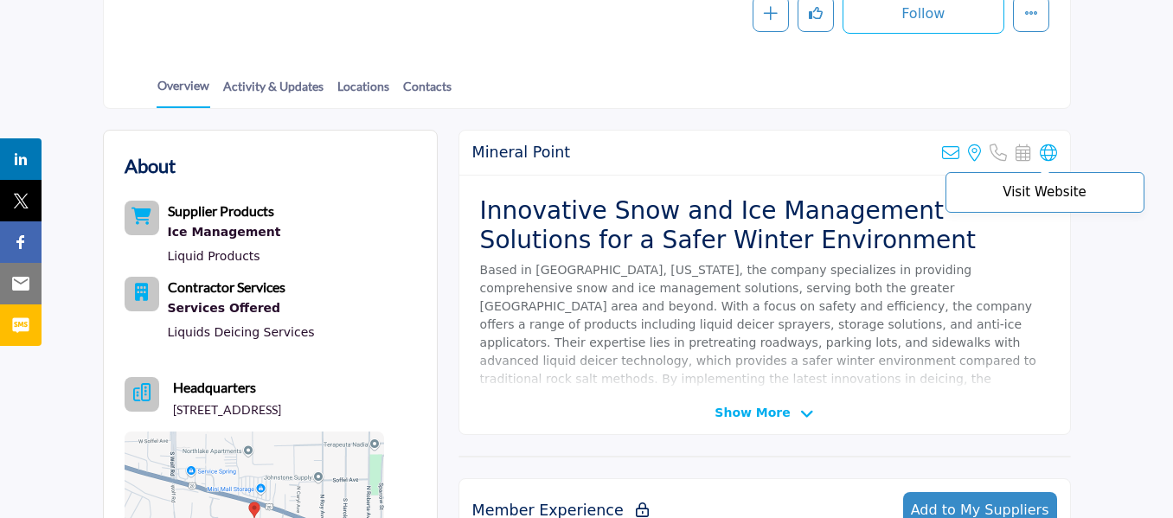
click at [1046, 147] on icon at bounding box center [1048, 153] width 17 height 17
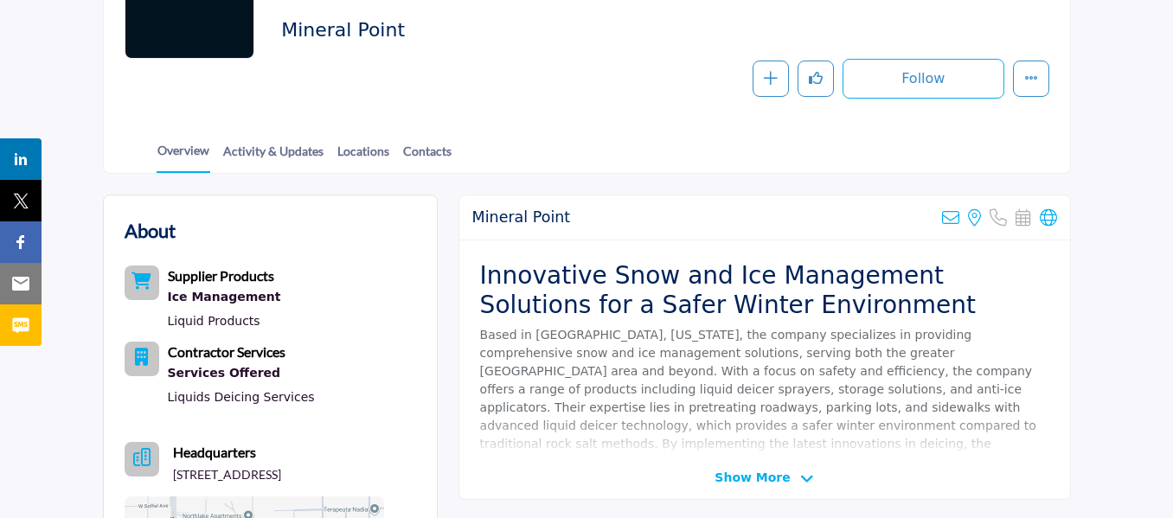
scroll to position [173, 0]
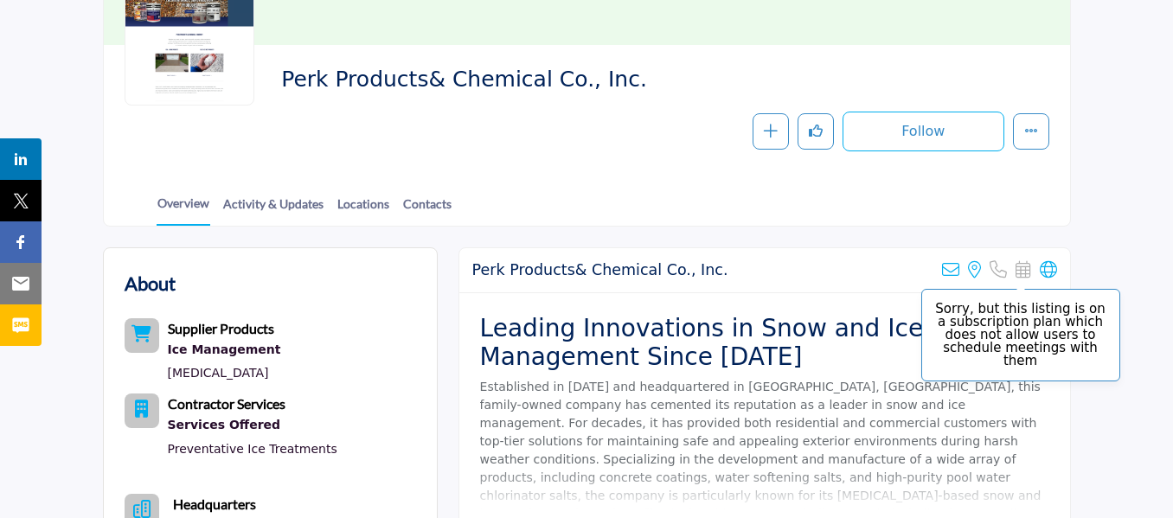
scroll to position [260, 0]
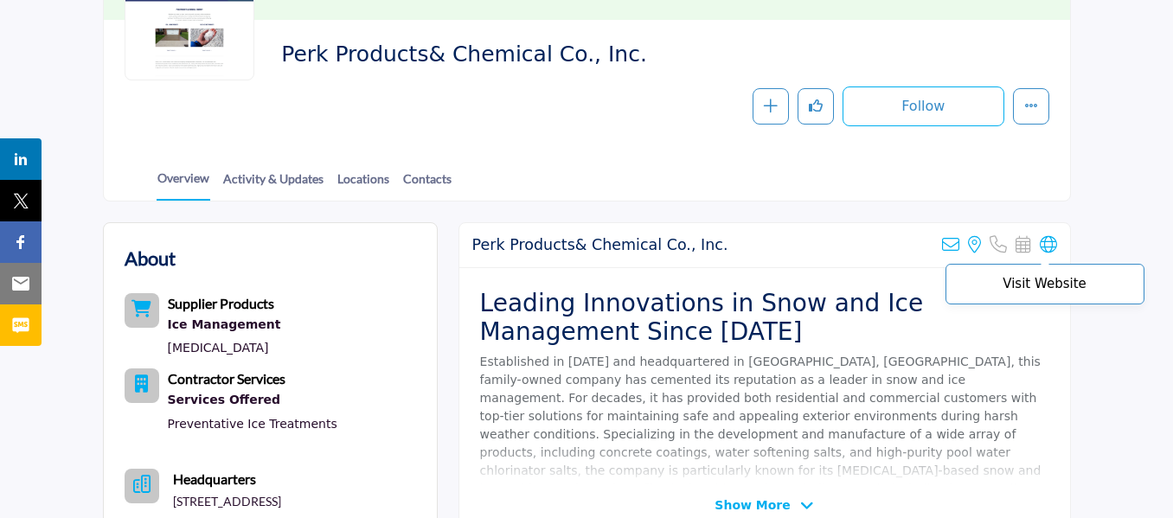
click at [1045, 245] on icon at bounding box center [1048, 244] width 17 height 17
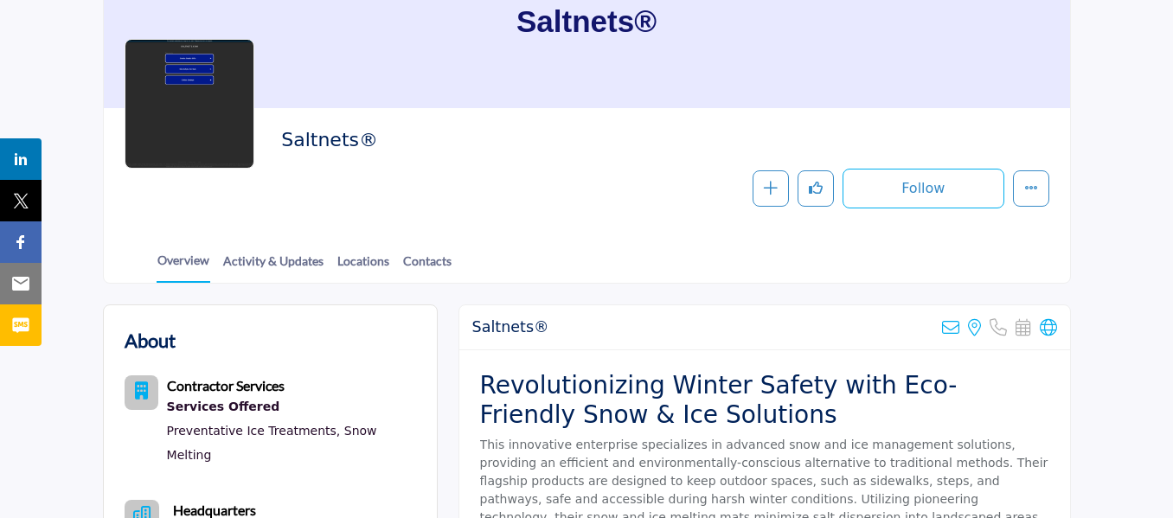
scroll to position [173, 0]
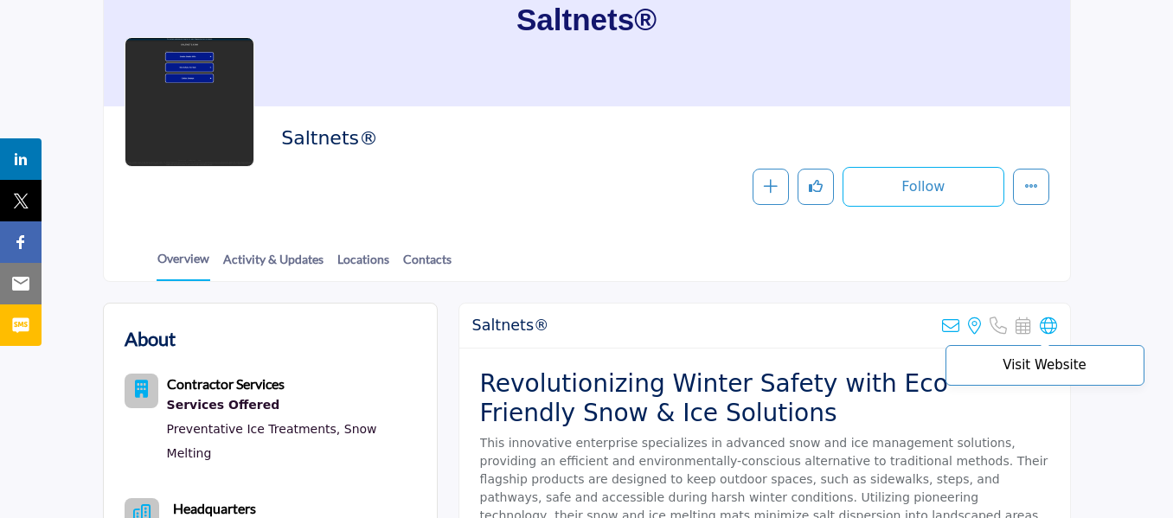
click at [1051, 330] on icon at bounding box center [1048, 326] width 17 height 17
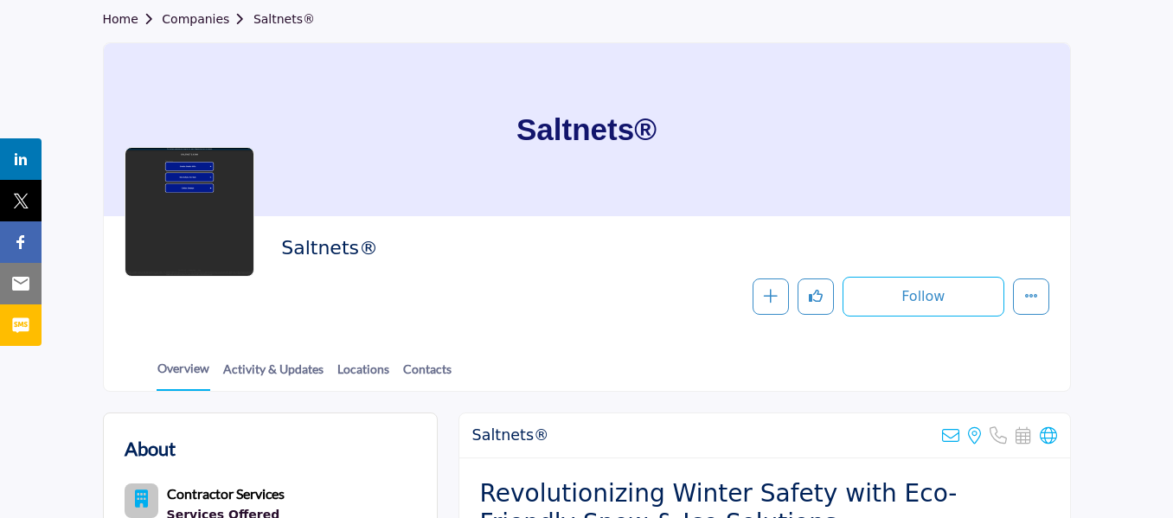
scroll to position [0, 0]
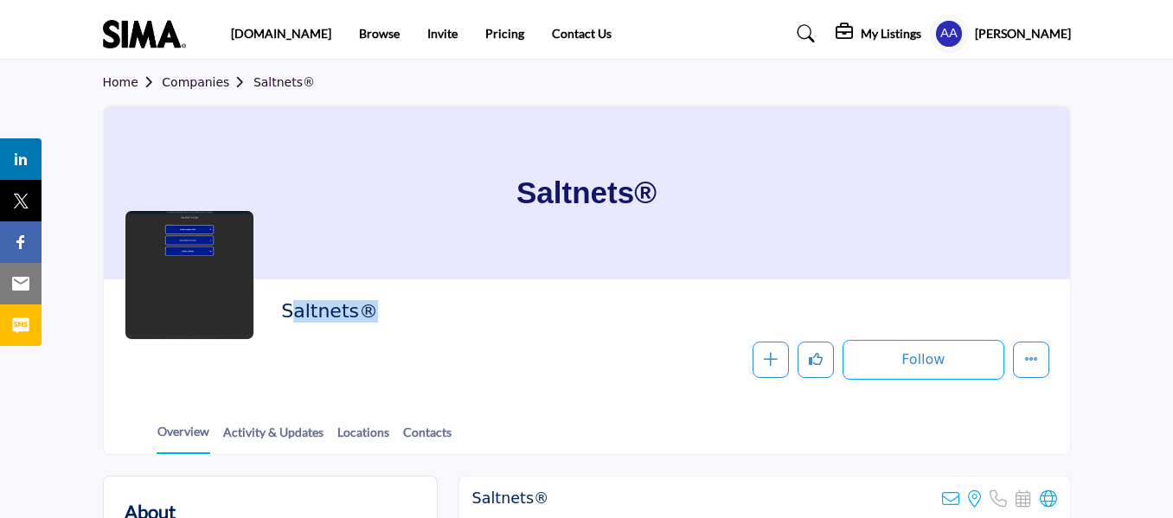
drag, startPoint x: 282, startPoint y: 311, endPoint x: 350, endPoint y: 305, distance: 68.6
click at [350, 305] on h2 "Saltnets®" at bounding box center [519, 311] width 476 height 22
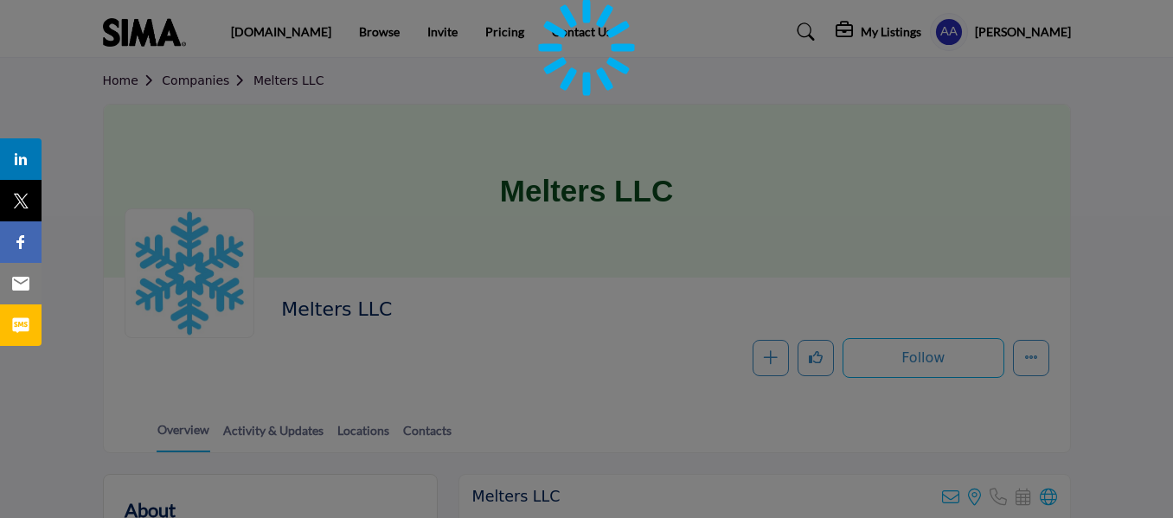
scroll to position [173, 0]
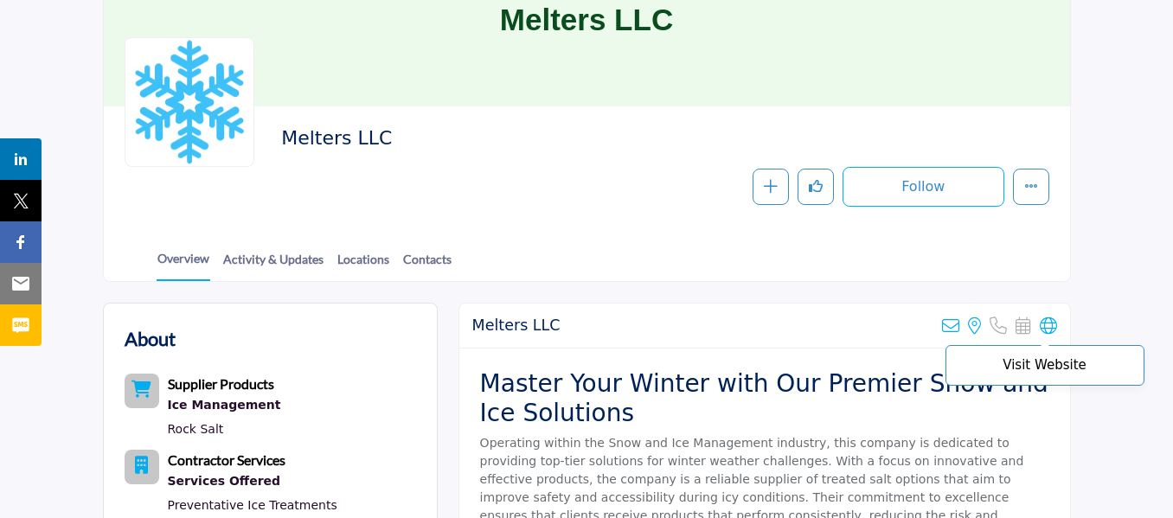
click at [1054, 325] on icon at bounding box center [1048, 326] width 17 height 17
click at [428, 137] on h2 "Melters LLC" at bounding box center [519, 138] width 476 height 22
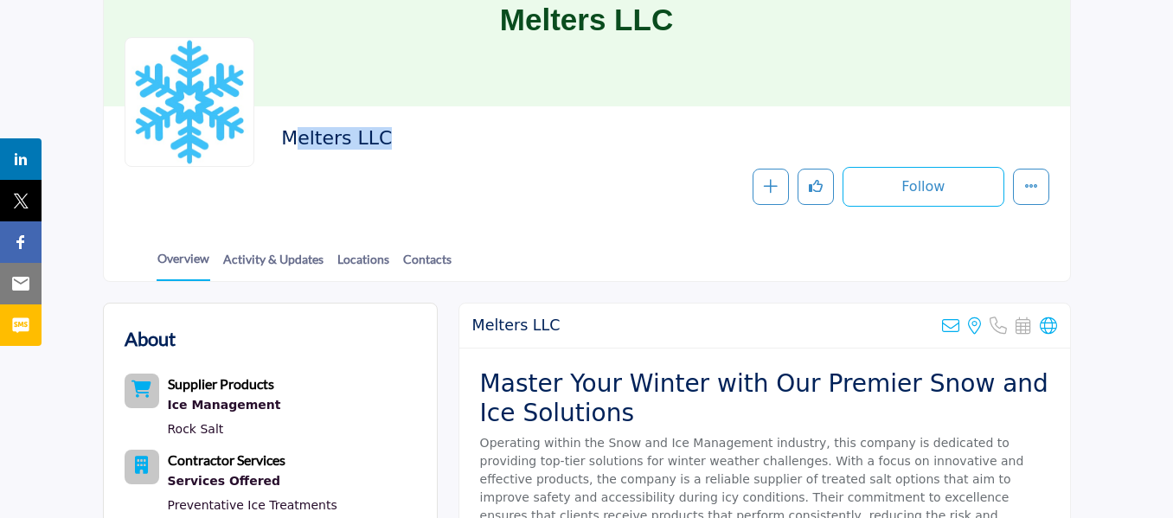
click at [428, 137] on h2 "Melters LLC" at bounding box center [519, 138] width 476 height 22
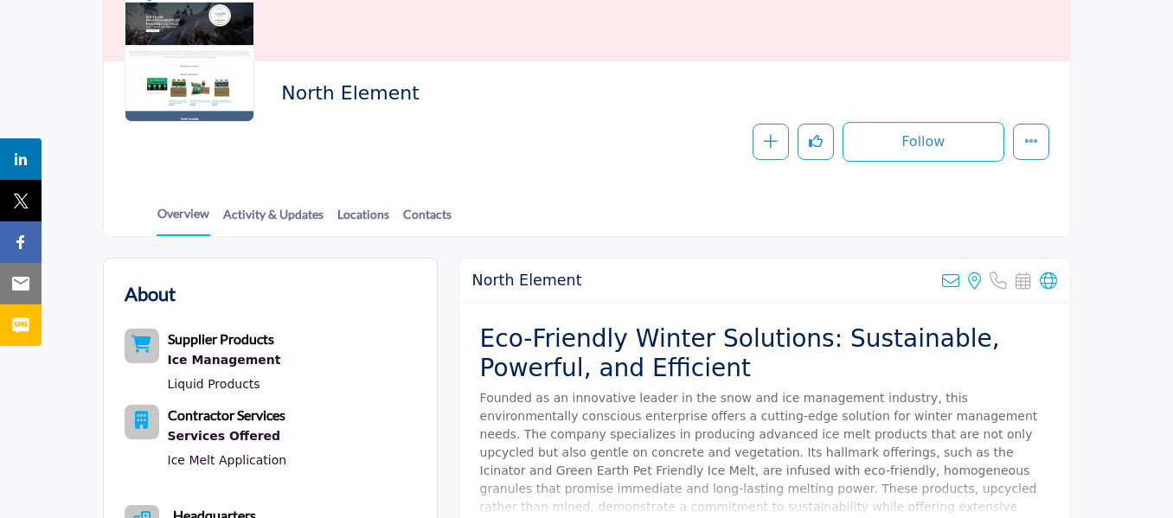
scroll to position [260, 0]
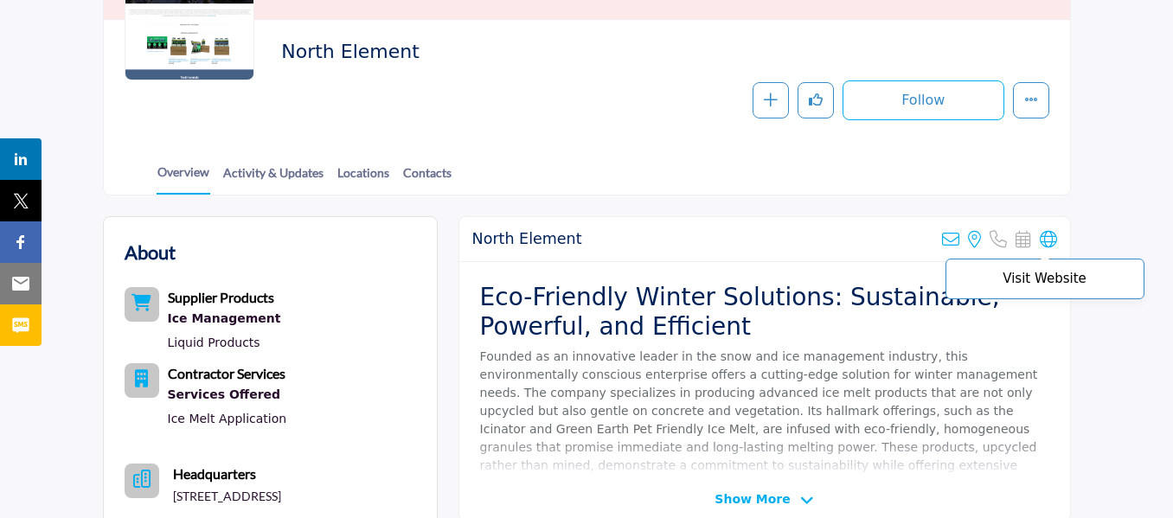
click at [1042, 235] on icon at bounding box center [1048, 239] width 17 height 17
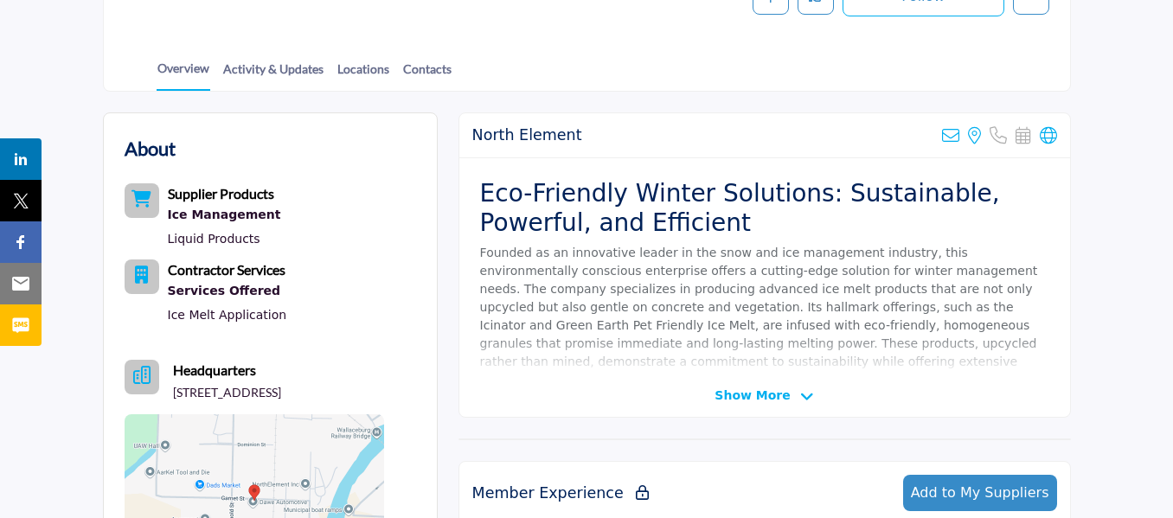
scroll to position [606, 0]
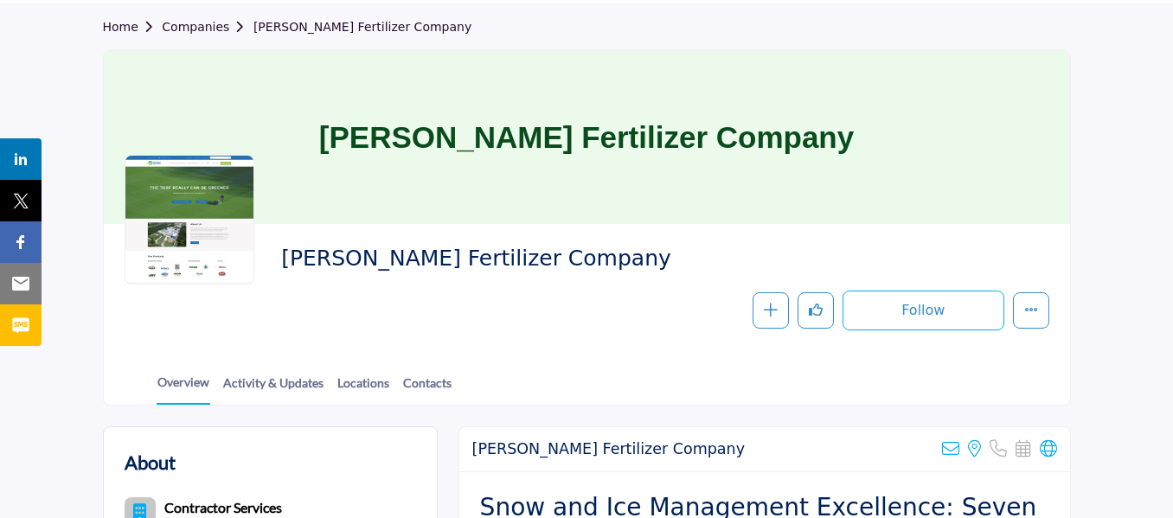
scroll to position [87, 0]
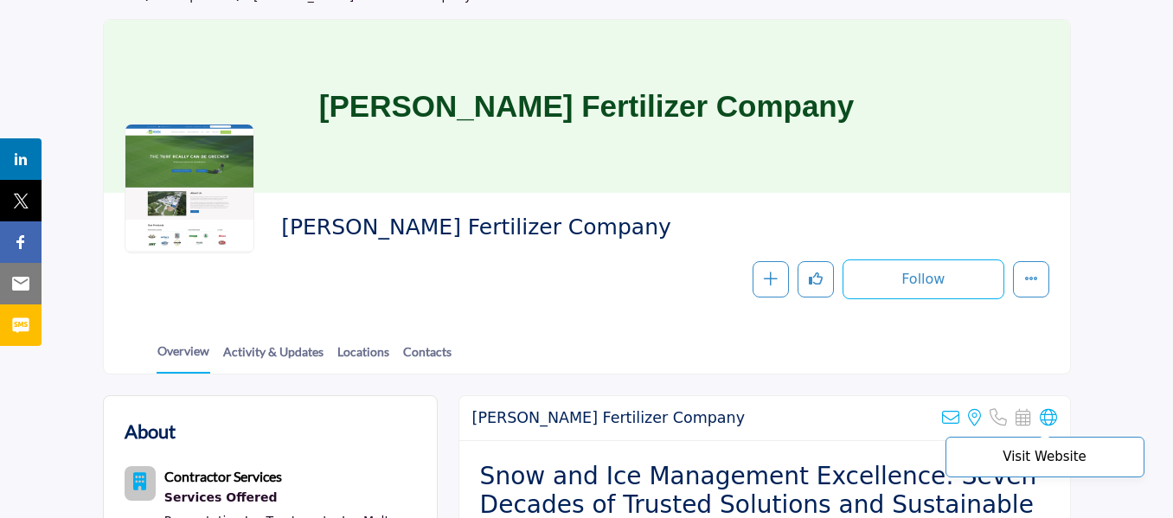
click at [1048, 417] on icon at bounding box center [1048, 417] width 17 height 17
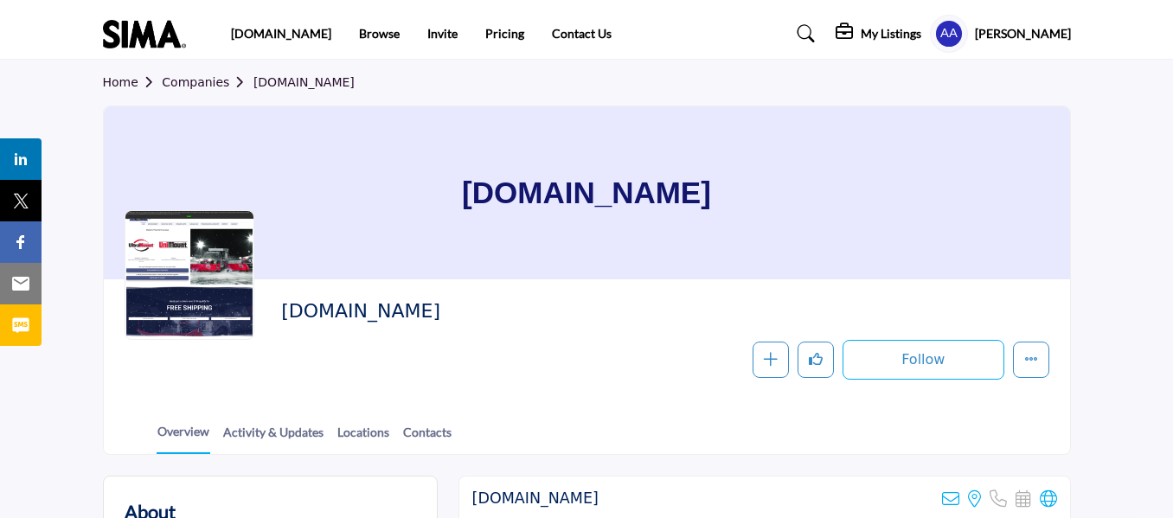
click at [1054, 501] on icon at bounding box center [1048, 499] width 17 height 17
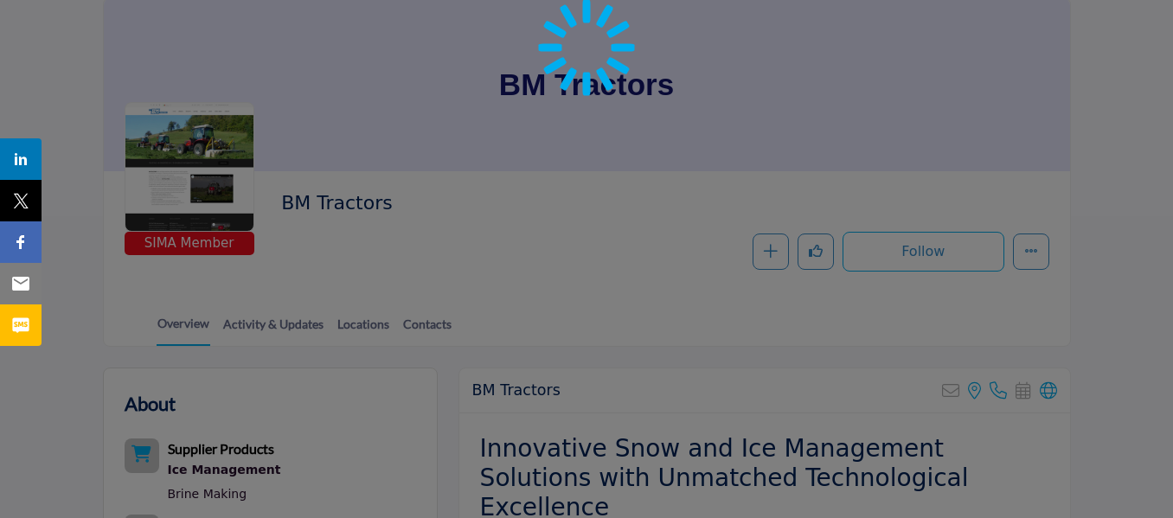
scroll to position [433, 0]
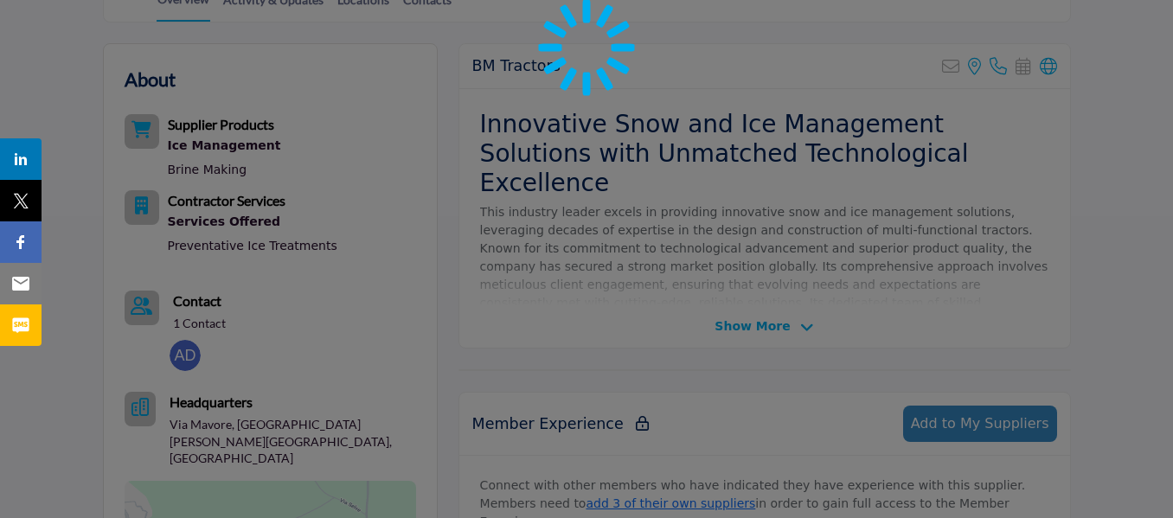
click at [703, 195] on div at bounding box center [586, 259] width 1173 height 518
click at [703, 203] on p "This industry leader excels in providing innovative snow and ice management sol…" at bounding box center [764, 275] width 569 height 145
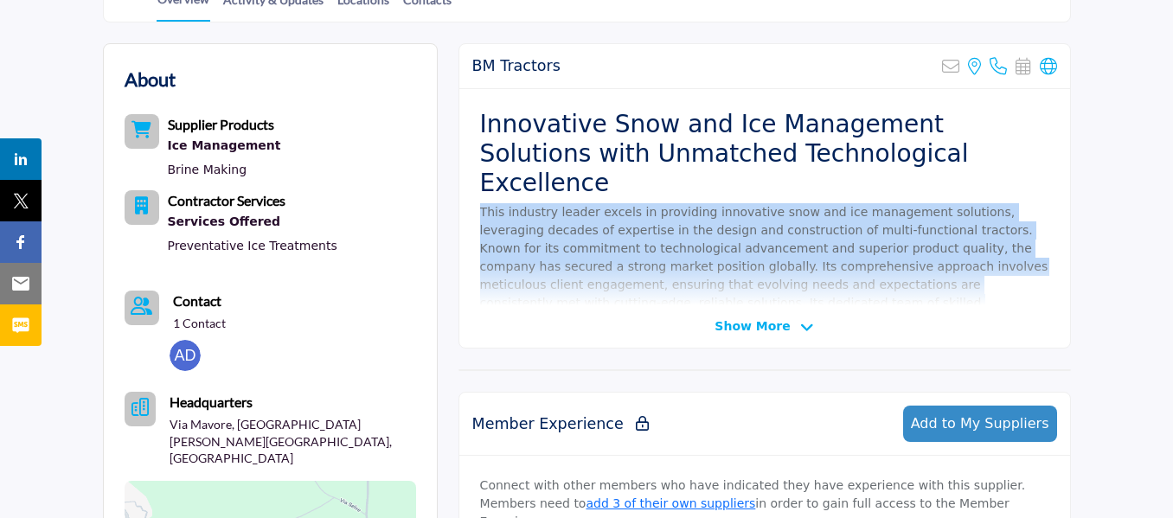
click at [703, 203] on p "This industry leader excels in providing innovative snow and ice management sol…" at bounding box center [764, 275] width 569 height 145
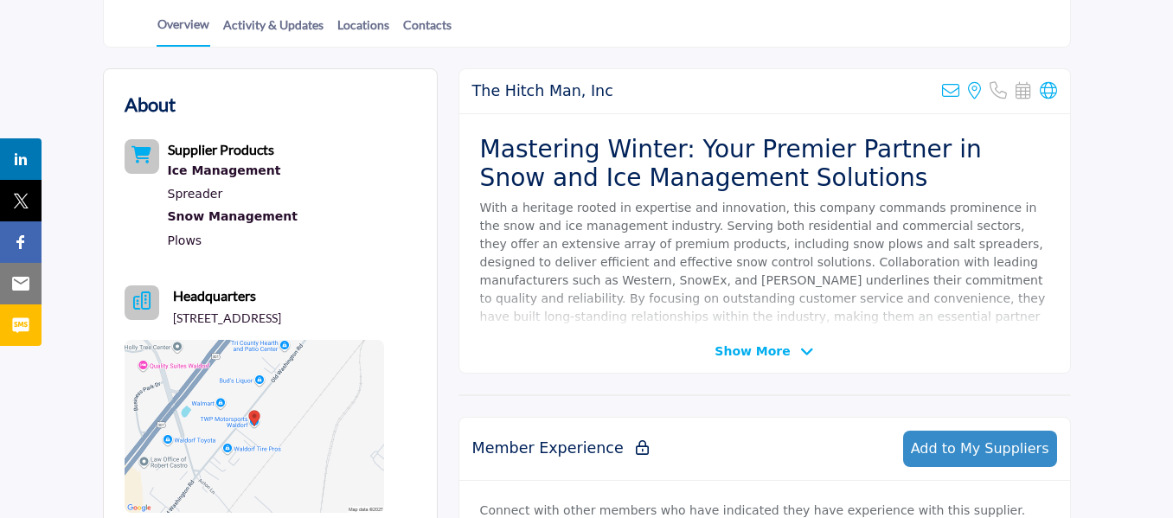
scroll to position [519, 0]
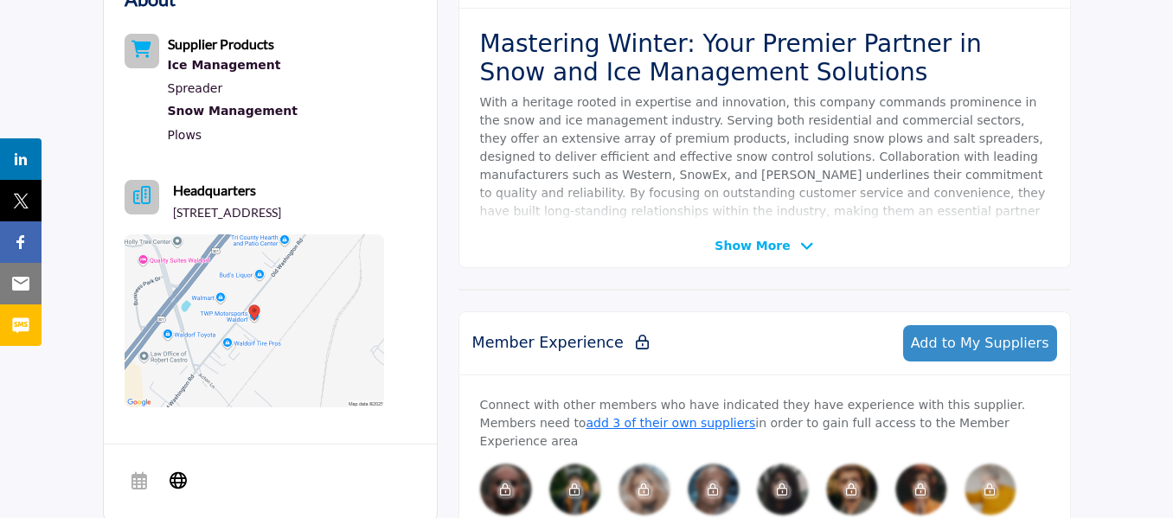
click at [741, 125] on p "With a heritage rooted in expertise and innovation, this company commands promi…" at bounding box center [764, 165] width 569 height 145
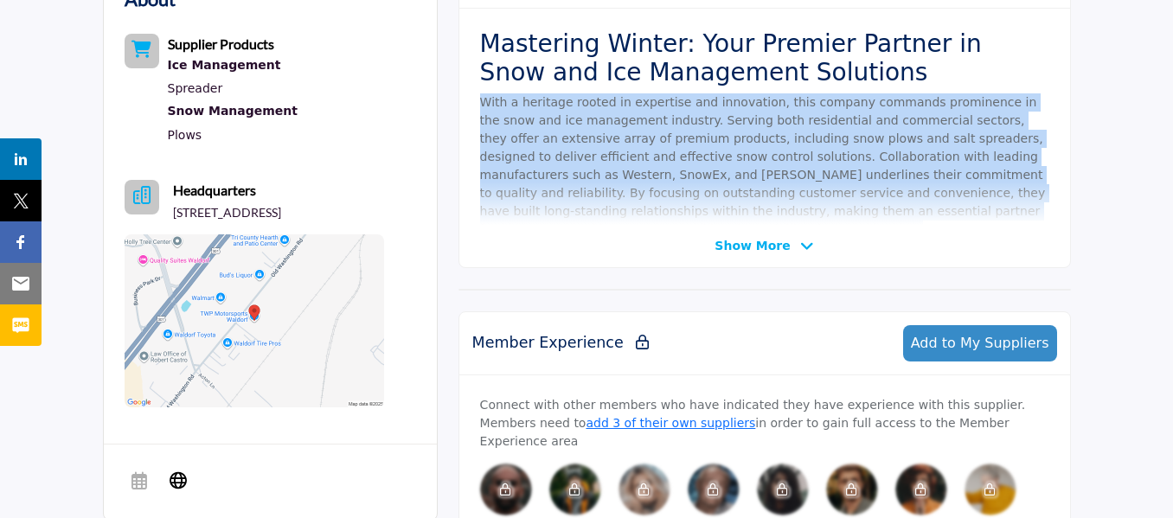
click at [742, 125] on p "With a heritage rooted in expertise and innovation, this company commands promi…" at bounding box center [764, 165] width 569 height 145
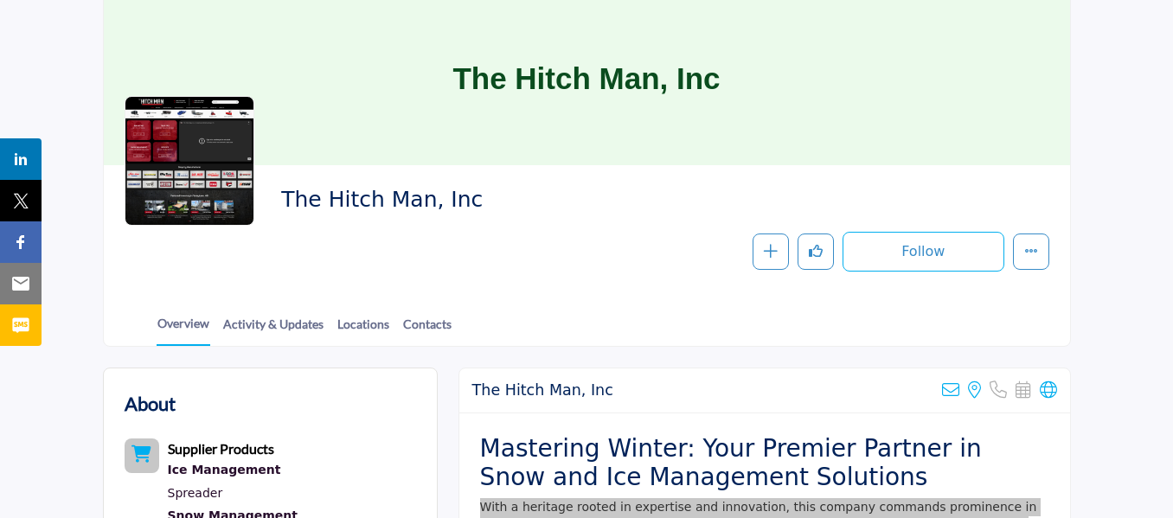
scroll to position [0, 0]
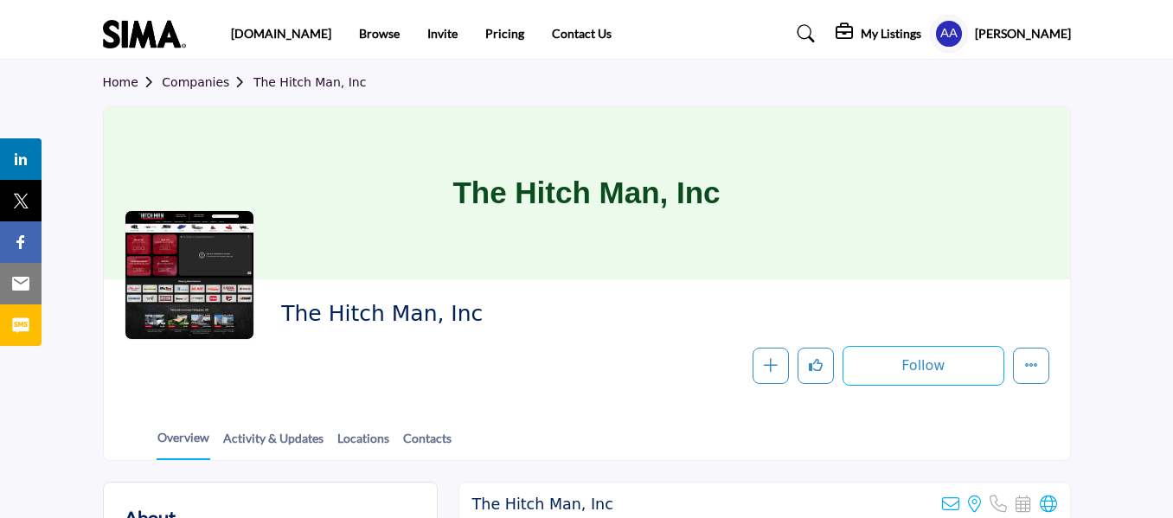
drag, startPoint x: 657, startPoint y: 266, endPoint x: 793, endPoint y: 264, distance: 135.9
click at [658, 266] on h1 "The Hitch Man, Inc" at bounding box center [586, 192] width 267 height 173
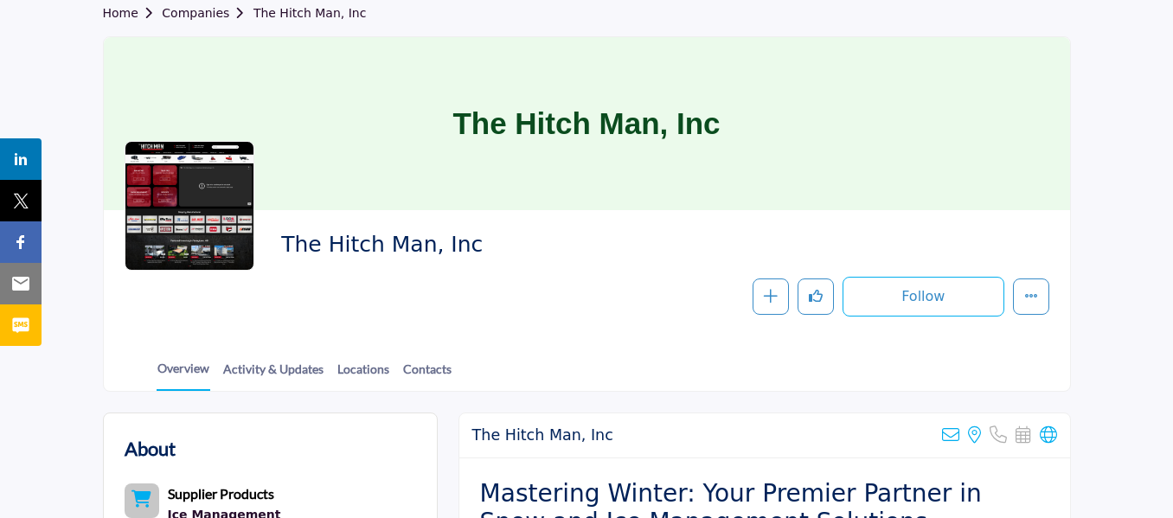
scroll to position [173, 0]
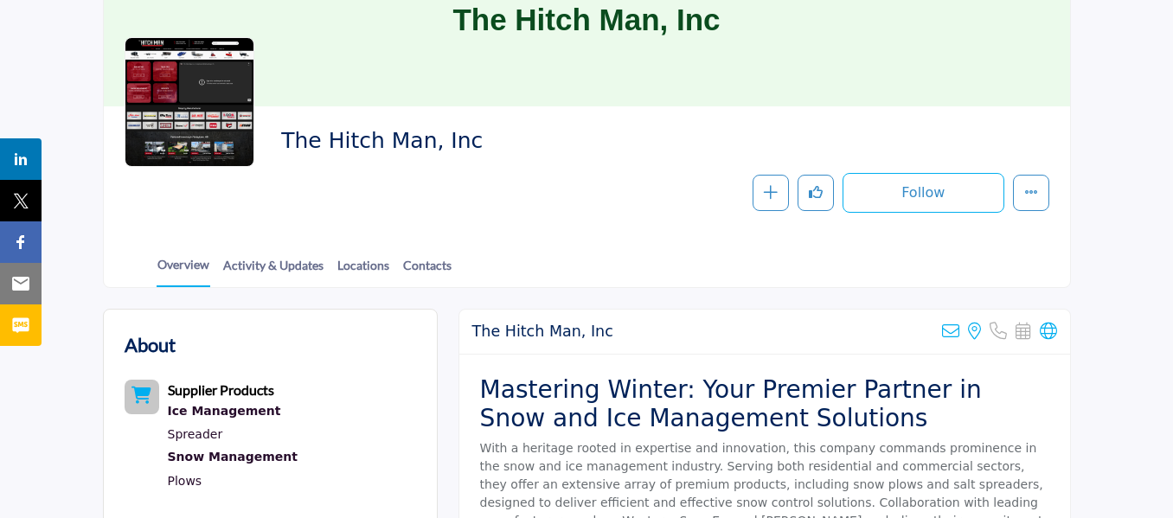
click at [1044, 341] on div "The Hitch Man, Inc Sorry, but we don't have an email address for this listing V…" at bounding box center [764, 332] width 611 height 45
click at [1045, 337] on icon at bounding box center [1048, 331] width 17 height 17
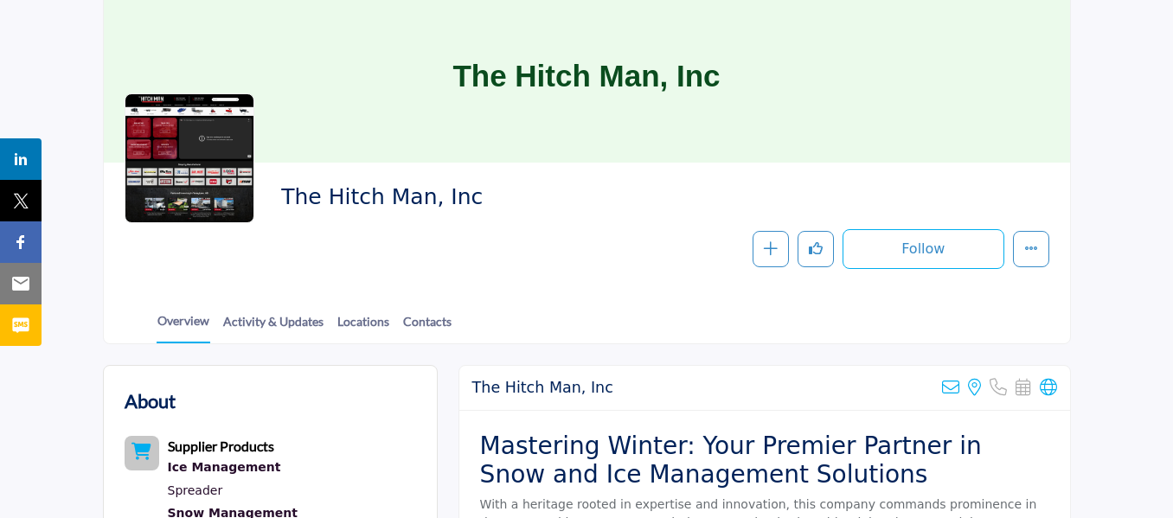
scroll to position [87, 0]
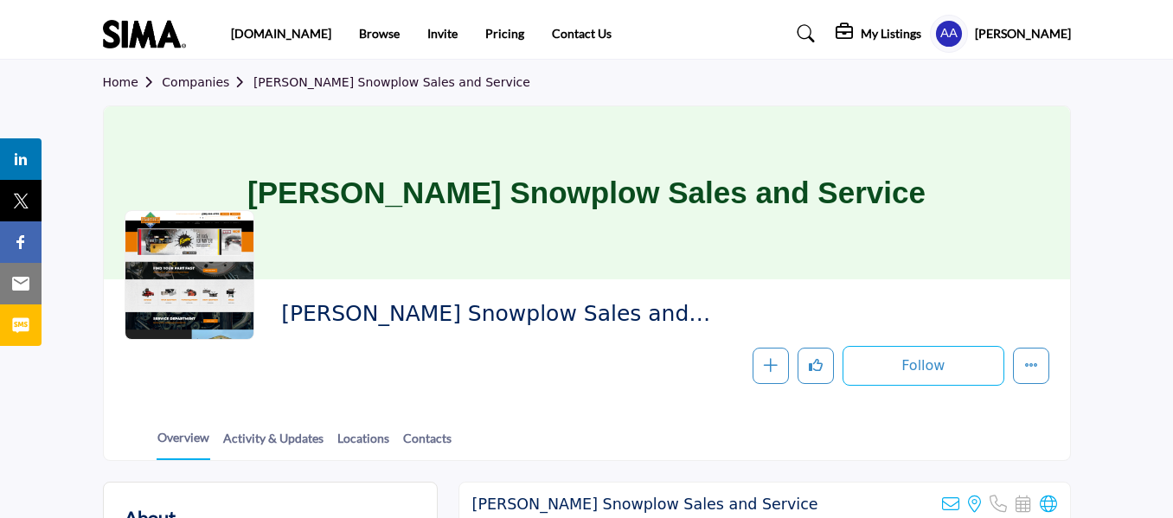
click at [1051, 506] on icon at bounding box center [1048, 504] width 17 height 17
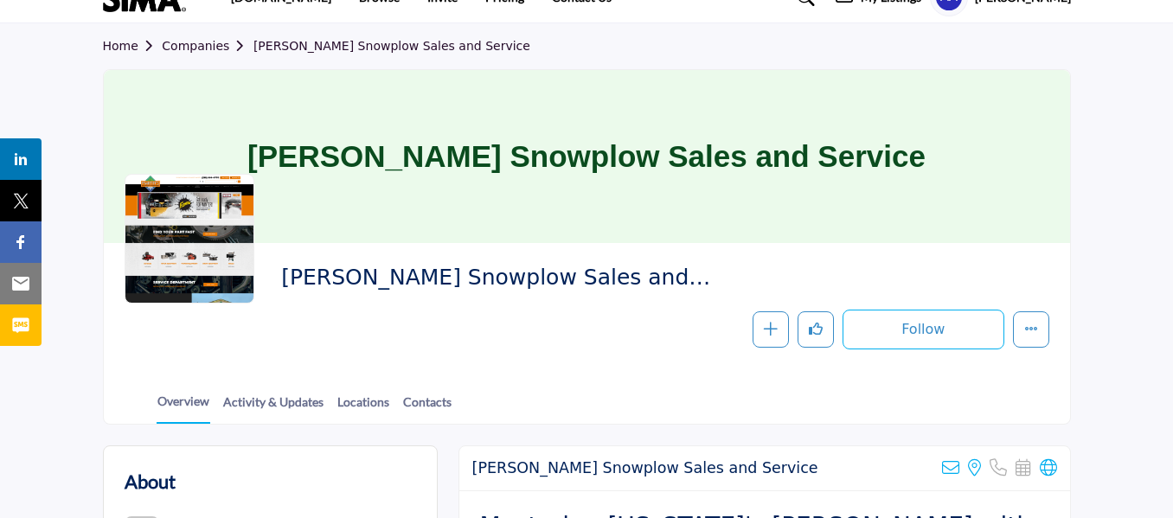
scroll to position [433, 0]
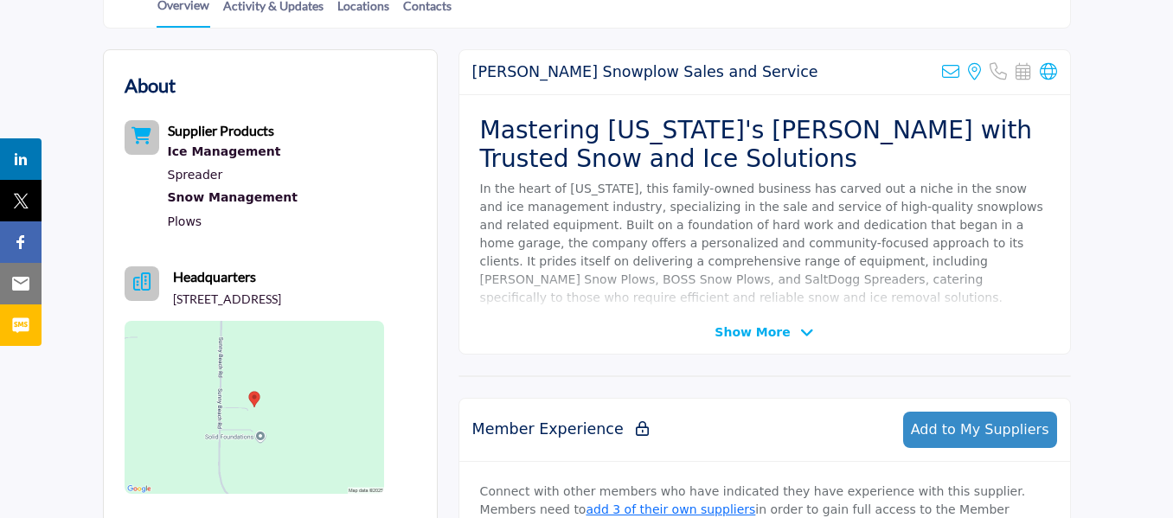
click at [664, 218] on p "In the heart of [US_STATE], this family-owned business has carved out a niche i…" at bounding box center [764, 243] width 569 height 127
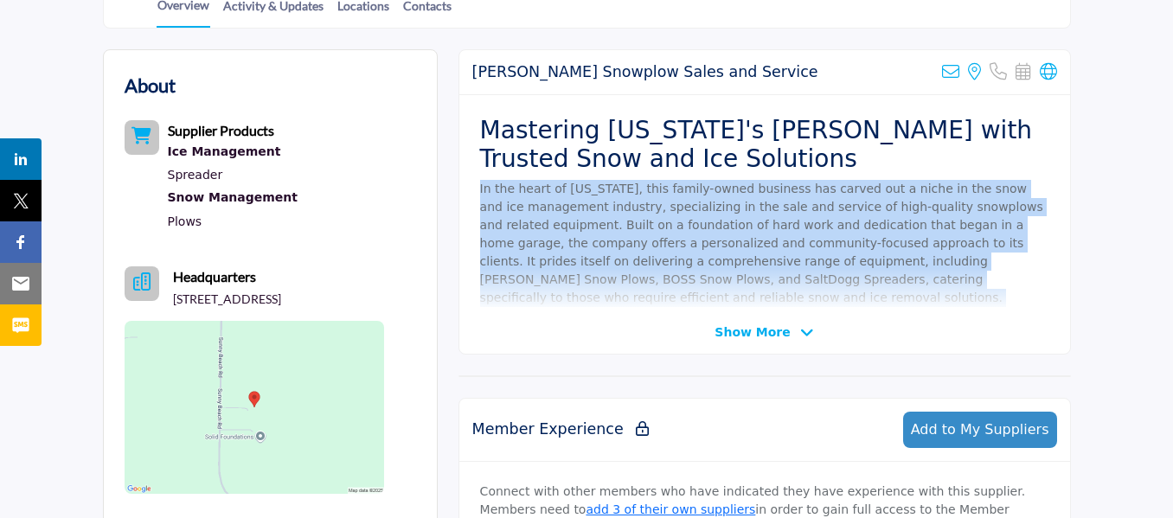
click at [664, 218] on p "In the heart of [US_STATE], this family-owned business has carved out a niche i…" at bounding box center [764, 243] width 569 height 127
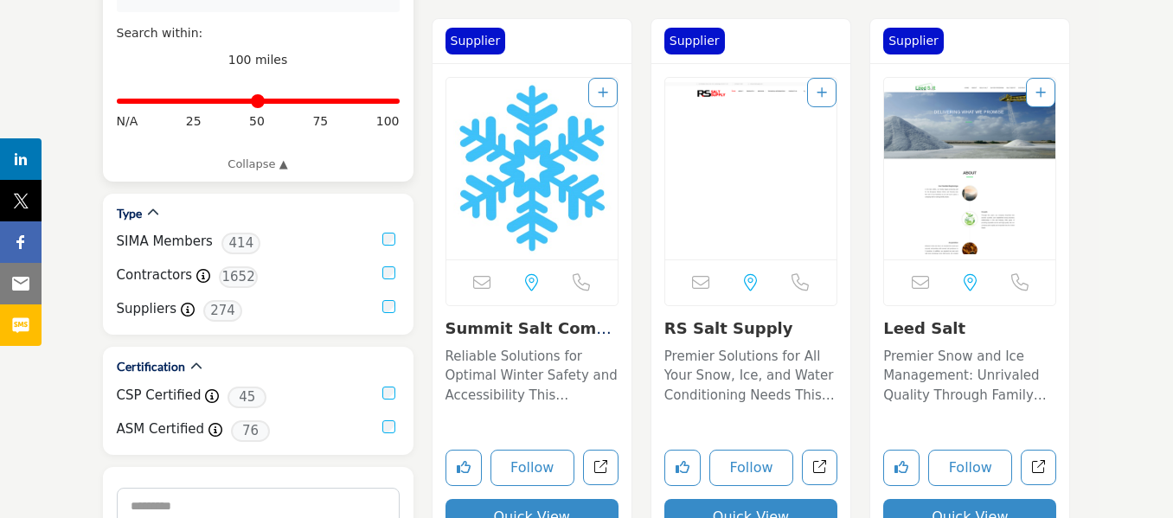
scroll to position [519, 0]
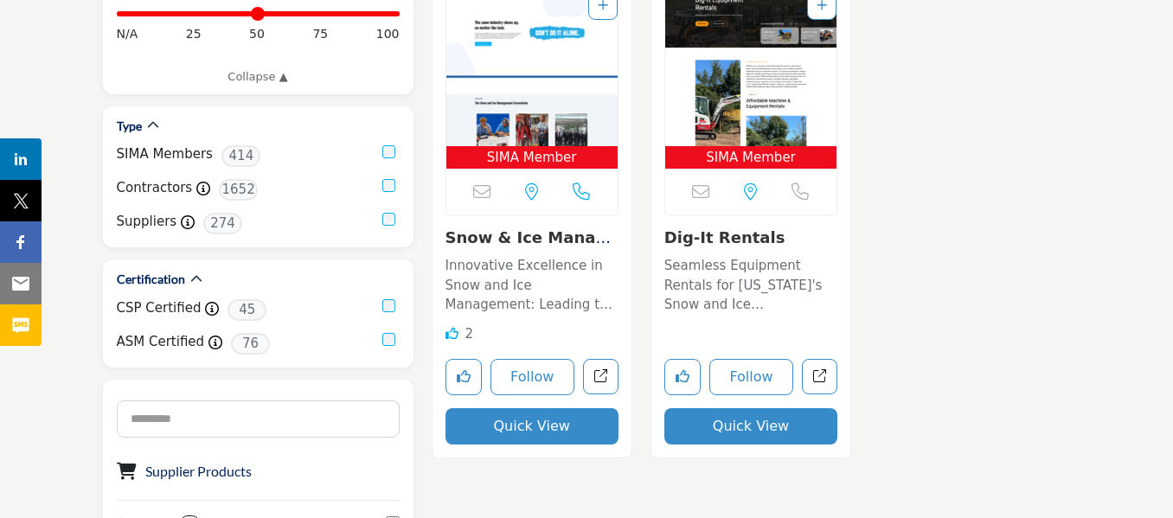
scroll to position [606, 0]
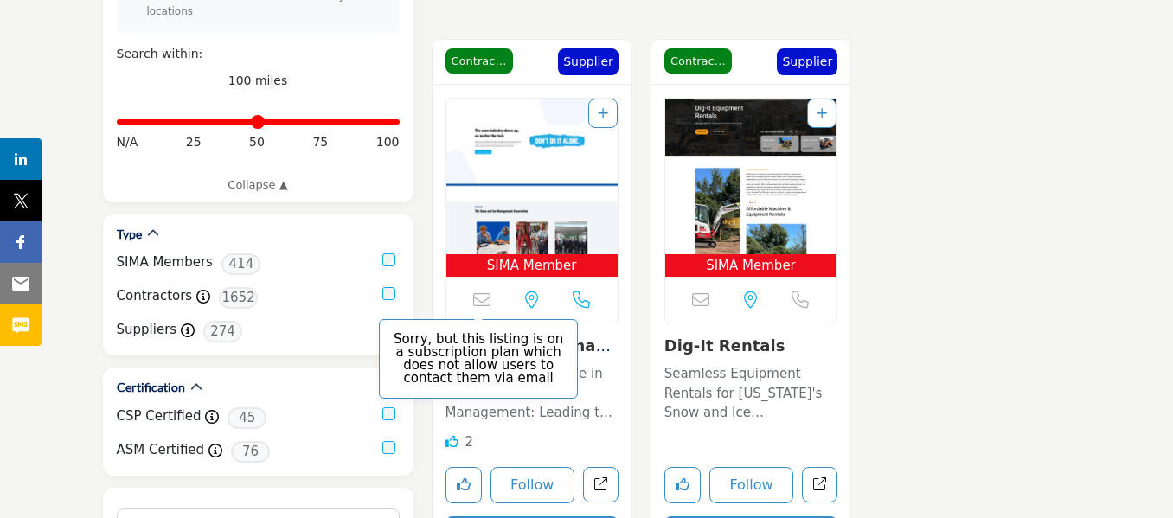
scroll to position [519, 0]
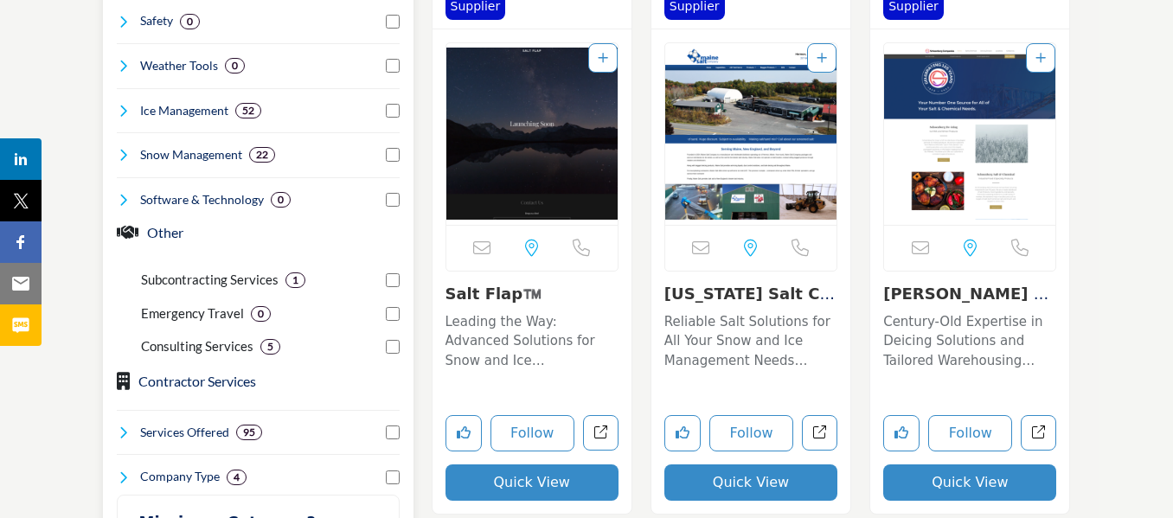
scroll to position [1125, 0]
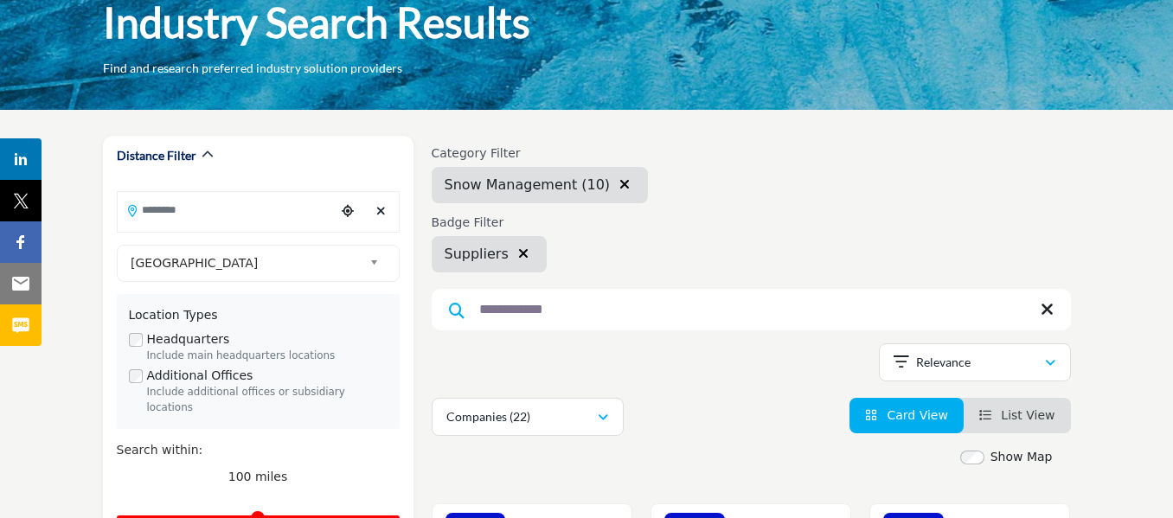
scroll to position [87, 0]
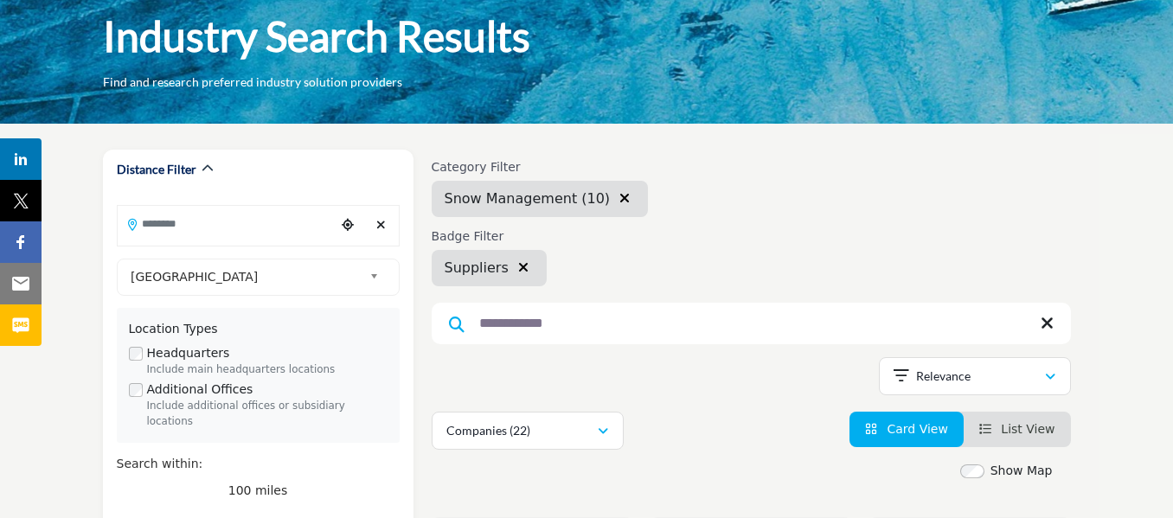
click at [620, 196] on icon "button" at bounding box center [625, 198] width 10 height 14
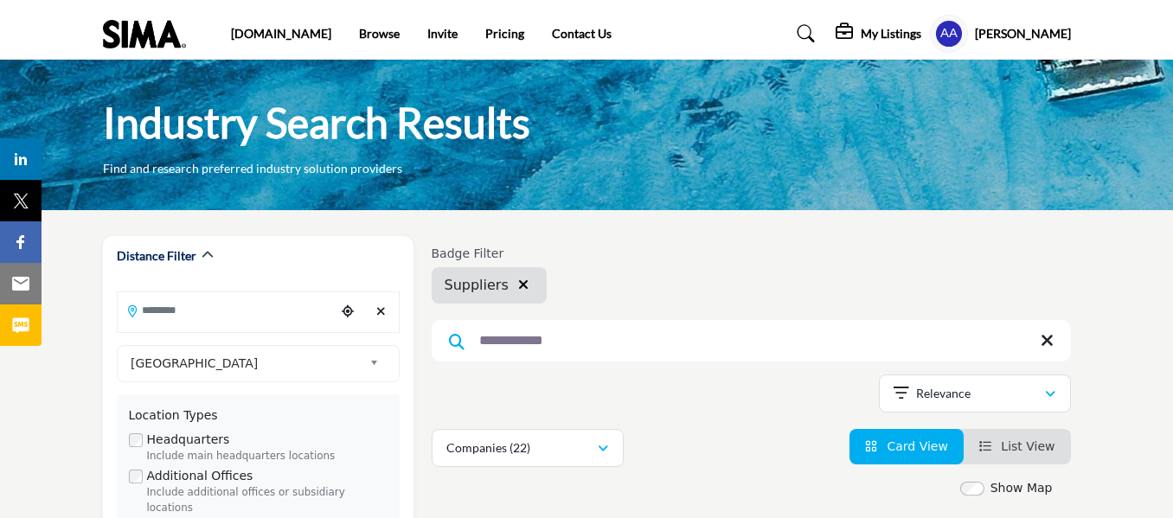
click at [656, 332] on input "**********" at bounding box center [751, 341] width 639 height 42
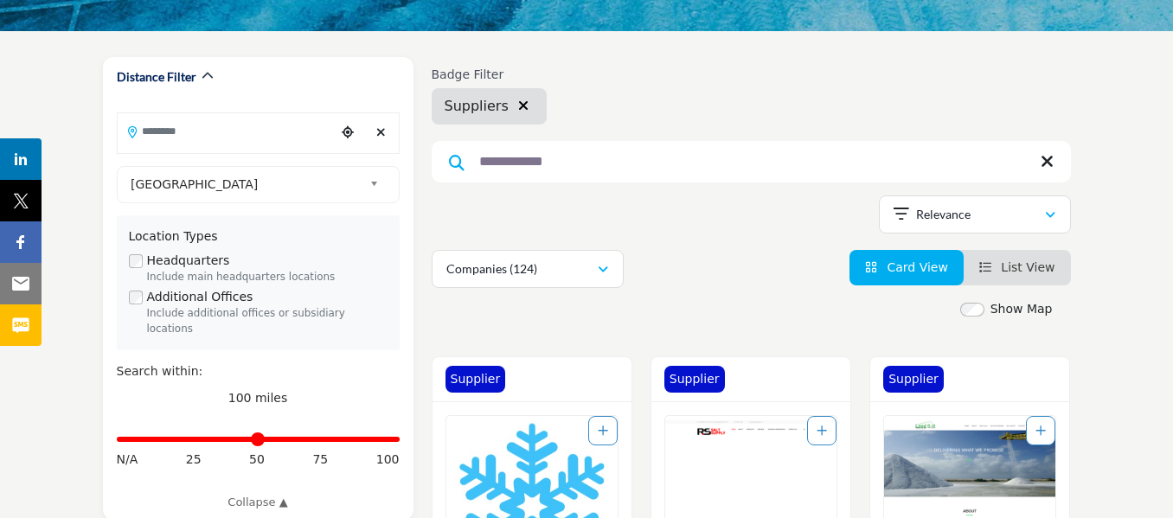
scroll to position [346, 0]
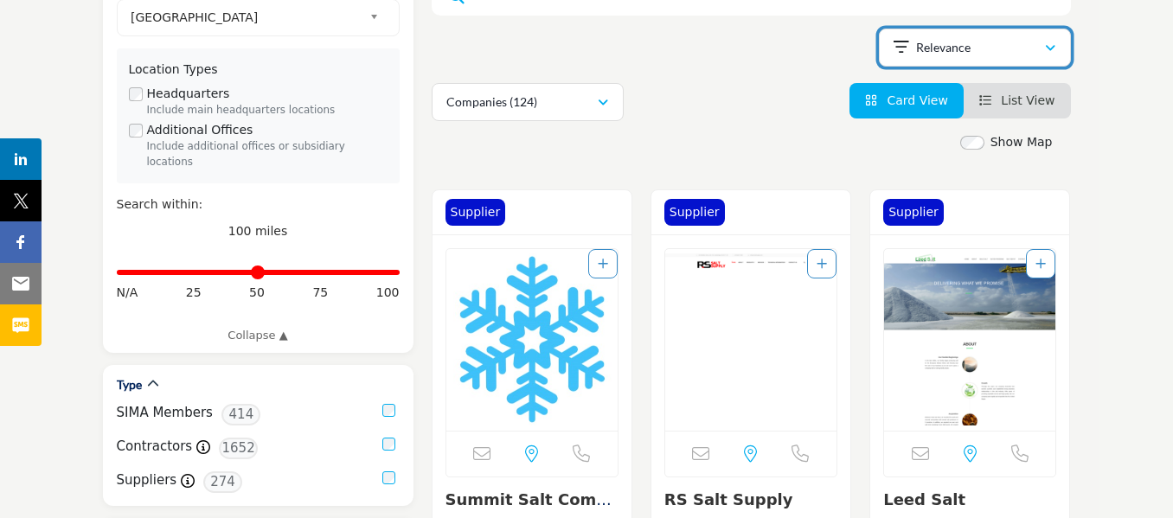
click at [1050, 43] on icon "button" at bounding box center [1050, 48] width 10 height 12
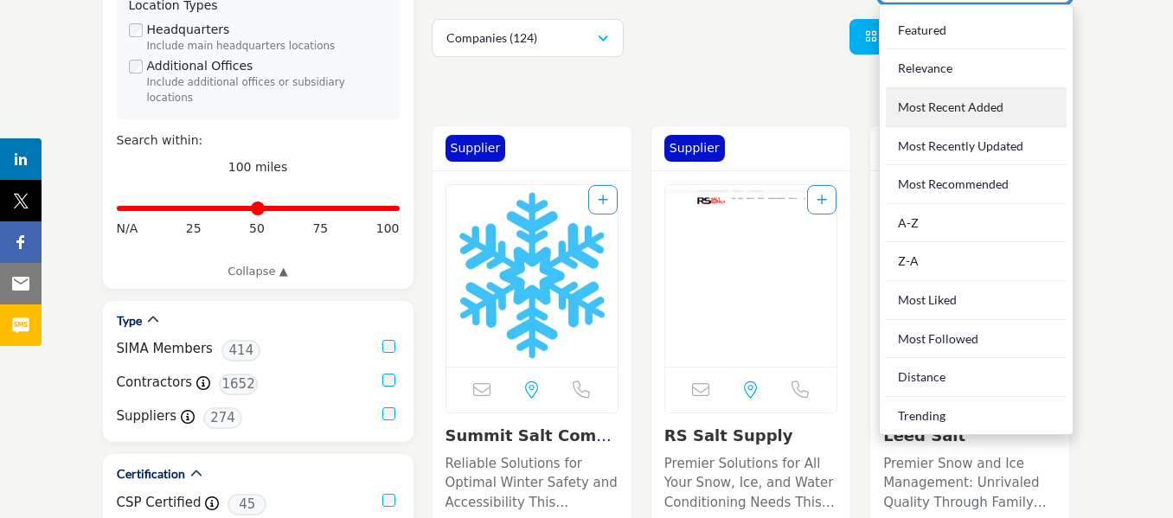
scroll to position [260, 0]
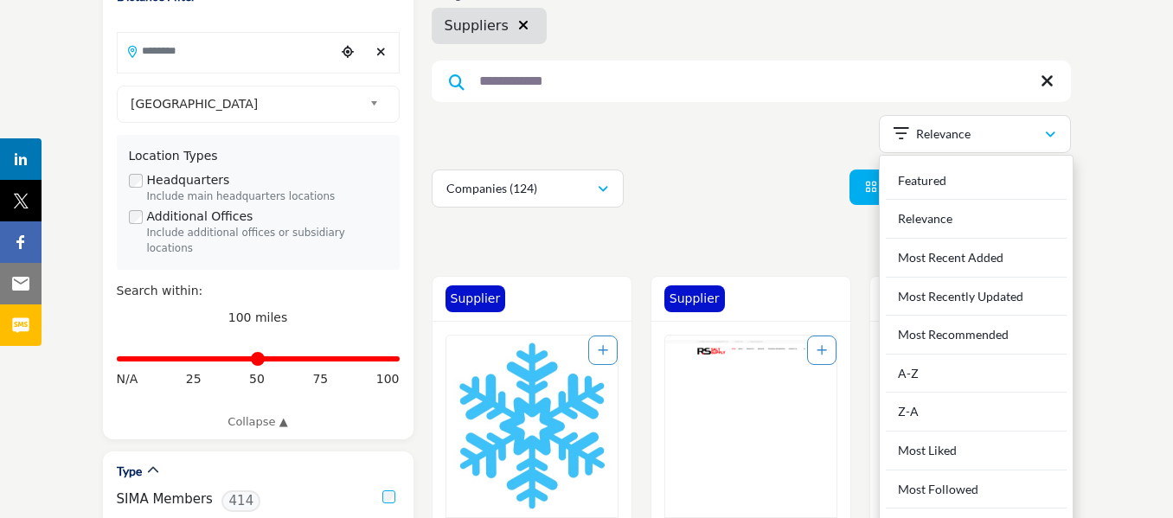
click at [723, 145] on div "Showing 63 results out of 124 For "Deicing salt"" at bounding box center [751, 137] width 639 height 44
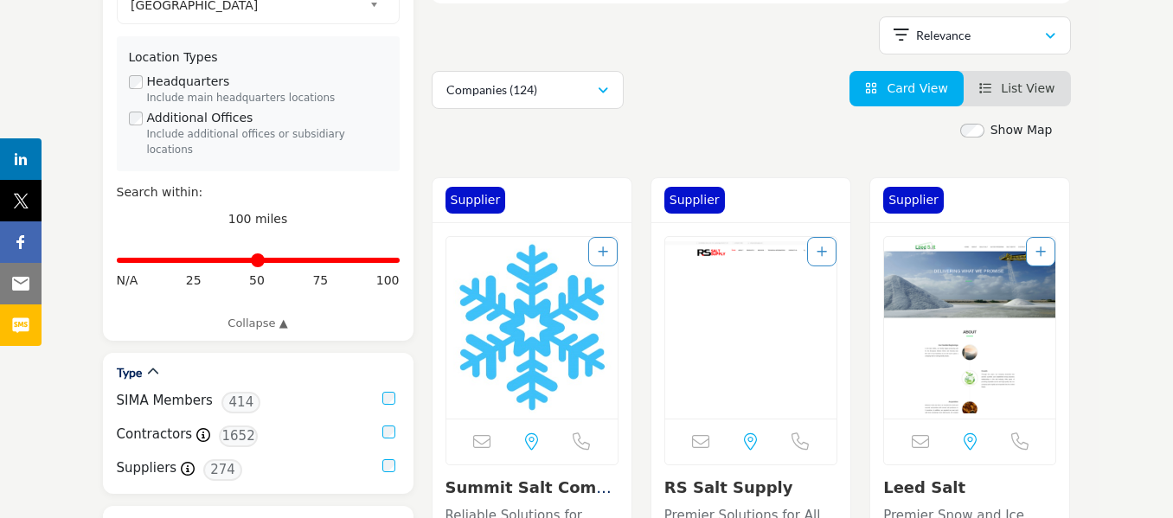
scroll to position [519, 0]
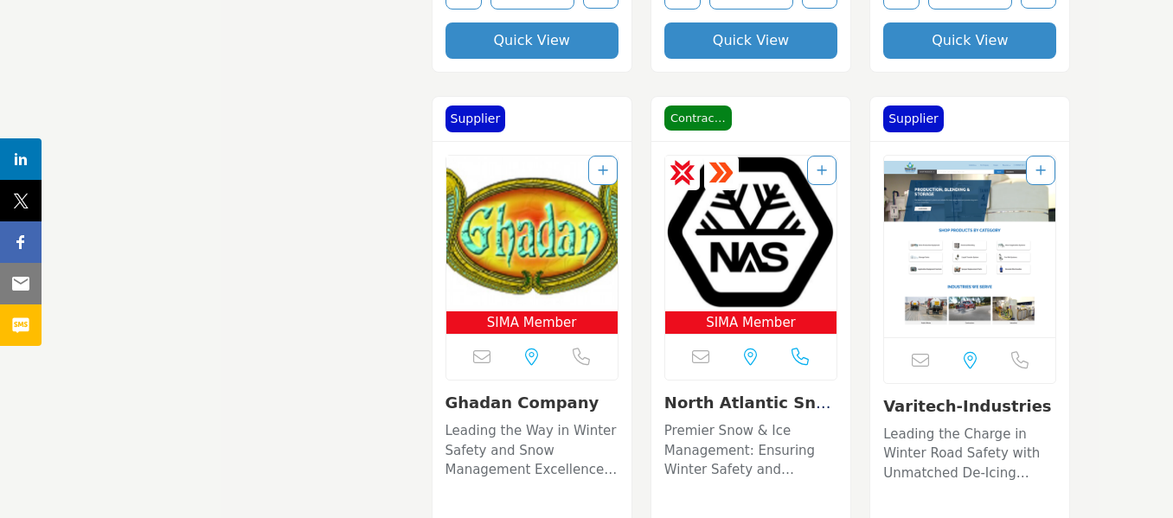
scroll to position [5538, 0]
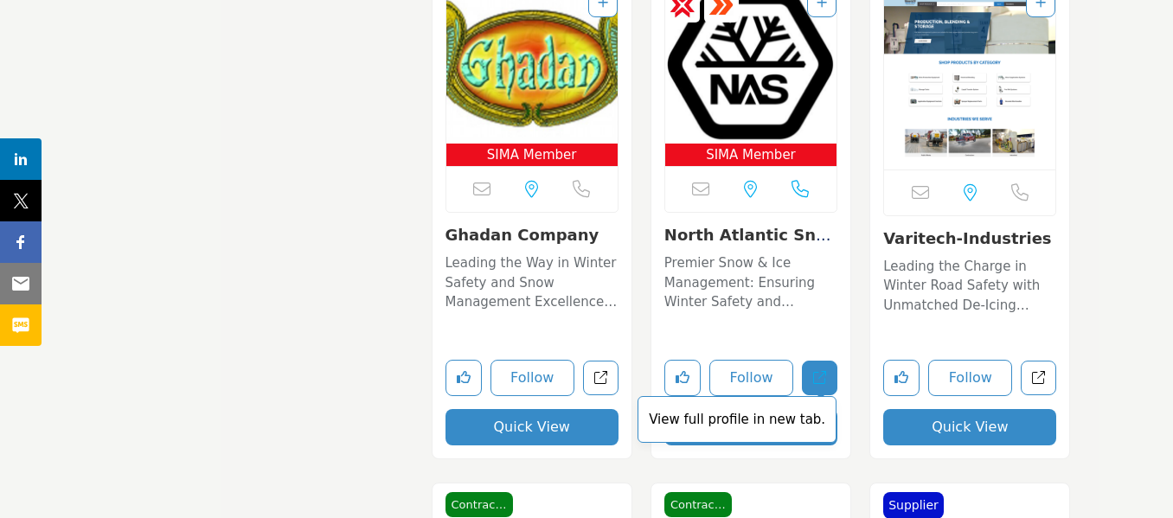
click at [811, 377] on link "View full profile in new tab." at bounding box center [819, 378] width 35 height 35
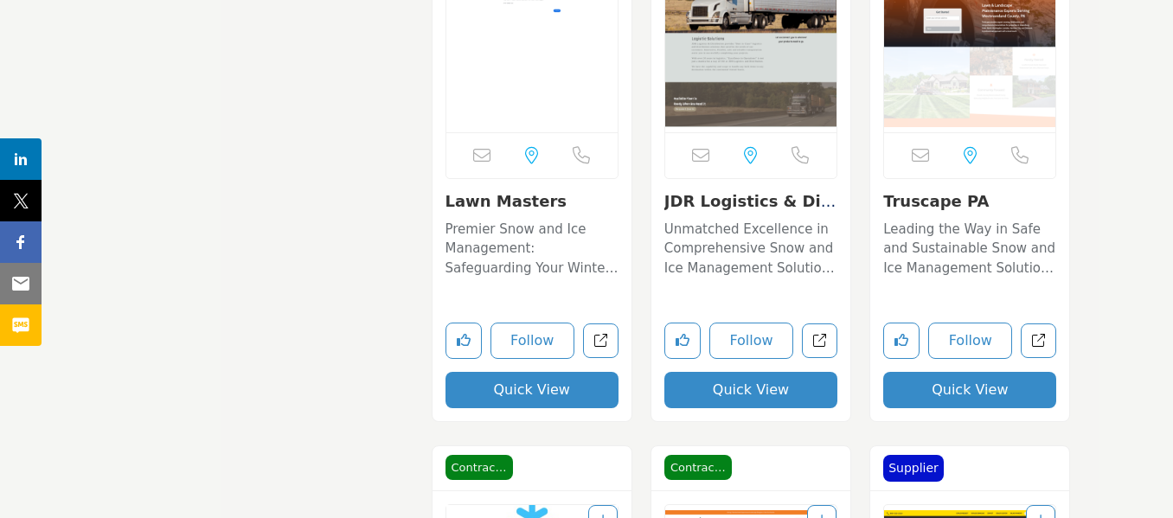
scroll to position [8913, 0]
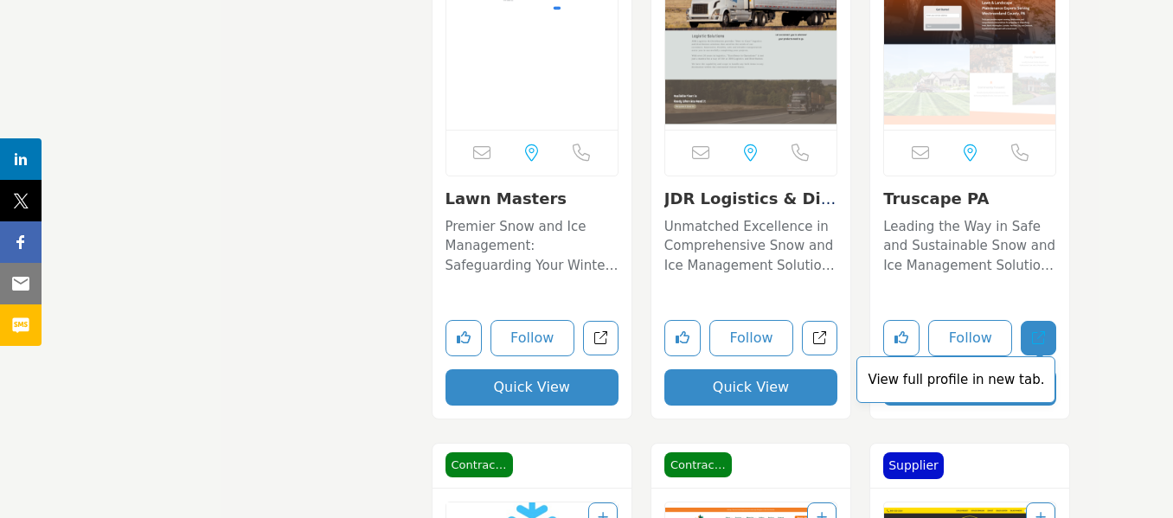
click at [1046, 329] on link "View full profile in new tab." at bounding box center [1038, 338] width 35 height 35
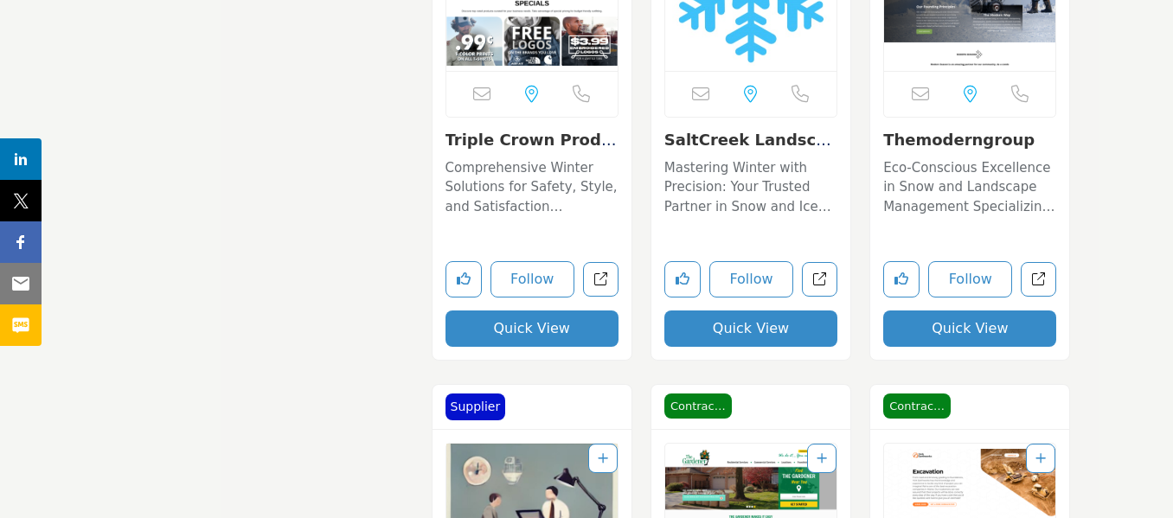
scroll to position [10038, 0]
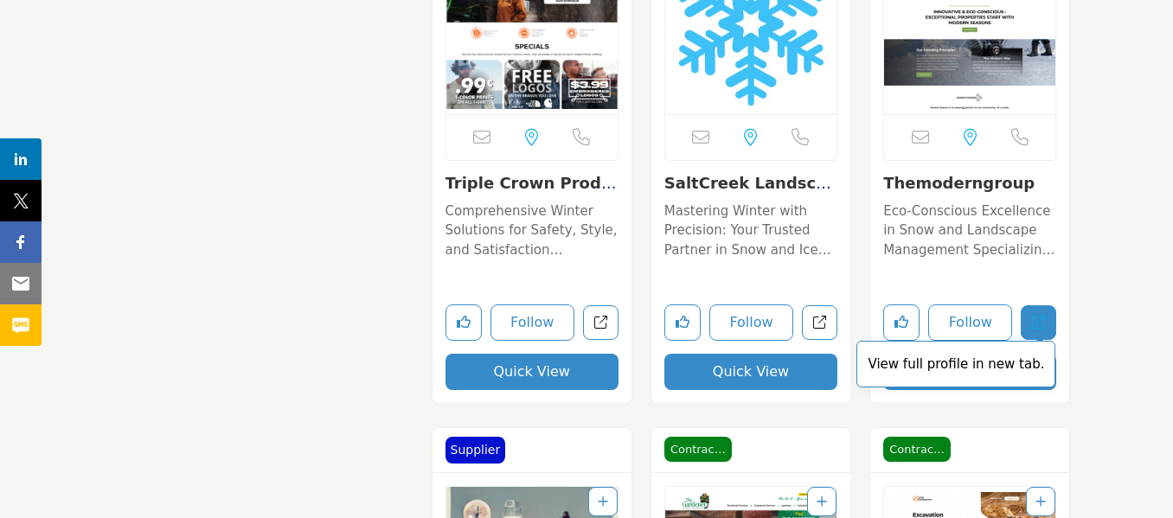
click at [1044, 321] on icon "Open themoderngroup in new tab" at bounding box center [1038, 322] width 13 height 13
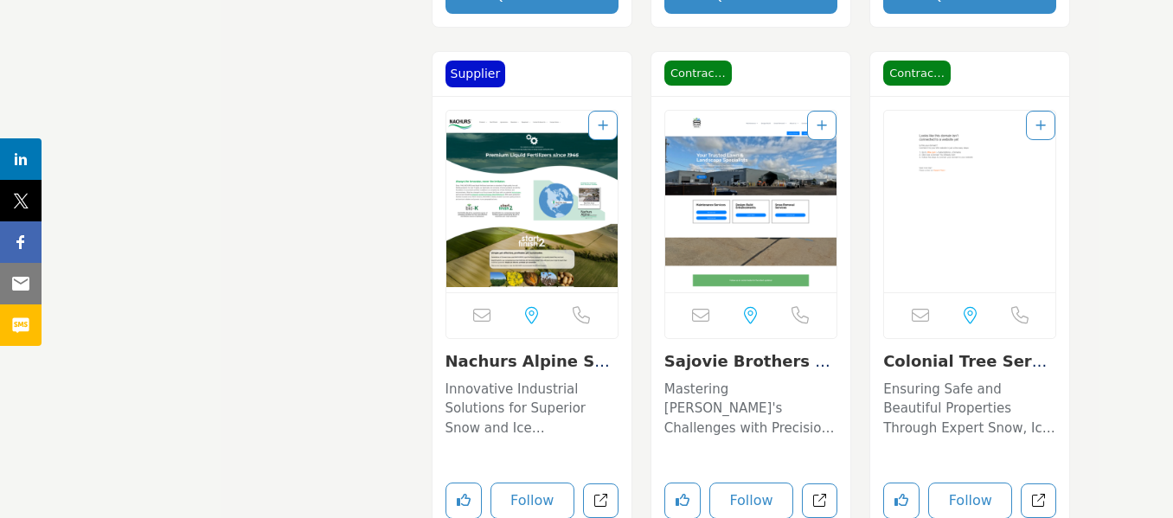
scroll to position [14884, 0]
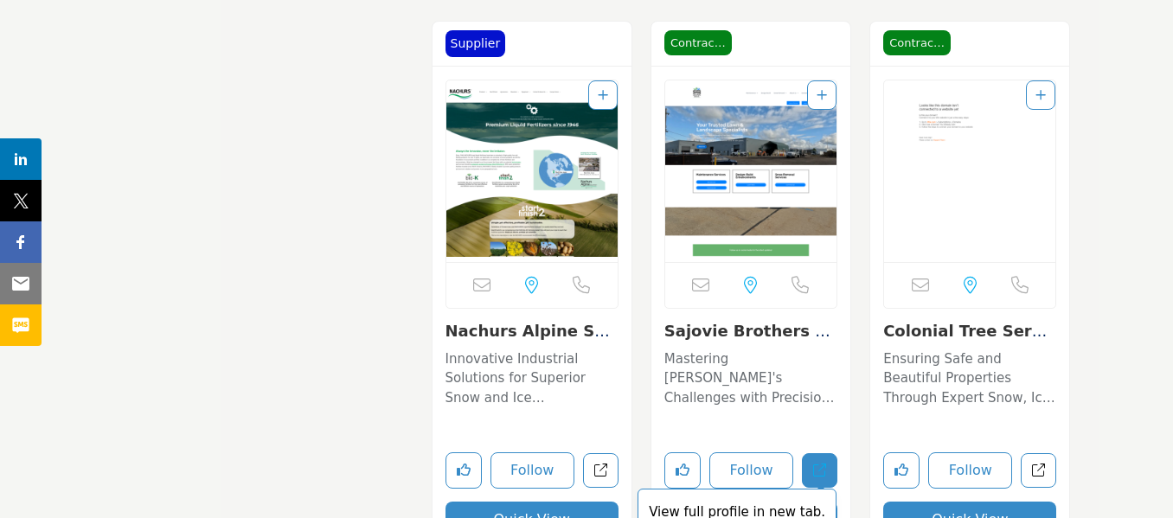
click at [807, 464] on link "View full profile in new tab." at bounding box center [819, 470] width 35 height 35
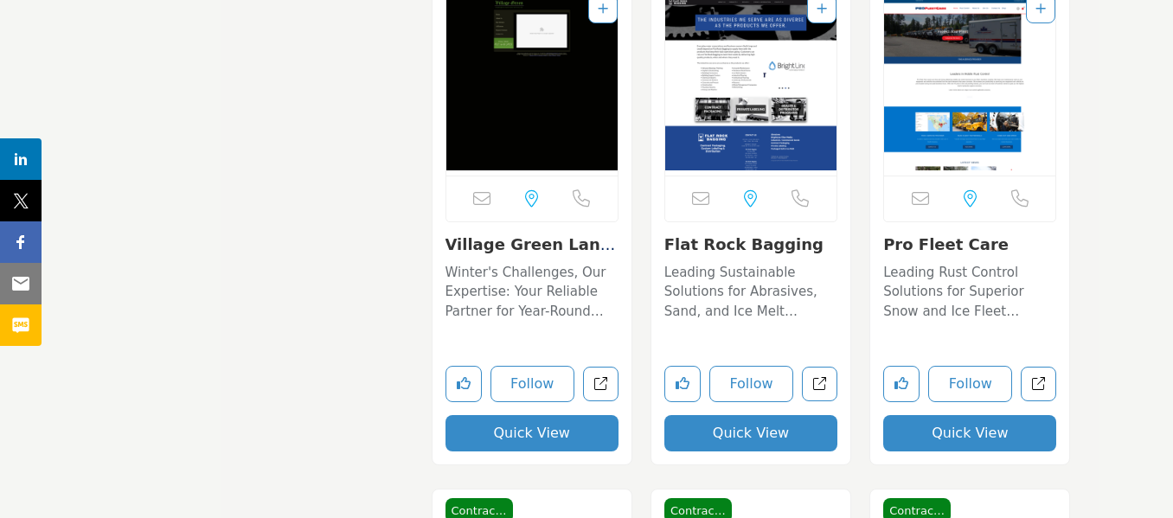
scroll to position [25441, 0]
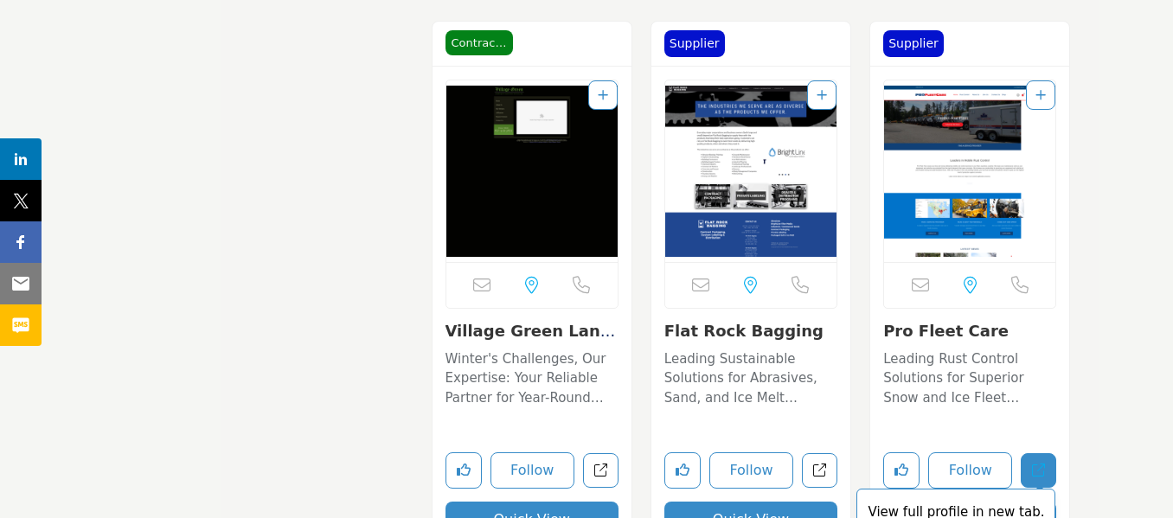
click at [1036, 473] on icon "Open pro-fleet-care in new tab" at bounding box center [1038, 470] width 13 height 13
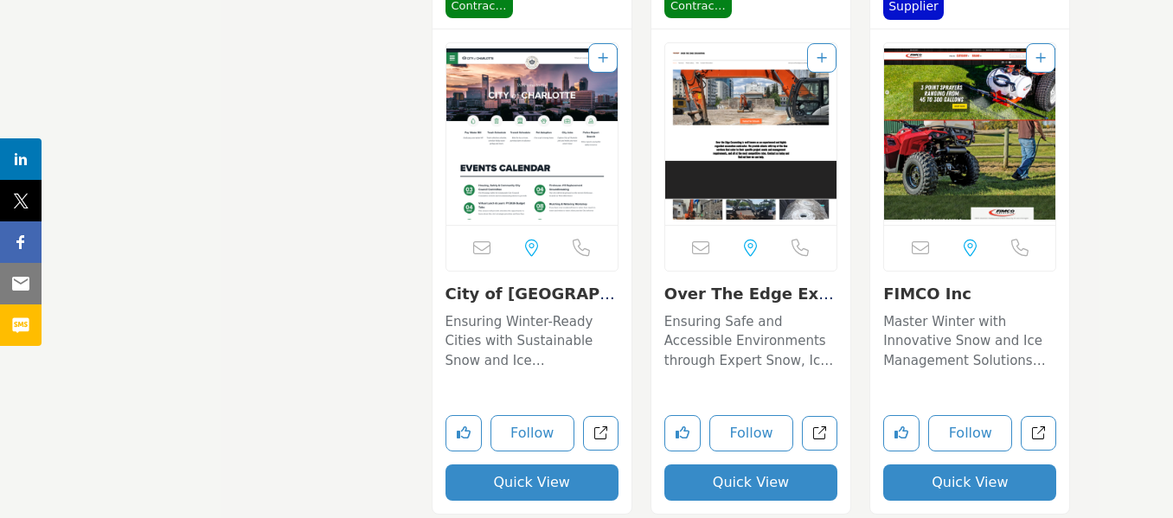
scroll to position [30850, 0]
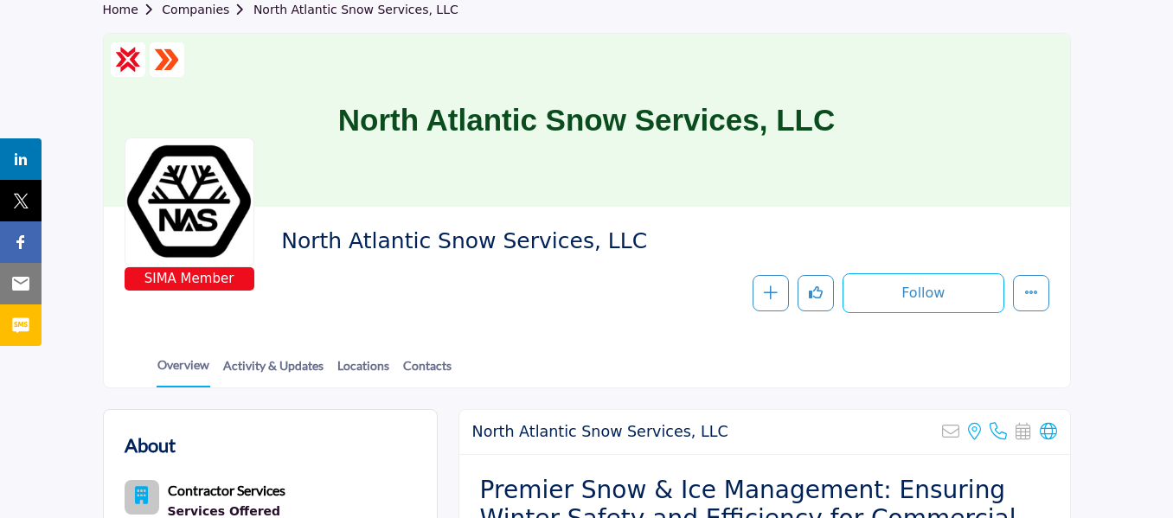
scroll to position [173, 0]
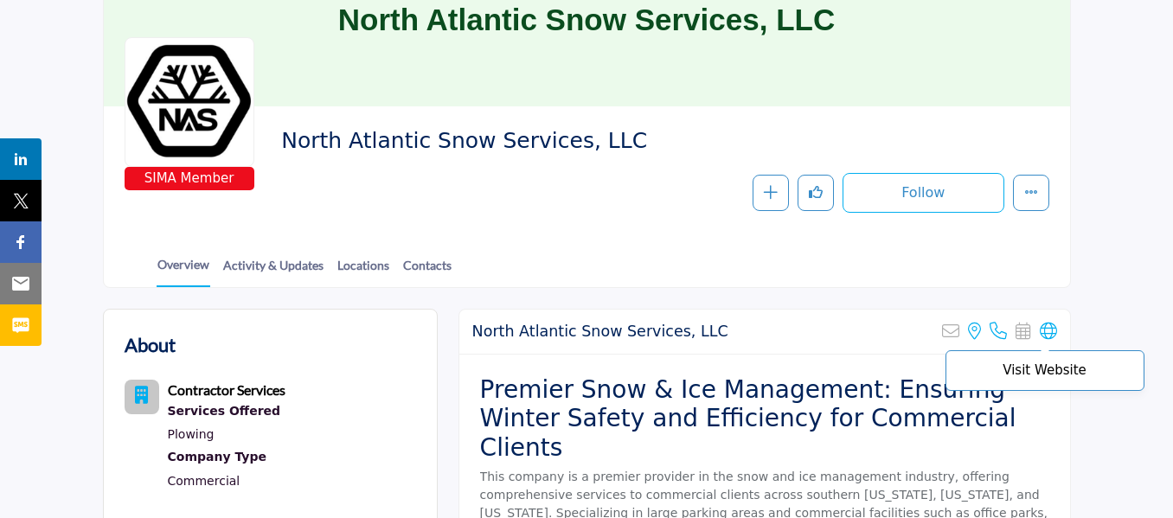
click at [1051, 333] on icon at bounding box center [1048, 331] width 17 height 17
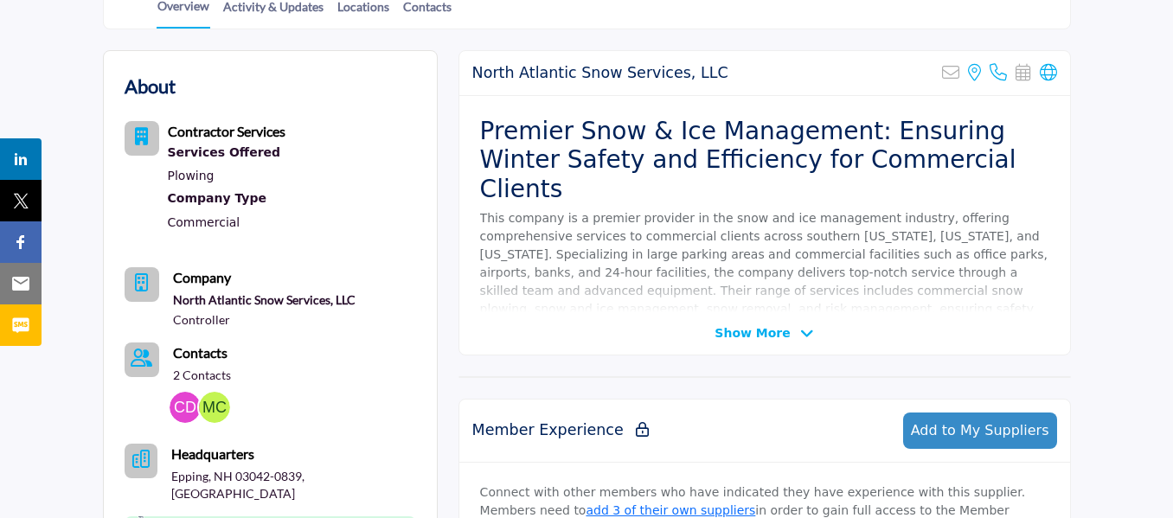
scroll to position [433, 0]
click at [686, 209] on p "This company is a premier provider in the snow and ice management industry, off…" at bounding box center [764, 272] width 569 height 127
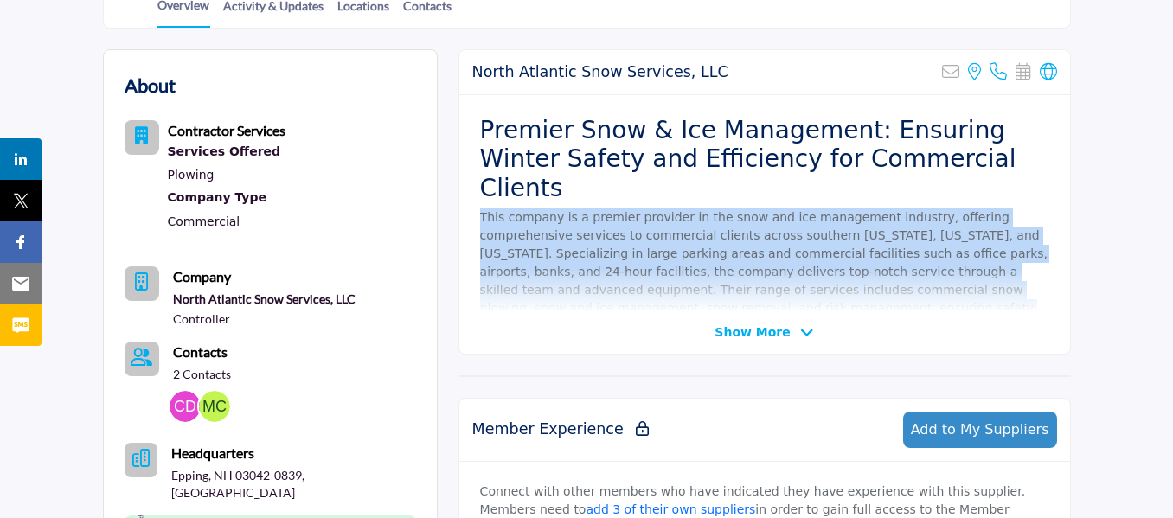
click at [686, 209] on p "This company is a premier provider in the snow and ice management industry, off…" at bounding box center [764, 272] width 569 height 127
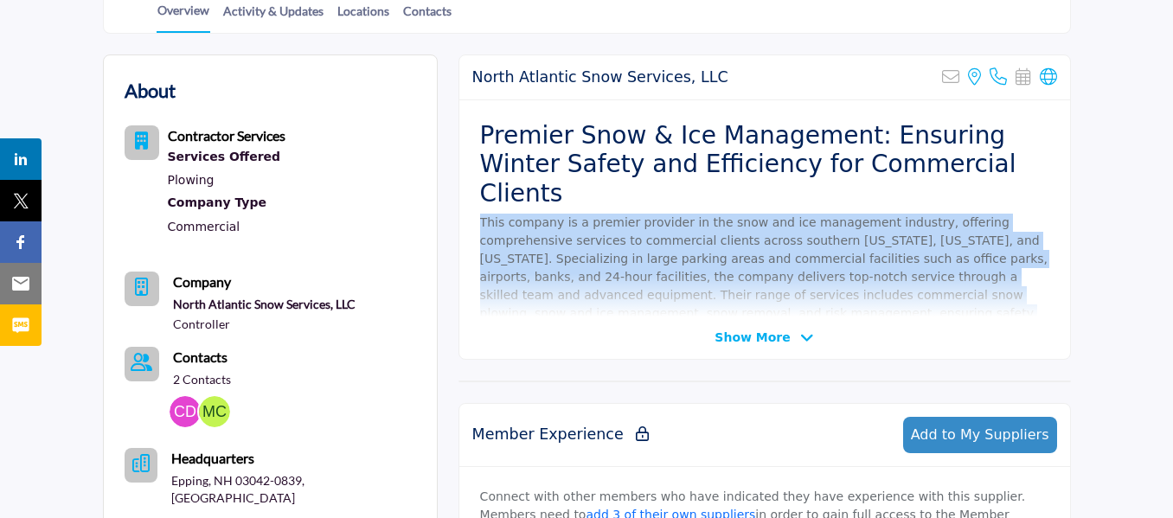
scroll to position [0, 0]
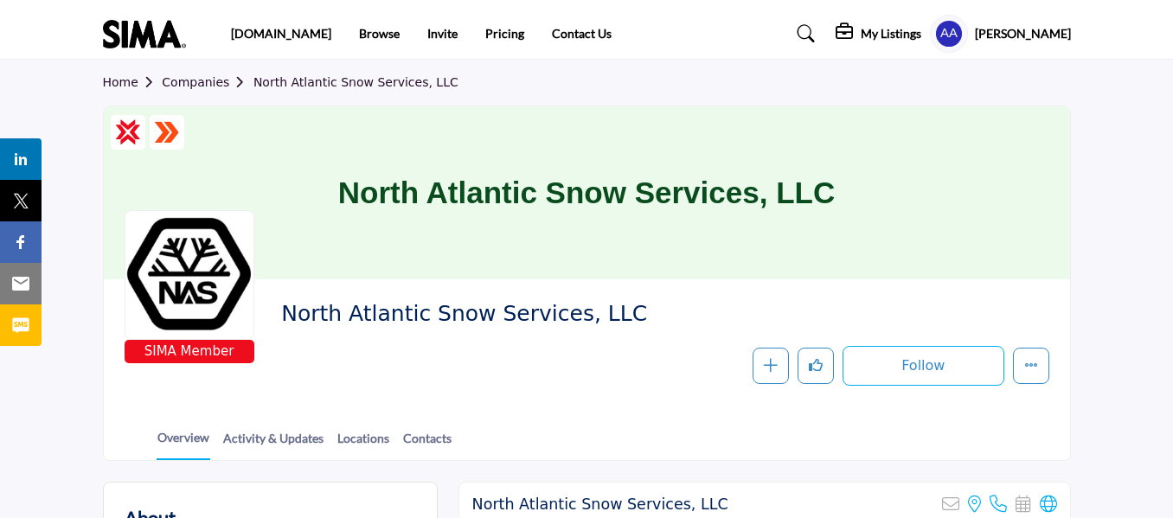
click at [595, 313] on span "North Atlantic Snow Services, LLC" at bounding box center [517, 314] width 472 height 29
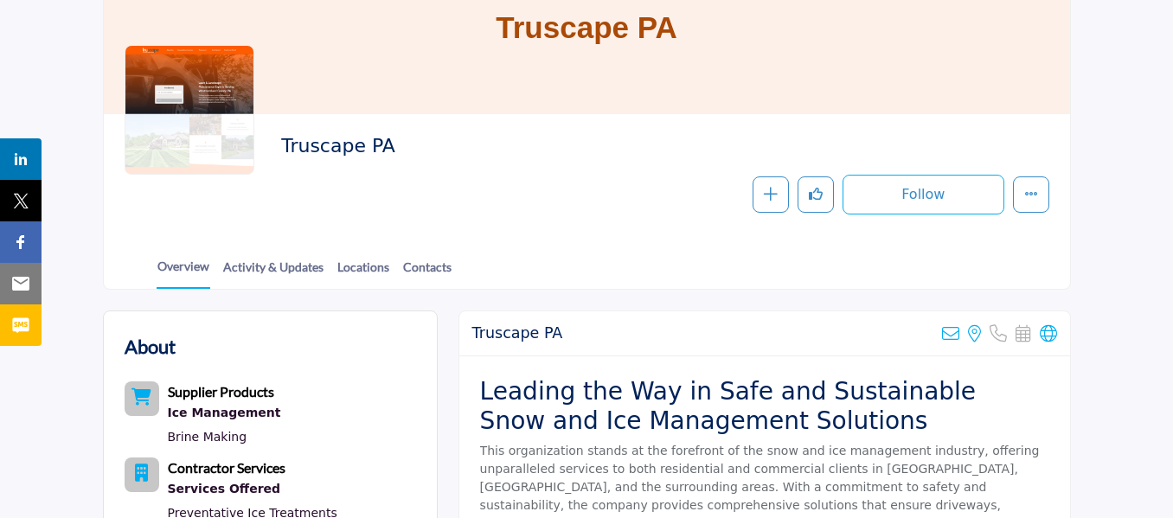
scroll to position [173, 0]
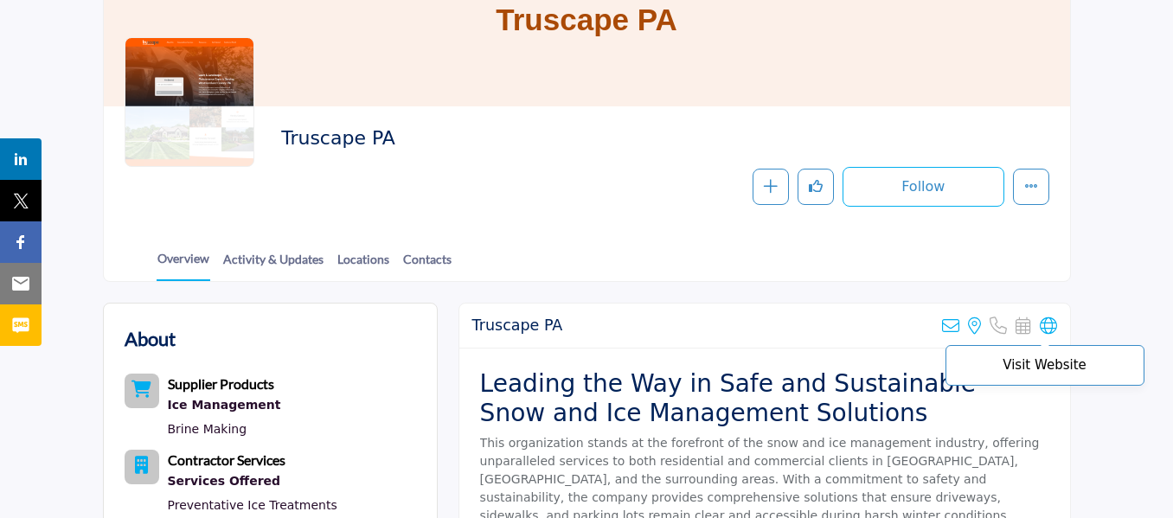
click at [1051, 321] on icon at bounding box center [1048, 326] width 17 height 17
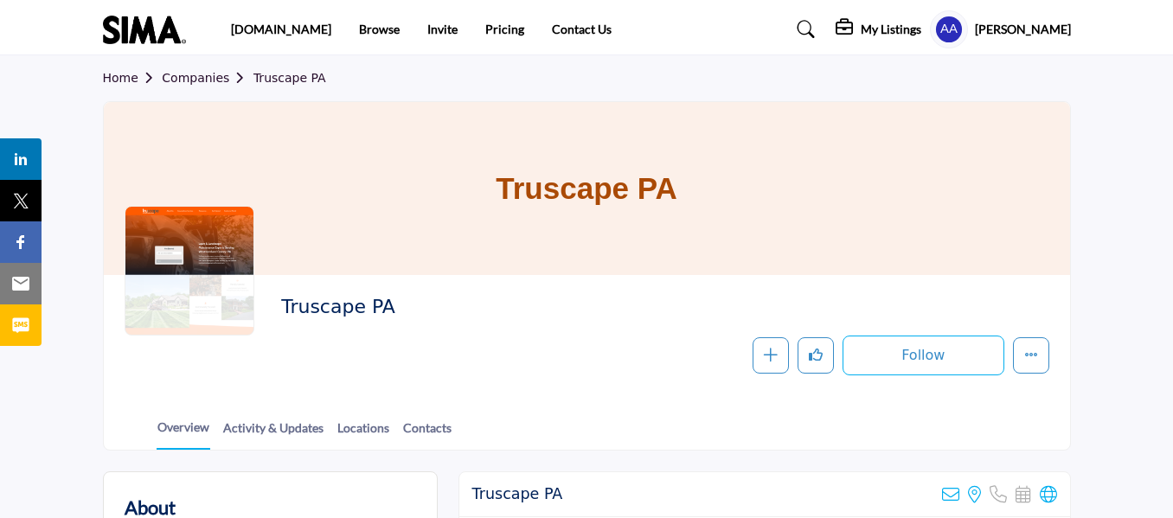
scroll to position [0, 0]
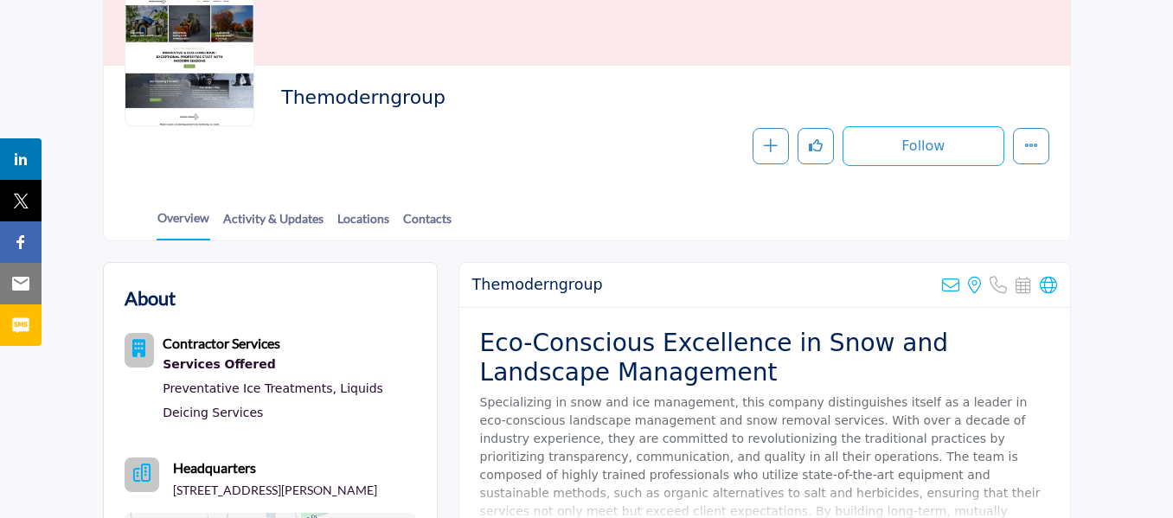
scroll to position [87, 0]
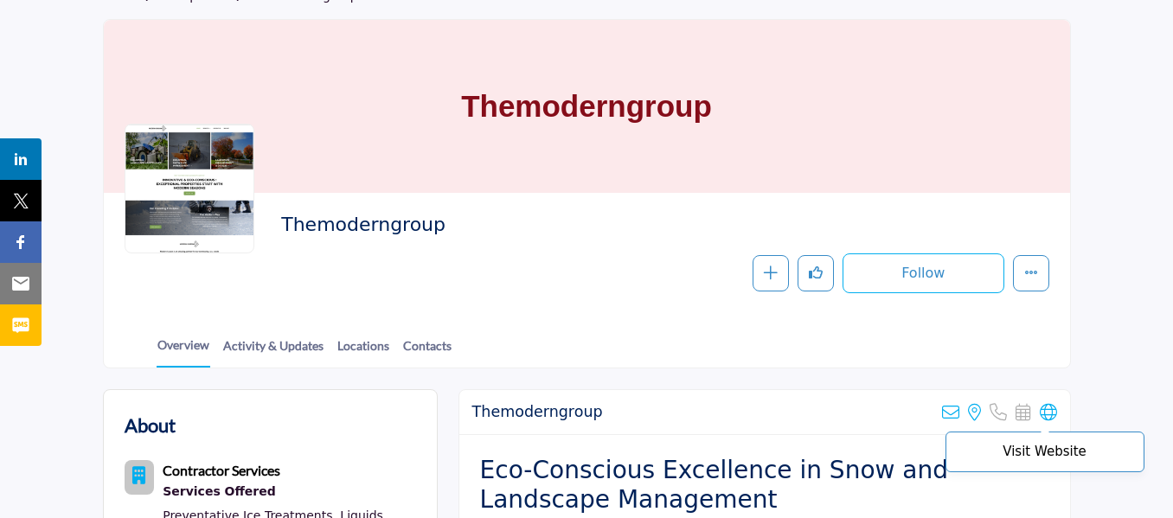
click at [1047, 416] on icon at bounding box center [1048, 412] width 17 height 17
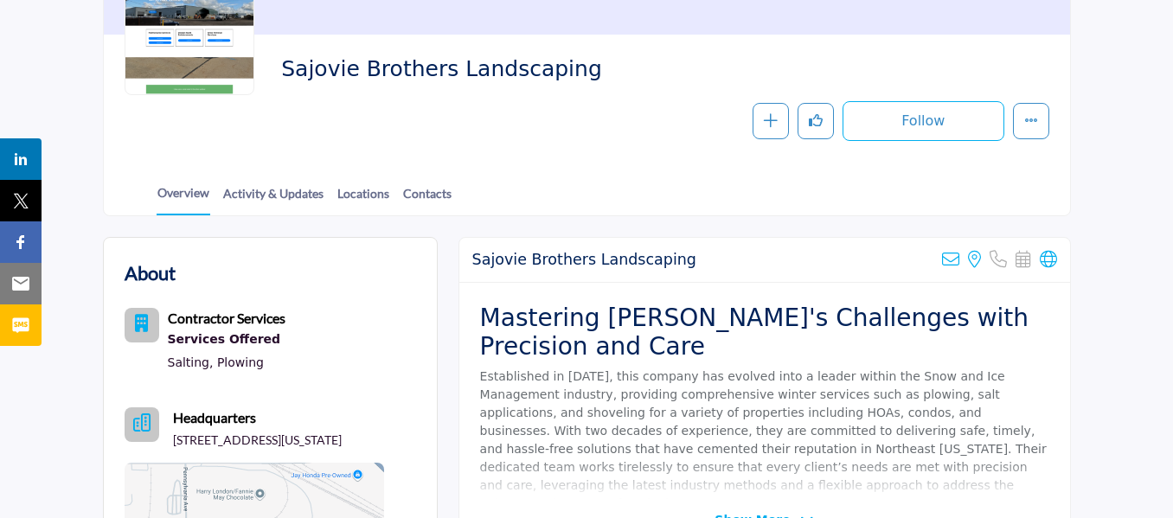
scroll to position [260, 0]
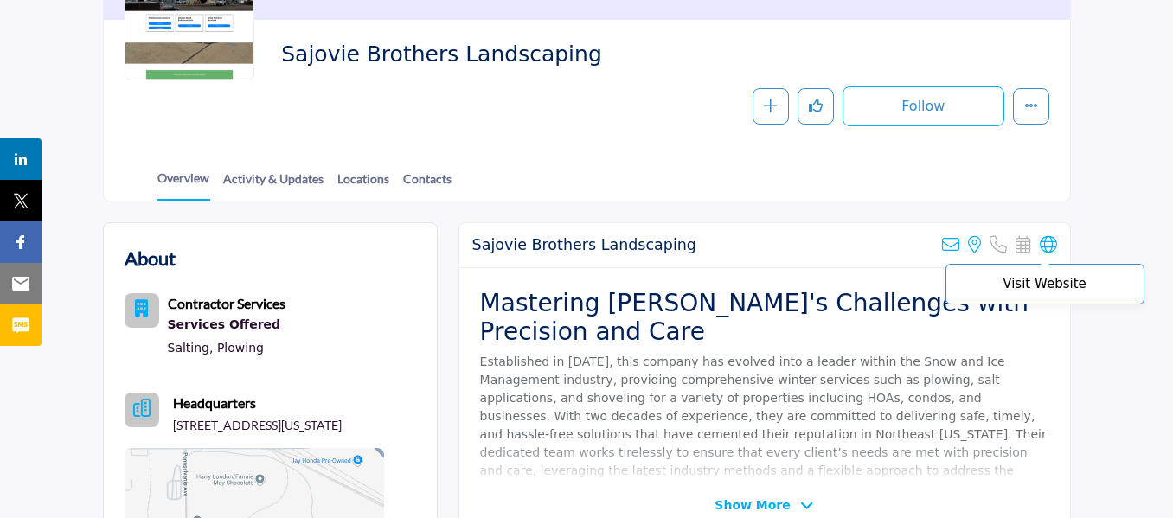
click at [1045, 243] on icon at bounding box center [1048, 244] width 17 height 17
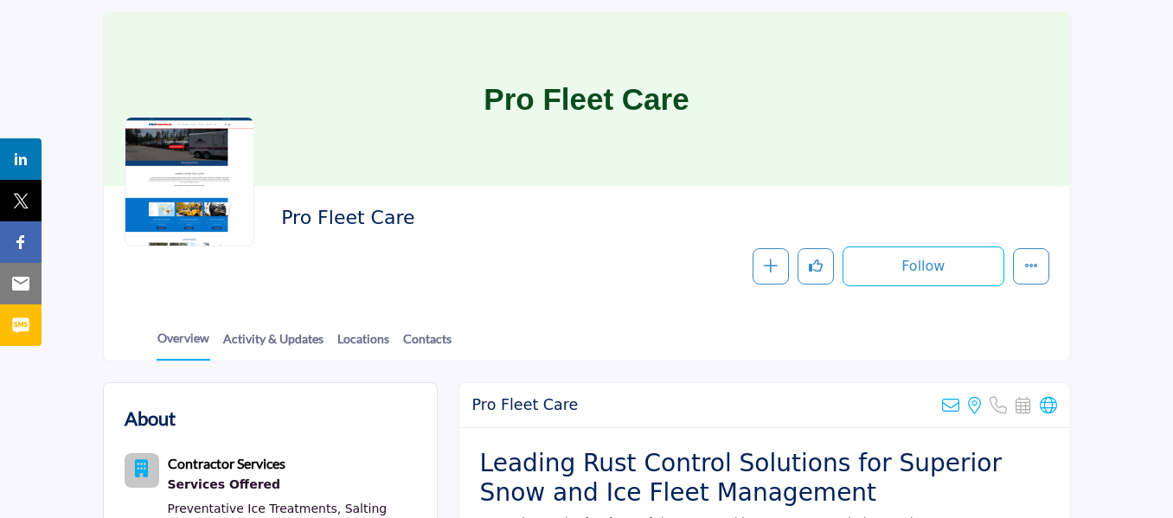
scroll to position [260, 0]
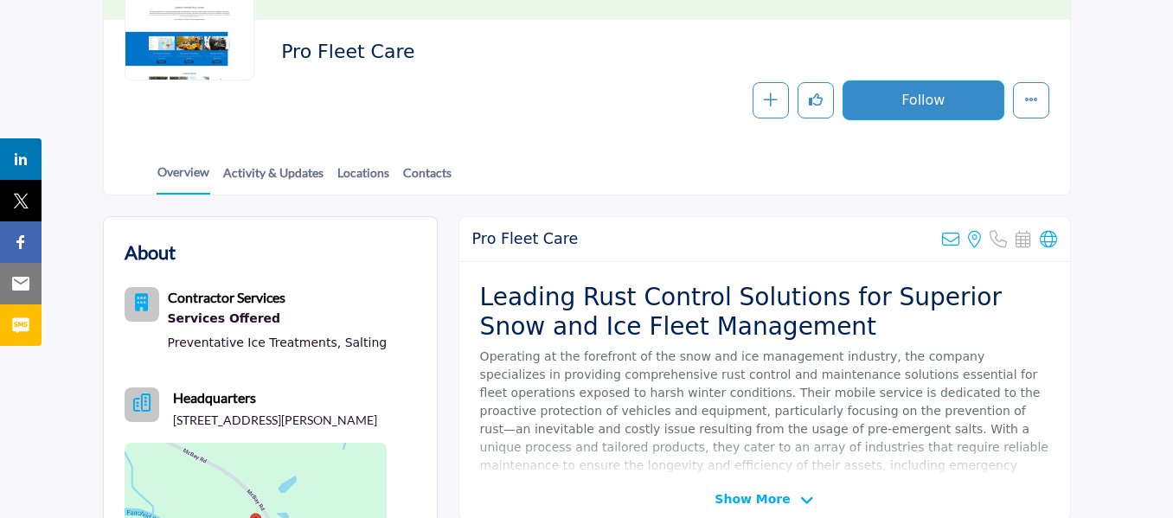
drag, startPoint x: 1051, startPoint y: 238, endPoint x: 967, endPoint y: 85, distance: 174.2
click at [1051, 237] on icon at bounding box center [1048, 239] width 17 height 17
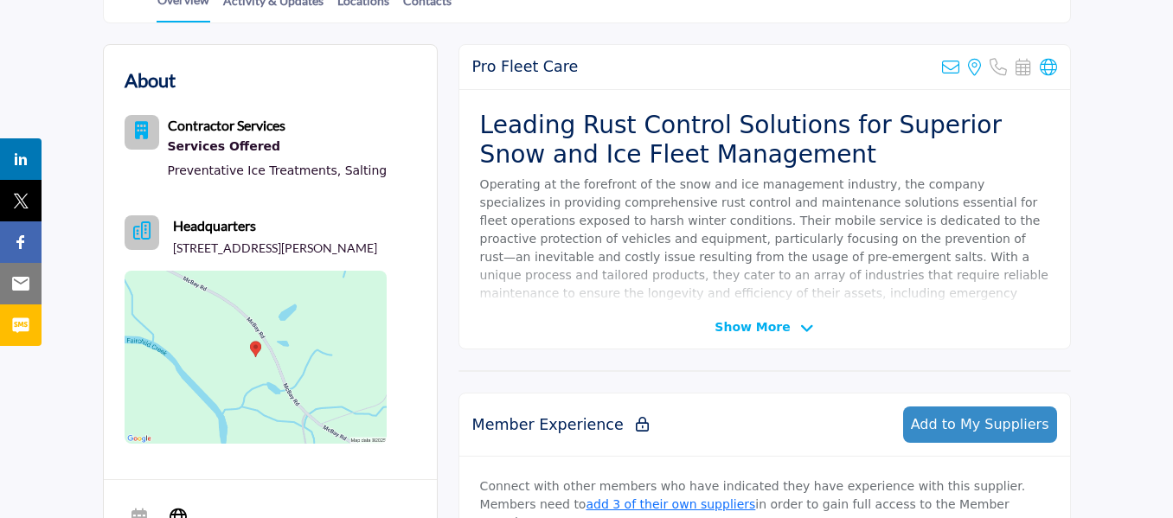
scroll to position [433, 0]
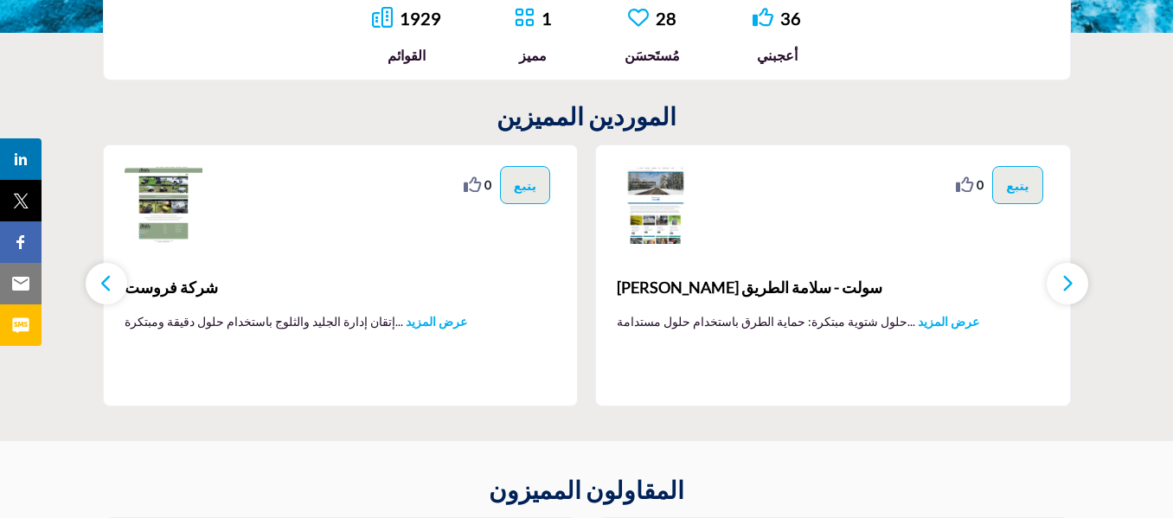
scroll to position [541, 0]
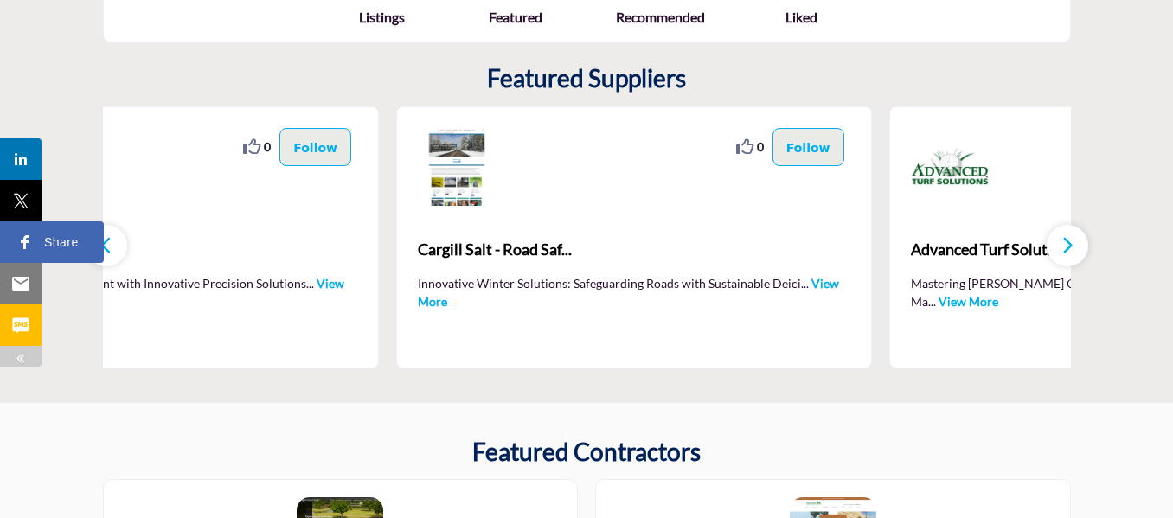
drag, startPoint x: 199, startPoint y: 247, endPoint x: 0, endPoint y: 260, distance: 199.4
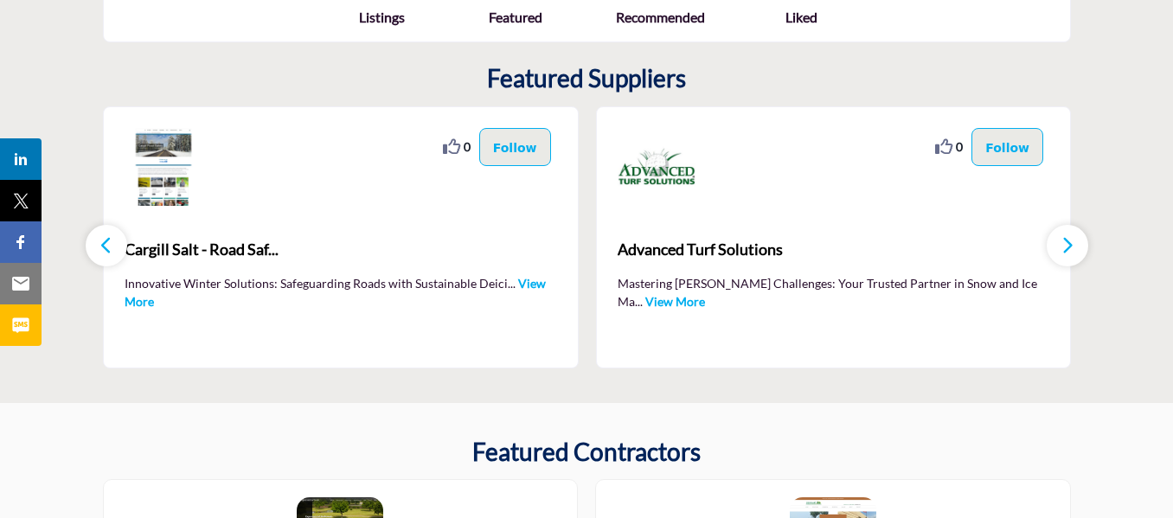
click at [1076, 247] on button "button" at bounding box center [1068, 246] width 42 height 42
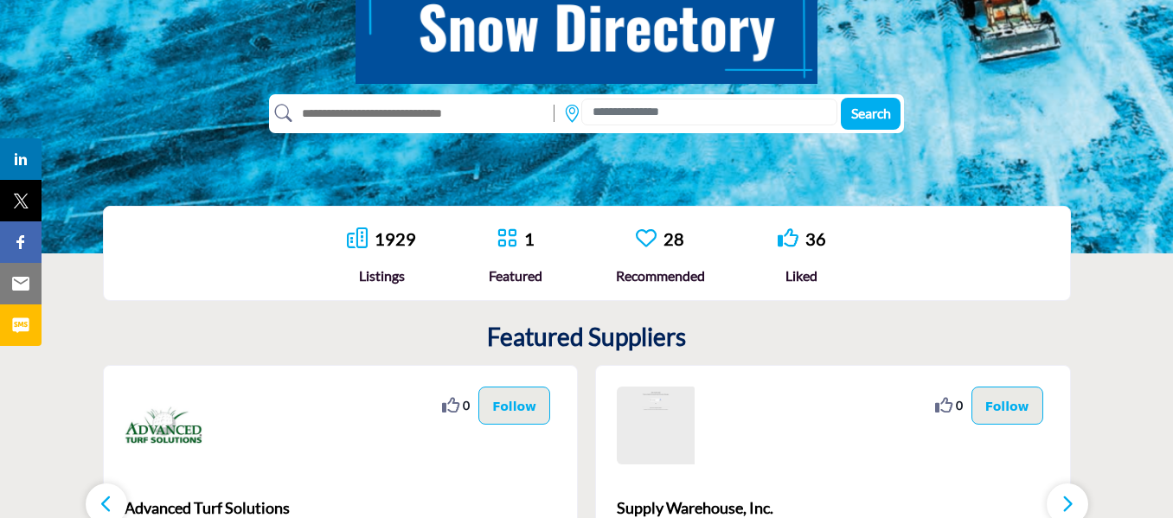
scroll to position [281, 0]
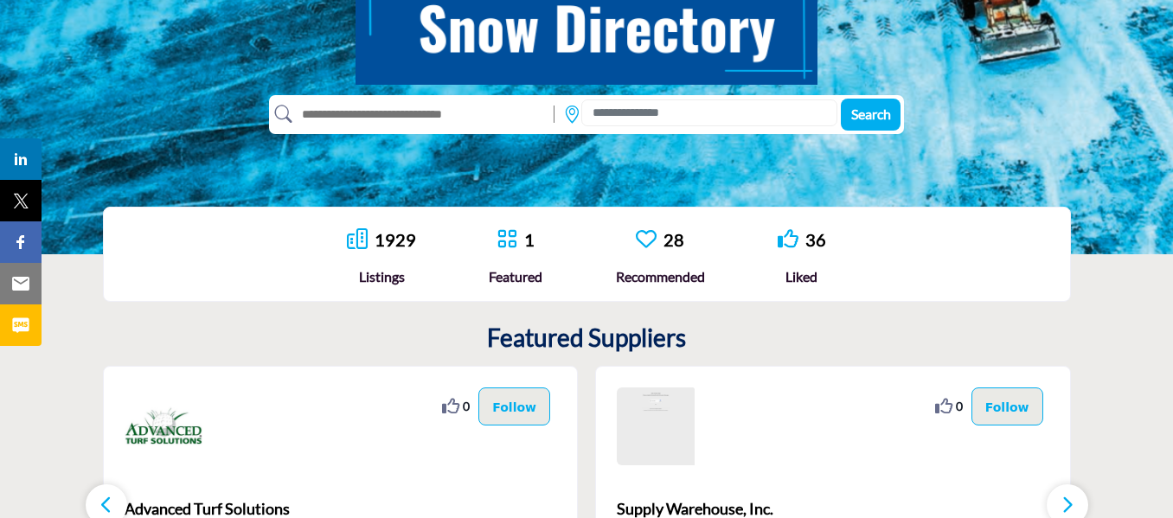
click at [477, 111] on input "text" at bounding box center [419, 114] width 254 height 28
type input "****"
click at [871, 112] on span "Search" at bounding box center [871, 114] width 40 height 16
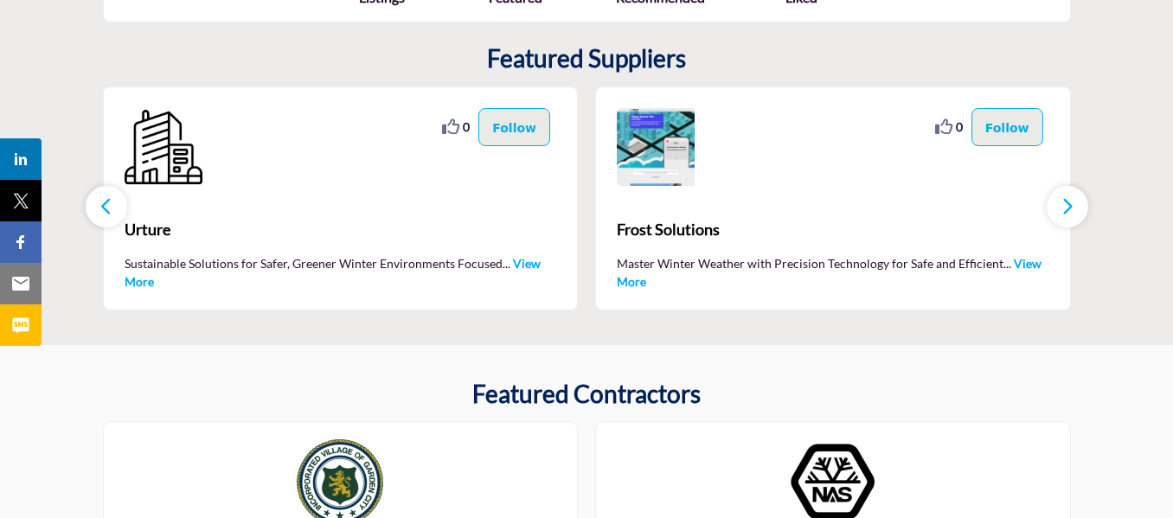
scroll to position [606, 0]
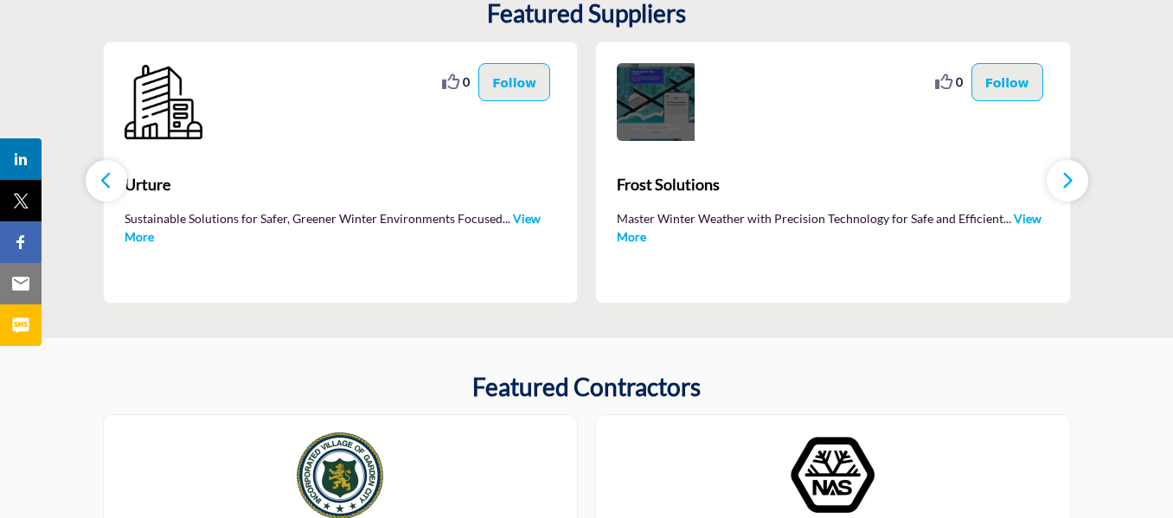
drag, startPoint x: 678, startPoint y: 115, endPoint x: 697, endPoint y: 132, distance: 25.7
click at [678, 115] on img at bounding box center [656, 102] width 78 height 78
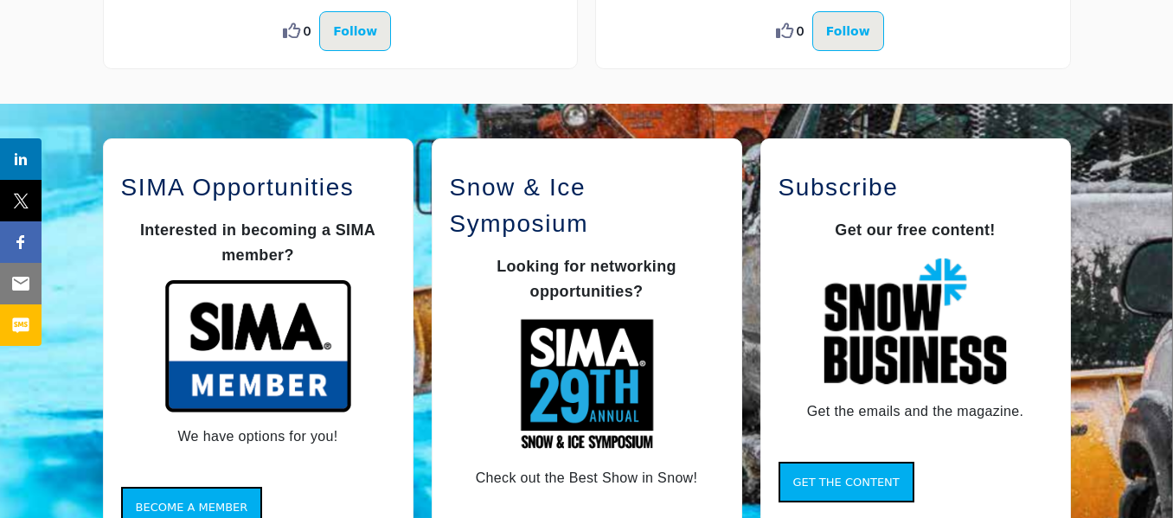
scroll to position [1298, 0]
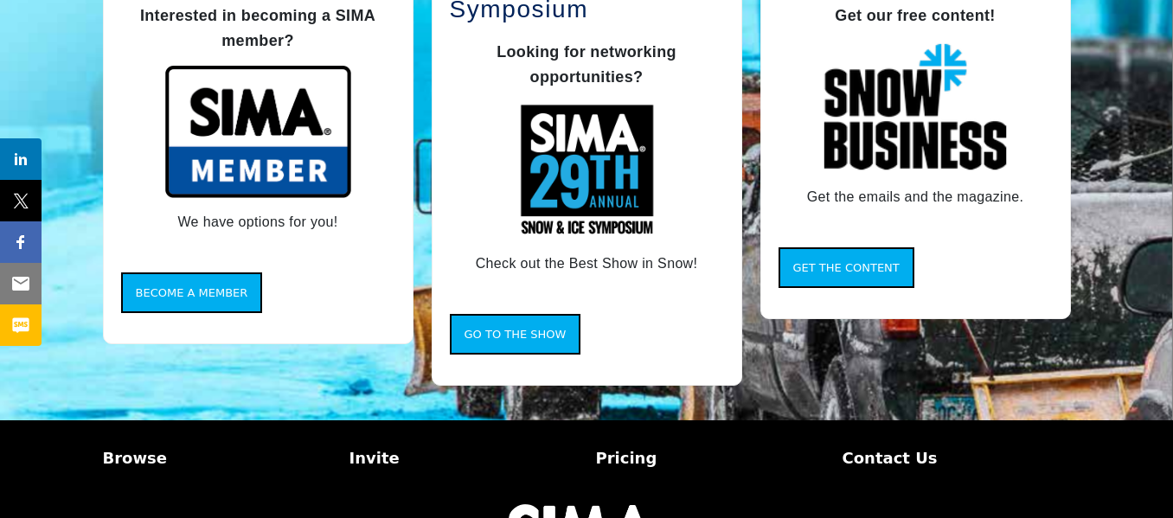
scroll to position [1641, 0]
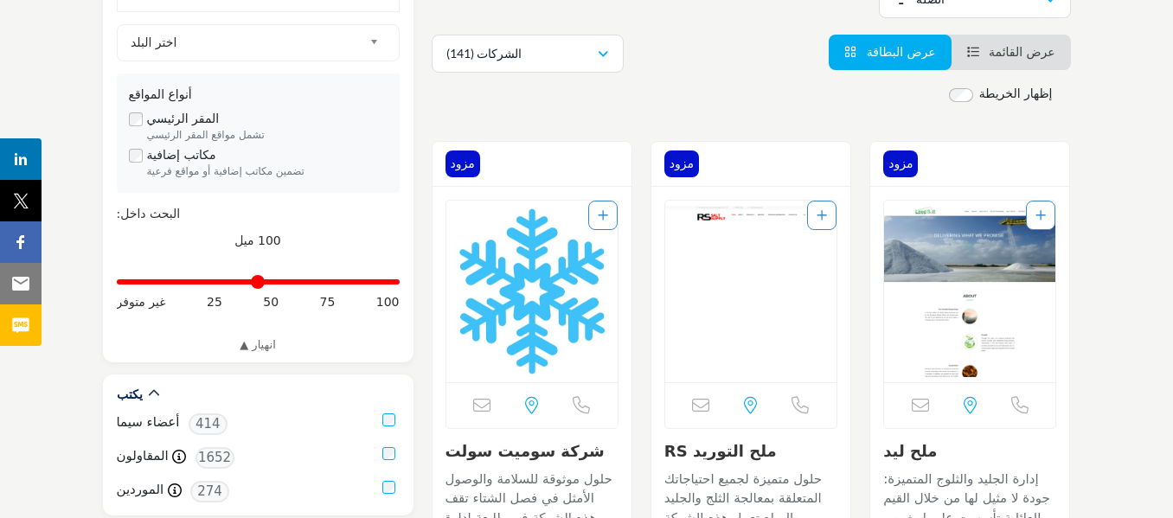
scroll to position [346, 0]
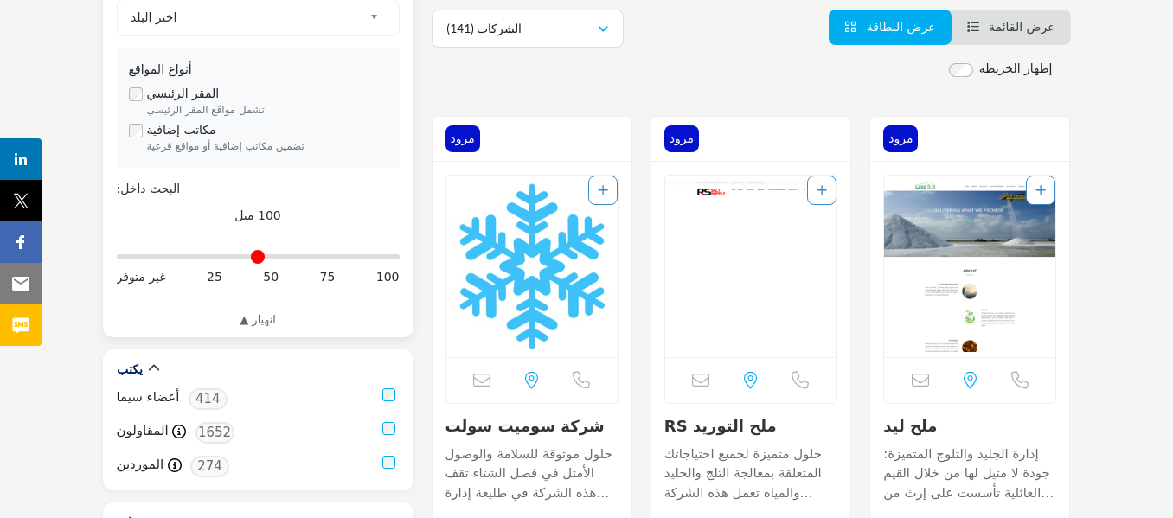
drag, startPoint x: 393, startPoint y: 258, endPoint x: 77, endPoint y: 260, distance: 315.8
type input "*"
click at [117, 259] on input "المسافة بالأميال" at bounding box center [258, 256] width 283 height 3
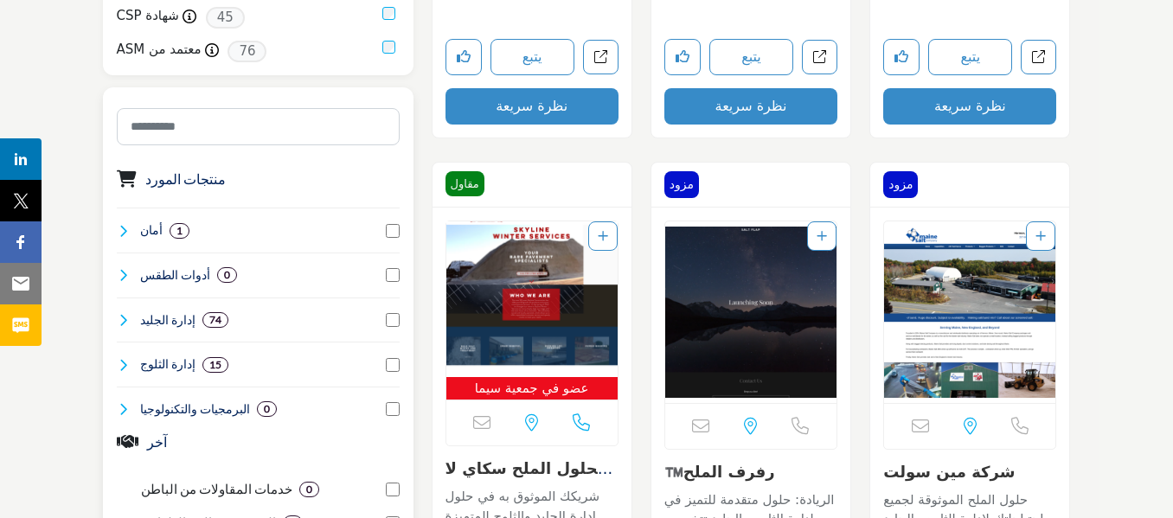
scroll to position [865, 0]
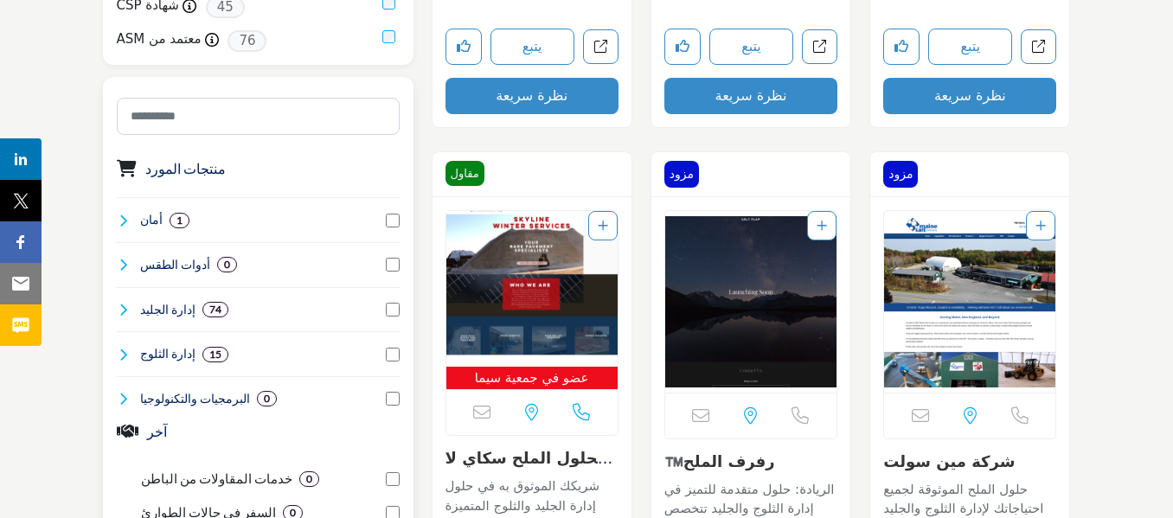
click at [120, 305] on icon at bounding box center [124, 310] width 14 height 14
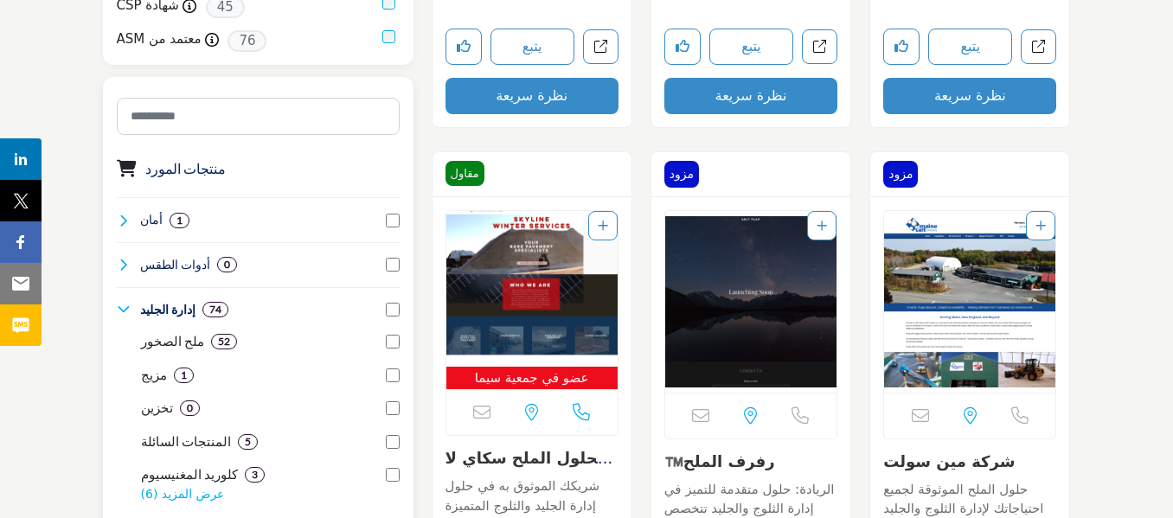
click at [120, 304] on icon at bounding box center [124, 310] width 14 height 14
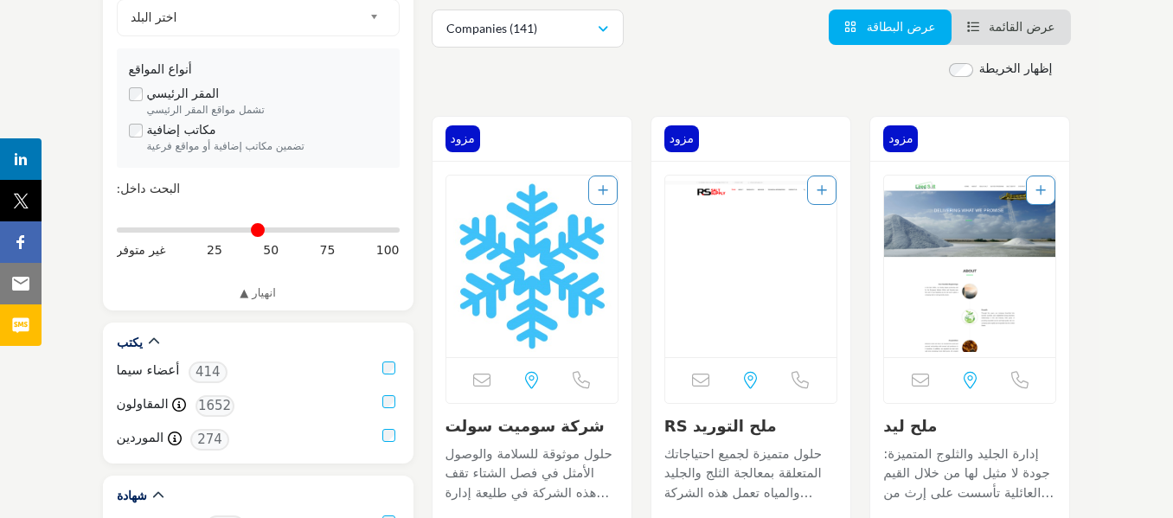
scroll to position [0, 0]
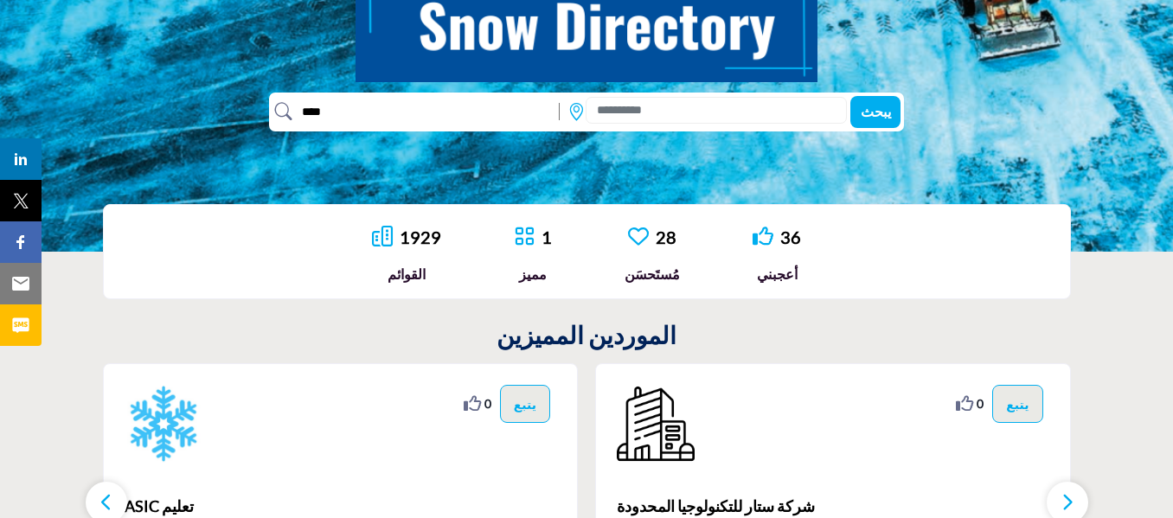
scroll to position [281, 0]
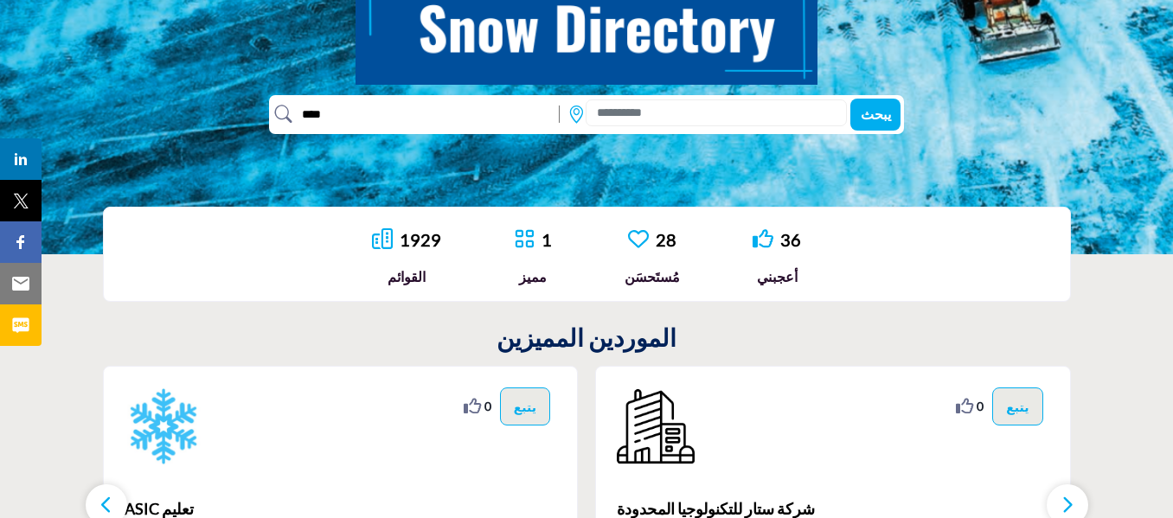
click at [485, 112] on input "****" at bounding box center [421, 114] width 259 height 28
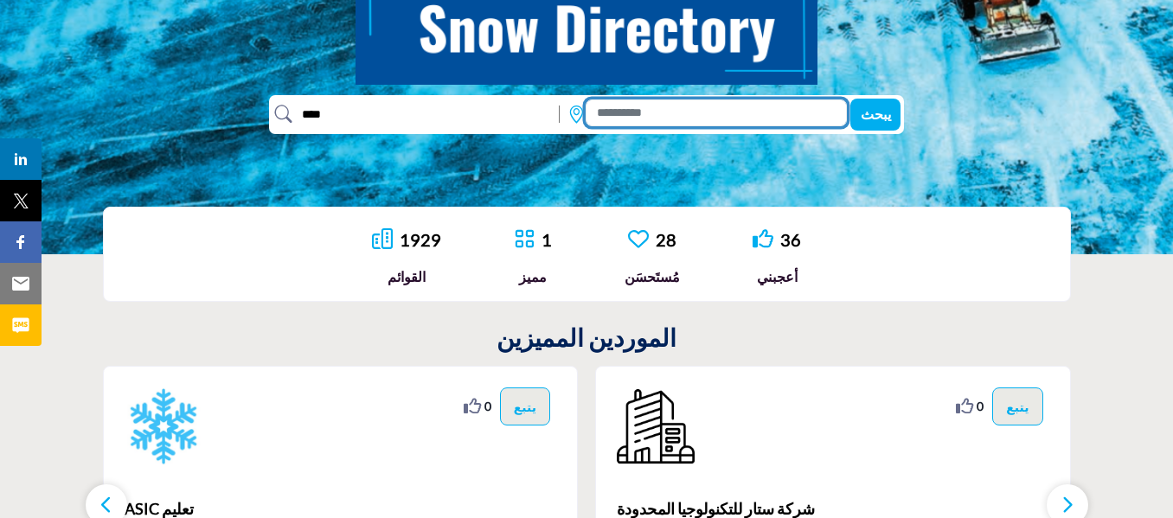
click at [690, 100] on input at bounding box center [716, 113] width 261 height 27
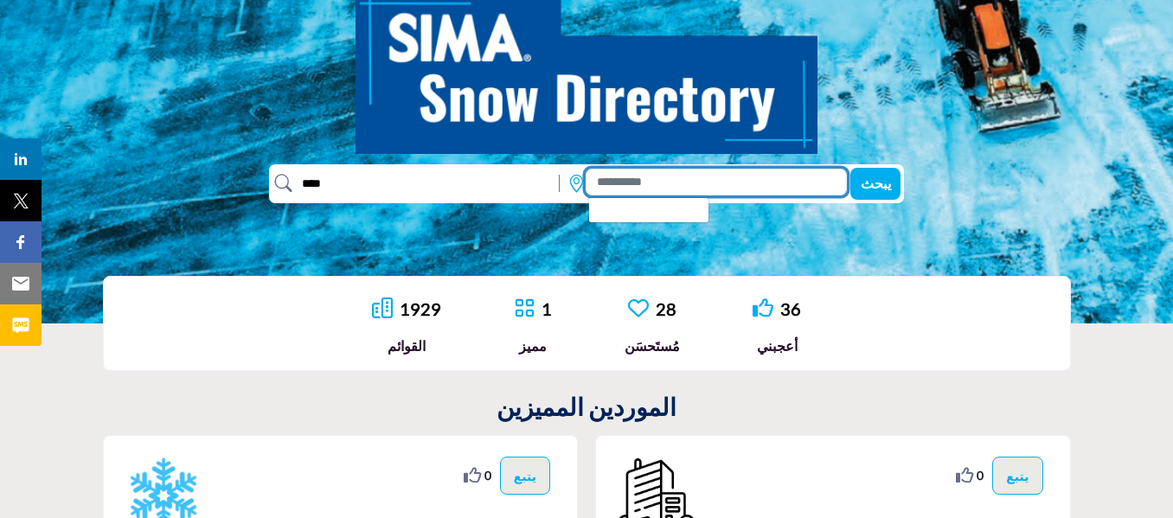
scroll to position [22, 0]
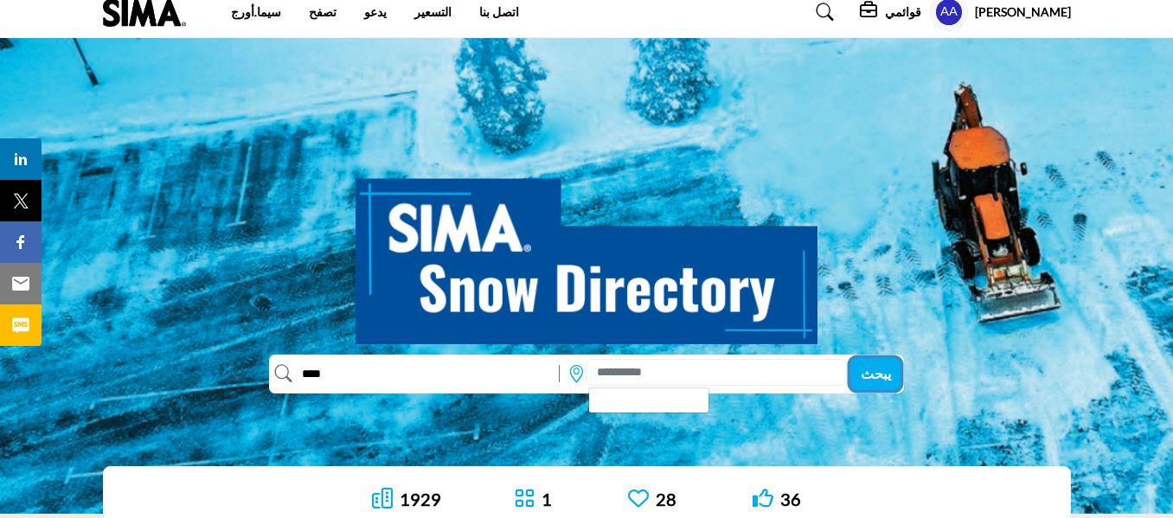
click at [864, 382] on button "يبحث" at bounding box center [876, 374] width 50 height 32
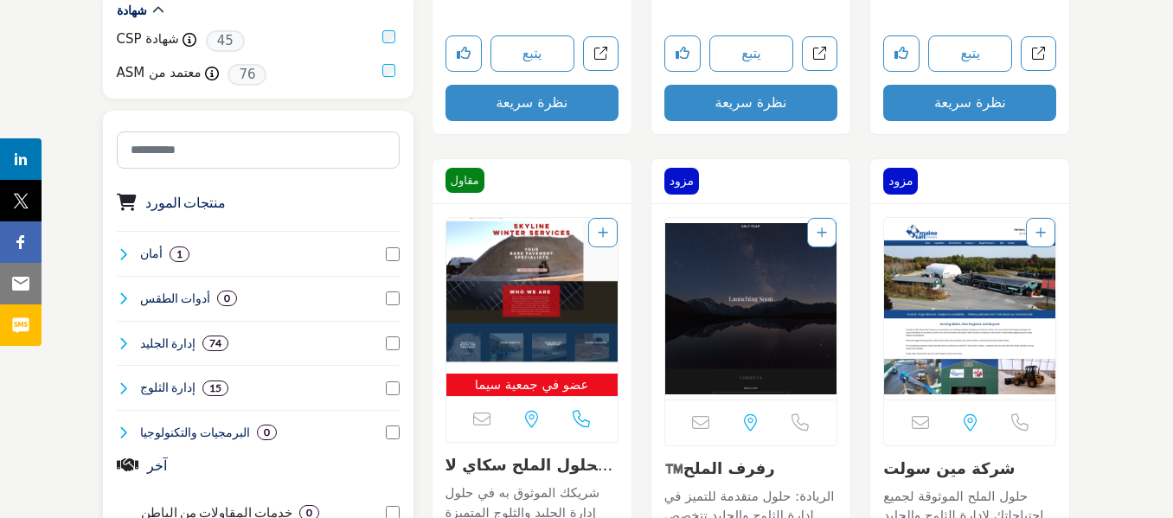
scroll to position [865, 0]
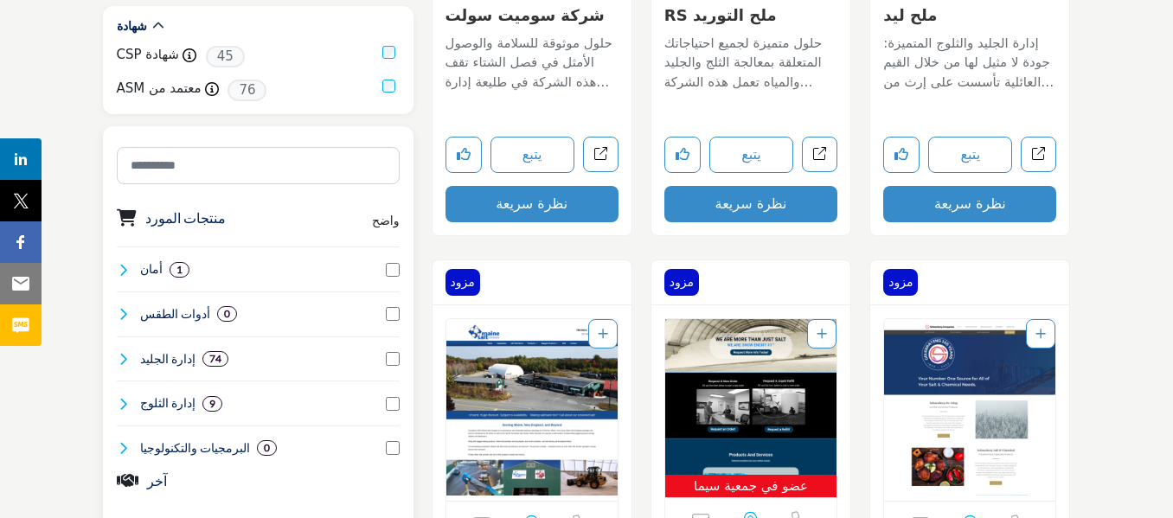
scroll to position [952, 0]
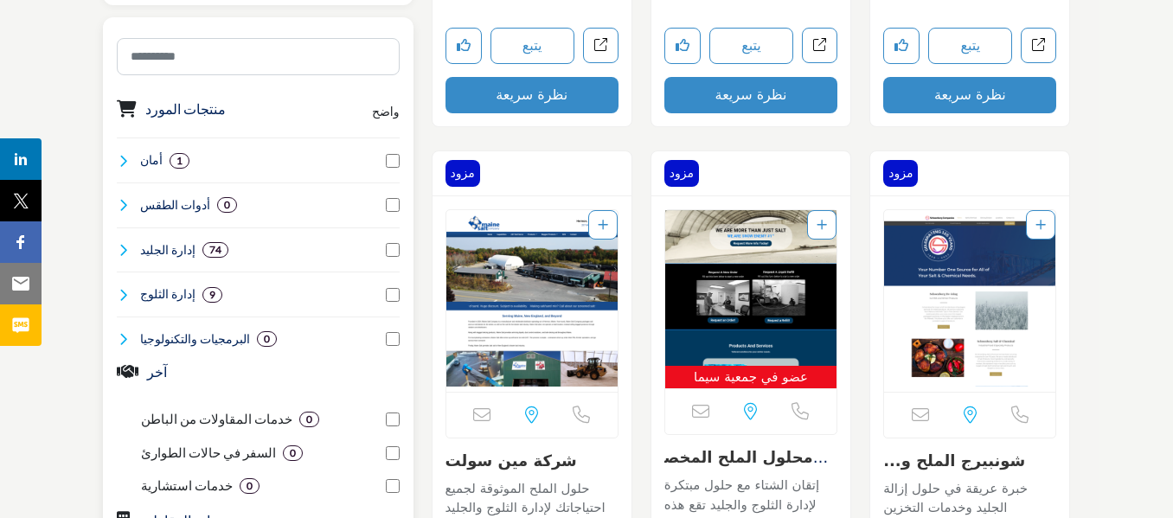
click at [402, 295] on div "منتجات المورد واضح 1 0 0 1 0 0 0 0 0 0 74 1" at bounding box center [258, 403] width 311 height 772
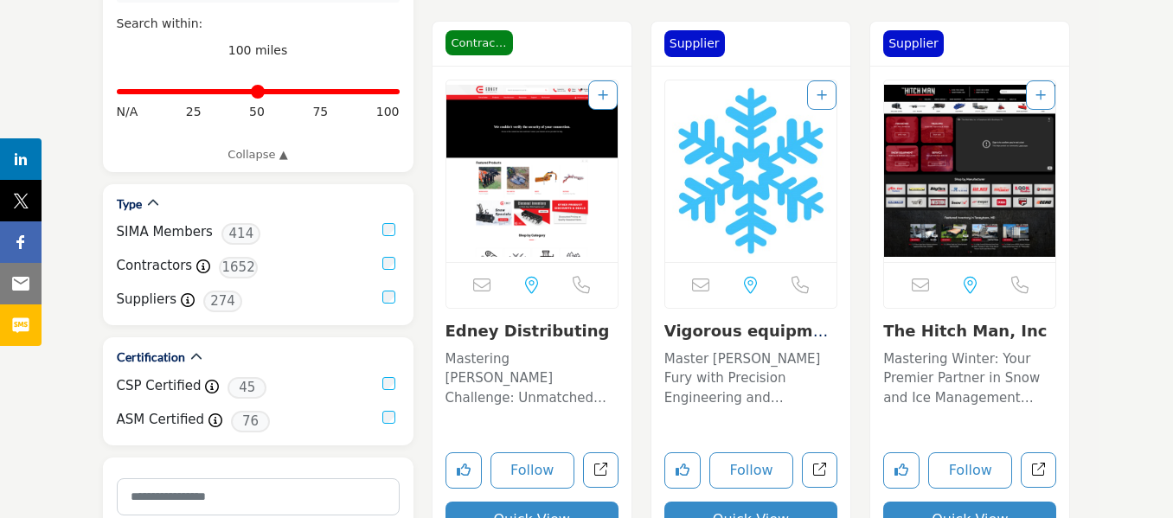
scroll to position [519, 0]
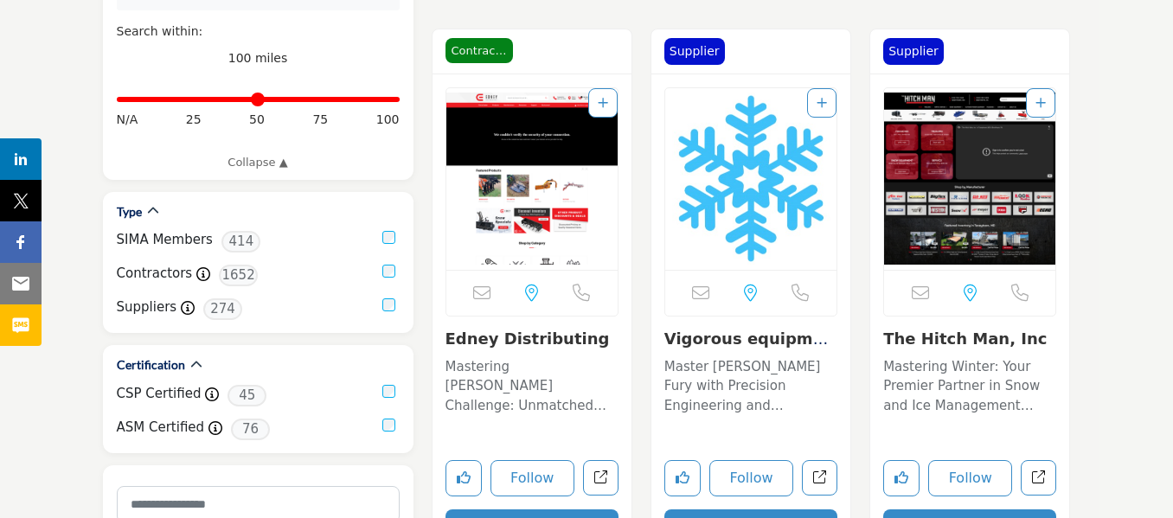
drag, startPoint x: 539, startPoint y: 208, endPoint x: 1105, endPoint y: 206, distance: 565.9
click at [1038, 467] on link "View full profile in new tab." at bounding box center [1038, 477] width 35 height 35
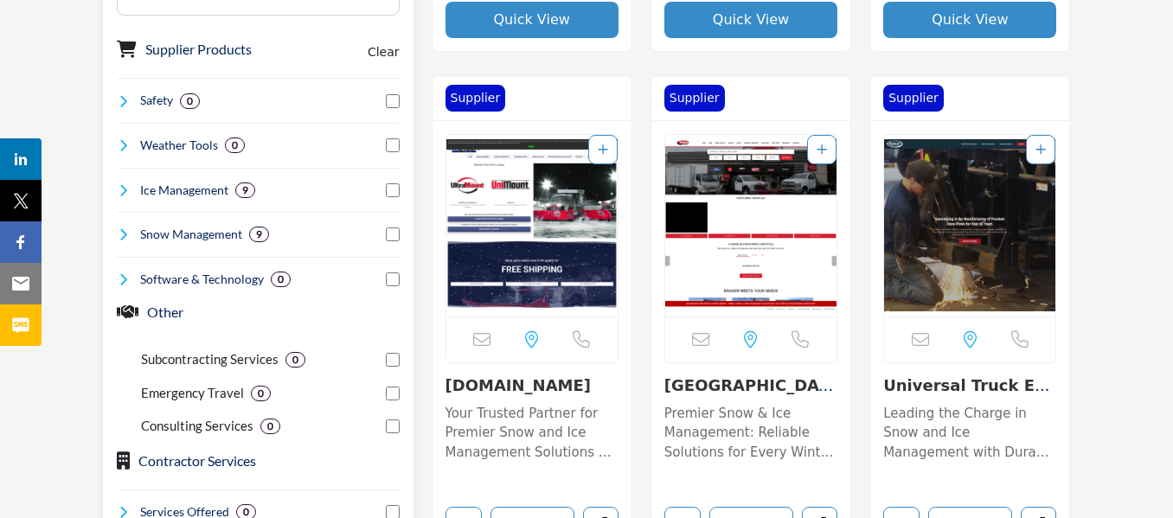
scroll to position [1038, 0]
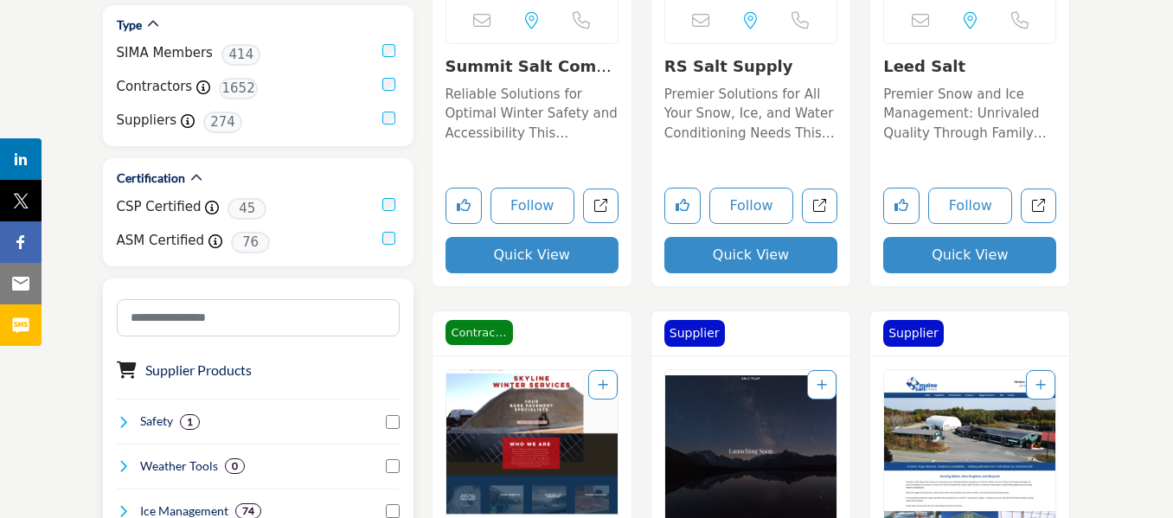
scroll to position [1038, 0]
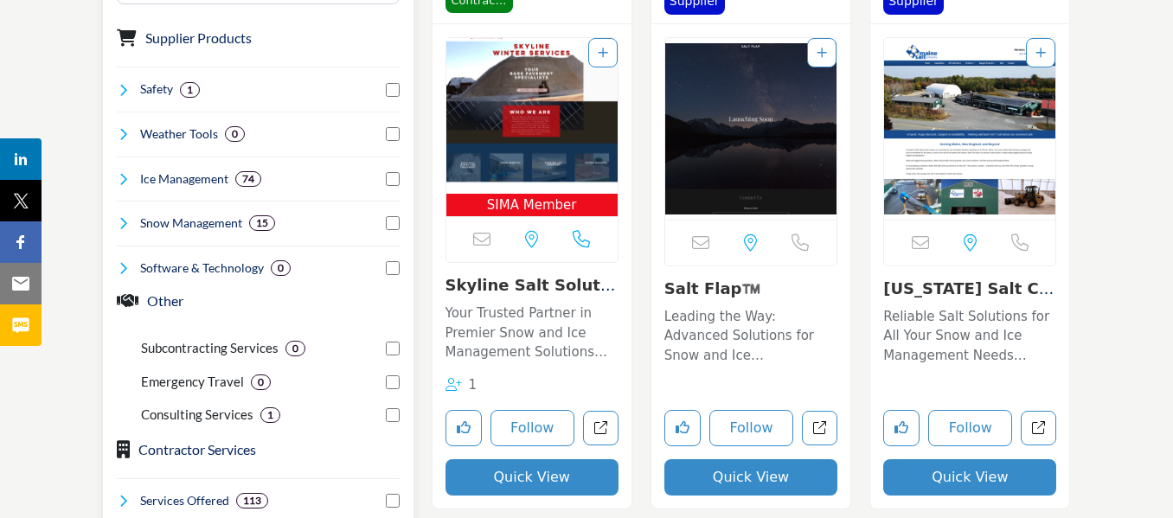
click at [124, 172] on icon at bounding box center [124, 179] width 14 height 14
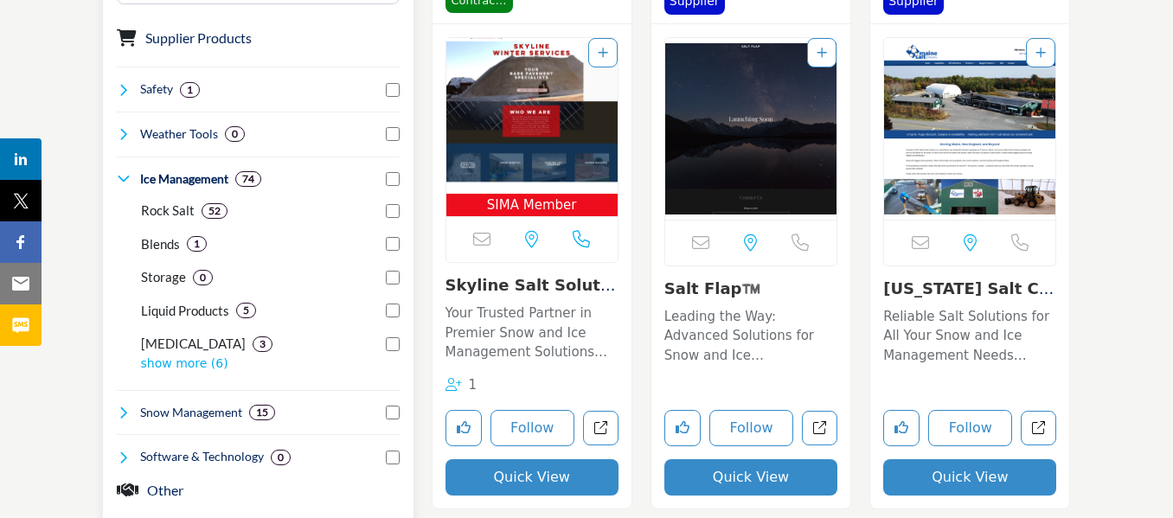
click at [217, 205] on b "52" at bounding box center [215, 211] width 12 height 12
click at [164, 201] on p "Rock Salt" at bounding box center [168, 211] width 54 height 20
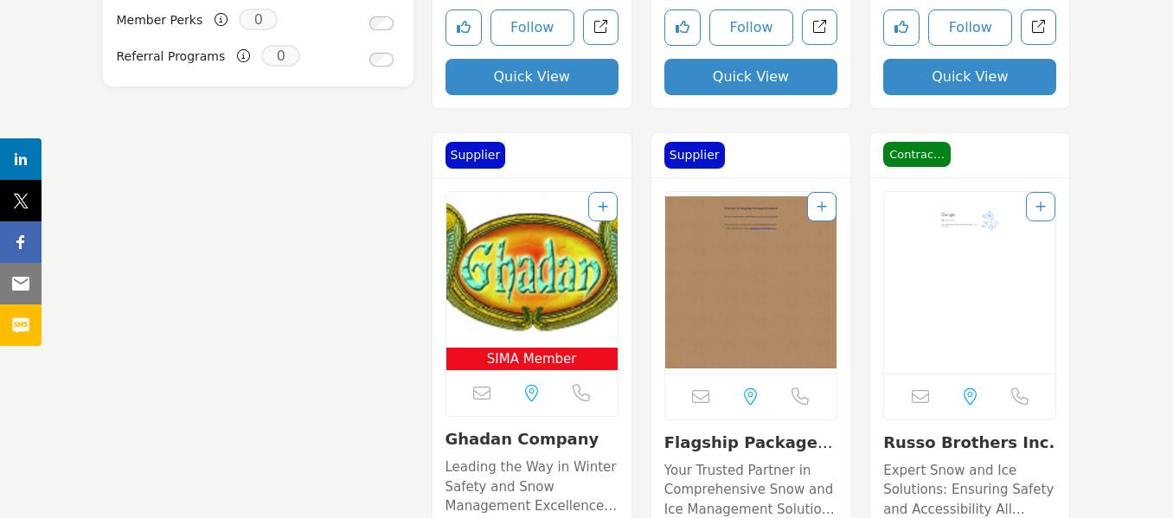
scroll to position [2077, 0]
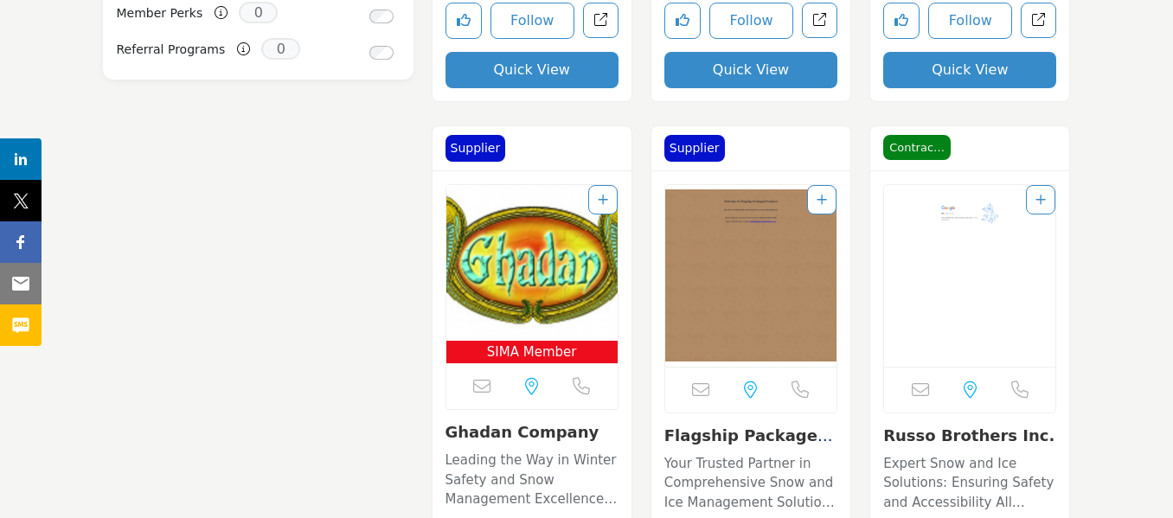
drag, startPoint x: 879, startPoint y: 437, endPoint x: 1018, endPoint y: 442, distance: 139.4
click at [1018, 442] on div "Sorry, but this listing is on a subscription plan which does not allow users to…" at bounding box center [970, 413] width 199 height 485
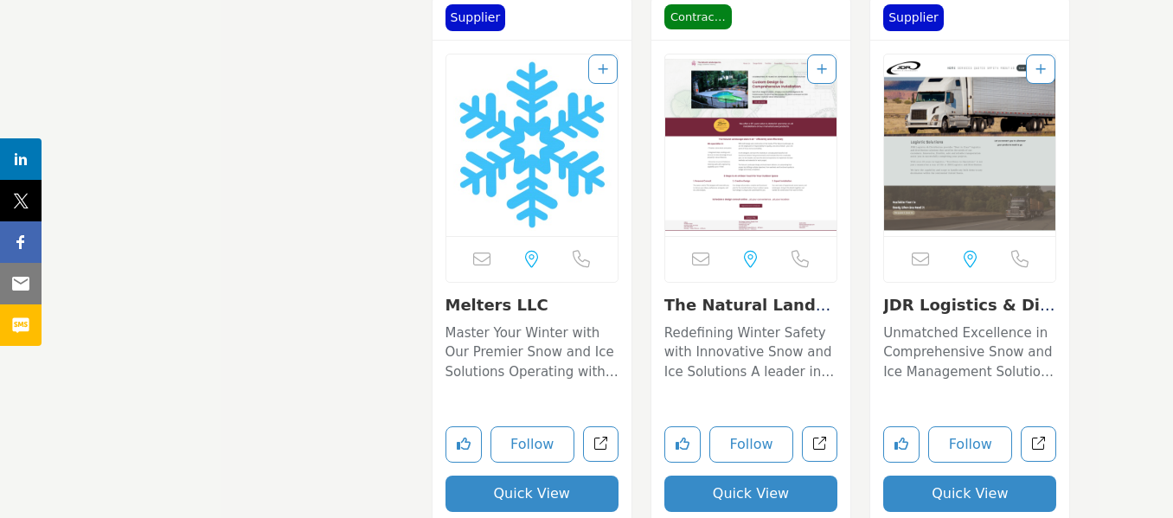
scroll to position [2769, 0]
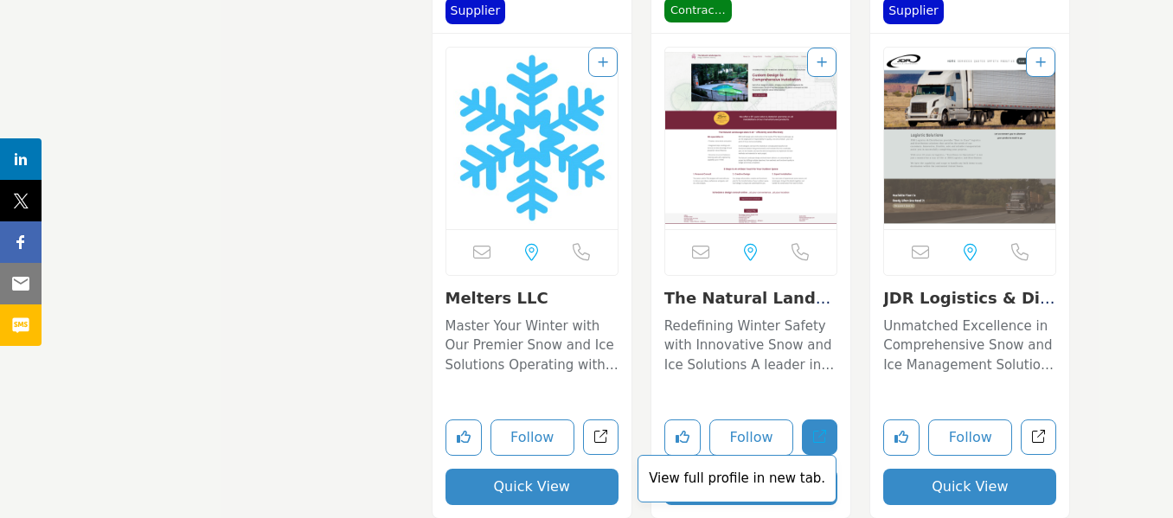
click at [822, 434] on icon "Open the-natural-landscape-llc in new tab" at bounding box center [819, 436] width 13 height 13
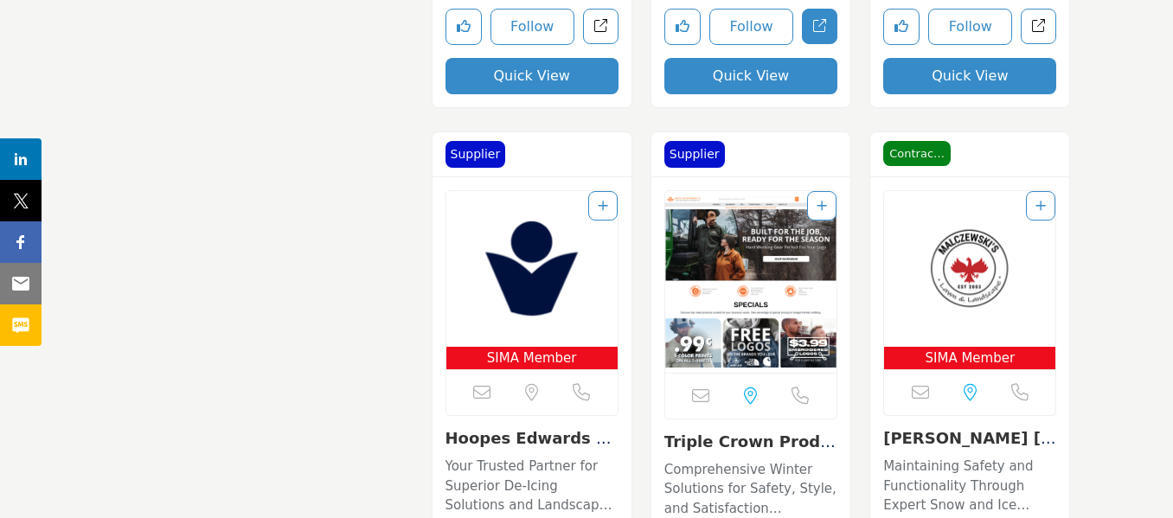
scroll to position [3288, 0]
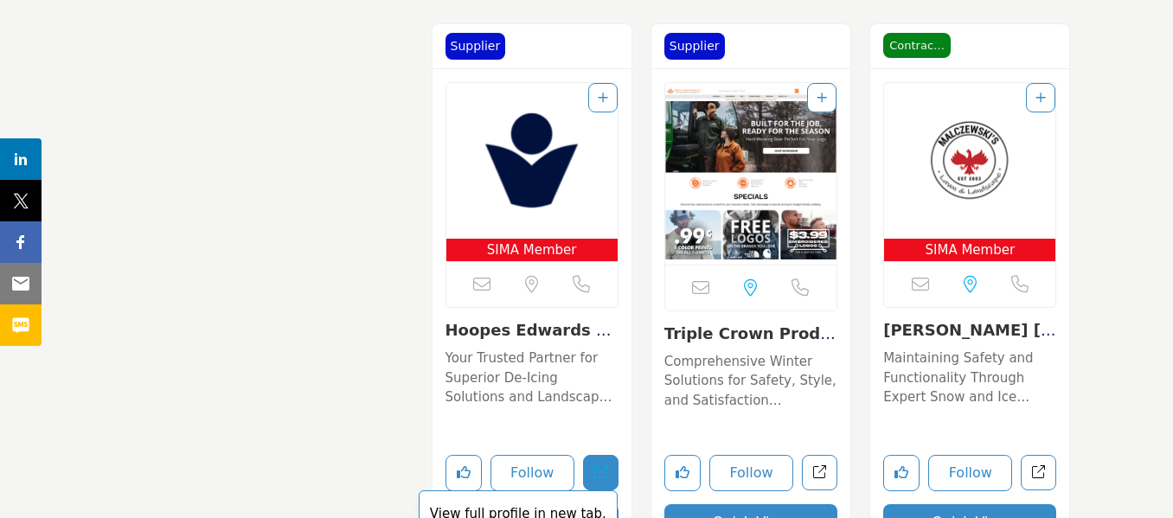
click at [603, 472] on icon "Open hoopes-edwards-capital-llc in new tab" at bounding box center [600, 472] width 13 height 13
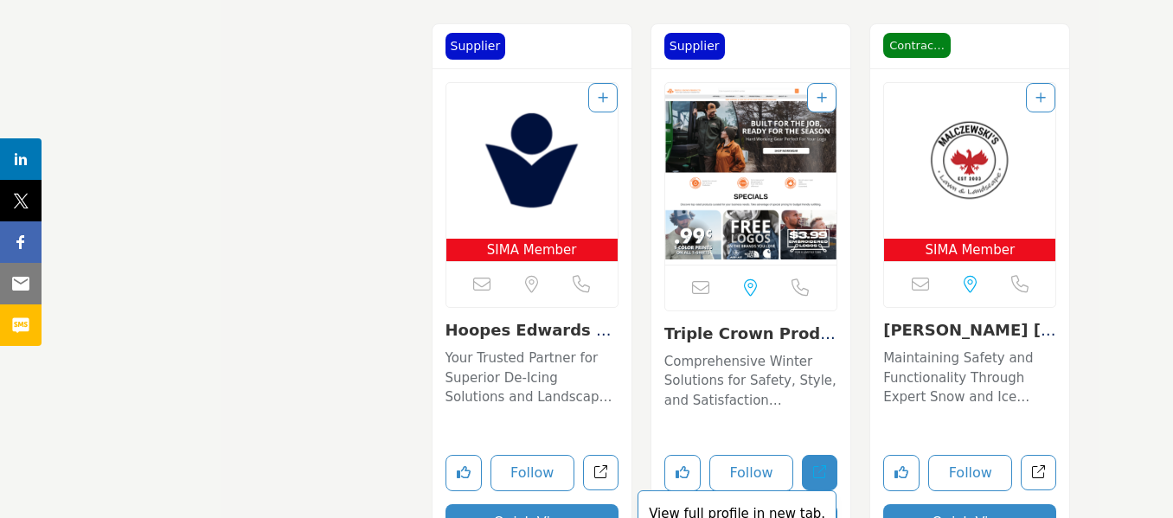
click at [826, 473] on icon "Open triple-crown-products in new tab" at bounding box center [819, 472] width 13 height 13
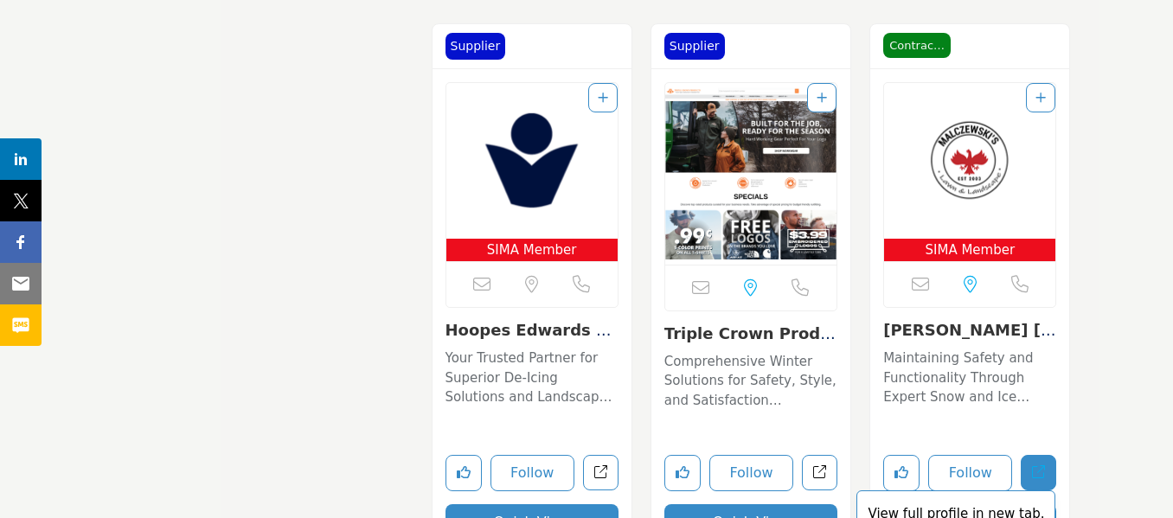
click at [1031, 464] on link "View full profile in new tab." at bounding box center [1038, 472] width 35 height 35
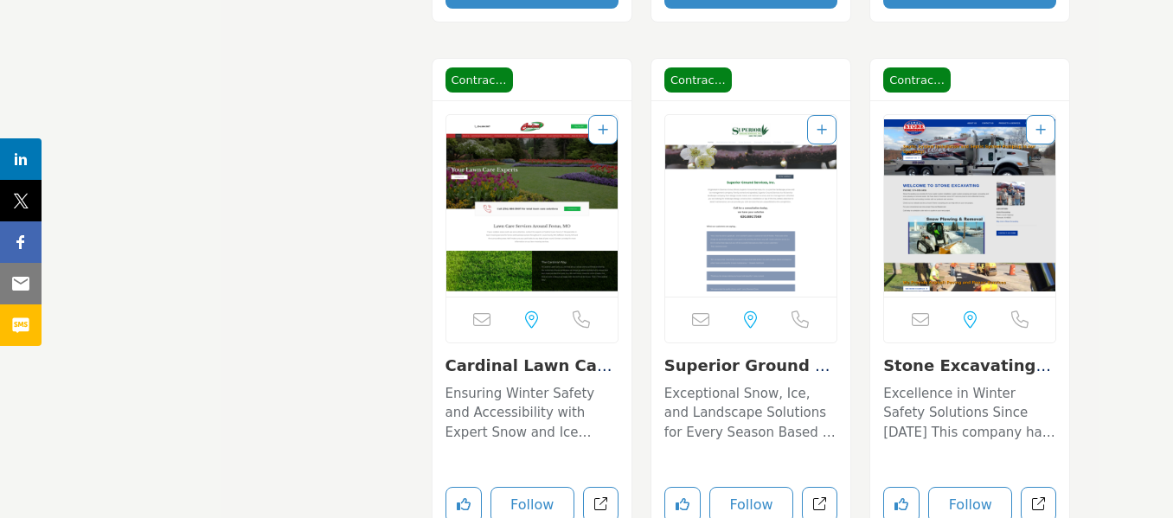
scroll to position [4413, 0]
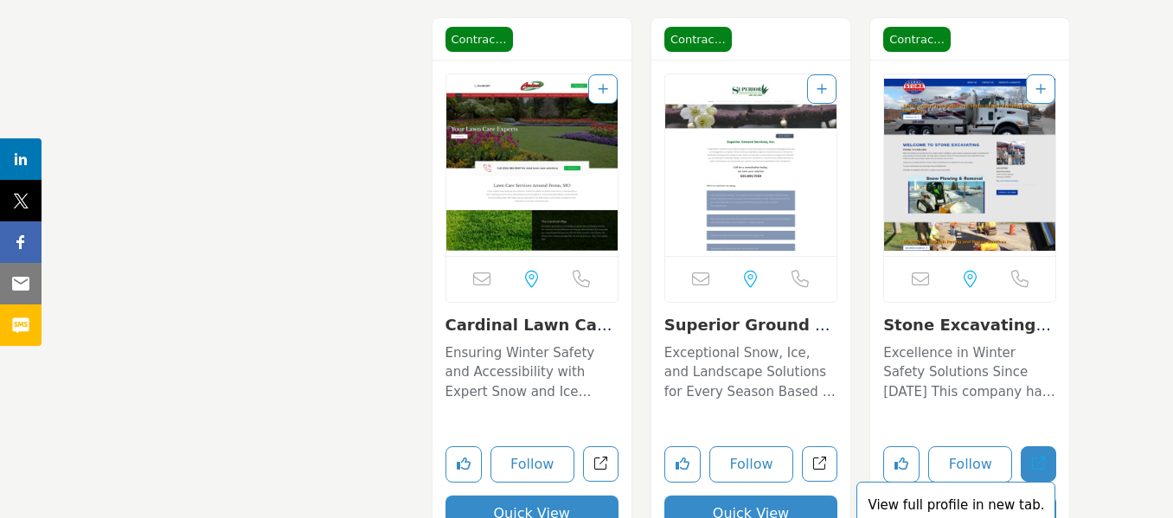
click at [1044, 463] on icon "Open stone-excavating-llc in new tab" at bounding box center [1038, 463] width 13 height 13
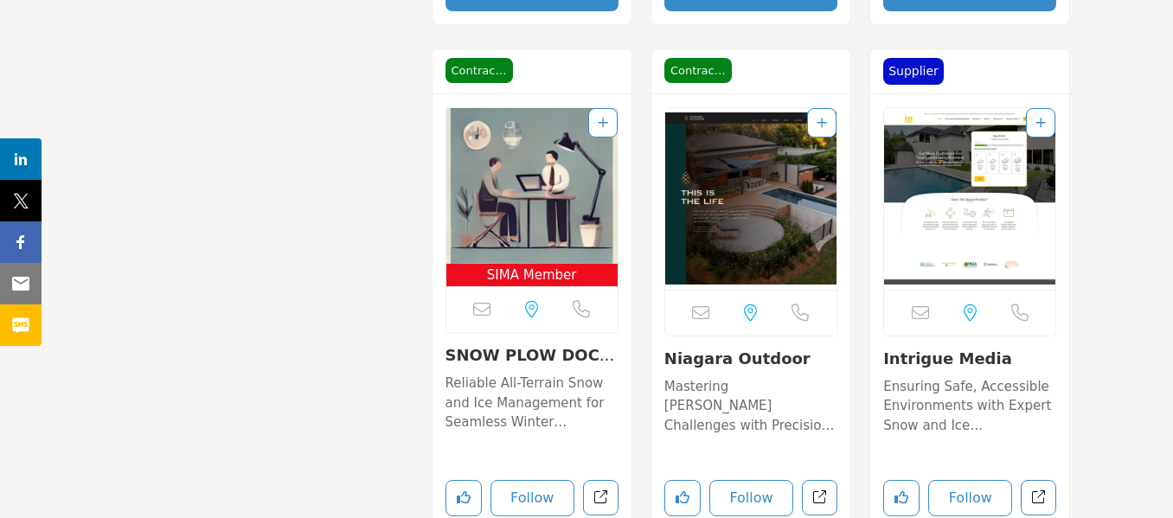
scroll to position [4932, 0]
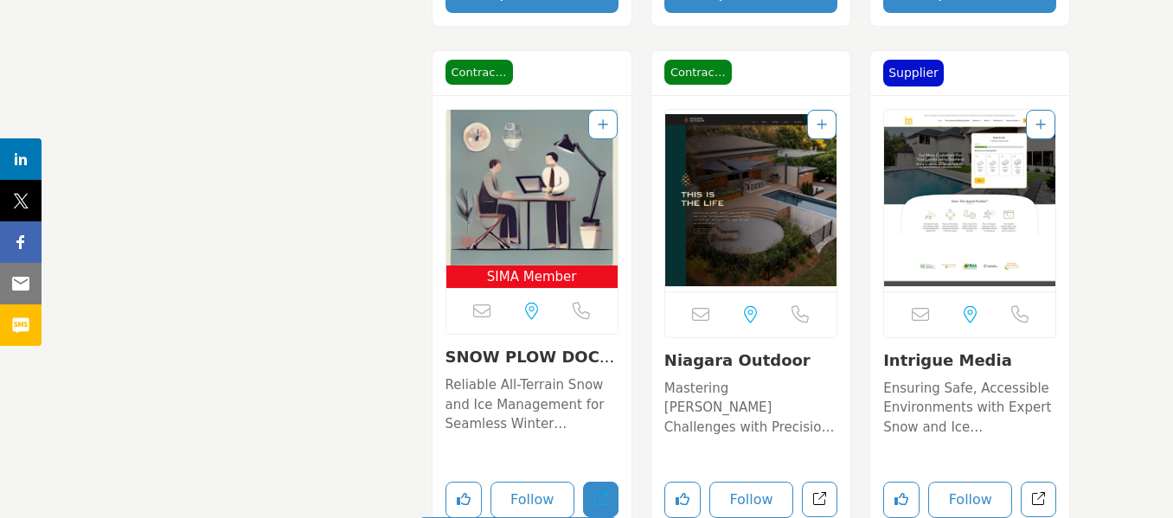
click at [588, 496] on link "View full profile in new tab." at bounding box center [600, 499] width 35 height 35
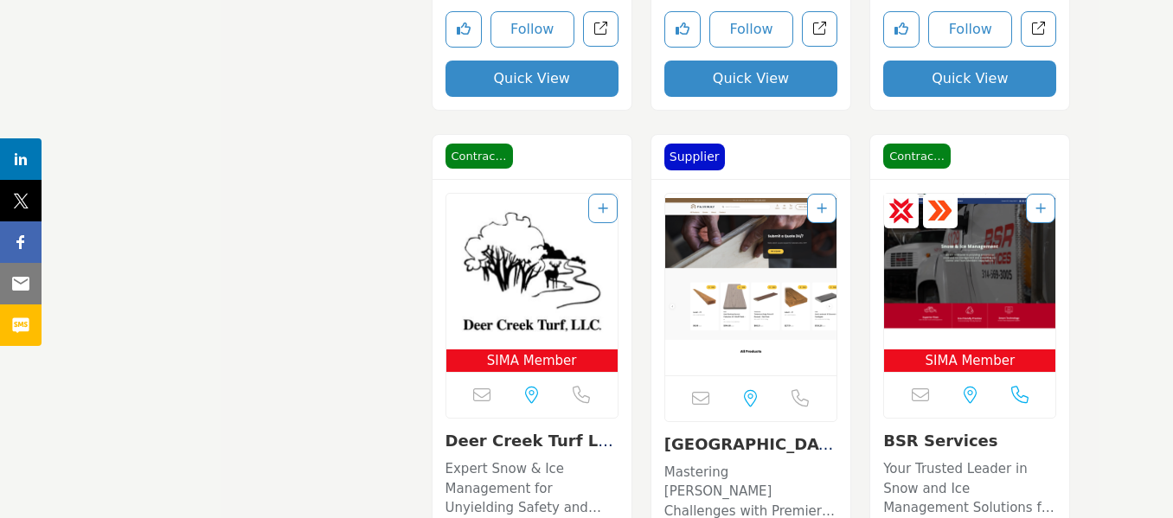
scroll to position [6663, 0]
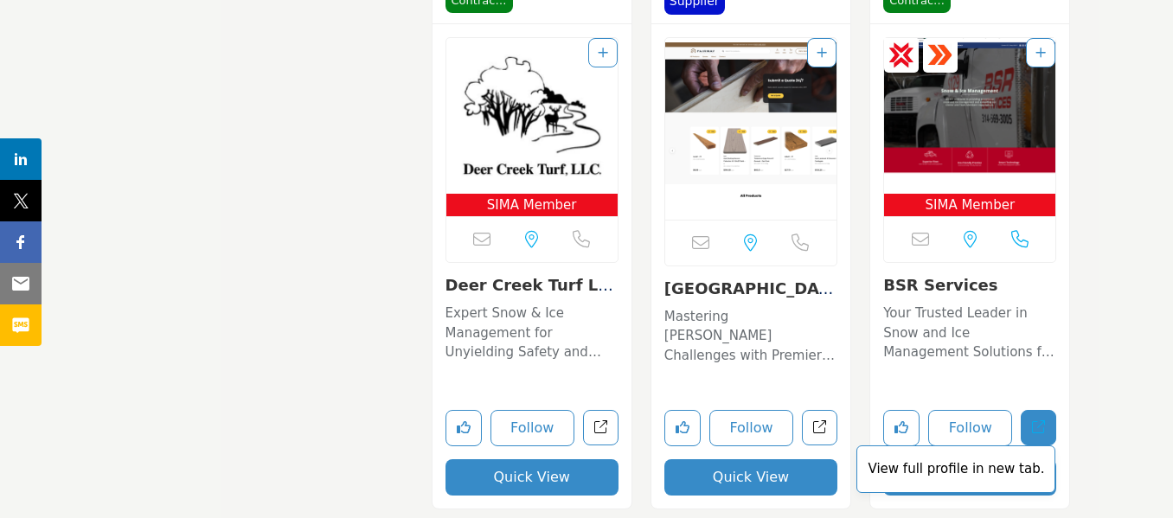
click at [1035, 422] on icon "Open bsr-services in new tab" at bounding box center [1038, 427] width 13 height 13
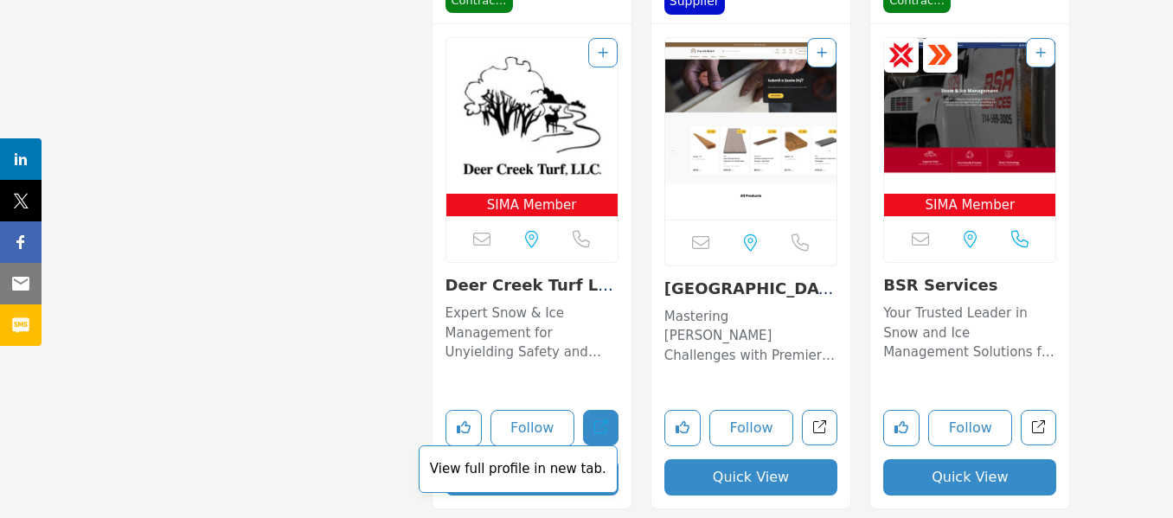
click at [609, 432] on link "View full profile in new tab." at bounding box center [600, 427] width 35 height 35
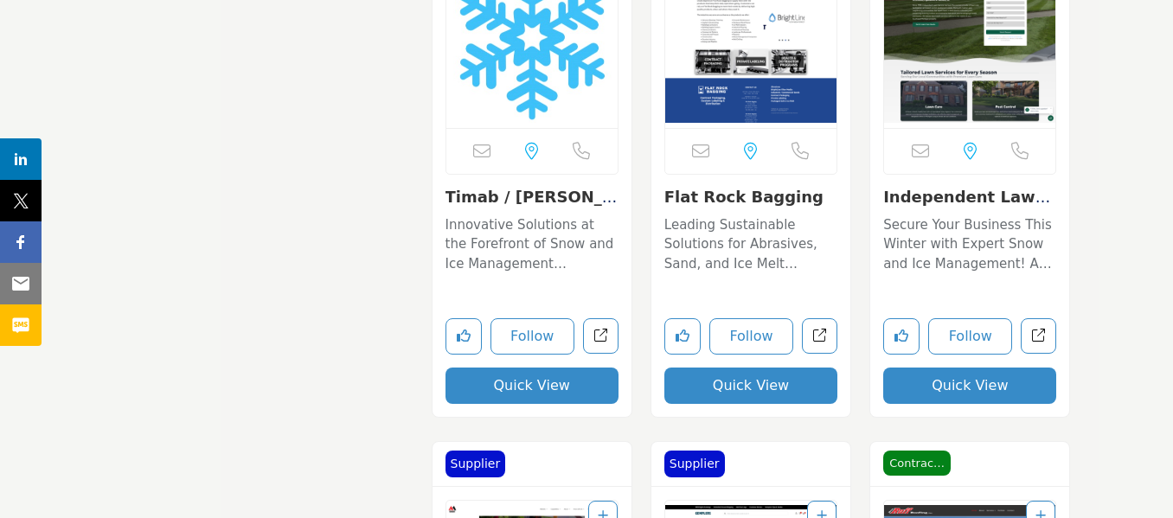
scroll to position [8999, 0]
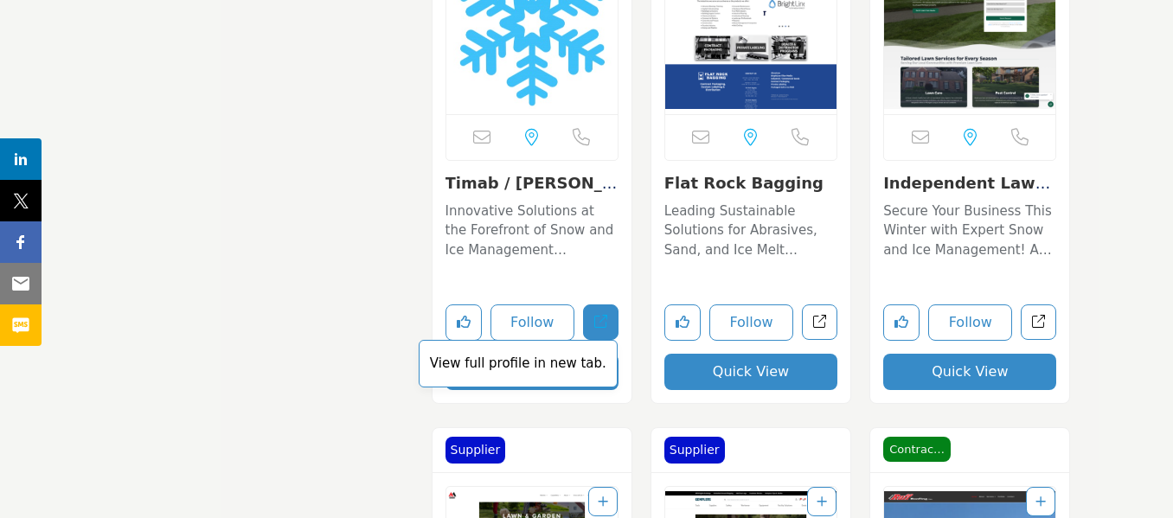
click at [598, 324] on icon "Open timab-van-mannekus-roullier-group in new tab" at bounding box center [600, 321] width 13 height 13
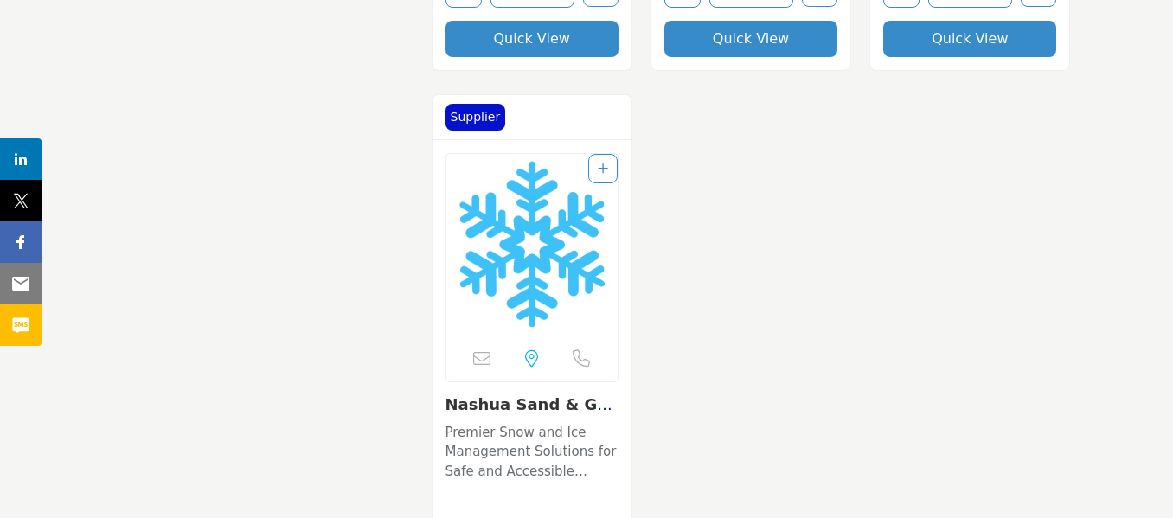
scroll to position [10038, 0]
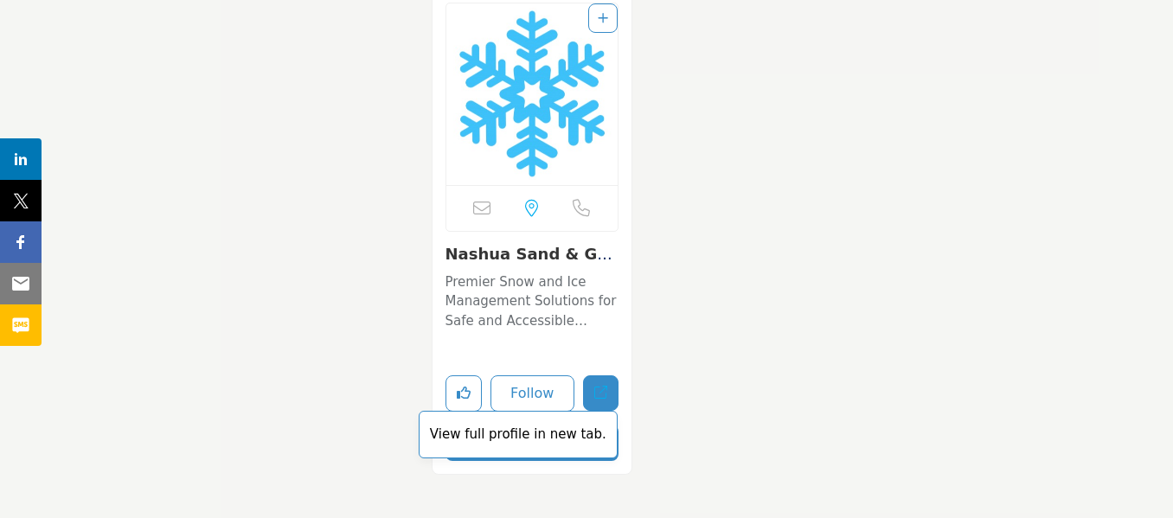
click at [604, 385] on link "View full profile in new tab." at bounding box center [600, 393] width 35 height 35
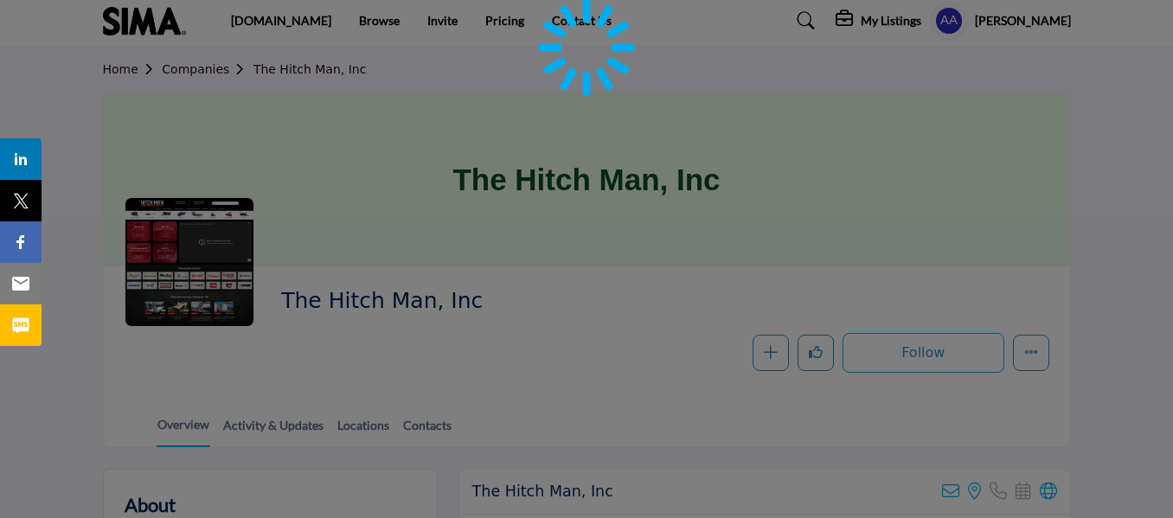
scroll to position [346, 0]
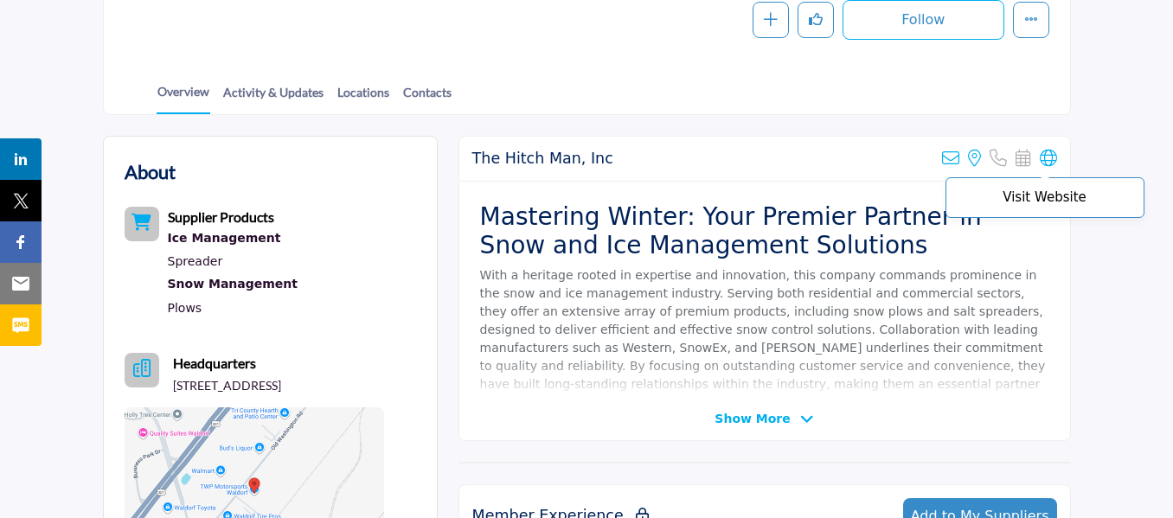
click at [1041, 160] on icon at bounding box center [1048, 158] width 17 height 17
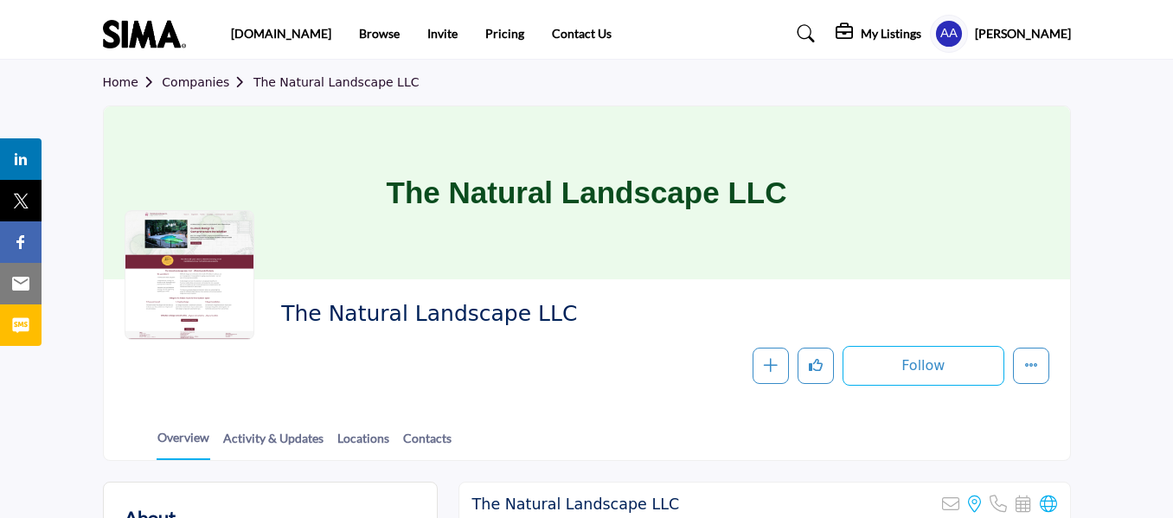
click at [1055, 500] on icon at bounding box center [1048, 504] width 17 height 17
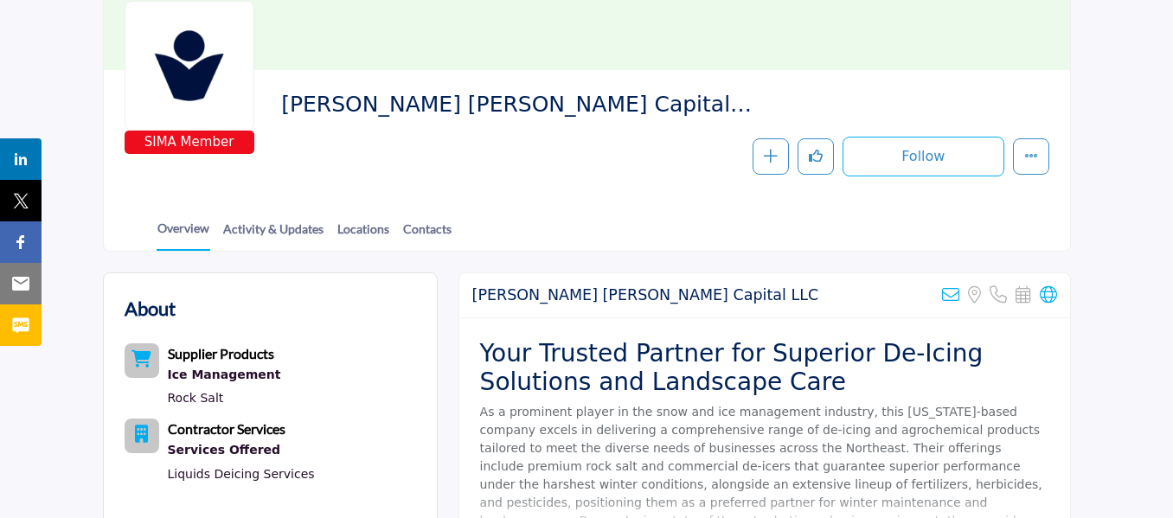
scroll to position [260, 0]
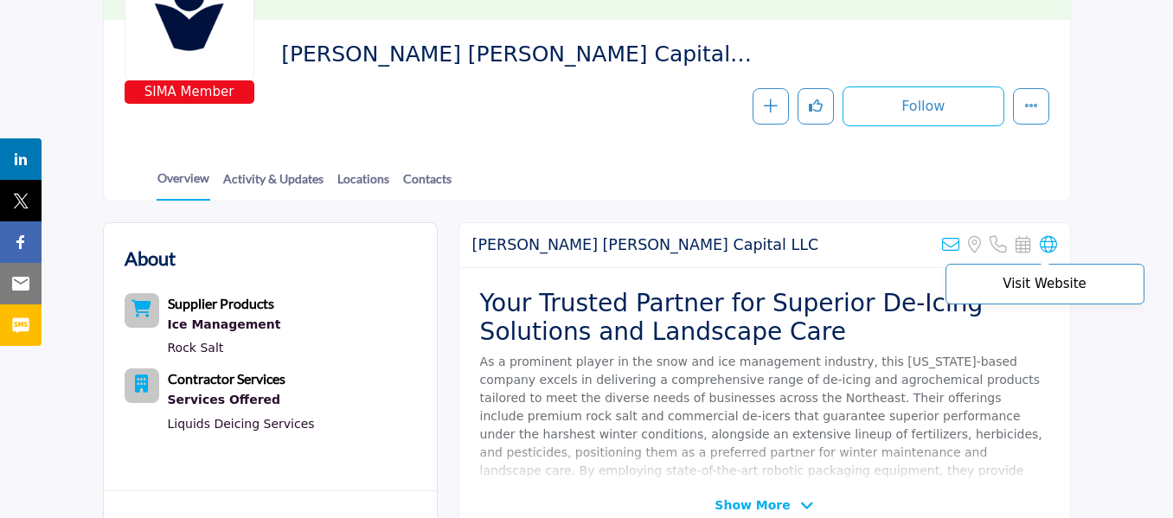
click at [1051, 253] on icon at bounding box center [1048, 244] width 17 height 17
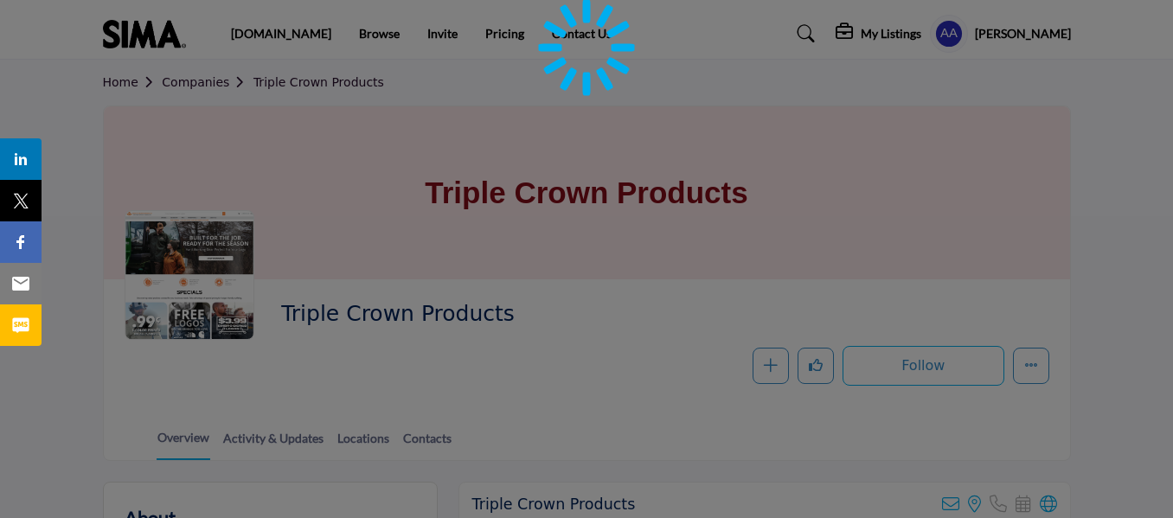
scroll to position [260, 0]
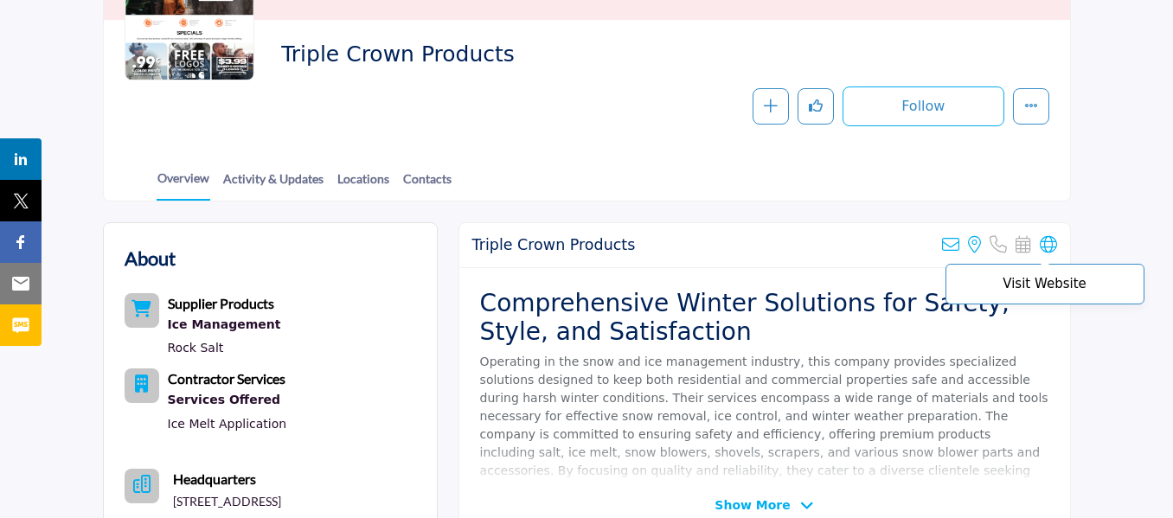
click at [1045, 242] on icon at bounding box center [1048, 244] width 17 height 17
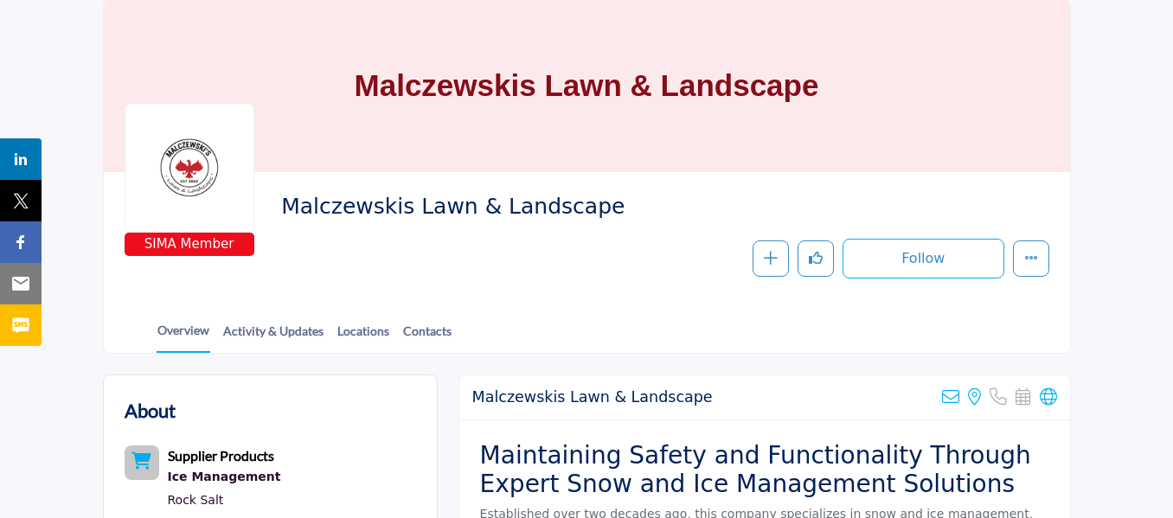
scroll to position [260, 0]
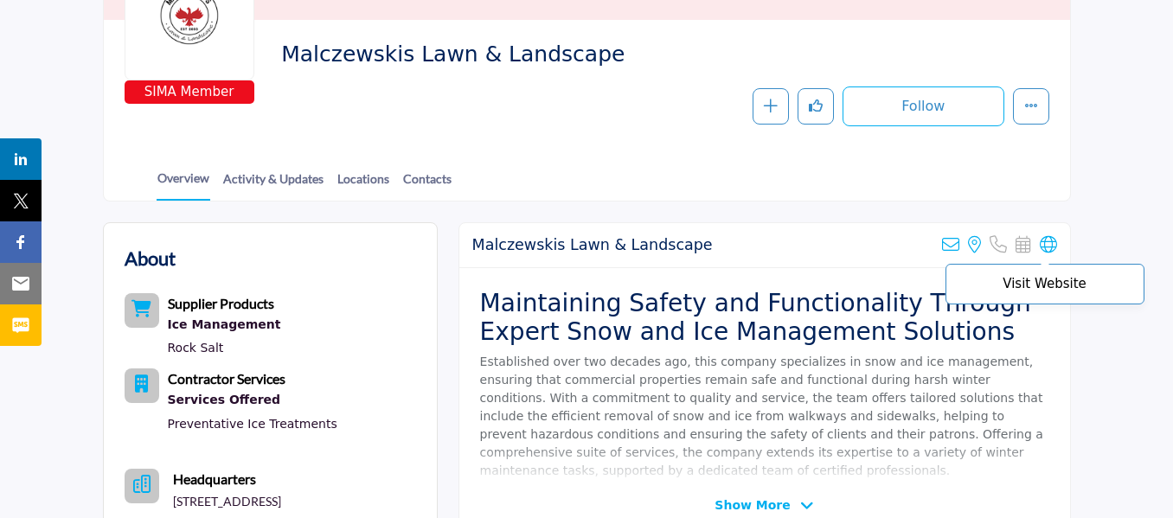
click at [1050, 247] on icon at bounding box center [1048, 244] width 17 height 17
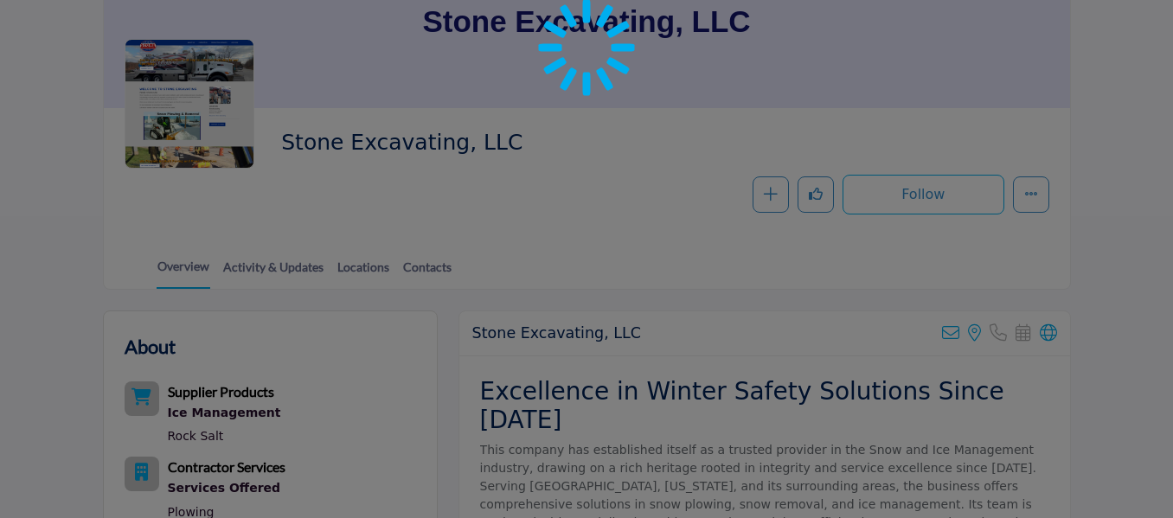
scroll to position [173, 0]
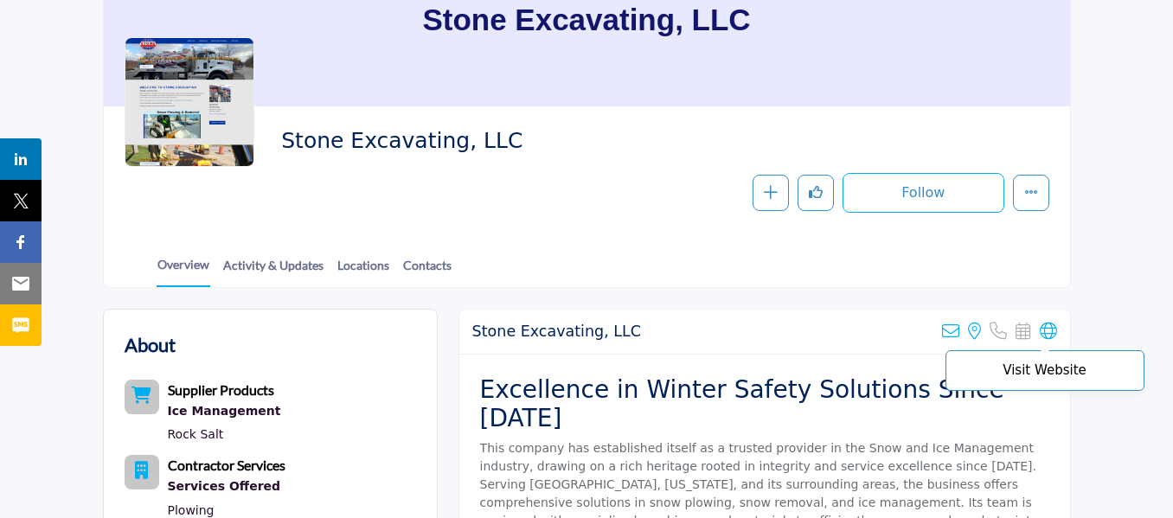
click at [1053, 331] on icon at bounding box center [1048, 331] width 17 height 17
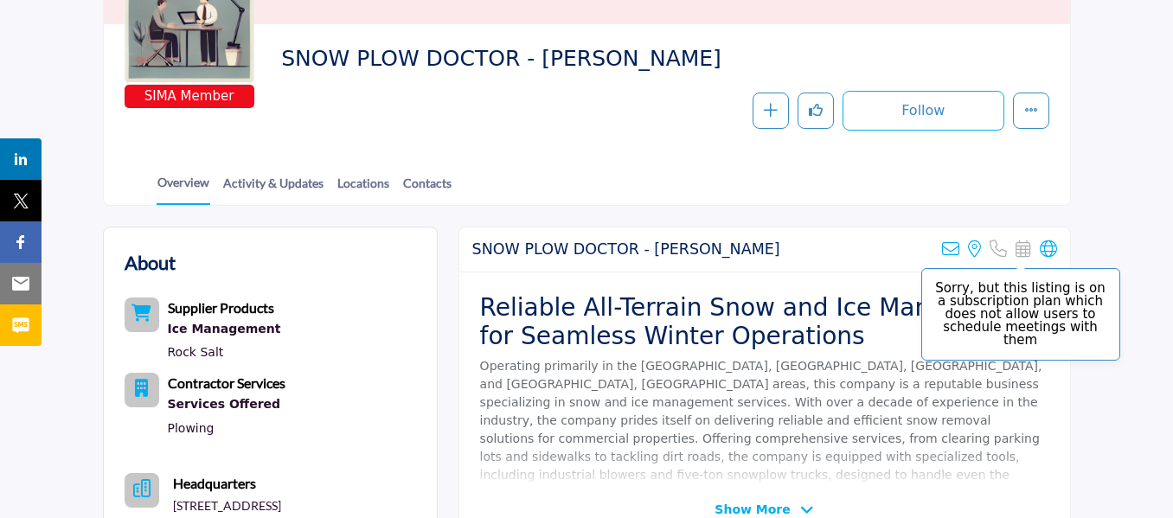
scroll to position [260, 0]
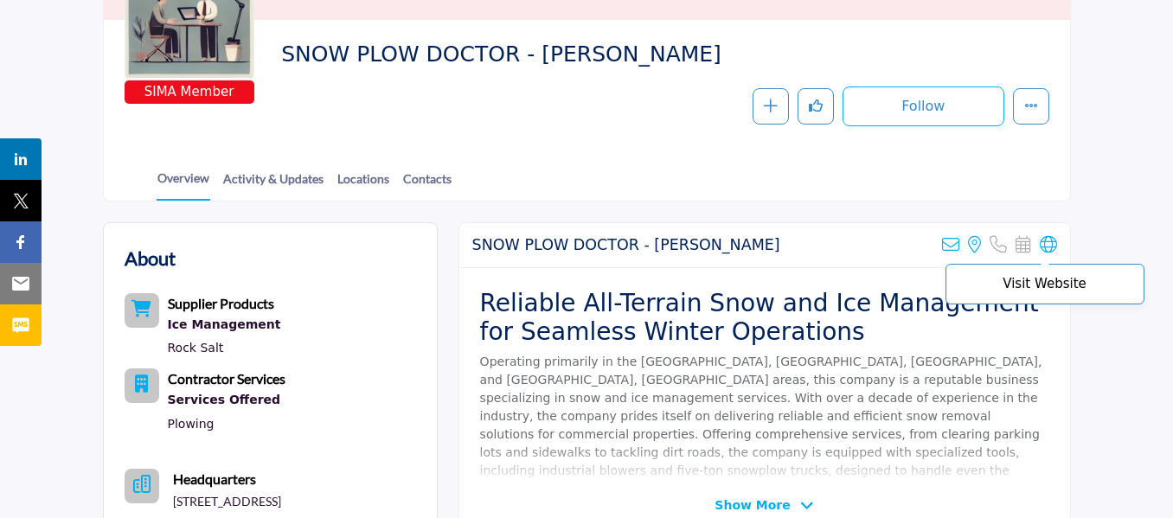
click at [1051, 253] on icon at bounding box center [1048, 244] width 17 height 17
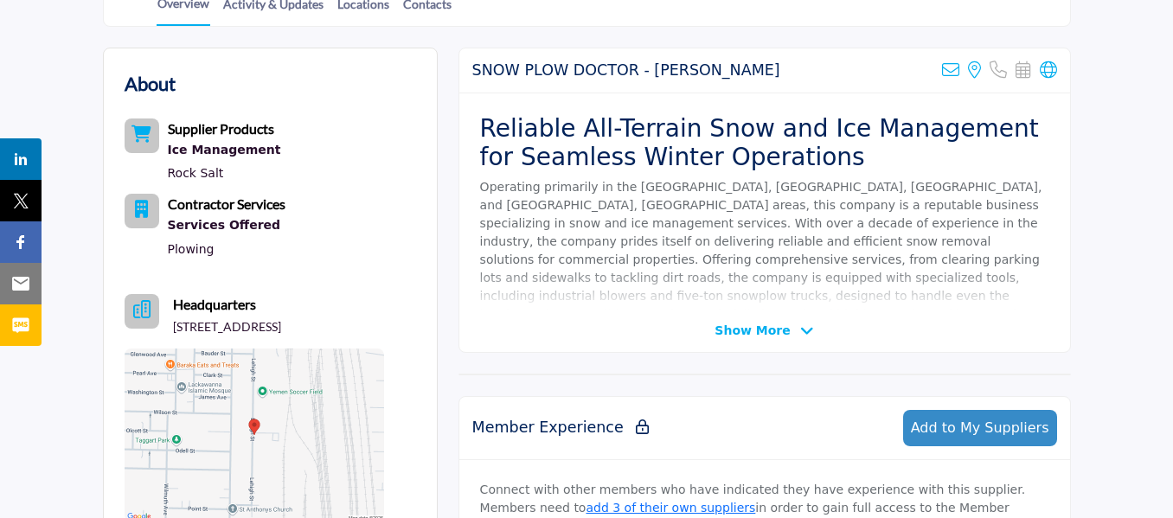
scroll to position [606, 0]
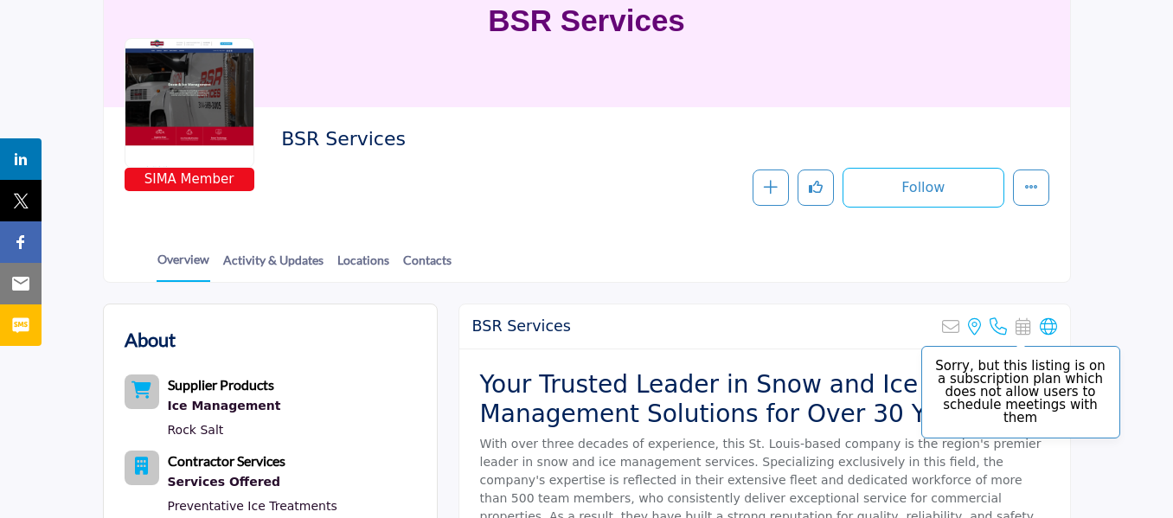
scroll to position [173, 0]
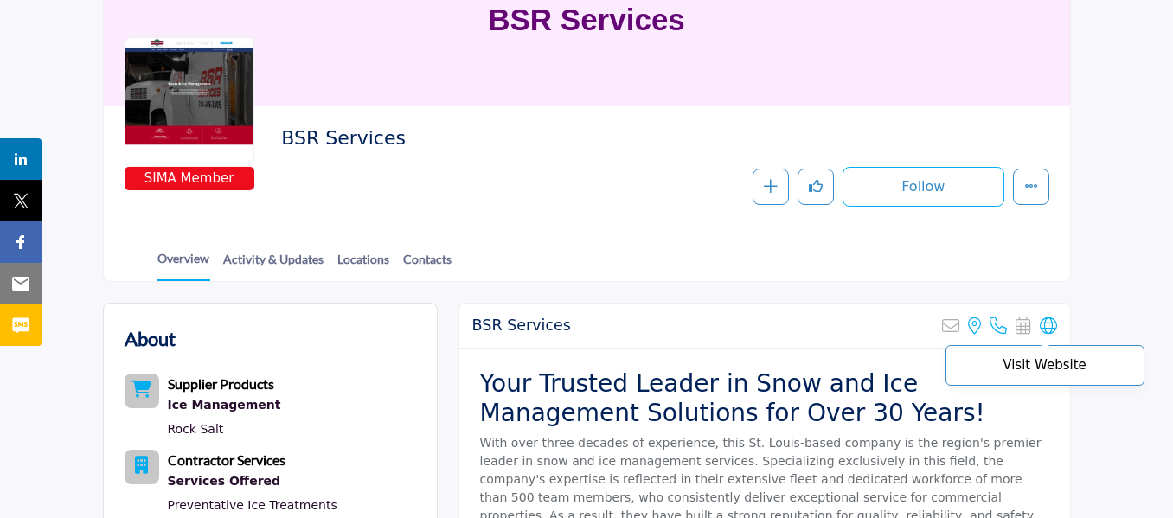
click at [1049, 326] on icon at bounding box center [1048, 326] width 17 height 17
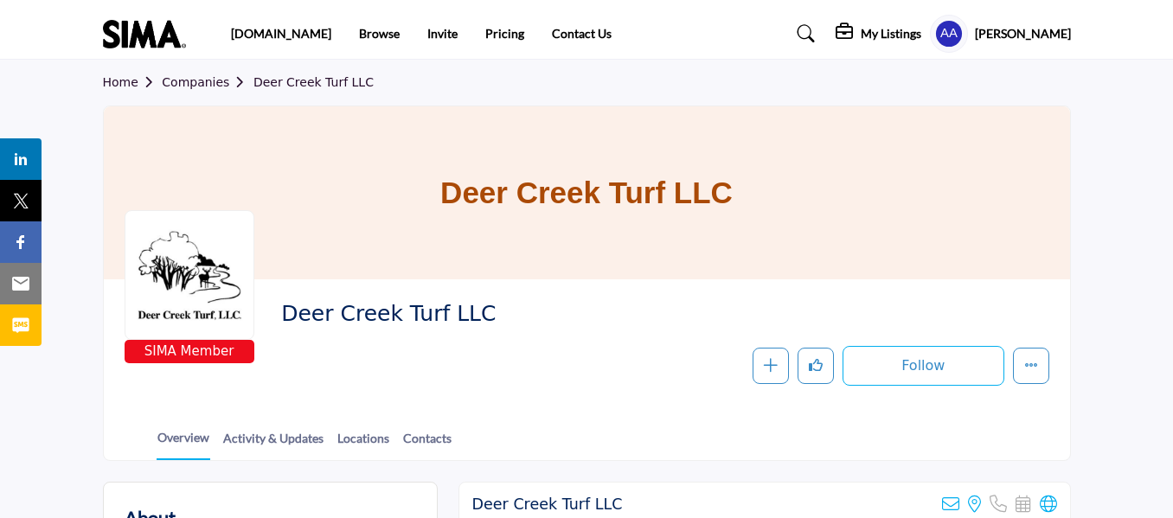
click at [1050, 511] on icon at bounding box center [1048, 504] width 17 height 17
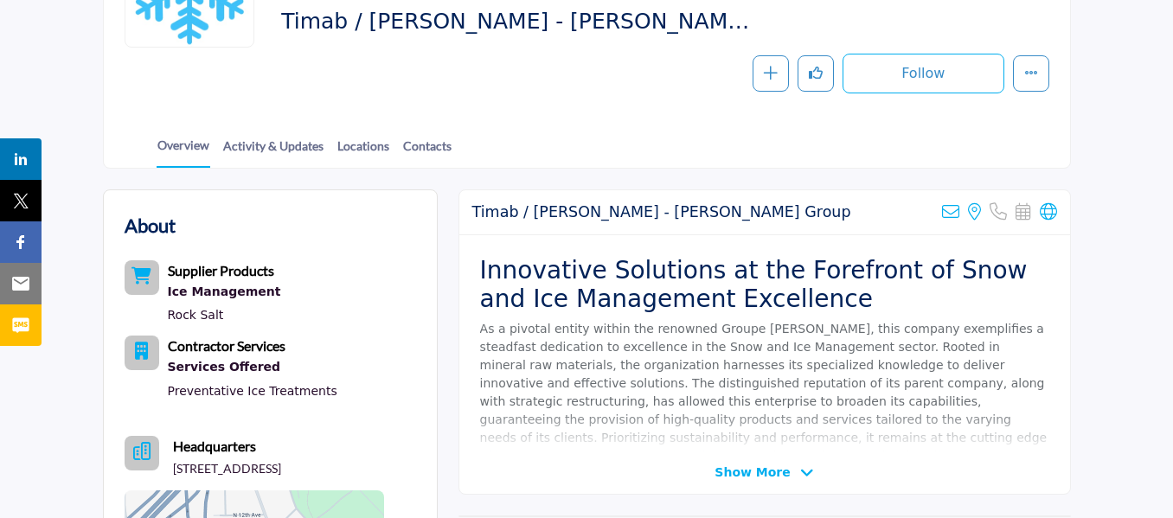
scroll to position [346, 0]
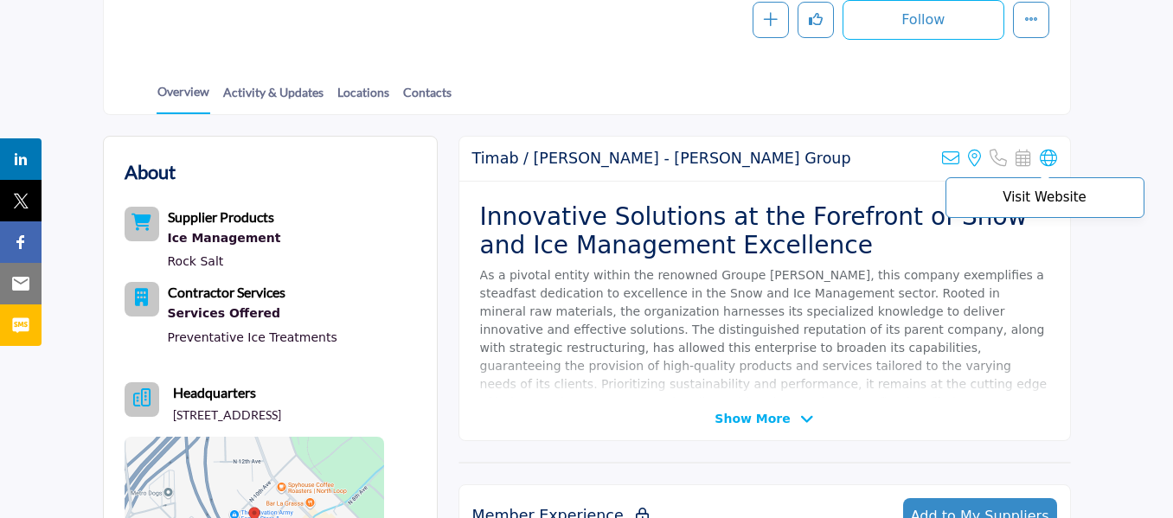
click at [1051, 151] on icon at bounding box center [1048, 158] width 17 height 17
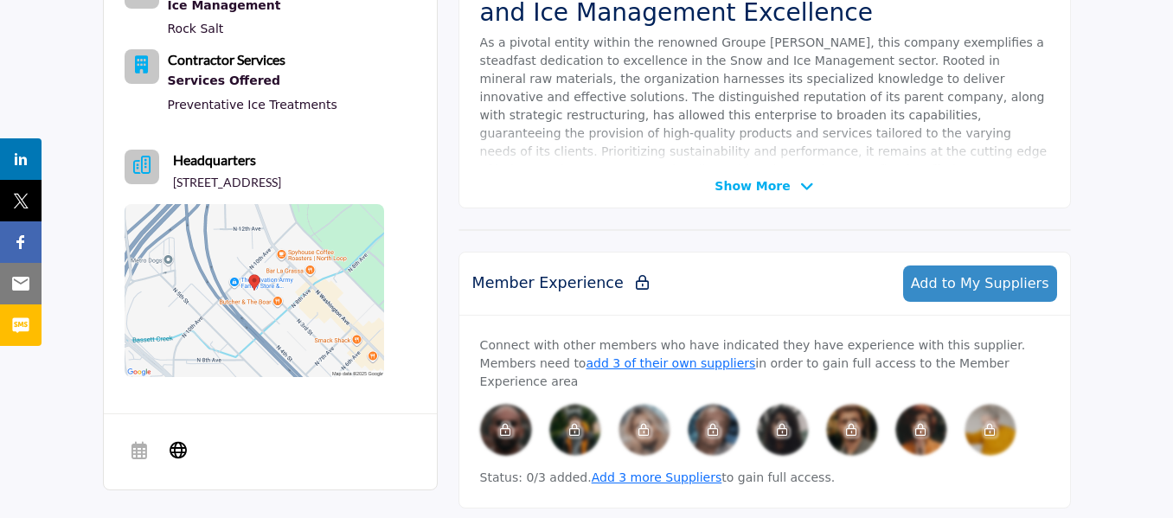
scroll to position [865, 0]
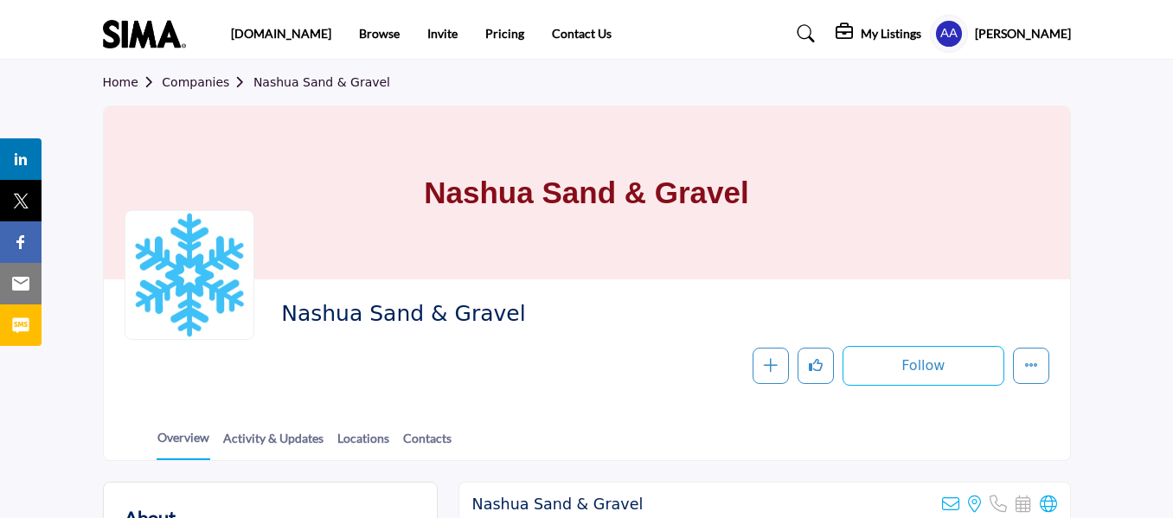
scroll to position [433, 0]
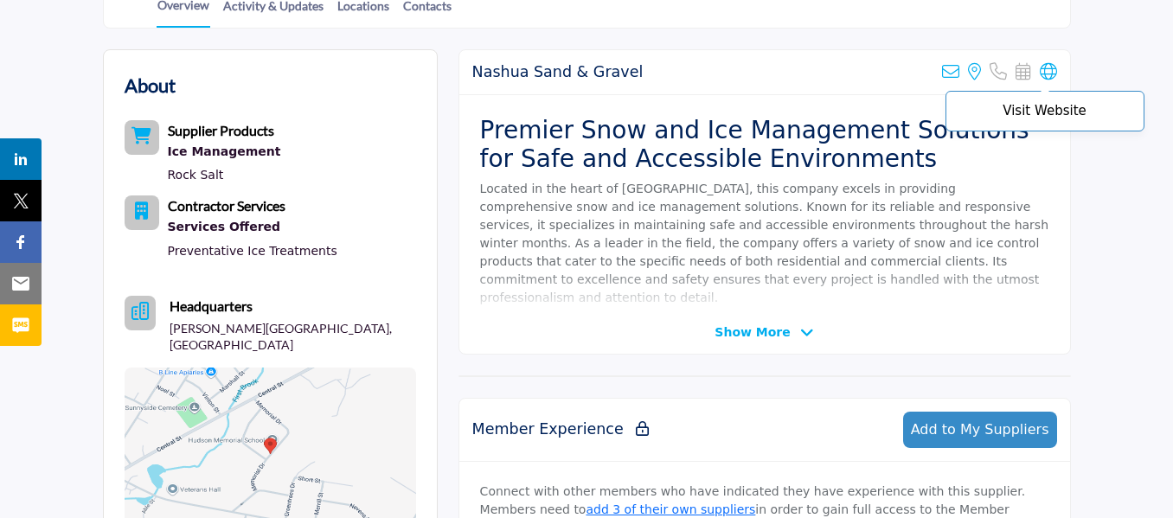
click at [1044, 77] on icon at bounding box center [1048, 71] width 17 height 17
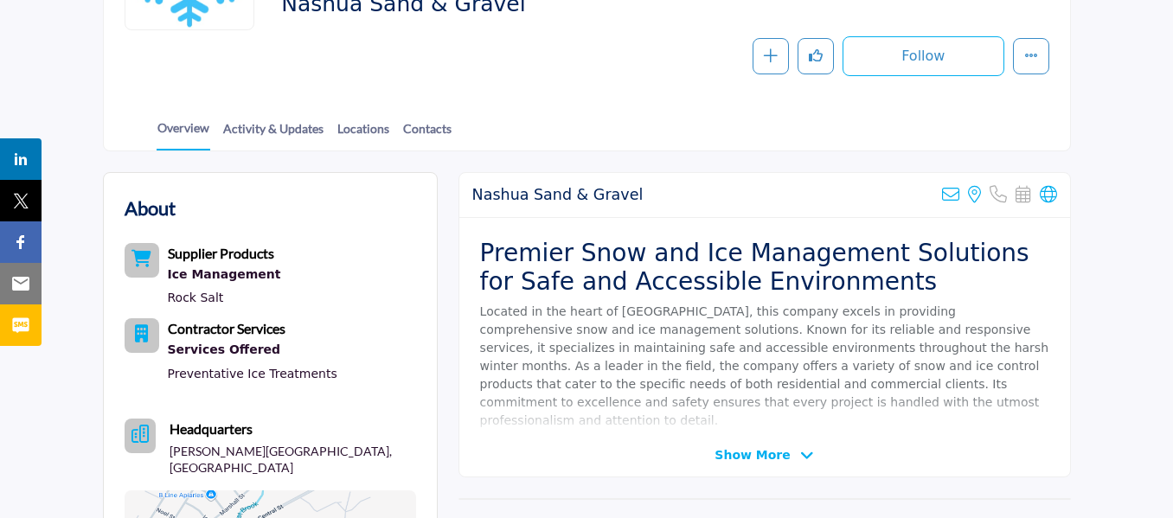
scroll to position [87, 0]
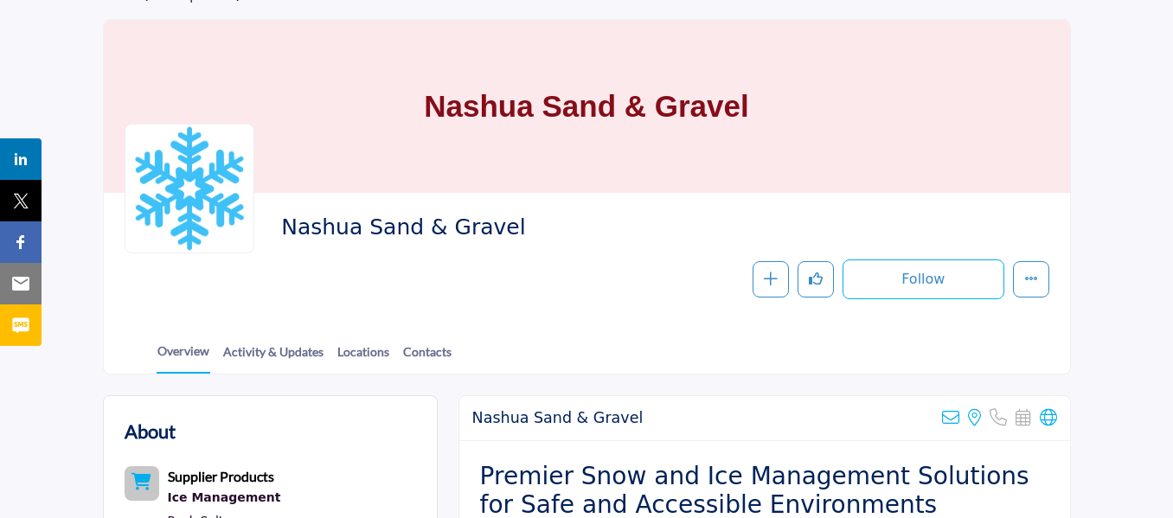
click at [440, 222] on span "Nashua Sand & Gravel" at bounding box center [517, 228] width 472 height 29
